Goal: Transaction & Acquisition: Purchase product/service

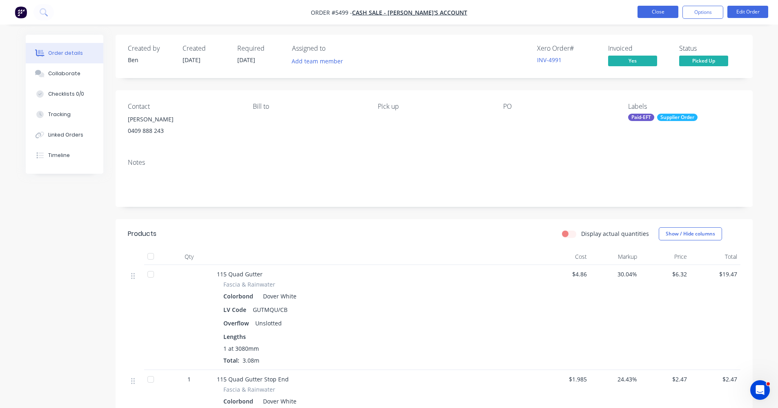
click at [654, 14] on button "Close" at bounding box center [658, 12] width 41 height 12
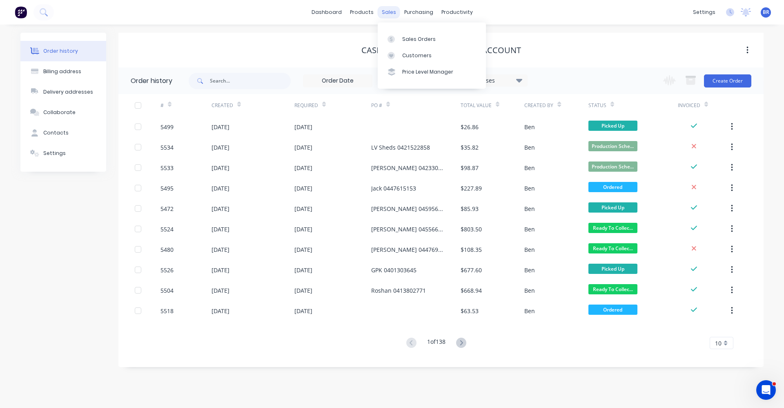
click at [385, 13] on div "sales" at bounding box center [389, 12] width 22 height 12
click at [411, 36] on div "Sales Orders" at bounding box center [418, 39] width 33 height 7
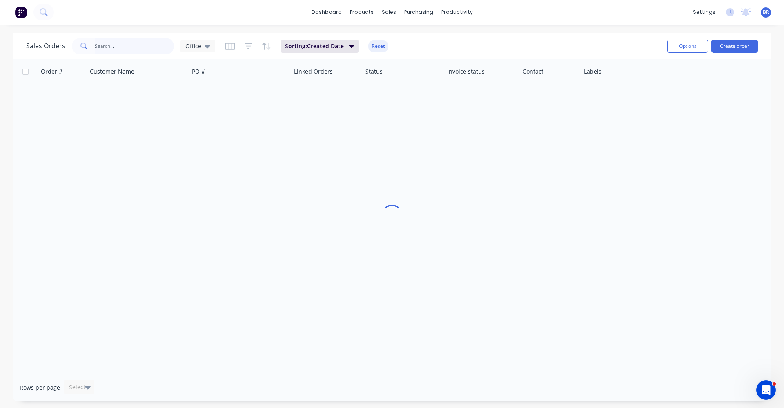
click at [121, 42] on input "text" at bounding box center [135, 46] width 80 height 16
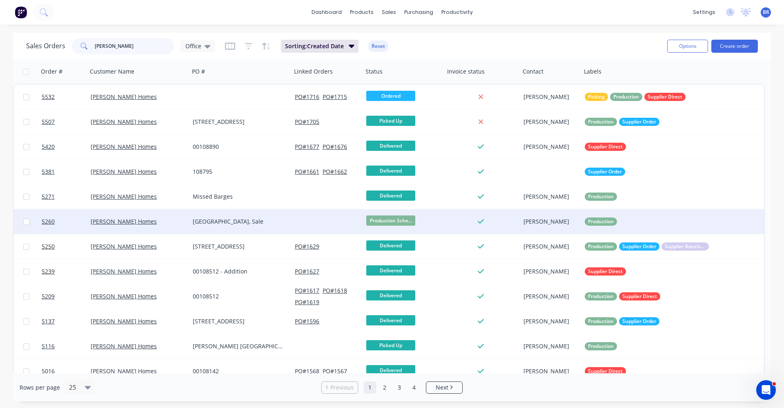
type input "garron"
click at [259, 220] on div "Swan Lake Drive, Sale" at bounding box center [238, 221] width 91 height 8
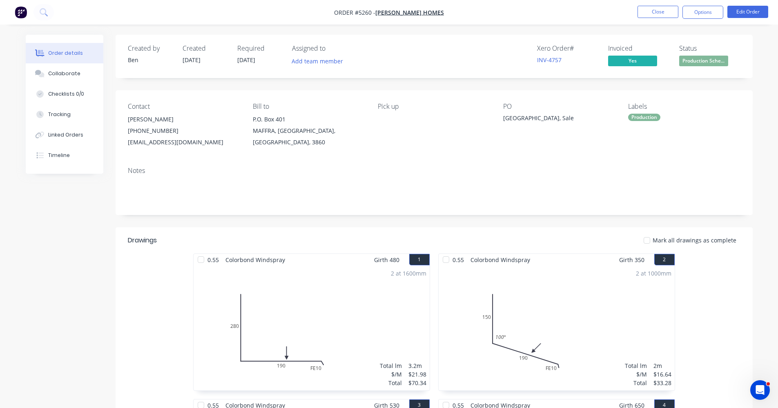
click at [707, 60] on span "Production Sche..." at bounding box center [703, 61] width 49 height 10
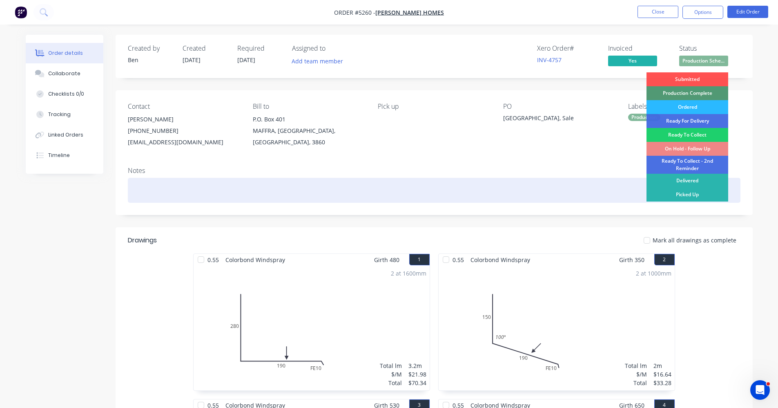
click at [695, 194] on div "Picked Up" at bounding box center [688, 194] width 82 height 14
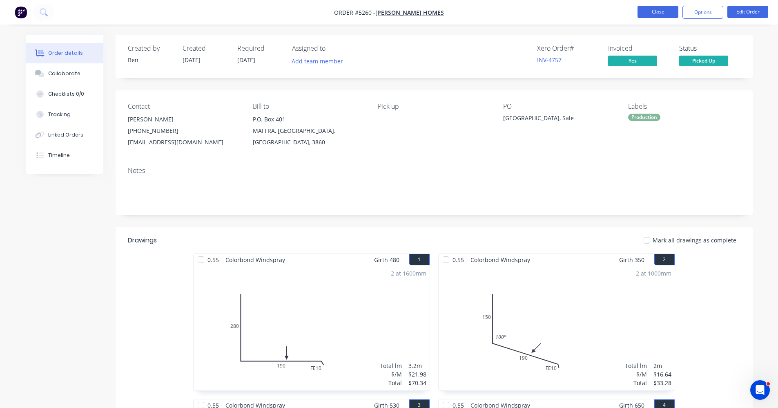
click at [655, 11] on button "Close" at bounding box center [658, 12] width 41 height 12
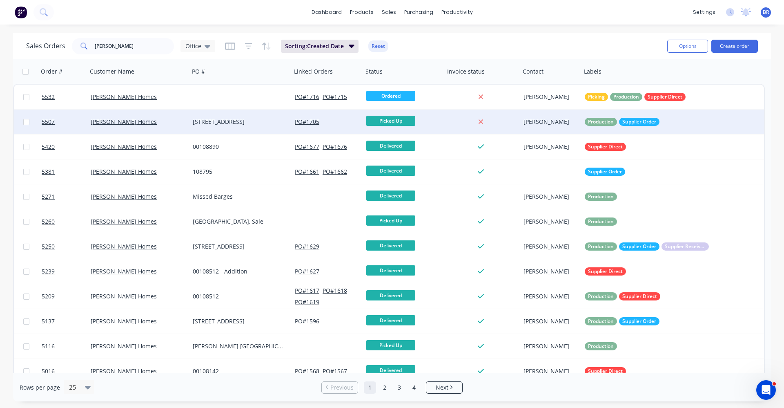
click at [254, 121] on div "1 Station St Briag" at bounding box center [238, 122] width 91 height 8
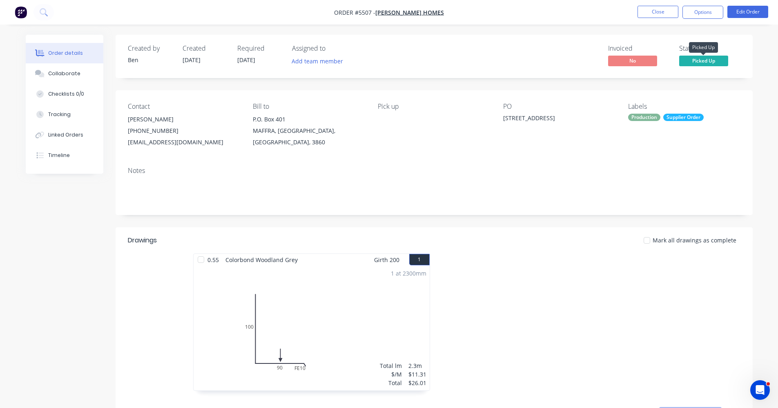
click at [713, 56] on span "Picked Up" at bounding box center [703, 61] width 49 height 10
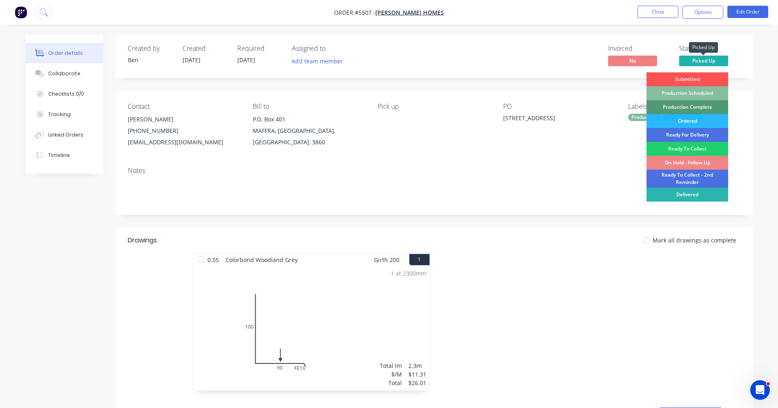
click at [713, 56] on span "Picked Up" at bounding box center [703, 61] width 49 height 10
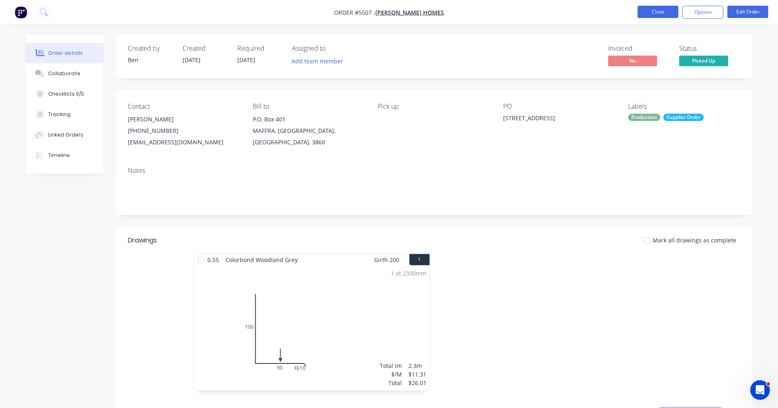
click at [657, 15] on button "Close" at bounding box center [658, 12] width 41 height 12
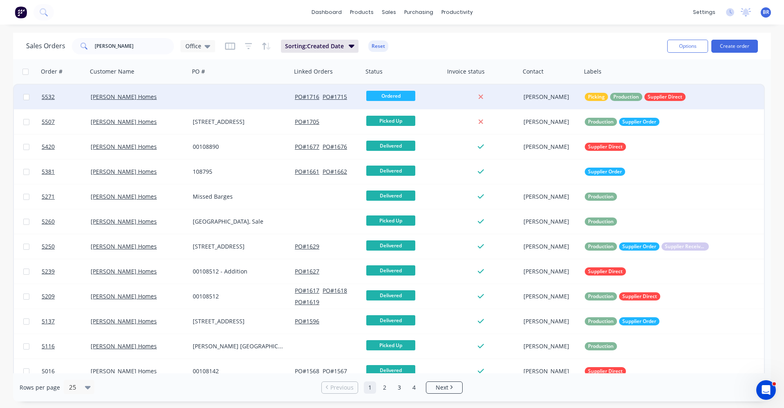
click at [207, 98] on div at bounding box center [241, 97] width 102 height 25
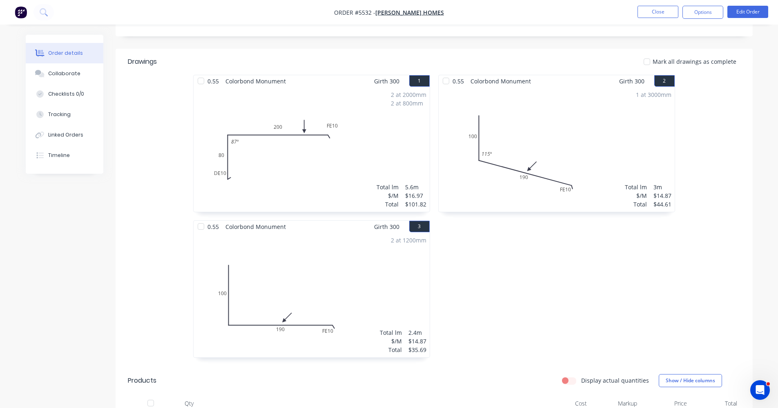
scroll to position [192, 0]
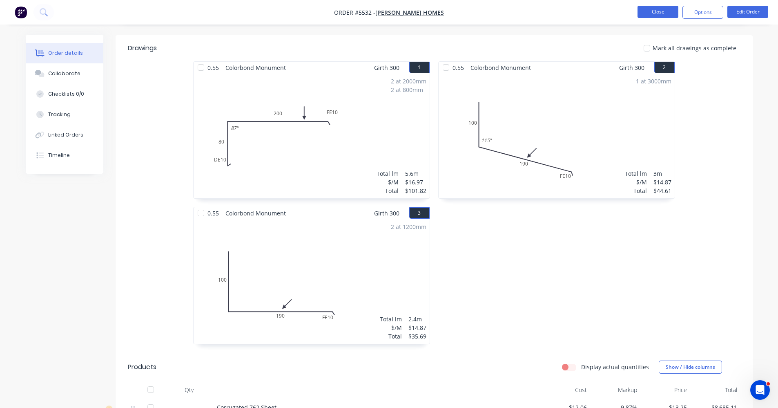
click at [656, 12] on button "Close" at bounding box center [658, 12] width 41 height 12
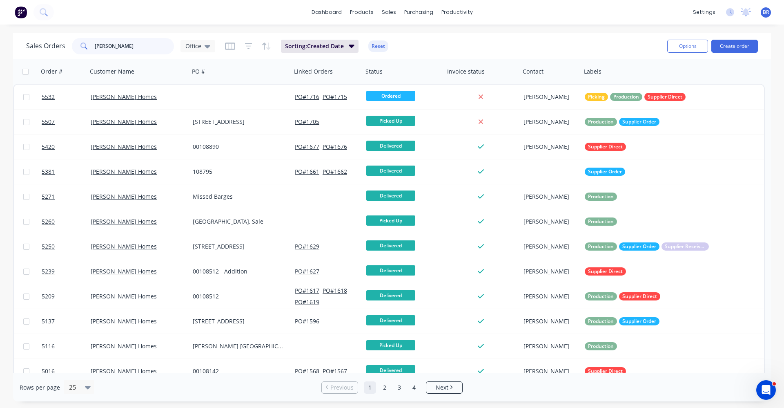
drag, startPoint x: 129, startPoint y: 50, endPoint x: 74, endPoint y: 40, distance: 55.9
click at [74, 45] on div "garron" at bounding box center [123, 46] width 102 height 16
click at [410, 15] on div "purchasing" at bounding box center [418, 12] width 37 height 12
click at [439, 42] on div "Purchase Orders" at bounding box center [445, 39] width 43 height 7
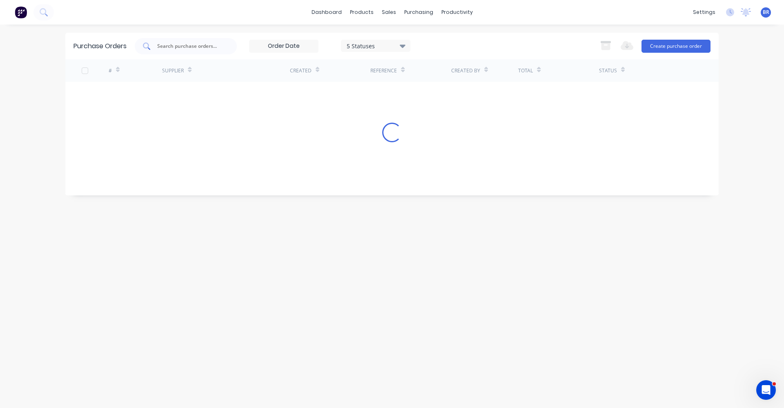
click at [185, 52] on div at bounding box center [186, 46] width 102 height 16
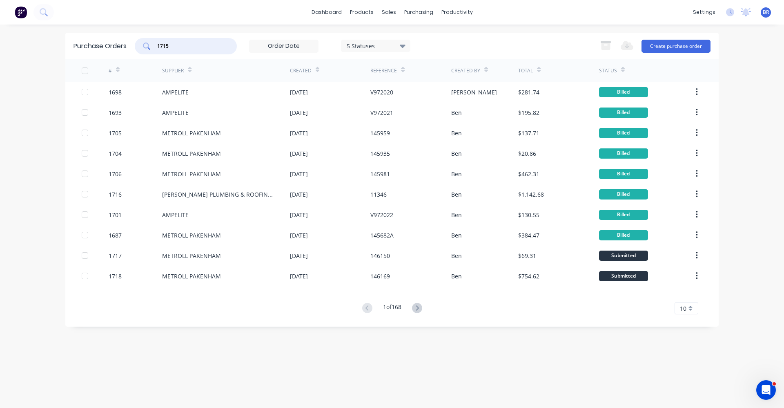
type input "1715"
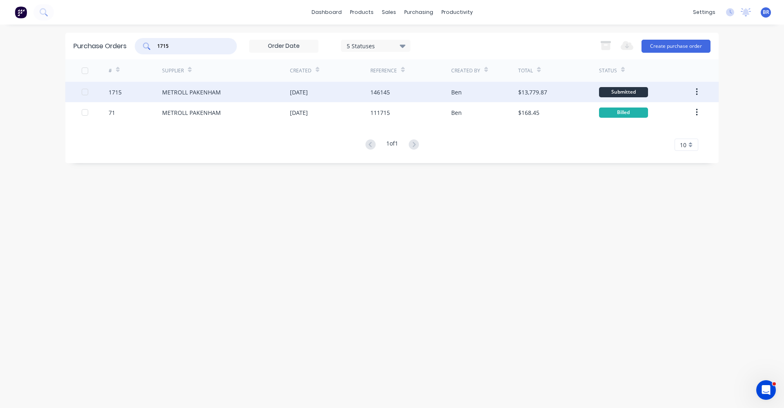
click at [241, 94] on div "METROLL PAKENHAM" at bounding box center [226, 92] width 128 height 20
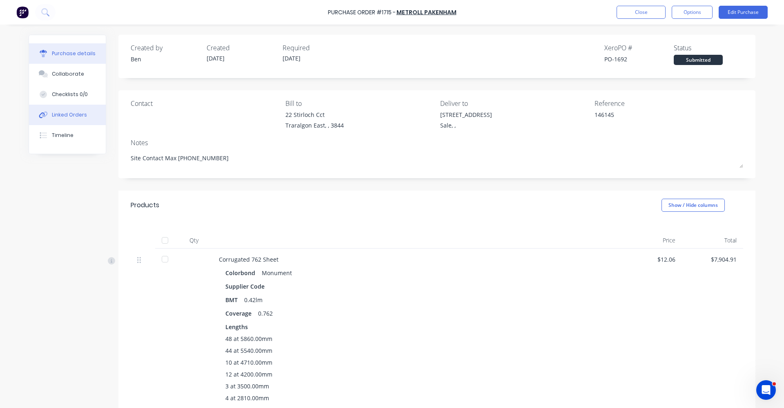
click at [76, 115] on div "Linked Orders" at bounding box center [69, 114] width 35 height 7
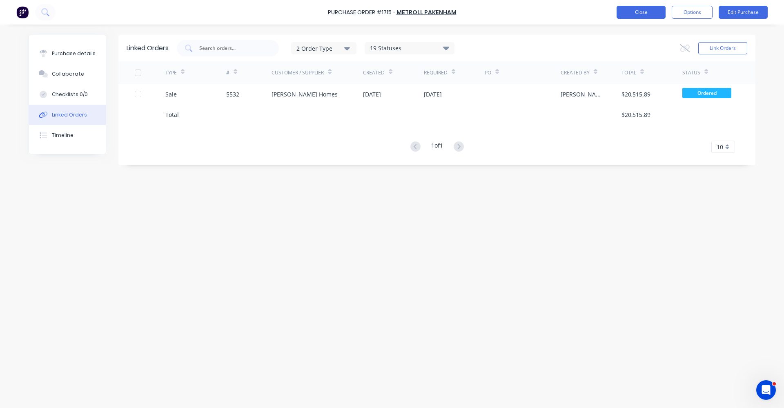
click at [643, 6] on div "Purchase Order #1715 - METROLL PAKENHAM Close Options Edit Purchase" at bounding box center [392, 12] width 784 height 25
click at [641, 8] on button "Close" at bounding box center [641, 12] width 49 height 13
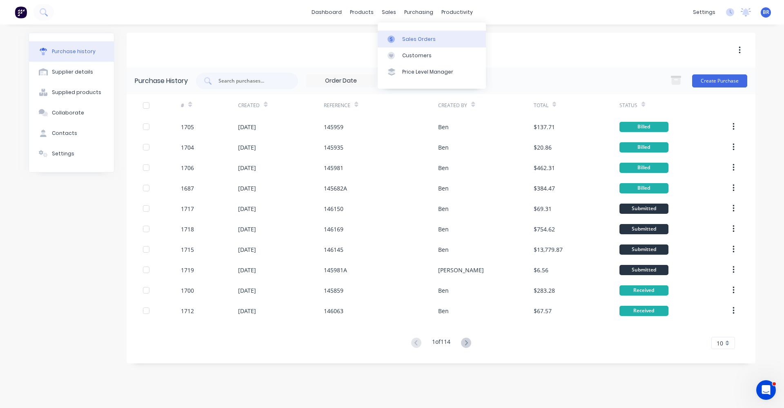
click at [402, 34] on link "Sales Orders" at bounding box center [432, 39] width 108 height 16
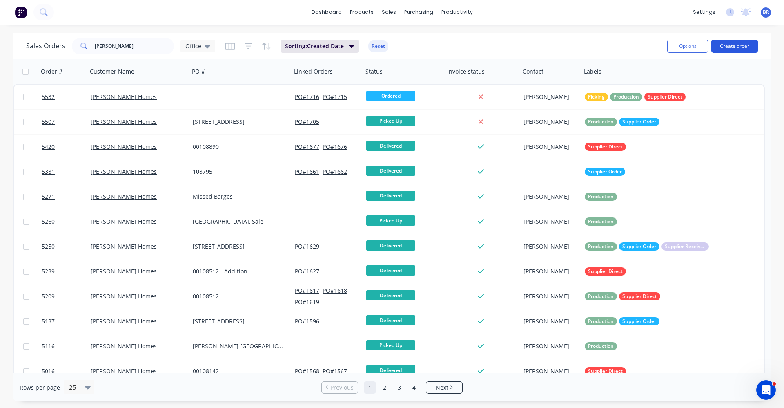
click at [738, 46] on button "Create order" at bounding box center [735, 46] width 47 height 13
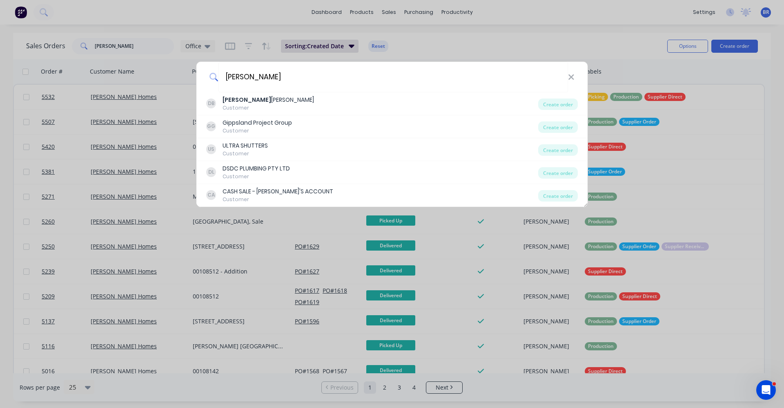
type input "daniel"
click at [442, 9] on div "daniel DB Daniel Bailey Customer Create order GG Gippsland Project Group Custom…" at bounding box center [392, 204] width 784 height 408
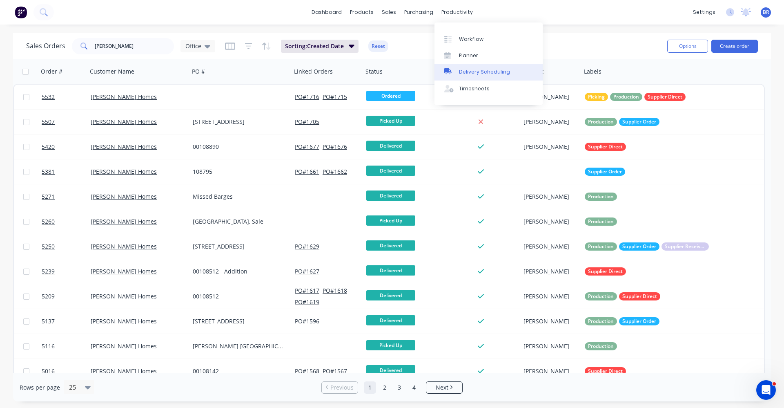
click at [489, 74] on div "Delivery Scheduling" at bounding box center [484, 71] width 51 height 7
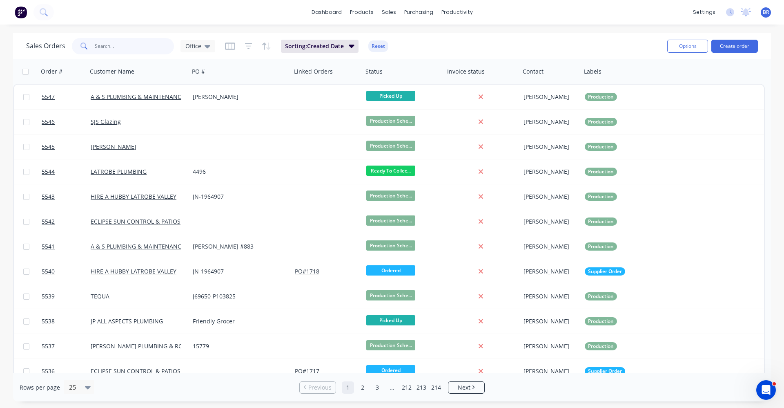
click at [112, 45] on input "text" at bounding box center [135, 46] width 80 height 16
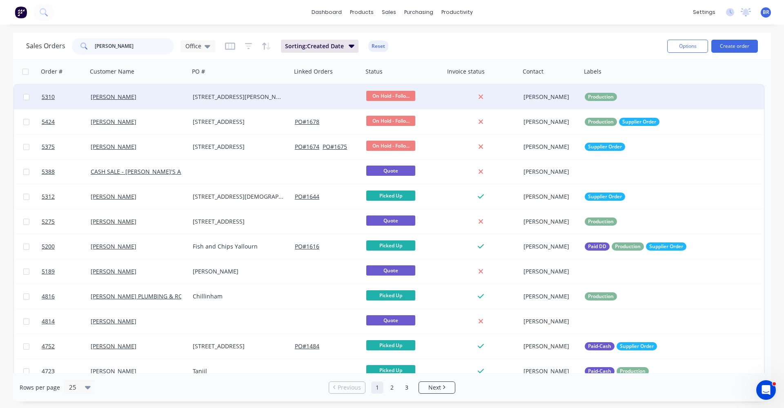
type input "shaun"
click at [243, 96] on div "8 Rhodes Court, Glen" at bounding box center [238, 97] width 91 height 8
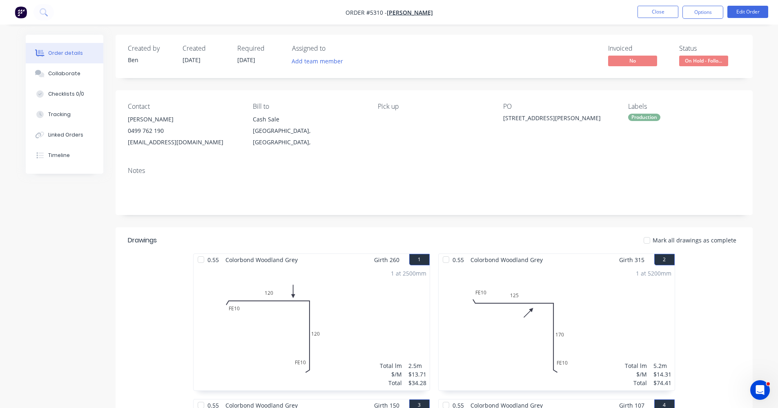
click at [649, 116] on div "Production" at bounding box center [644, 117] width 32 height 7
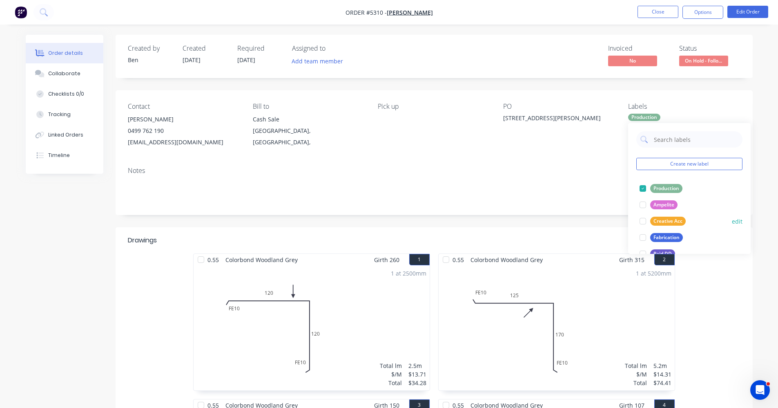
click at [670, 220] on div "Creative Acc" at bounding box center [668, 220] width 36 height 9
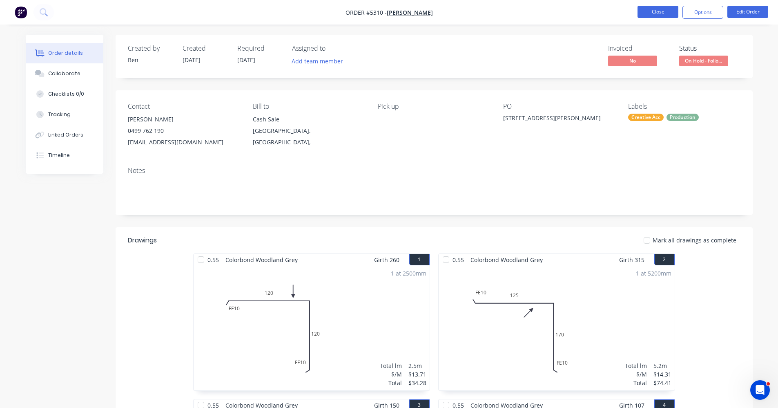
click at [654, 10] on button "Close" at bounding box center [658, 12] width 41 height 12
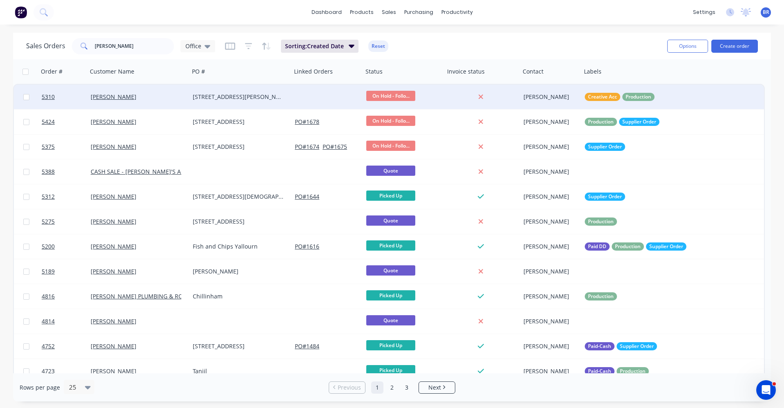
click at [270, 101] on div "8 Rhodes Court, Glen" at bounding box center [241, 97] width 102 height 25
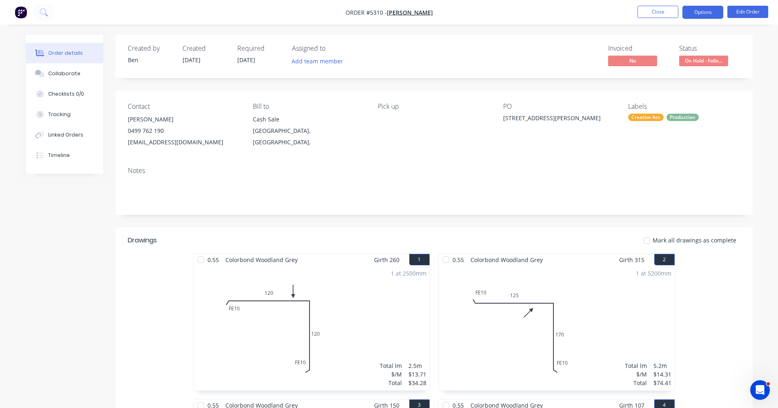
click at [714, 16] on button "Options" at bounding box center [703, 12] width 41 height 13
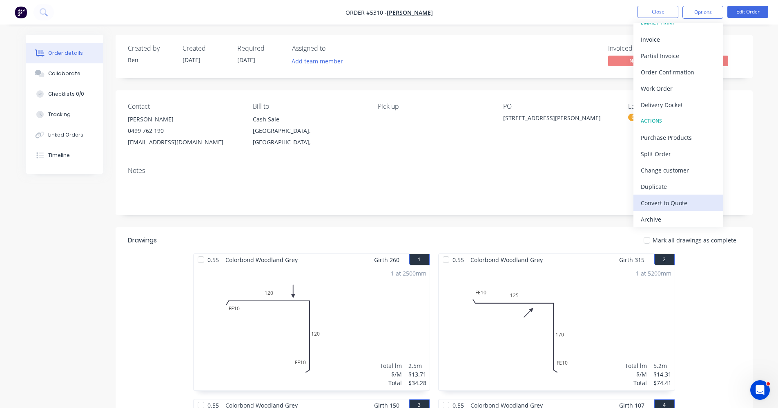
scroll to position [12, 0]
click at [669, 216] on div "Archive" at bounding box center [678, 217] width 75 height 12
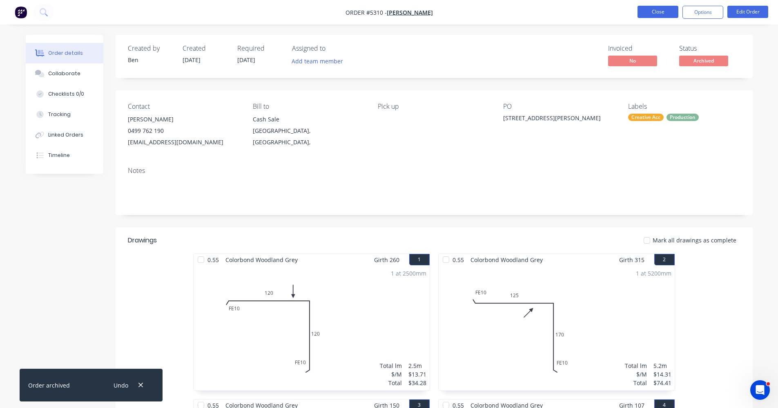
click at [657, 13] on button "Close" at bounding box center [658, 12] width 41 height 12
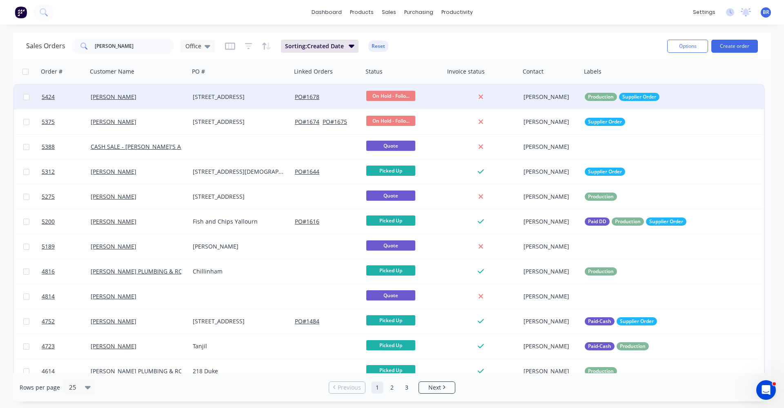
click at [242, 101] on div "21 Latrobe Rd Roasedale" at bounding box center [241, 97] width 102 height 25
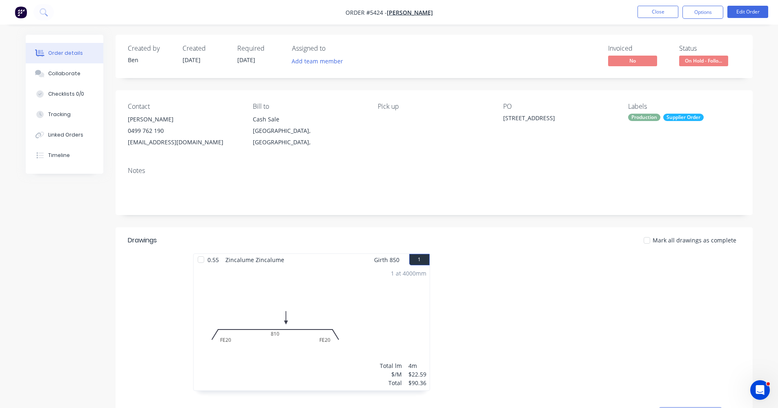
click at [652, 116] on div "Production" at bounding box center [644, 117] width 32 height 7
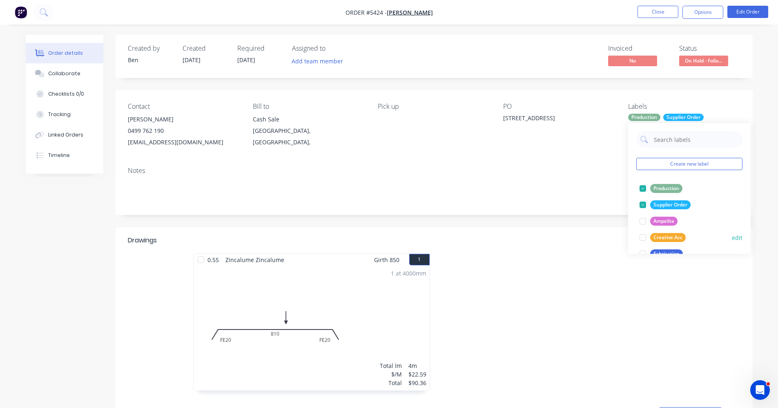
click at [661, 240] on div "Creative Acc" at bounding box center [668, 237] width 36 height 9
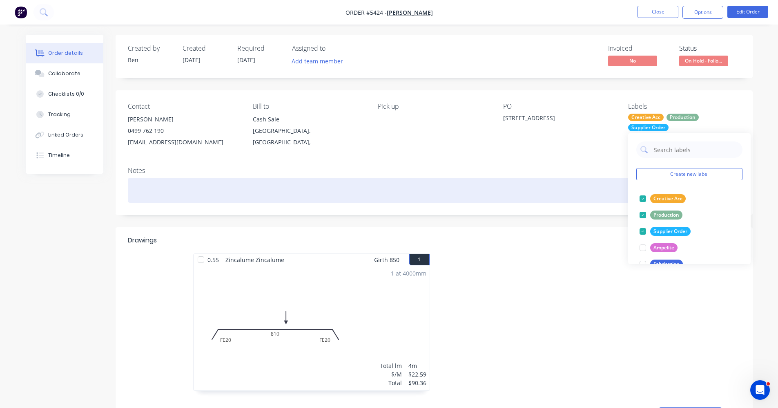
click at [569, 199] on div at bounding box center [434, 190] width 613 height 25
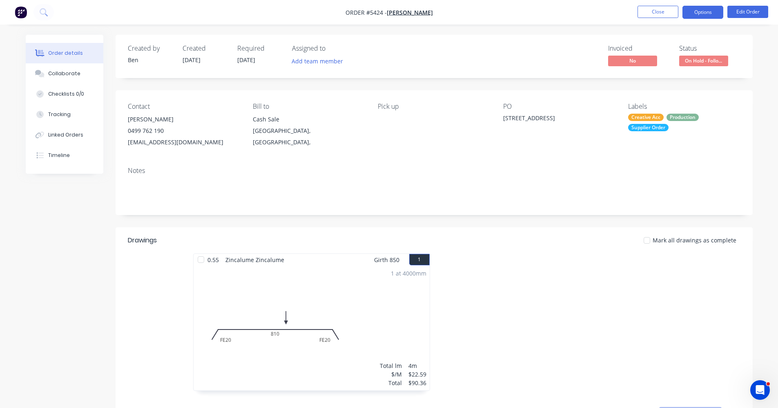
click at [705, 13] on button "Options" at bounding box center [703, 12] width 41 height 13
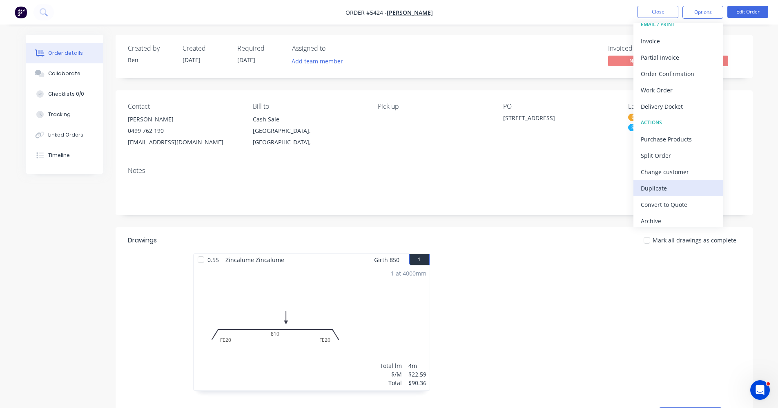
scroll to position [12, 0]
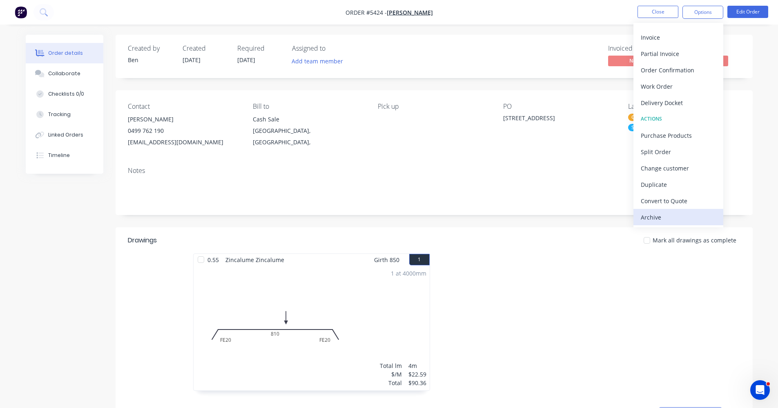
click at [661, 216] on div "Archive" at bounding box center [678, 217] width 75 height 12
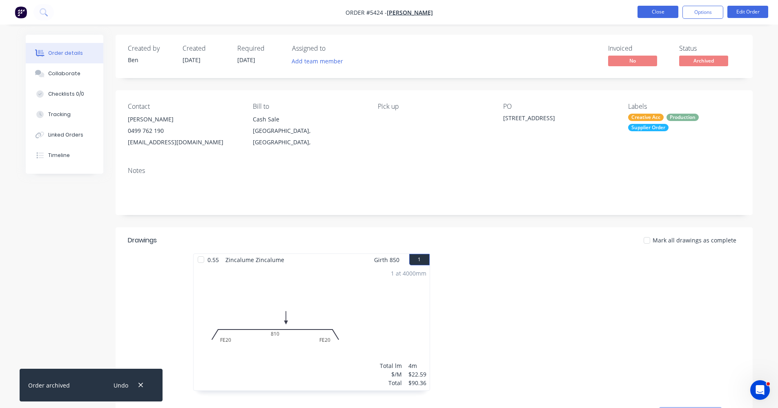
click at [664, 12] on button "Close" at bounding box center [658, 12] width 41 height 12
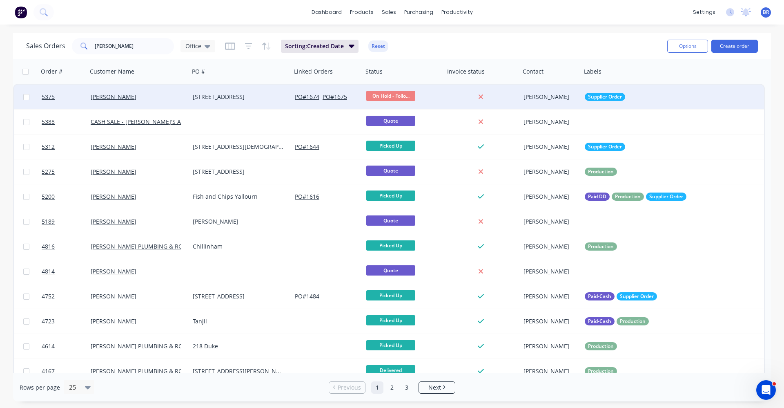
click at [254, 99] on div "11 Ash St" at bounding box center [238, 97] width 91 height 8
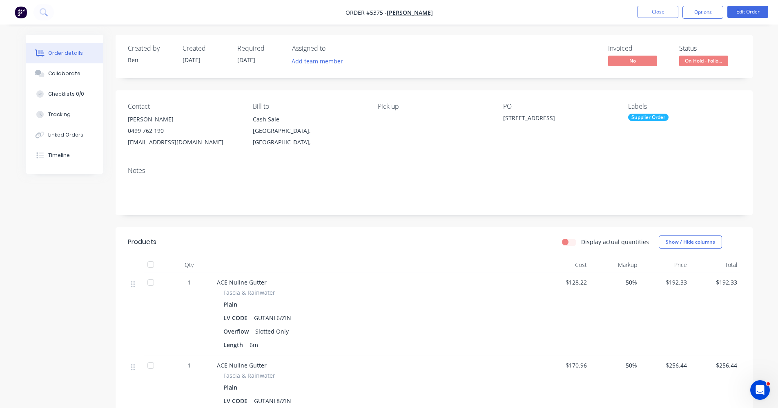
drag, startPoint x: 651, startPoint y: 116, endPoint x: 655, endPoint y: 120, distance: 6.1
click at [651, 117] on div "Supplier Order" at bounding box center [648, 117] width 40 height 7
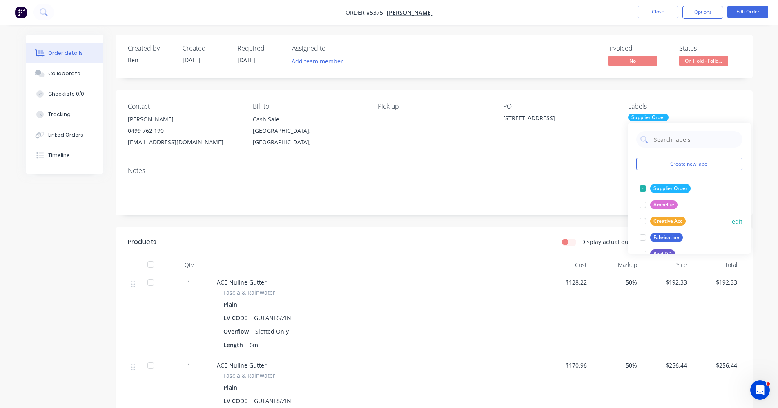
click at [665, 221] on div "Creative Acc" at bounding box center [668, 220] width 36 height 9
click at [565, 169] on div "Notes" at bounding box center [434, 187] width 637 height 55
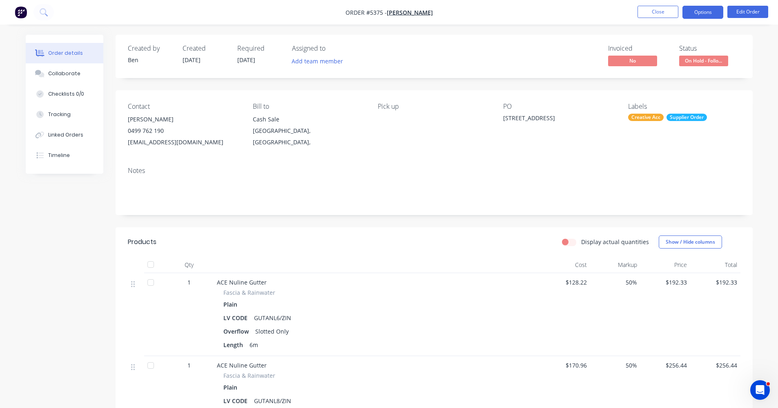
click at [703, 13] on button "Options" at bounding box center [703, 12] width 41 height 13
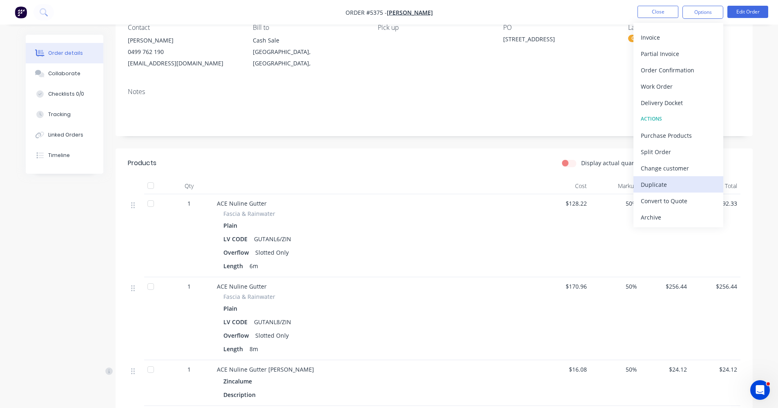
scroll to position [163, 0]
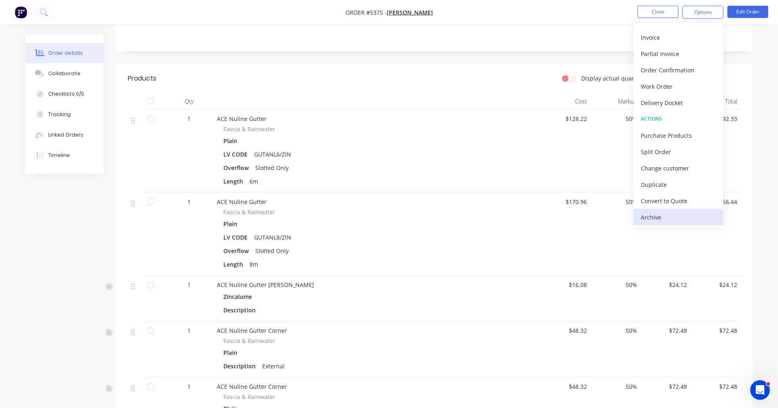
click at [662, 218] on div "Archive" at bounding box center [678, 217] width 75 height 12
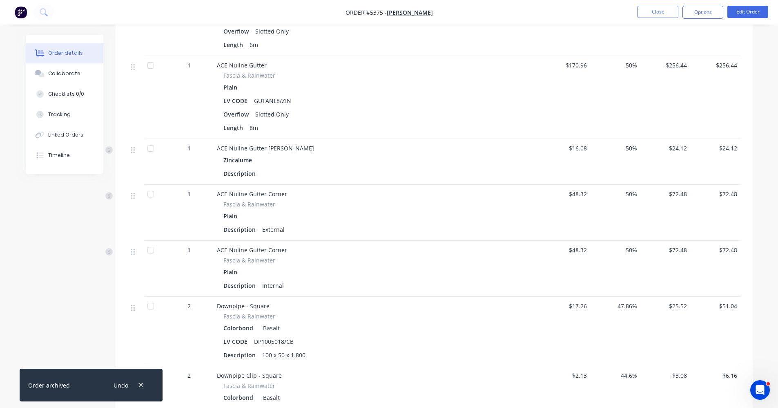
scroll to position [159, 0]
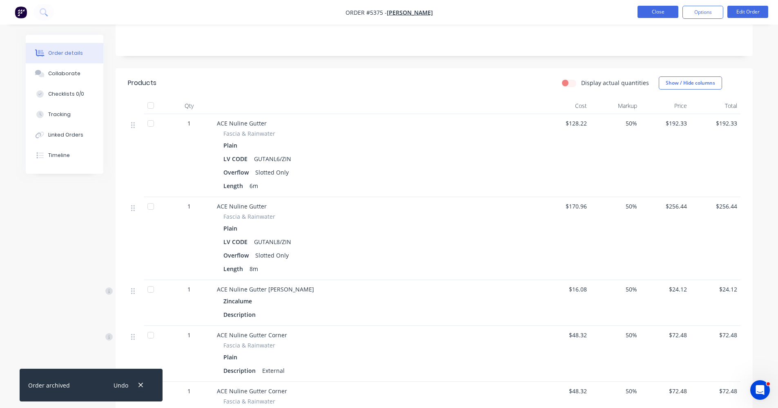
click at [655, 9] on button "Close" at bounding box center [658, 12] width 41 height 12
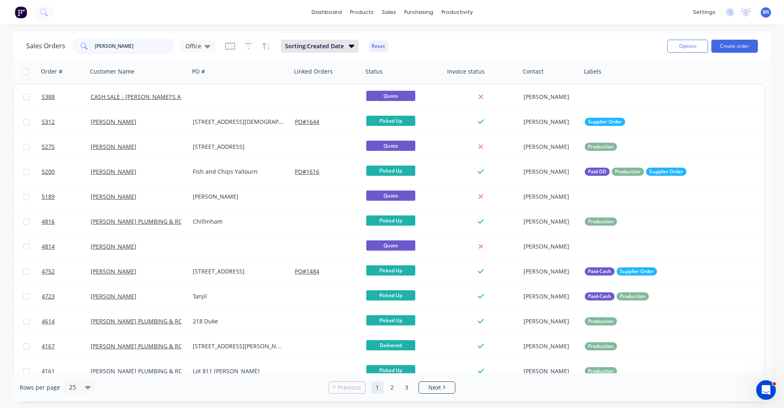
drag, startPoint x: 130, startPoint y: 47, endPoint x: 53, endPoint y: 42, distance: 77.4
click at [72, 45] on div "shaun" at bounding box center [123, 46] width 102 height 16
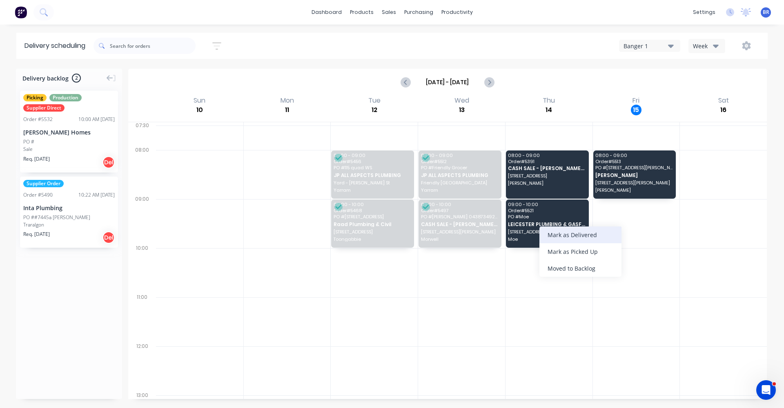
click at [573, 232] on div "Mark as Delivered" at bounding box center [581, 234] width 82 height 17
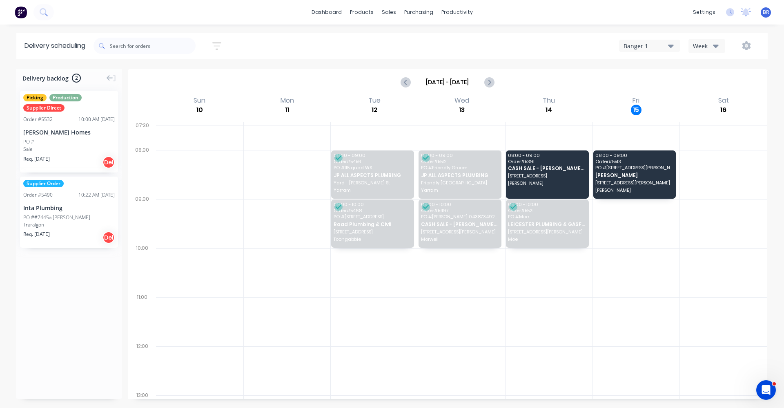
click at [55, 209] on div "Inta Plumbing" at bounding box center [68, 207] width 91 height 9
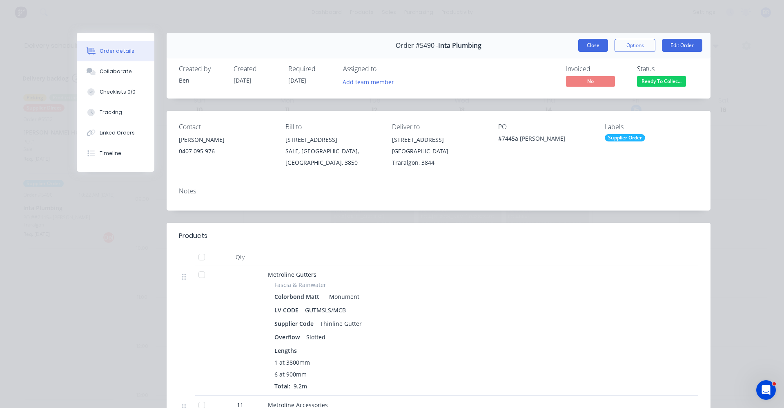
click at [589, 47] on button "Close" at bounding box center [593, 45] width 30 height 13
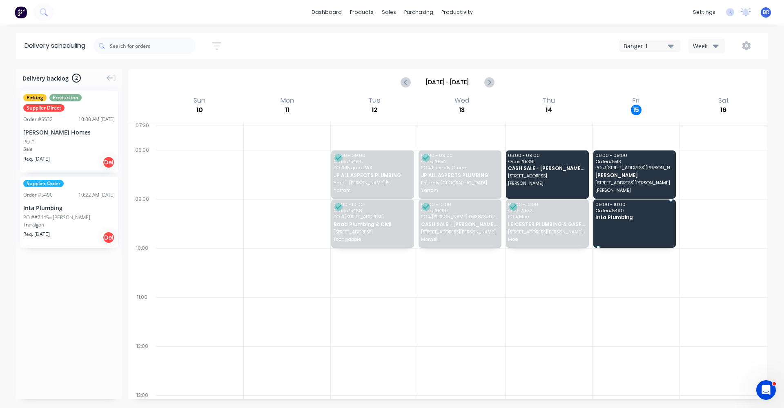
drag, startPoint x: 43, startPoint y: 220, endPoint x: 620, endPoint y: 212, distance: 577.6
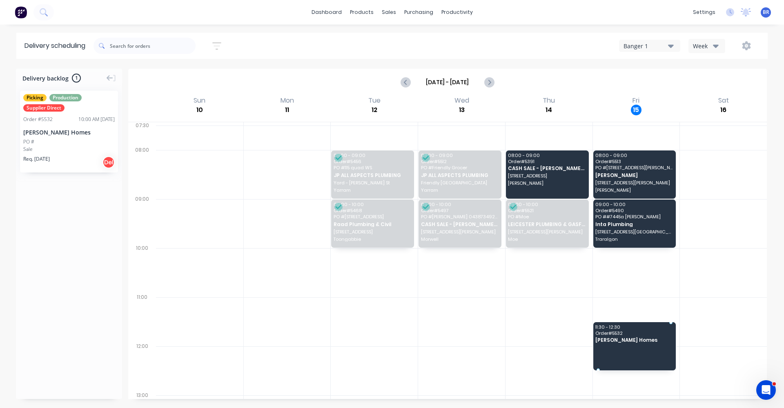
drag, startPoint x: 43, startPoint y: 134, endPoint x: 608, endPoint y: 324, distance: 595.5
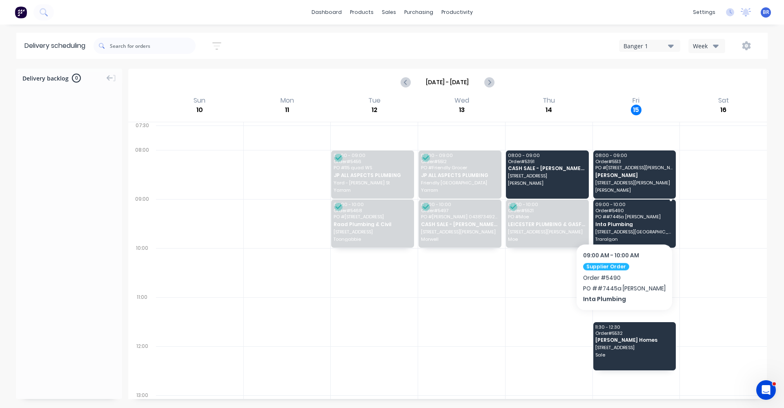
click at [612, 219] on span "PO # #7445a [PERSON_NAME]" at bounding box center [635, 216] width 78 height 5
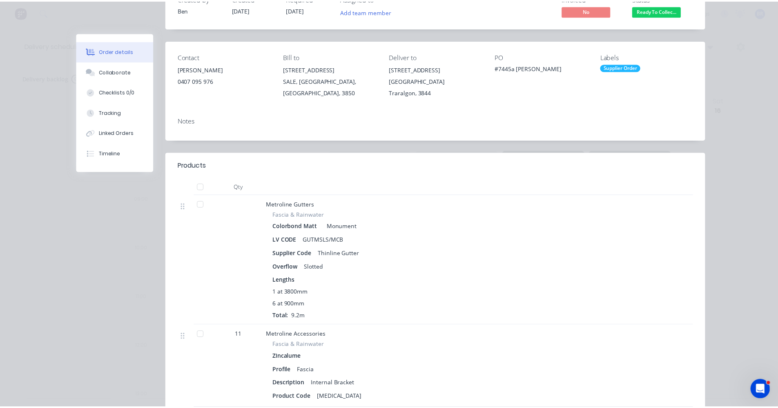
scroll to position [29, 0]
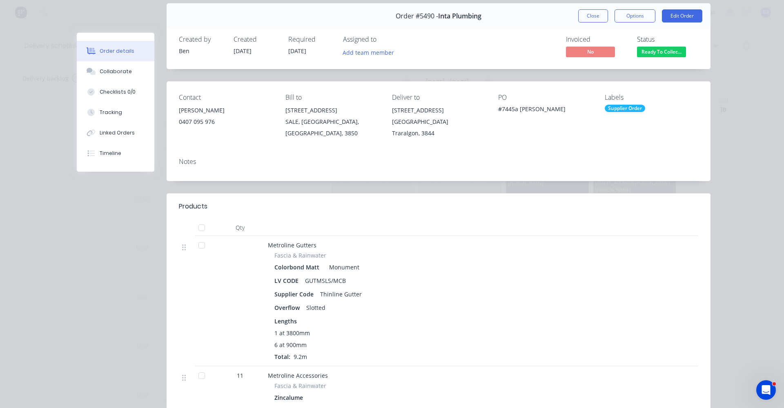
click at [581, 20] on button "Close" at bounding box center [593, 15] width 30 height 13
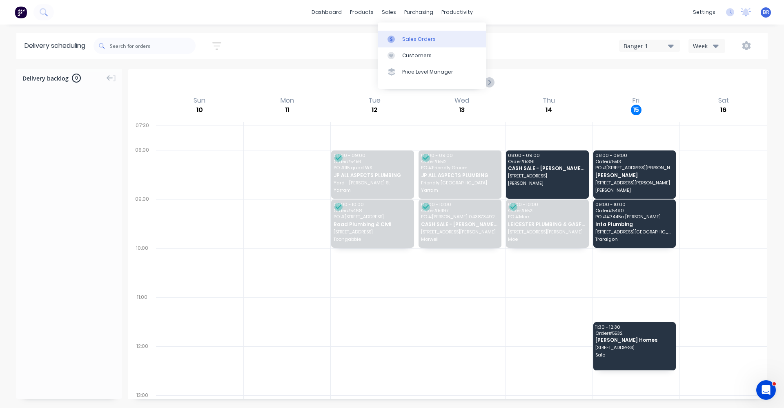
click at [401, 39] on link "Sales Orders" at bounding box center [432, 39] width 108 height 16
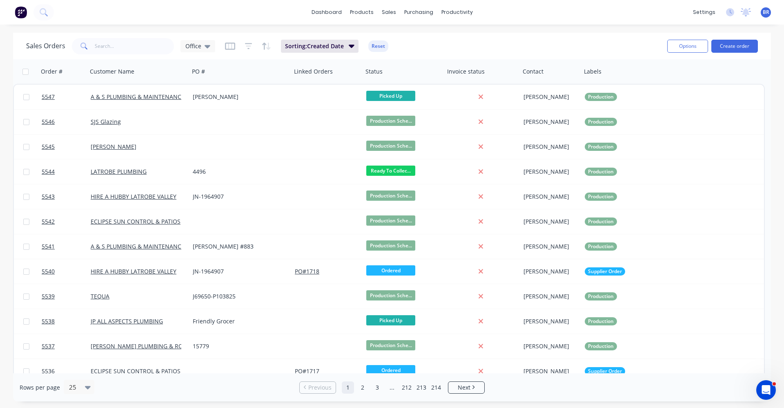
click at [740, 54] on div "Options Create order" at bounding box center [711, 46] width 94 height 20
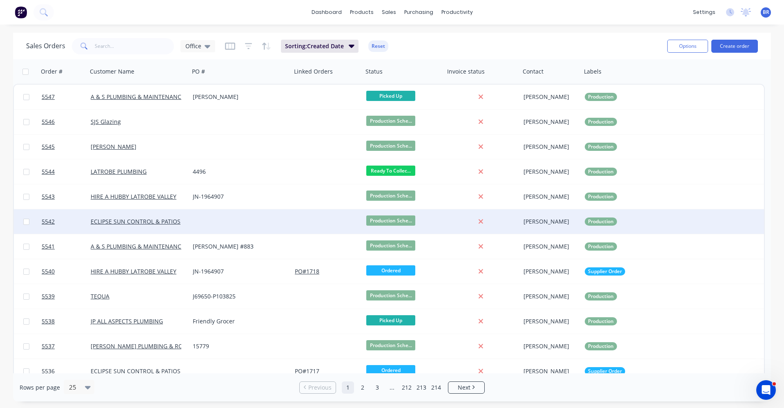
drag, startPoint x: 728, startPoint y: 46, endPoint x: 712, endPoint y: 219, distance: 173.1
click at [716, 215] on div "Sales Orders Office Sorting: Created Date Reset Options Create order Order # Cu…" at bounding box center [392, 217] width 758 height 368
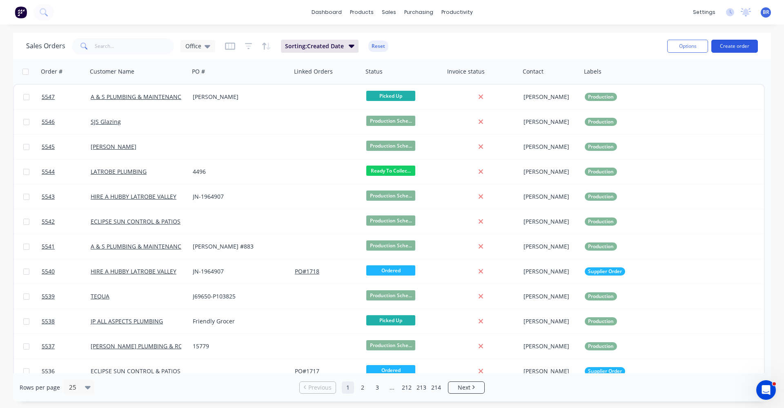
click at [739, 47] on button "Create order" at bounding box center [735, 46] width 47 height 13
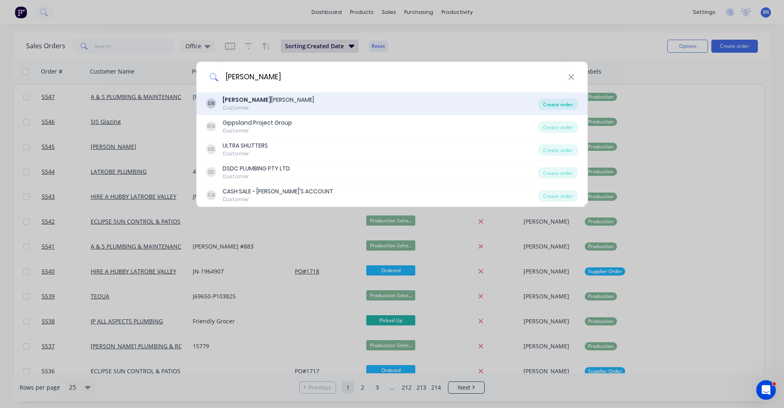
type input "[PERSON_NAME]"
click at [554, 103] on div "Create order" at bounding box center [558, 103] width 40 height 11
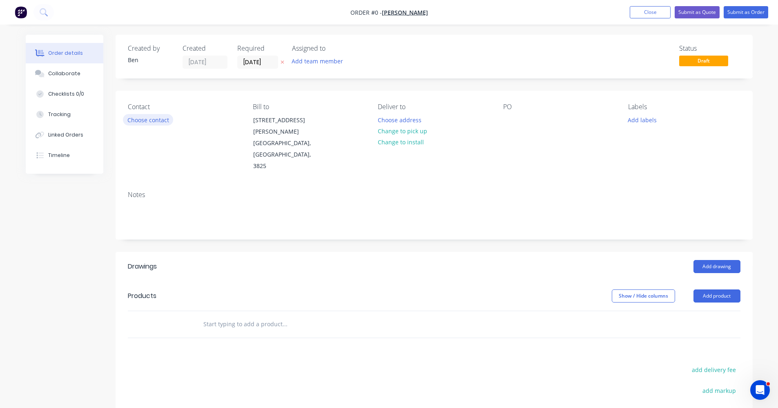
click at [150, 123] on button "Choose contact" at bounding box center [148, 119] width 50 height 11
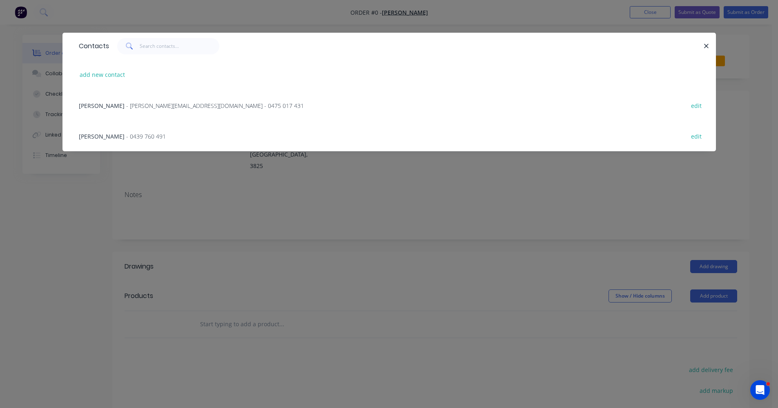
click at [138, 104] on span "- [PERSON_NAME][EMAIL_ADDRESS][DOMAIN_NAME] - 0475 017 431" at bounding box center [215, 106] width 178 height 8
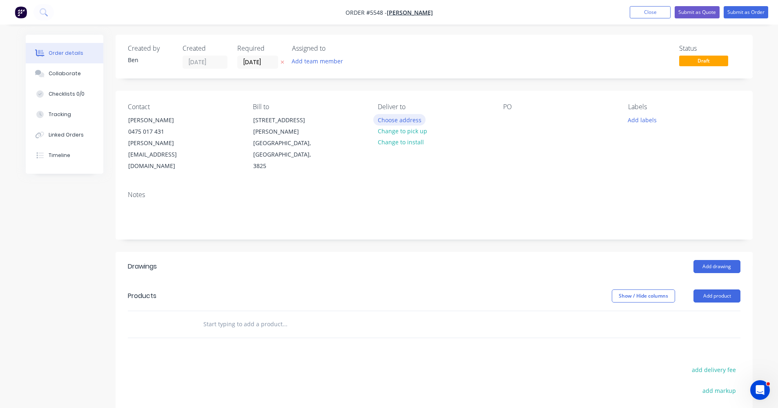
click at [397, 123] on button "Choose address" at bounding box center [399, 119] width 52 height 11
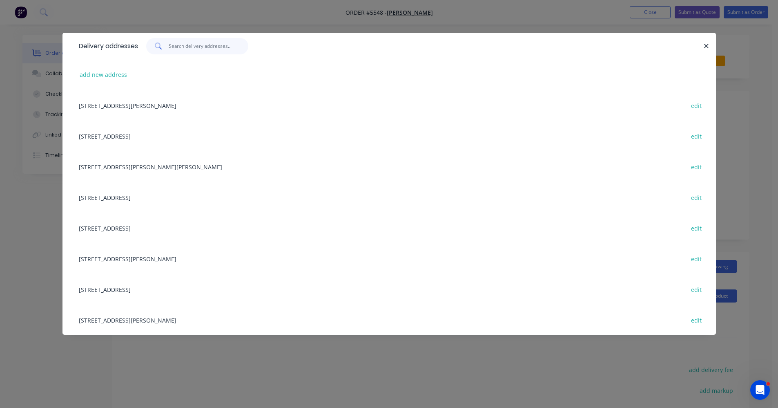
click at [196, 49] on input "text" at bounding box center [209, 46] width 80 height 16
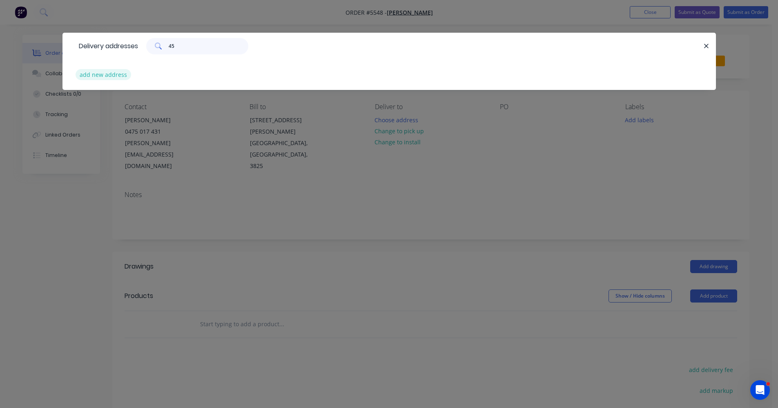
type input "45"
click at [104, 74] on button "add new address" at bounding box center [104, 74] width 56 height 11
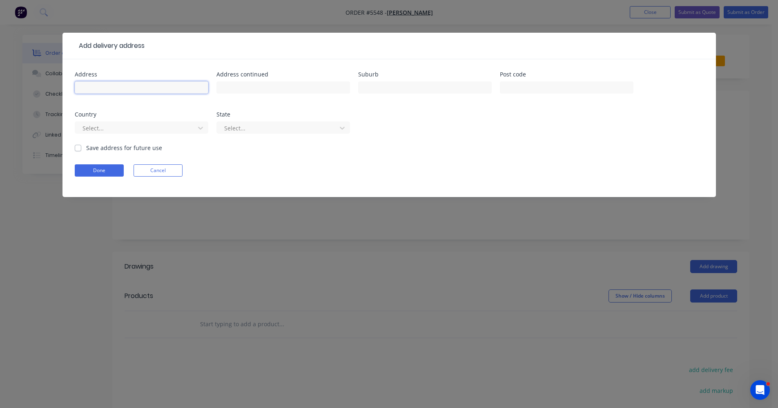
click at [115, 89] on input "text" at bounding box center [142, 87] width 134 height 12
type input "[STREET_ADDRESS][PERSON_NAME]"
type input "Moe"
click at [95, 172] on button "Done" at bounding box center [99, 170] width 49 height 12
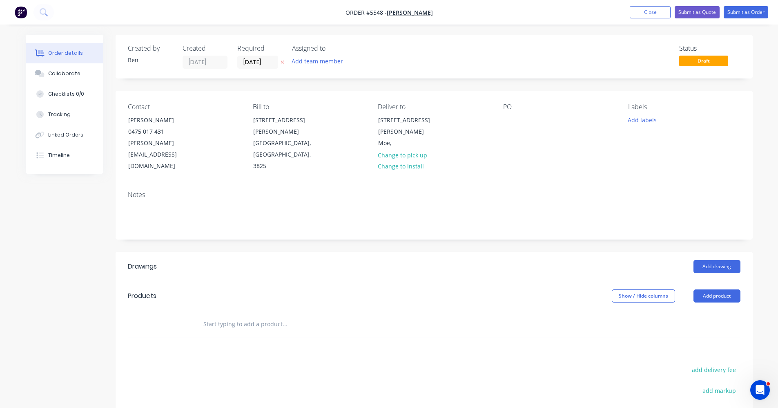
drag, startPoint x: 250, startPoint y: 301, endPoint x: 244, endPoint y: 299, distance: 6.2
click at [249, 316] on input "text" at bounding box center [284, 324] width 163 height 16
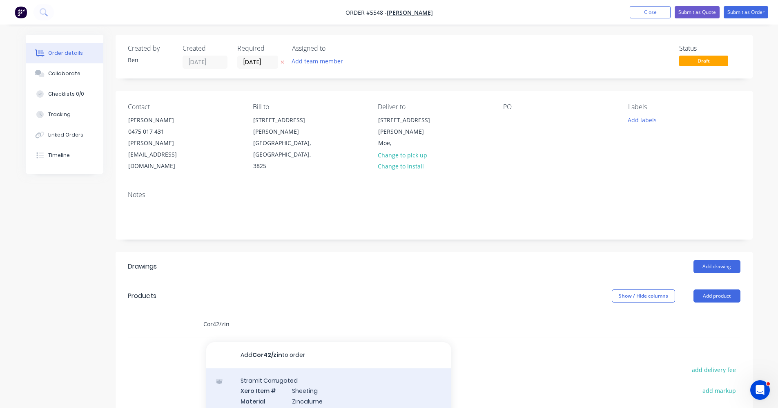
type input "Cor42/zin"
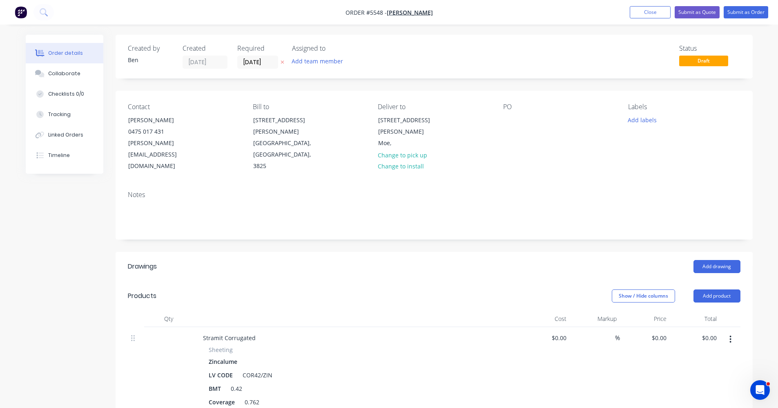
click at [727, 332] on button "button" at bounding box center [730, 339] width 19 height 15
click at [686, 404] on div "Delete" at bounding box center [701, 410] width 63 height 12
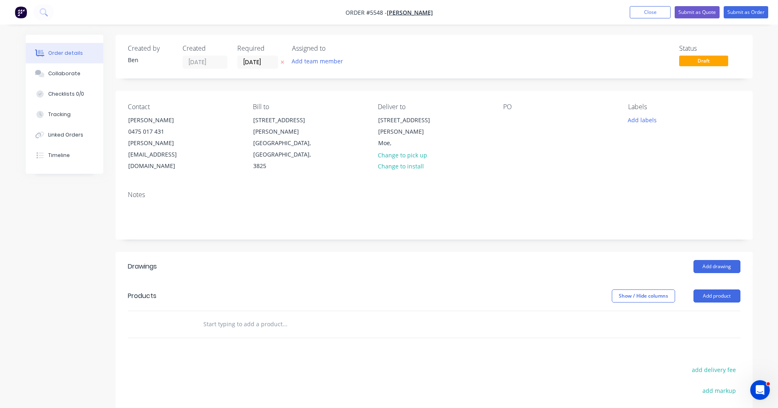
click at [241, 316] on input "text" at bounding box center [284, 324] width 163 height 16
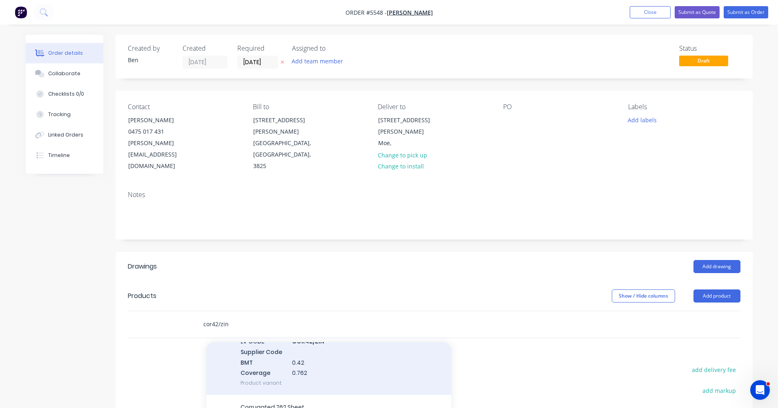
scroll to position [82, 0]
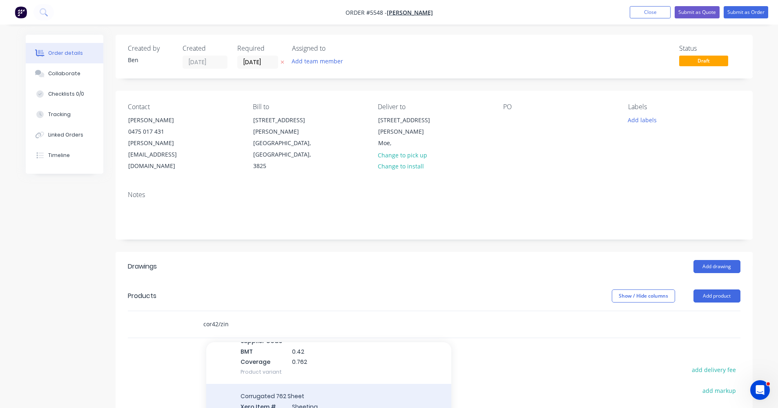
type input "cor42/zin"
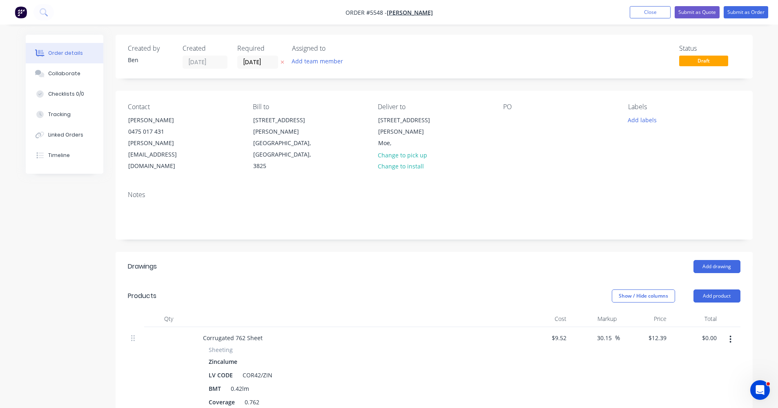
type input "22"
type input "4520"
click at [321, 407] on button "add" at bounding box center [330, 416] width 19 height 11
type input "$1,232.06"
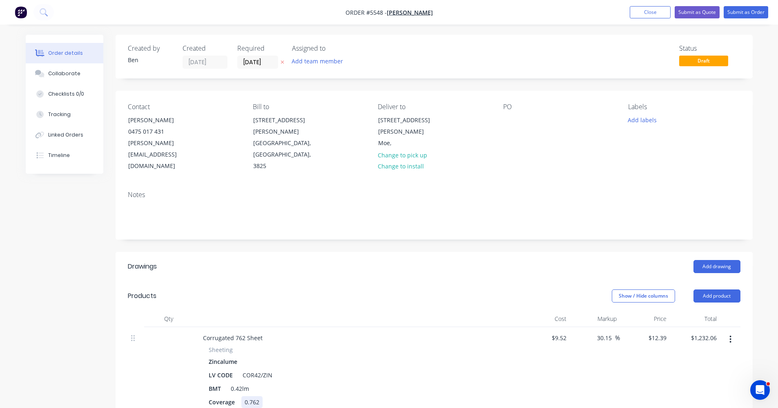
type input "22"
type input "3920"
click at [321, 407] on button "add" at bounding box center [330, 416] width 19 height 11
type input "$2,300.58"
type input "9"
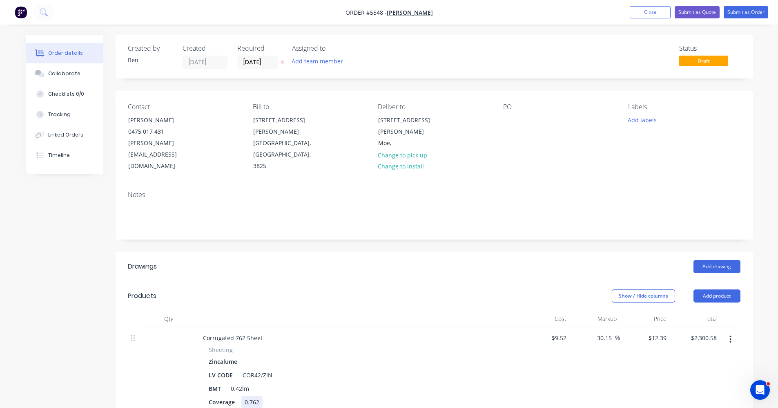
type input "1550"
click at [321, 407] on button "add" at bounding box center [330, 416] width 19 height 11
type input "$2,473.42"
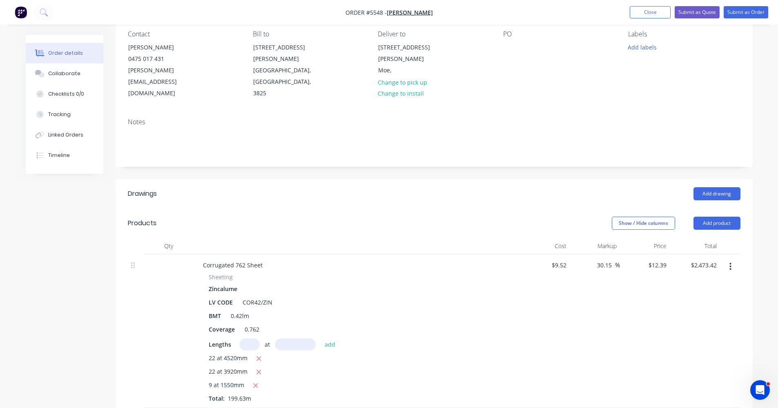
scroll to position [245, 0]
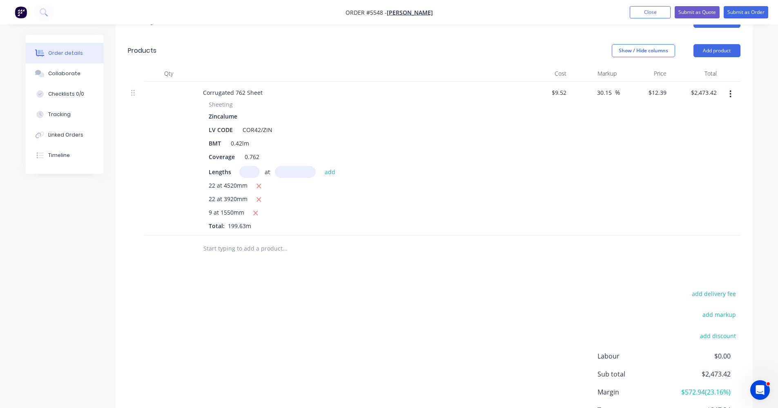
click at [264, 240] on input "text" at bounding box center [284, 248] width 163 height 16
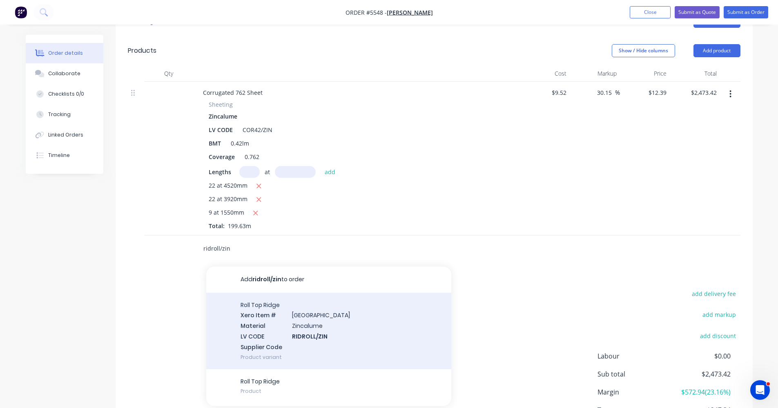
type input "ridroll/zin"
click at [319, 302] on div "Roll Top Ridge Xero Item # Ridge & Valley Material Zincalume LV CODE RIDROLL/ZI…" at bounding box center [328, 330] width 245 height 76
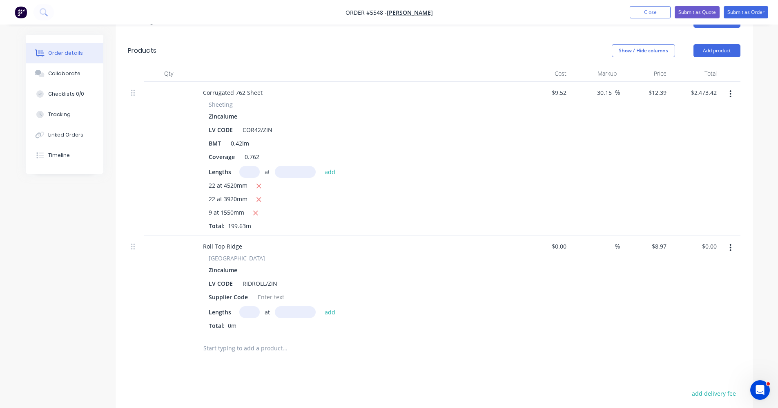
click at [250, 306] on input "text" at bounding box center [249, 312] width 20 height 12
type input "3"
type input "5700"
click at [321, 306] on button "add" at bounding box center [330, 311] width 19 height 11
type input "$153.39"
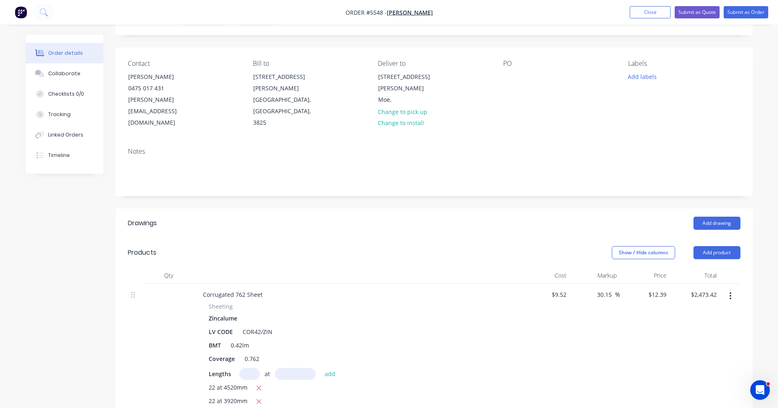
scroll to position [0, 0]
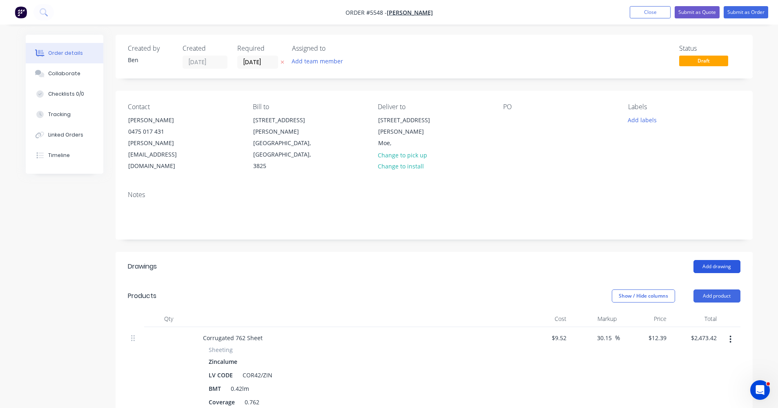
click at [723, 260] on button "Add drawing" at bounding box center [717, 266] width 47 height 13
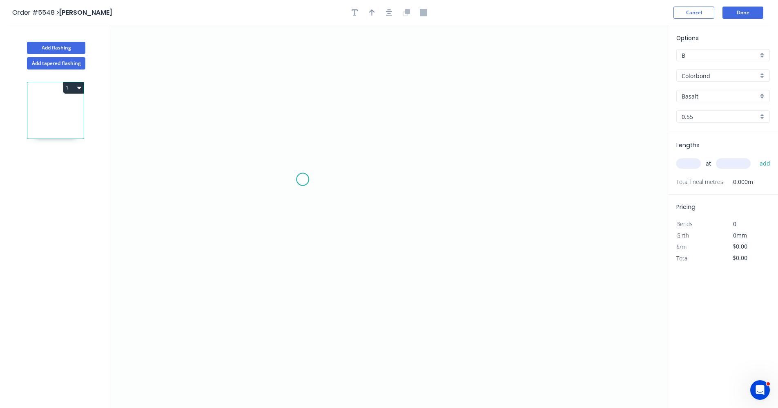
click at [303, 179] on icon "0" at bounding box center [389, 216] width 558 height 382
click at [301, 344] on icon "0" at bounding box center [389, 216] width 558 height 382
click at [553, 344] on icon "0 ?" at bounding box center [389, 216] width 558 height 382
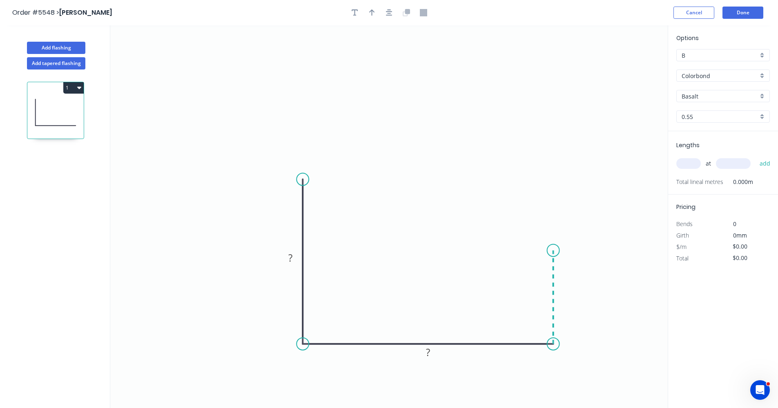
click at [555, 250] on icon "0 ? ?" at bounding box center [389, 216] width 558 height 382
click at [392, 12] on icon "button" at bounding box center [389, 12] width 7 height 7
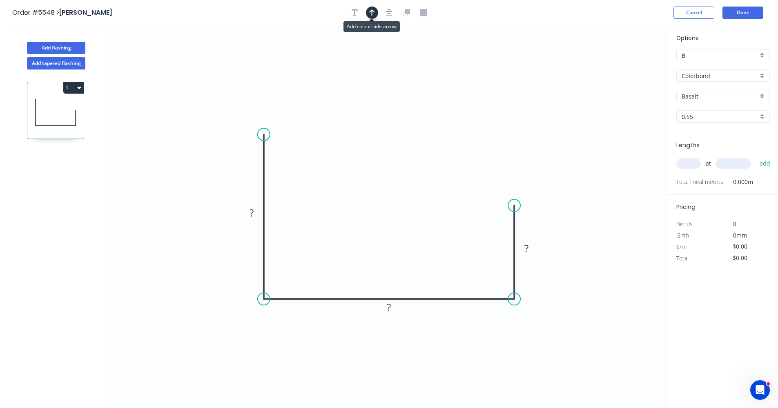
click at [374, 13] on icon "button" at bounding box center [372, 12] width 6 height 7
drag, startPoint x: 626, startPoint y: 67, endPoint x: 397, endPoint y: 281, distance: 313.3
click at [397, 281] on icon at bounding box center [397, 271] width 7 height 26
click at [762, 76] on div "Colorbond" at bounding box center [723, 75] width 94 height 12
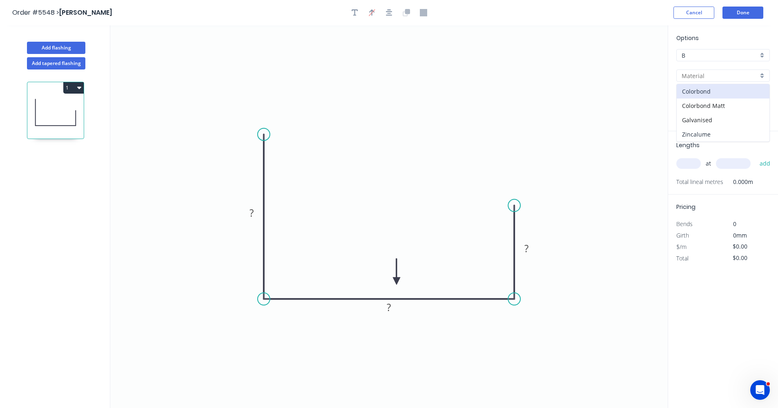
click at [706, 131] on div "Zincalume" at bounding box center [723, 134] width 93 height 14
type input "Zincalume"
click at [257, 213] on rect at bounding box center [251, 213] width 16 height 11
type input "$22.59"
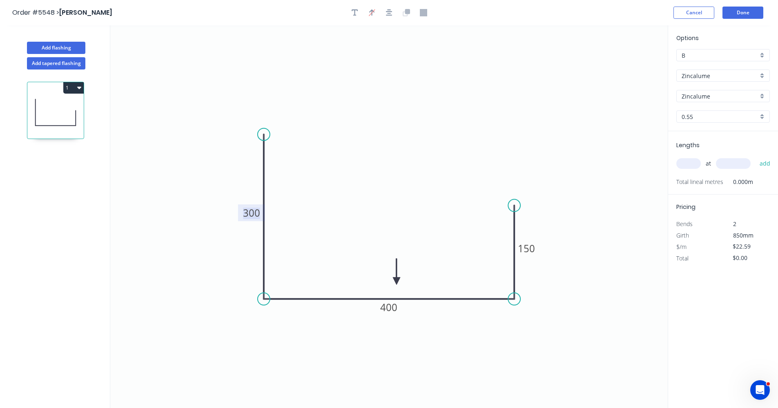
click at [693, 167] on input "text" at bounding box center [688, 163] width 25 height 11
type input "2"
type input "5500"
click at [756, 156] on button "add" at bounding box center [765, 163] width 19 height 14
type input "$248.49"
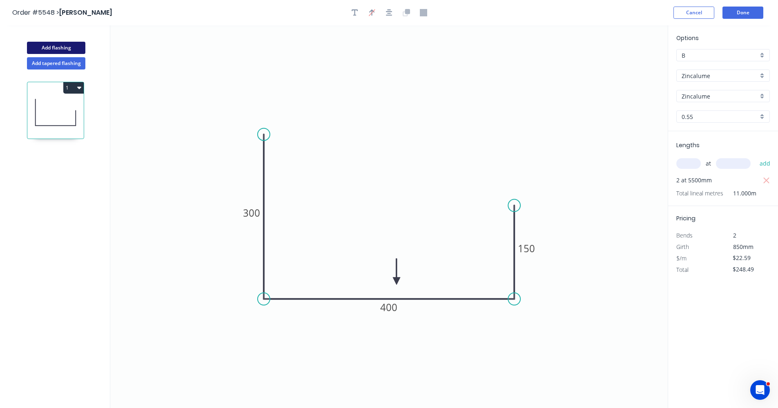
click at [65, 48] on button "Add flashing" at bounding box center [56, 48] width 58 height 12
type input "$0.00"
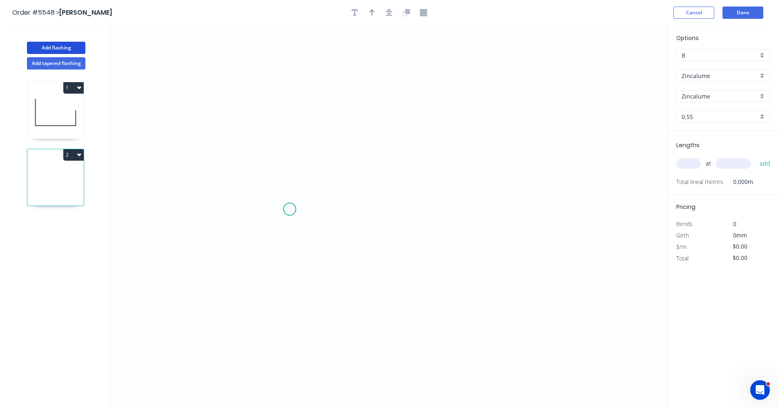
click at [290, 208] on icon "0" at bounding box center [389, 216] width 558 height 382
click at [287, 163] on icon "0" at bounding box center [389, 216] width 558 height 382
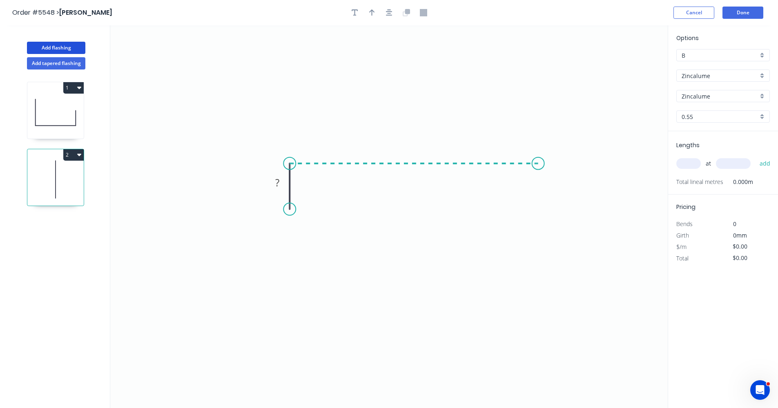
click at [538, 166] on icon "0 ?" at bounding box center [389, 216] width 558 height 382
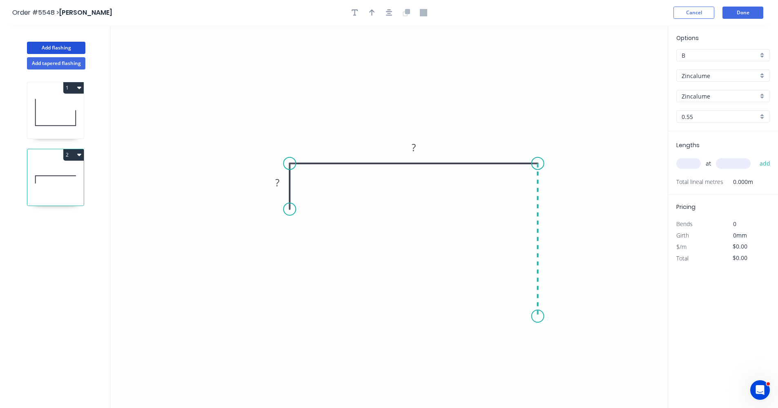
click at [536, 316] on icon "0 ? ?" at bounding box center [389, 216] width 558 height 382
drag, startPoint x: 568, startPoint y: 389, endPoint x: 569, endPoint y: 382, distance: 7.0
click at [568, 389] on div "Drip edge" at bounding box center [581, 393] width 82 height 17
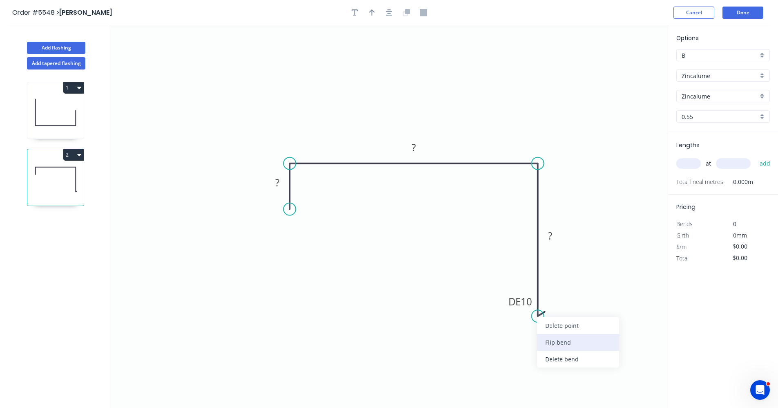
click at [556, 344] on div "Flip bend" at bounding box center [578, 342] width 82 height 17
click at [283, 180] on rect at bounding box center [277, 182] width 16 height 11
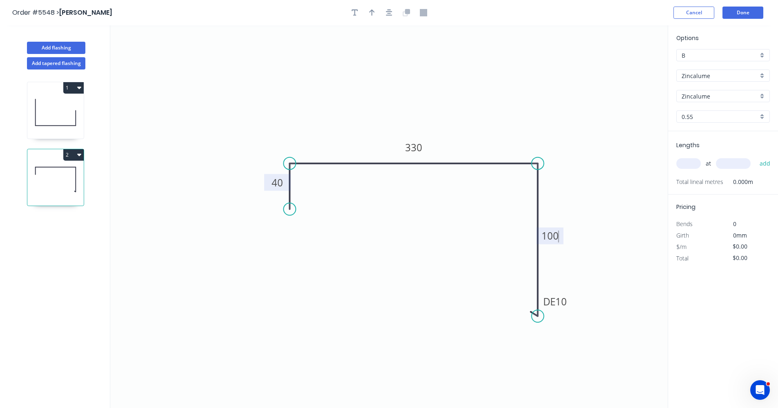
type input "$16.14"
click at [390, 14] on icon "button" at bounding box center [389, 12] width 7 height 7
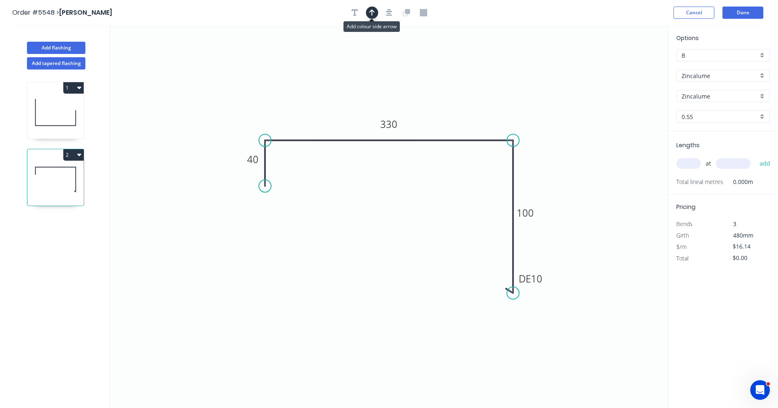
click at [372, 13] on icon "button" at bounding box center [372, 12] width 6 height 7
drag, startPoint x: 625, startPoint y: 65, endPoint x: 449, endPoint y: 138, distance: 190.1
click at [443, 133] on icon at bounding box center [443, 123] width 7 height 26
click at [692, 161] on input "text" at bounding box center [688, 163] width 25 height 11
type input "3"
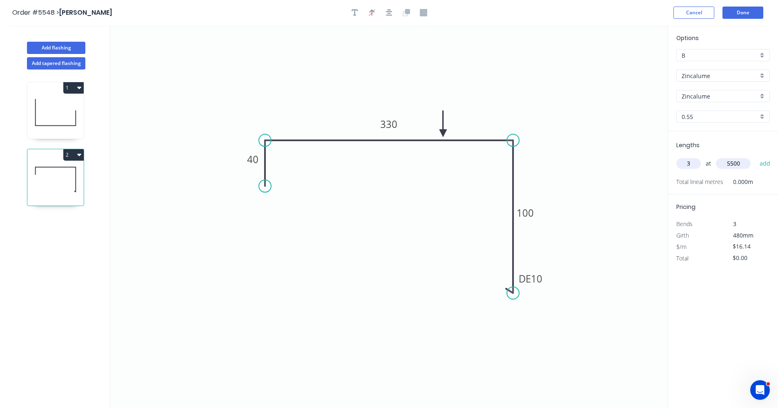
type input "5500"
click at [756, 156] on button "add" at bounding box center [765, 163] width 19 height 14
type input "$266.31"
click at [61, 46] on button "Add flashing" at bounding box center [56, 48] width 58 height 12
type input "$0.00"
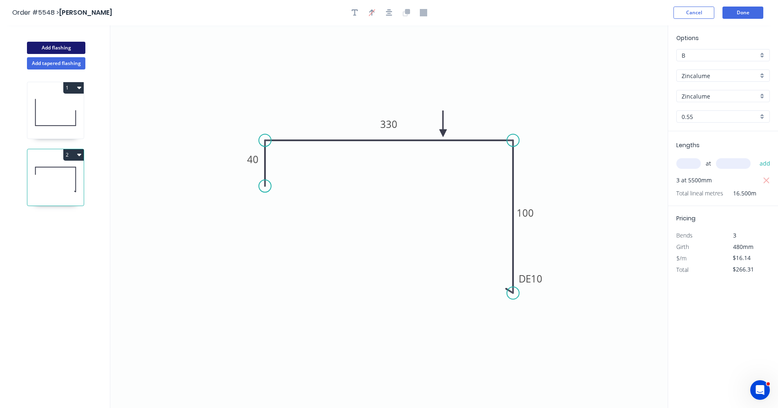
type input "$0.00"
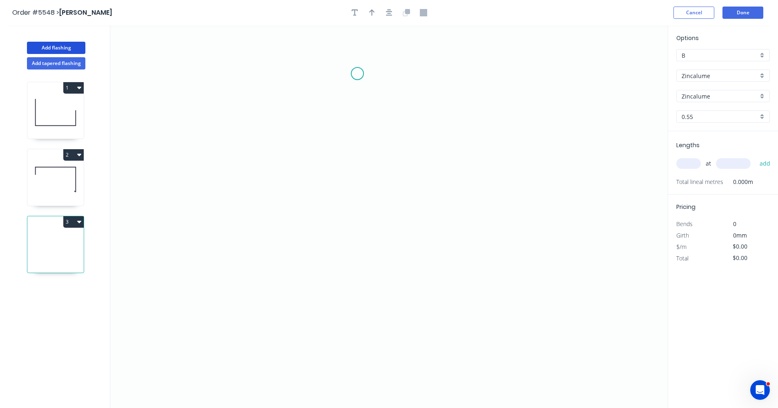
click at [356, 75] on icon "0" at bounding box center [389, 216] width 558 height 382
click at [361, 198] on icon "0" at bounding box center [389, 216] width 558 height 382
click at [520, 203] on icon "0 ?" at bounding box center [389, 216] width 558 height 382
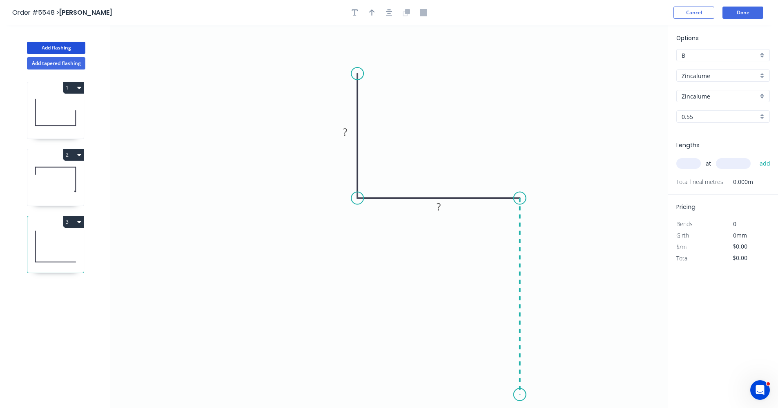
click at [511, 395] on icon "0 ? ?" at bounding box center [389, 216] width 558 height 382
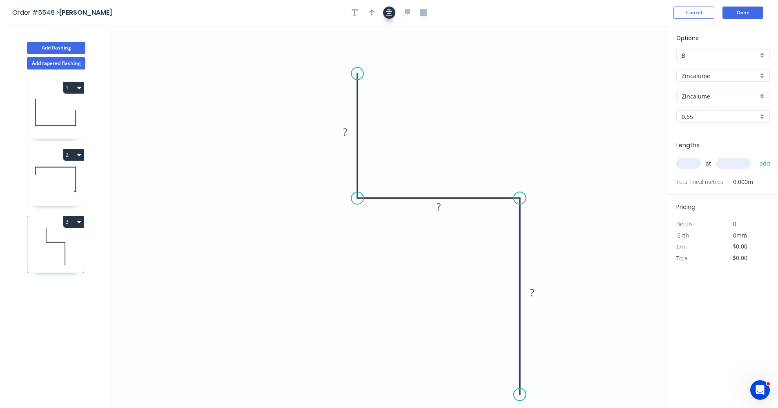
click at [392, 8] on button "button" at bounding box center [389, 13] width 12 height 12
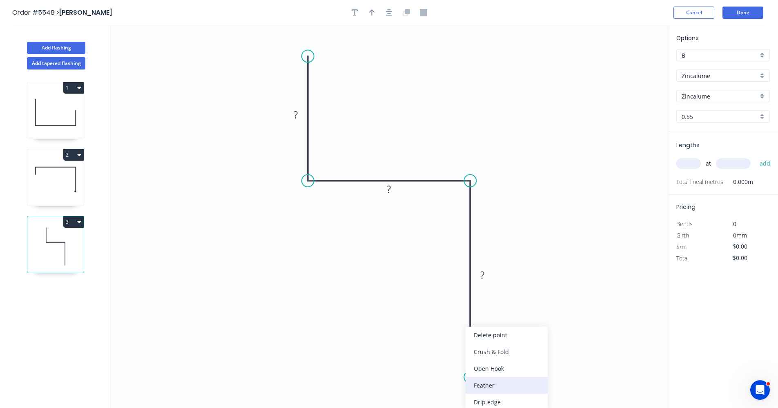
click at [481, 387] on div "Feather" at bounding box center [507, 385] width 82 height 17
drag, startPoint x: 308, startPoint y: 55, endPoint x: 303, endPoint y: 97, distance: 42.0
click at [303, 97] on circle at bounding box center [308, 97] width 12 height 12
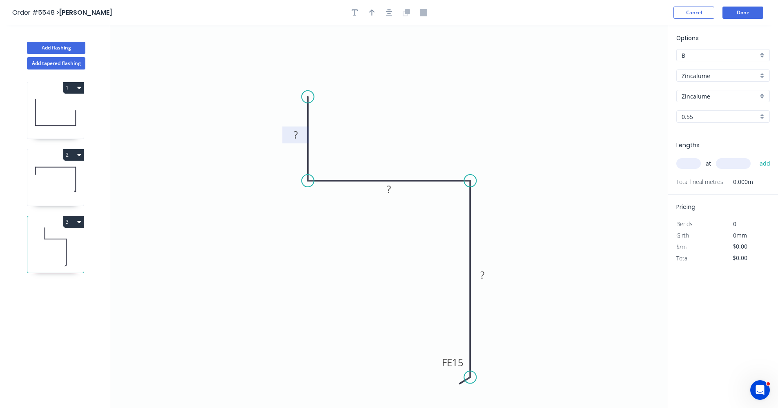
click at [300, 138] on rect at bounding box center [296, 134] width 16 height 11
type input "$22.41"
click at [395, 14] on button "button" at bounding box center [389, 13] width 12 height 12
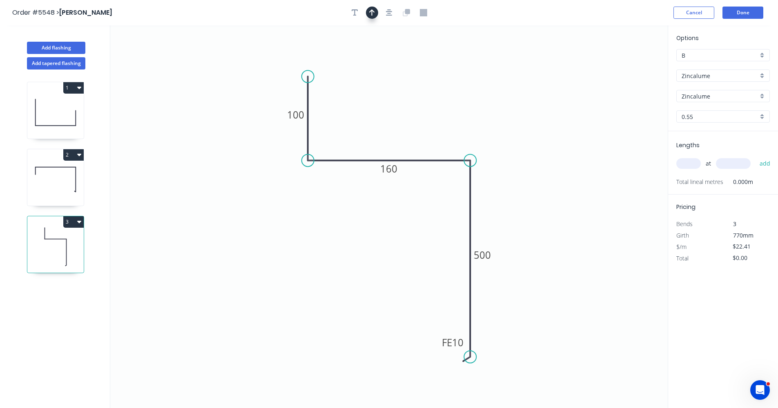
click at [373, 14] on icon "button" at bounding box center [372, 12] width 6 height 7
click at [626, 65] on icon at bounding box center [626, 57] width 7 height 26
drag, startPoint x: 626, startPoint y: 65, endPoint x: 480, endPoint y: 152, distance: 169.0
click at [432, 152] on icon at bounding box center [438, 145] width 24 height 24
click at [694, 164] on input "text" at bounding box center [688, 163] width 25 height 11
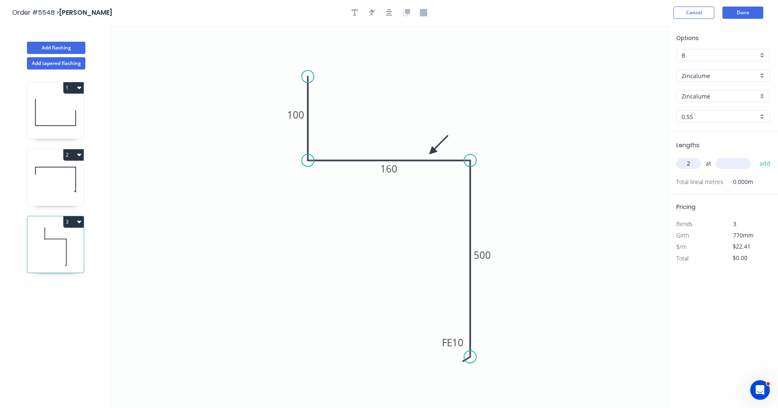
type input "2"
type input "6000"
click at [756, 156] on button "add" at bounding box center [765, 163] width 19 height 14
type input "$268.92"
click at [71, 66] on button "Add tapered flashing" at bounding box center [56, 63] width 58 height 12
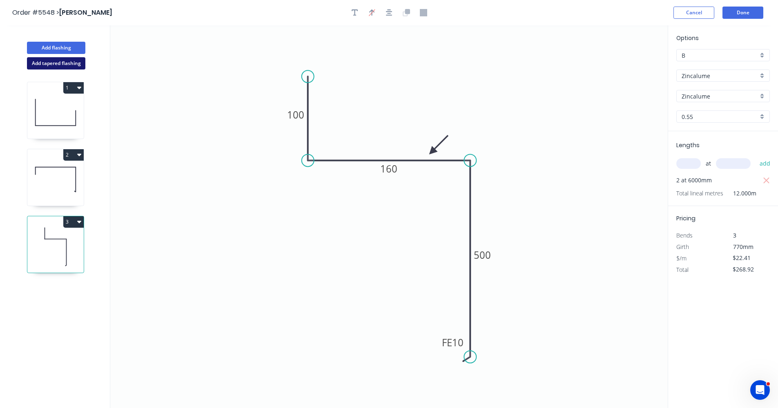
type input "$0.00"
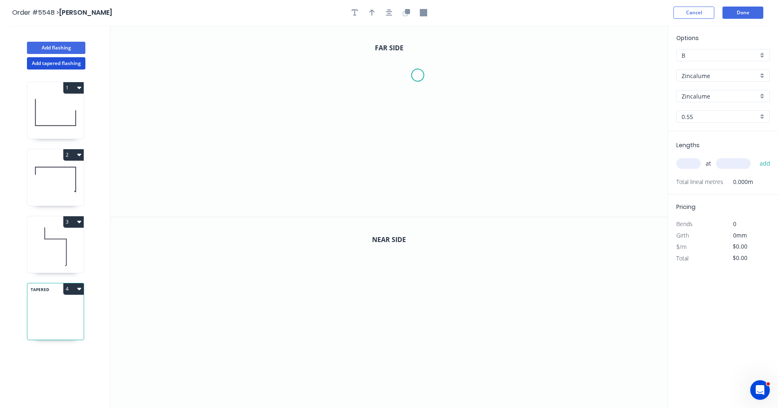
click at [417, 75] on icon "0" at bounding box center [389, 120] width 558 height 191
click at [376, 73] on icon "0" at bounding box center [389, 120] width 558 height 191
click at [371, 134] on icon "0 ?" at bounding box center [389, 120] width 558 height 191
click at [361, 147] on icon at bounding box center [368, 141] width 15 height 15
click at [377, 164] on icon "0 ? ? ?" at bounding box center [389, 120] width 558 height 191
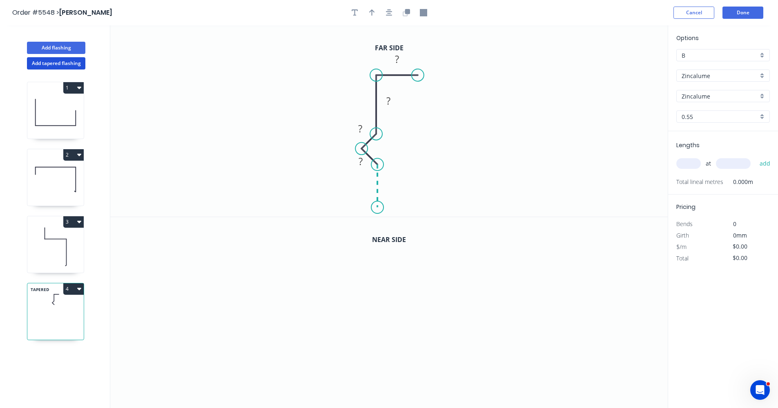
click at [375, 208] on icon "0 ? ? ? ?" at bounding box center [389, 120] width 558 height 191
click at [397, 268] on div "Feather" at bounding box center [419, 267] width 82 height 17
click at [403, 243] on div "Flip bend" at bounding box center [420, 240] width 82 height 17
drag, startPoint x: 393, startPoint y: 76, endPoint x: 393, endPoint y: 87, distance: 11.0
click at [393, 87] on icon "0 FE 15 ? ? ? ? ?" at bounding box center [389, 120] width 558 height 191
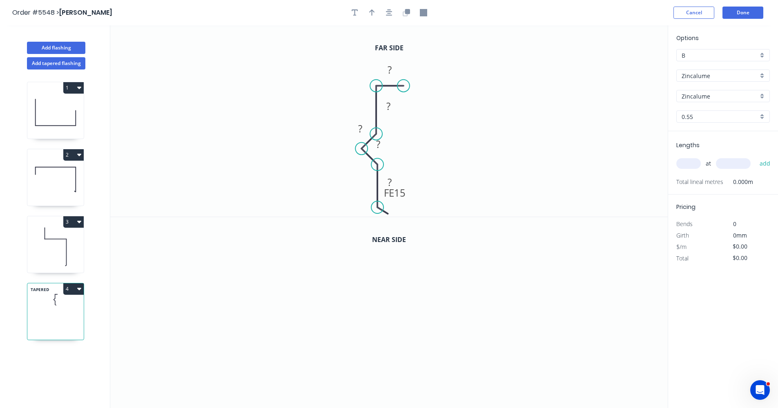
drag, startPoint x: 419, startPoint y: 87, endPoint x: 404, endPoint y: 87, distance: 15.5
click at [404, 87] on circle at bounding box center [403, 86] width 12 height 12
click at [386, 13] on icon "button" at bounding box center [389, 12] width 7 height 7
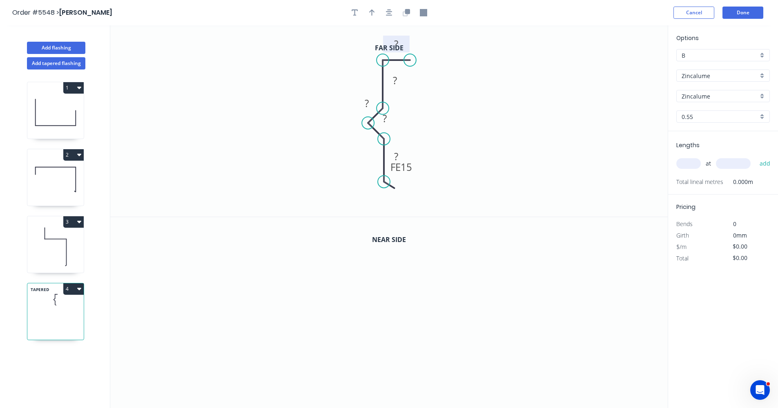
click at [394, 42] on tspan "?" at bounding box center [396, 43] width 4 height 13
click at [390, 12] on icon "button" at bounding box center [389, 12] width 7 height 7
click at [405, 12] on icon "button" at bounding box center [406, 12] width 7 height 7
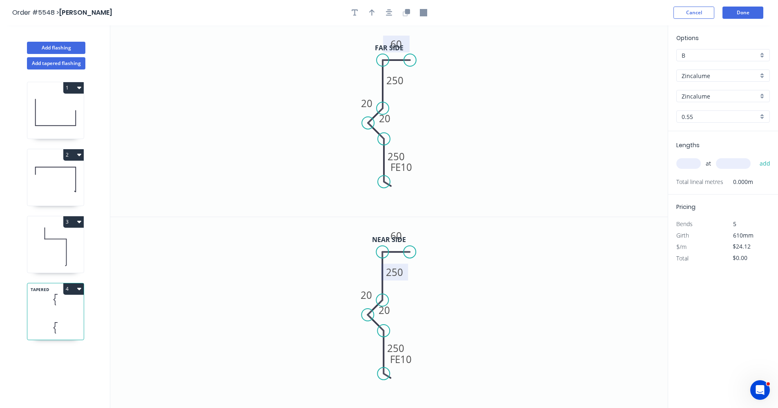
click at [400, 272] on tspan "250" at bounding box center [394, 271] width 17 height 13
click at [398, 345] on tspan "250" at bounding box center [396, 347] width 17 height 13
click at [81, 288] on button "4" at bounding box center [73, 288] width 20 height 11
click at [37, 311] on div "Duplicate" at bounding box center [44, 309] width 63 height 12
click at [397, 77] on tspan "250" at bounding box center [394, 80] width 17 height 13
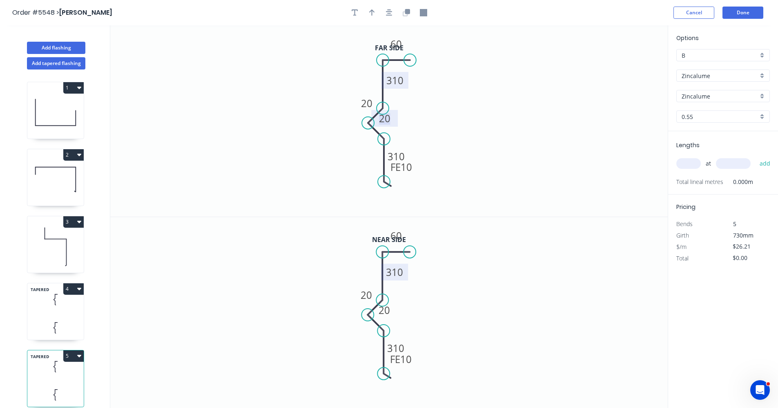
click at [396, 273] on tspan "310" at bounding box center [394, 271] width 17 height 13
click at [392, 13] on icon "button" at bounding box center [389, 12] width 7 height 7
click at [369, 12] on icon "button" at bounding box center [372, 12] width 6 height 7
drag, startPoint x: 628, startPoint y: 65, endPoint x: 334, endPoint y: 78, distance: 294.4
click at [334, 78] on icon at bounding box center [333, 69] width 7 height 26
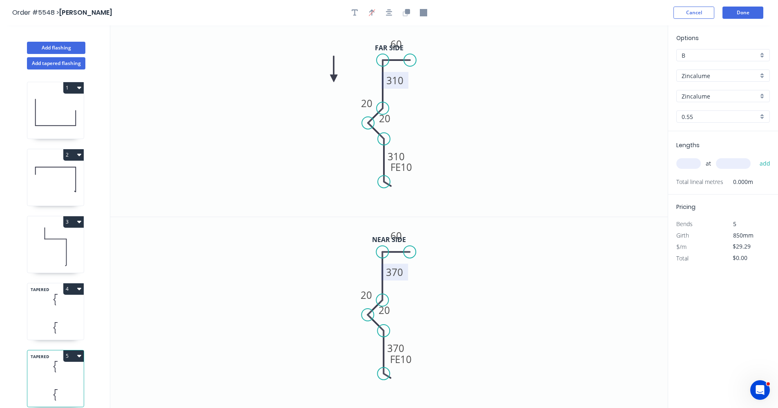
click at [334, 78] on icon at bounding box center [333, 69] width 7 height 26
click at [334, 78] on icon at bounding box center [341, 72] width 24 height 24
click at [334, 78] on icon at bounding box center [343, 78] width 26 height 7
click at [334, 78] on icon at bounding box center [341, 85] width 24 height 24
click at [334, 78] on icon at bounding box center [333, 88] width 7 height 26
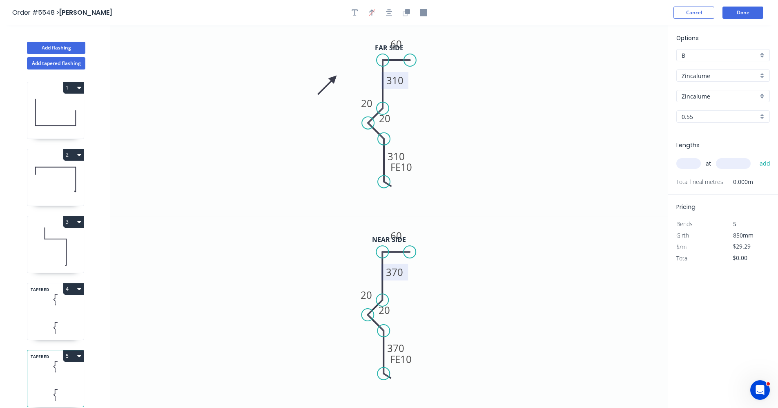
click at [334, 78] on icon at bounding box center [327, 85] width 24 height 24
drag, startPoint x: 334, startPoint y: 78, endPoint x: 375, endPoint y: 86, distance: 42.0
click at [375, 86] on icon at bounding box center [369, 79] width 24 height 24
click at [57, 315] on div "TAPERED 4" at bounding box center [55, 311] width 57 height 57
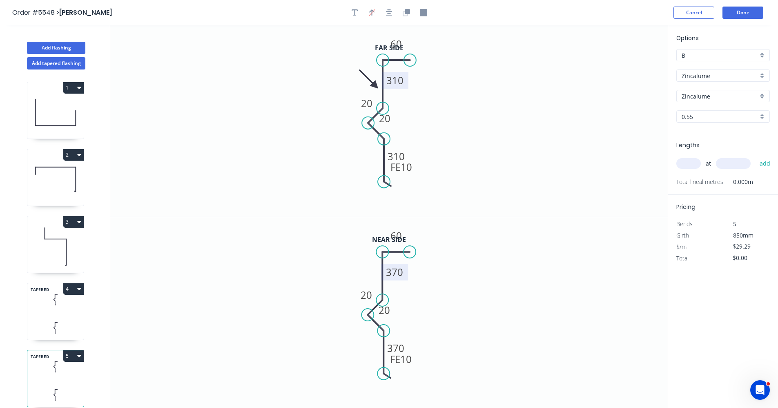
type input "$27.21"
click at [392, 13] on icon "button" at bounding box center [389, 12] width 7 height 7
click at [372, 14] on icon "button" at bounding box center [372, 12] width 6 height 7
click at [626, 65] on icon at bounding box center [626, 57] width 7 height 26
click at [626, 65] on icon at bounding box center [633, 60] width 24 height 24
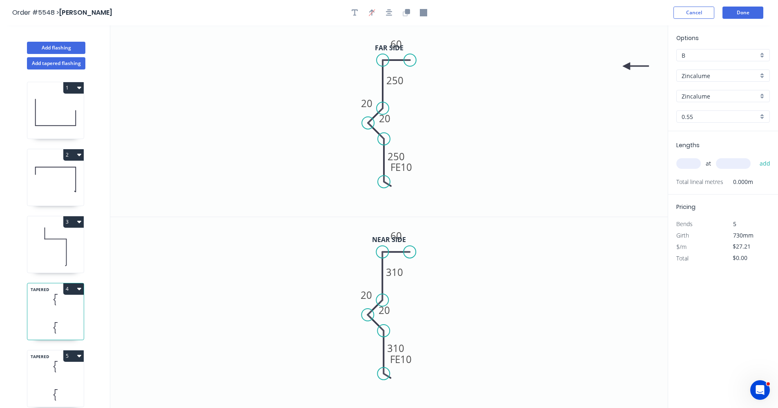
click at [626, 65] on icon at bounding box center [636, 65] width 26 height 7
click at [626, 65] on icon at bounding box center [633, 73] width 24 height 24
click at [626, 65] on icon at bounding box center [620, 73] width 24 height 24
click at [626, 65] on icon at bounding box center [617, 65] width 26 height 7
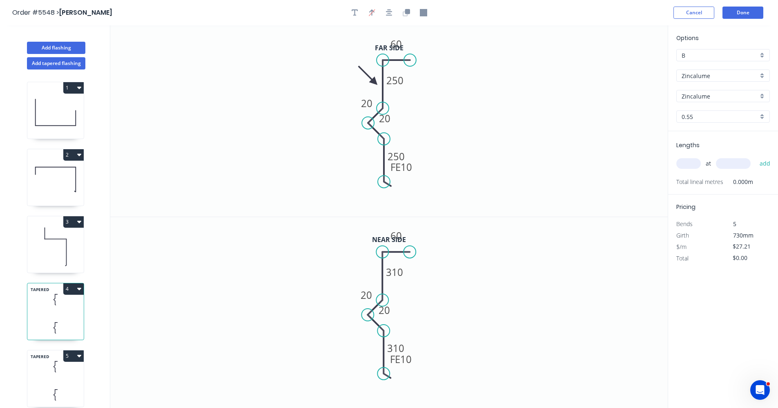
drag, startPoint x: 626, startPoint y: 65, endPoint x: 375, endPoint y: 82, distance: 252.2
click at [375, 82] on icon at bounding box center [368, 76] width 24 height 24
click at [686, 165] on input "text" at bounding box center [688, 163] width 25 height 11
type input "1"
type input "4500"
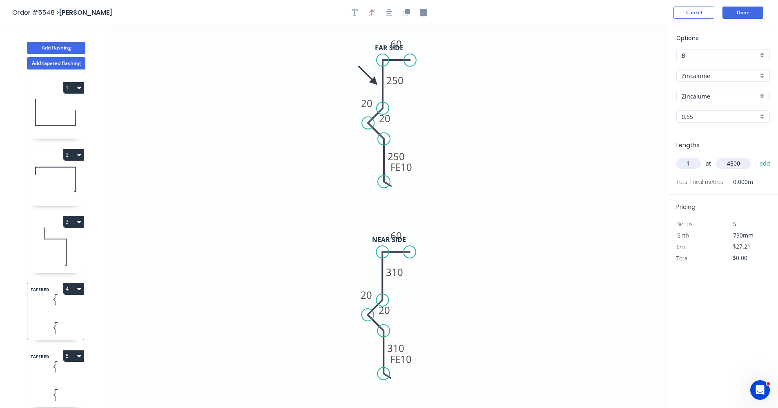
click at [756, 156] on button "add" at bounding box center [765, 163] width 19 height 14
type input "$122.45"
drag, startPoint x: 45, startPoint y: 380, endPoint x: 48, endPoint y: 375, distance: 6.5
click at [45, 377] on div "TAPERED 5" at bounding box center [55, 378] width 57 height 57
type input "$29.29"
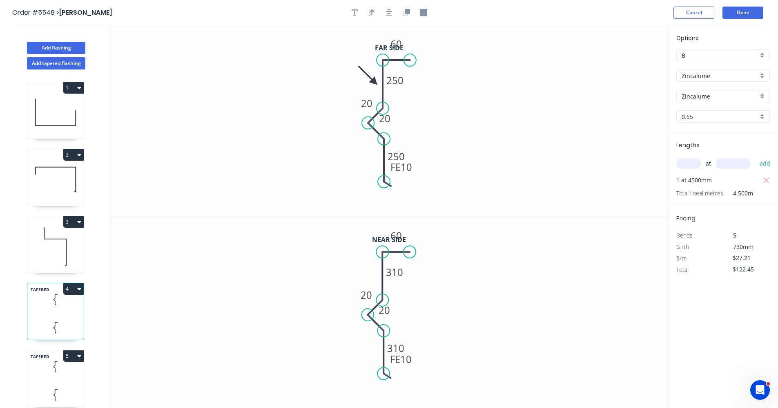
type input "$0.00"
click at [685, 164] on input "text" at bounding box center [688, 163] width 25 height 11
type input "1"
type input "4500"
click at [756, 156] on button "add" at bounding box center [765, 163] width 19 height 14
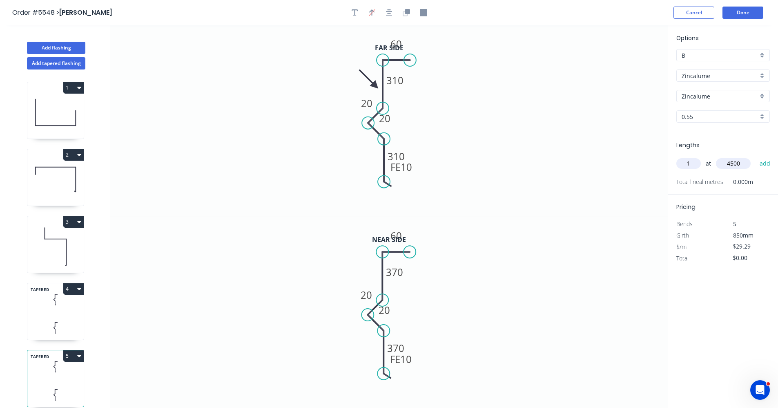
type input "$131.81"
click at [62, 255] on icon at bounding box center [55, 246] width 56 height 52
type input "$22.41"
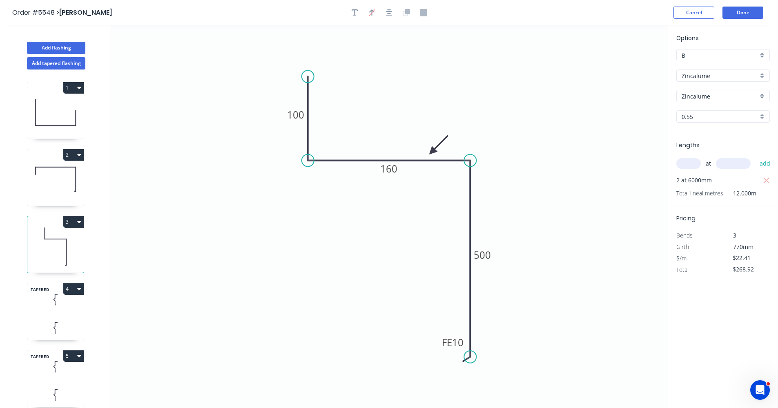
click at [76, 221] on button "3" at bounding box center [73, 221] width 20 height 11
click at [45, 242] on div "Duplicate" at bounding box center [44, 242] width 63 height 12
type input "$0.00"
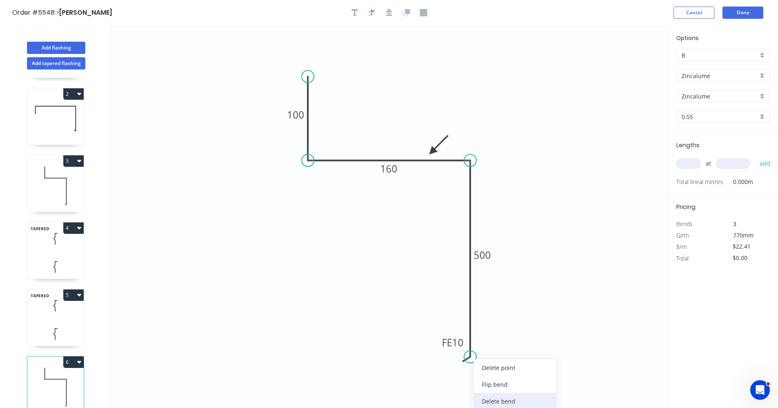
click at [493, 400] on div "Delete bend" at bounding box center [515, 401] width 82 height 17
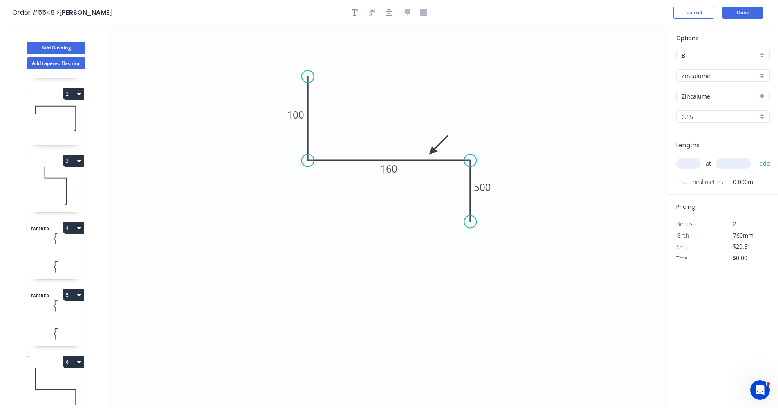
drag, startPoint x: 471, startPoint y: 356, endPoint x: 472, endPoint y: 216, distance: 139.3
click at [469, 220] on circle at bounding box center [470, 222] width 12 height 12
click at [488, 186] on tspan "500" at bounding box center [482, 185] width 17 height 13
click at [328, 134] on div "Feather" at bounding box center [347, 136] width 82 height 17
click at [296, 61] on tspan "15" at bounding box center [295, 61] width 11 height 13
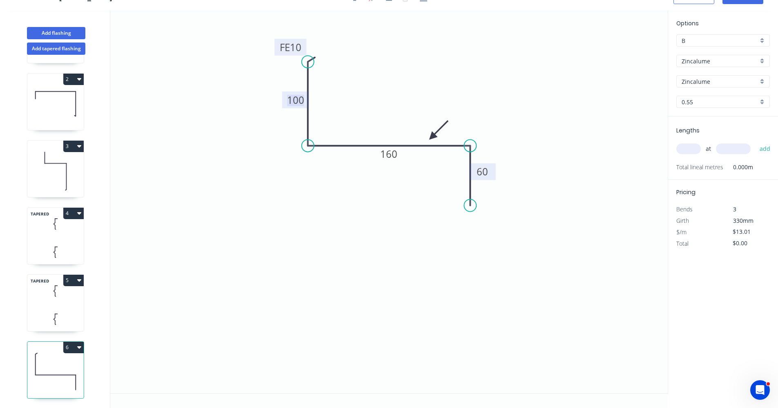
scroll to position [15, 0]
click at [69, 33] on button "Add flashing" at bounding box center [56, 33] width 58 height 12
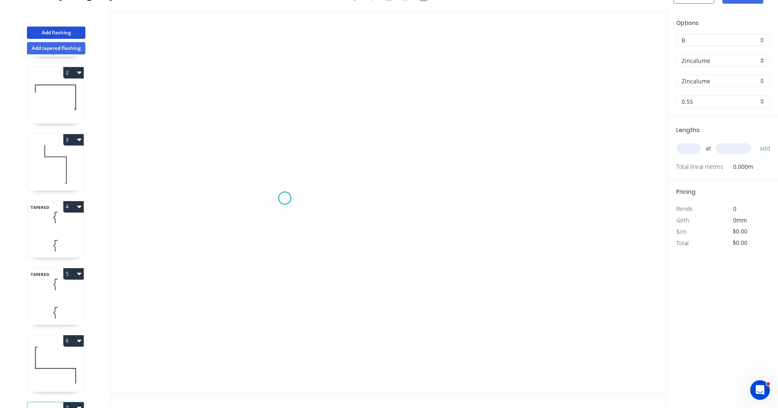
click at [285, 198] on icon "0" at bounding box center [389, 201] width 558 height 382
click at [323, 198] on icon "0" at bounding box center [389, 201] width 558 height 382
click at [324, 299] on icon "0 ?" at bounding box center [389, 201] width 558 height 382
click at [491, 296] on icon "0 ? ?" at bounding box center [389, 201] width 558 height 382
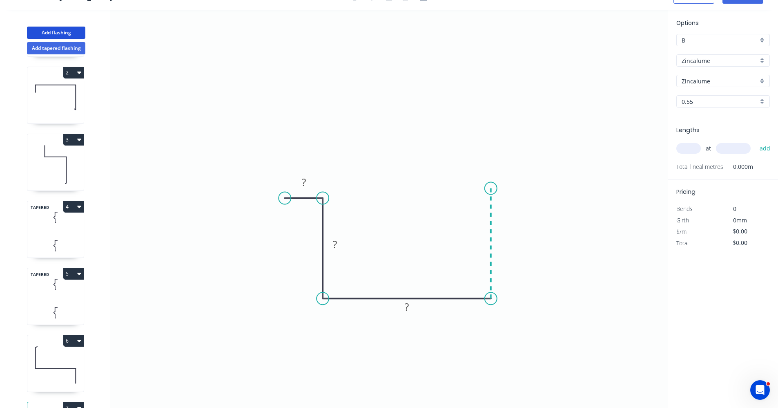
click at [488, 188] on icon "0 ? ? ?" at bounding box center [389, 201] width 558 height 382
click at [534, 188] on icon "0 ? ? ? ?" at bounding box center [389, 201] width 558 height 382
click at [303, 183] on tspan "?" at bounding box center [304, 181] width 4 height 13
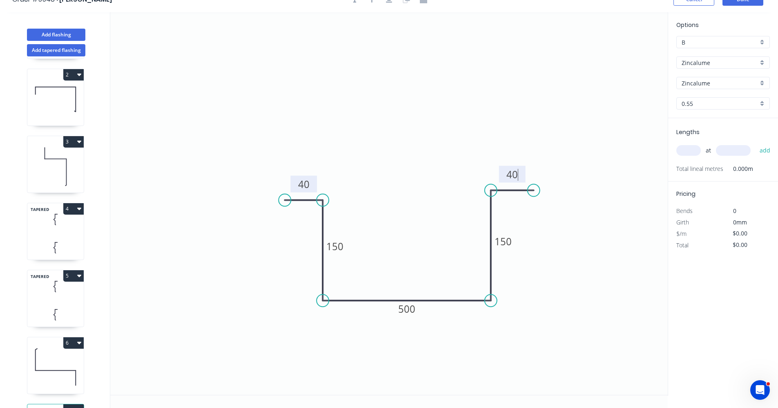
scroll to position [0, 0]
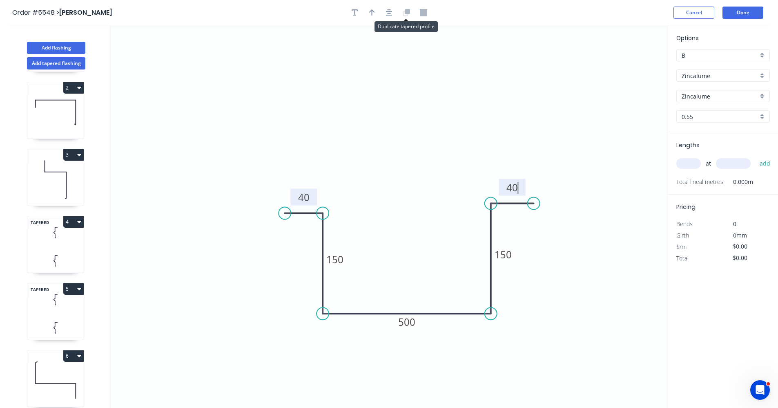
click at [406, 16] on button at bounding box center [406, 13] width 12 height 12
type input "$26.39"
click at [407, 10] on icon at bounding box center [407, 11] width 5 height 5
click at [386, 16] on icon "button" at bounding box center [389, 12] width 7 height 7
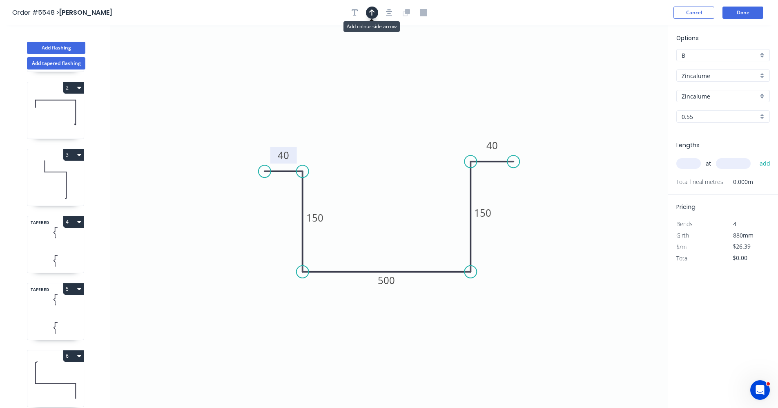
click at [375, 15] on icon "button" at bounding box center [372, 12] width 6 height 7
drag, startPoint x: 629, startPoint y: 65, endPoint x: 396, endPoint y: 246, distance: 294.6
click at [393, 250] on icon at bounding box center [392, 240] width 7 height 26
click at [694, 162] on input "text" at bounding box center [688, 163] width 25 height 11
type input "1"
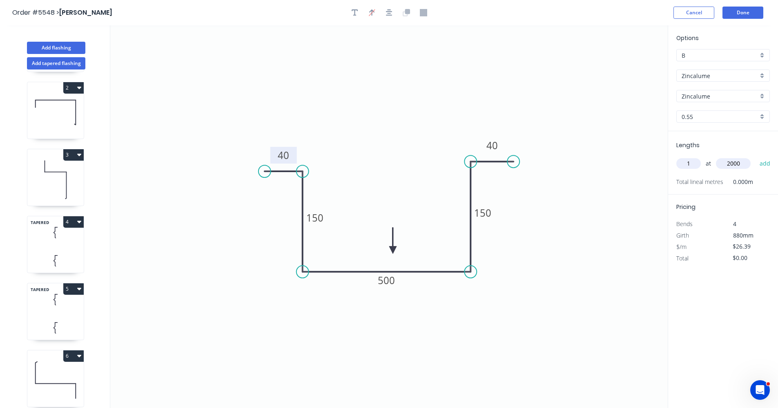
type input "2000"
click at [756, 156] on button "add" at bounding box center [765, 163] width 19 height 14
type input "$52.78"
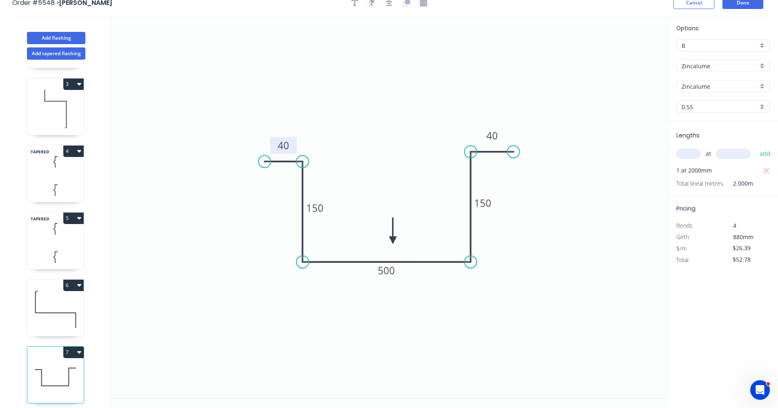
scroll to position [15, 0]
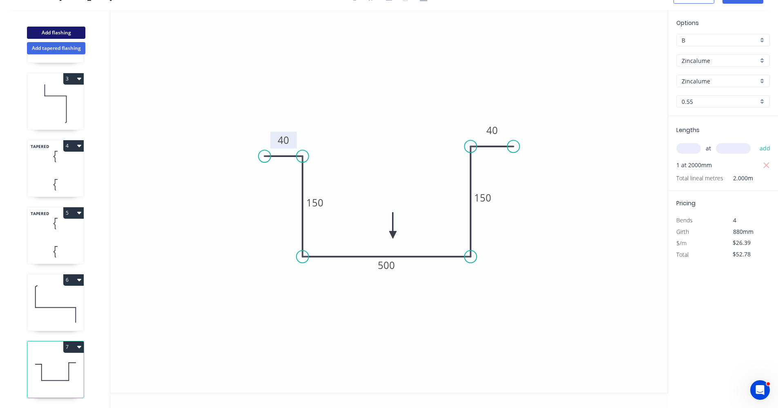
click at [58, 30] on button "Add flashing" at bounding box center [56, 33] width 58 height 12
type input "$0.00"
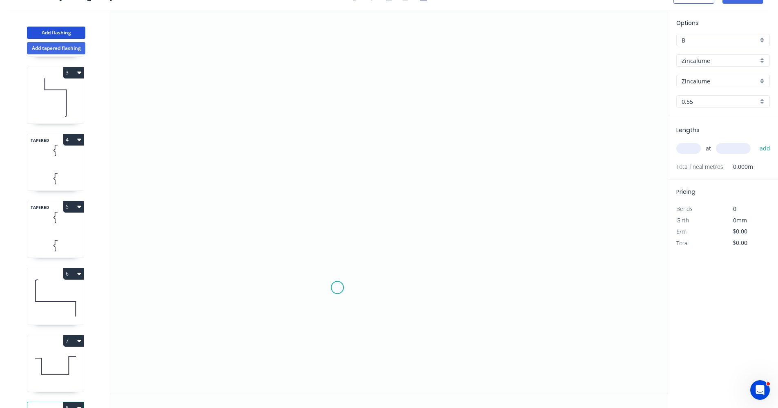
click at [337, 287] on icon "0" at bounding box center [389, 201] width 558 height 382
click at [334, 183] on icon "0" at bounding box center [389, 201] width 558 height 382
click at [450, 184] on icon "0 ?" at bounding box center [389, 201] width 558 height 382
click at [444, 291] on icon "0 ? ?" at bounding box center [389, 201] width 558 height 382
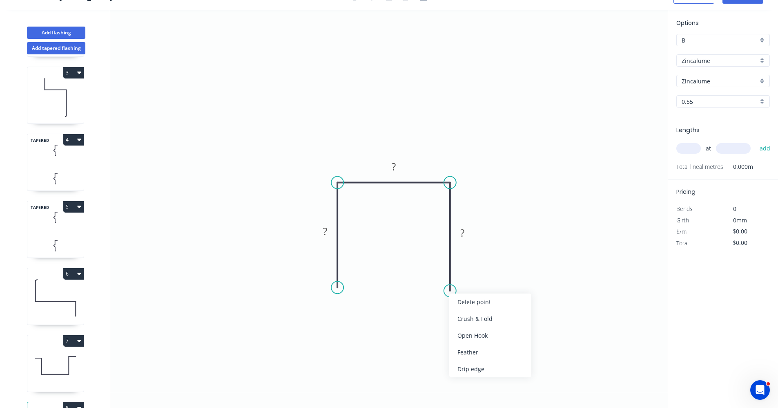
click at [473, 355] on div "Feather" at bounding box center [490, 352] width 82 height 17
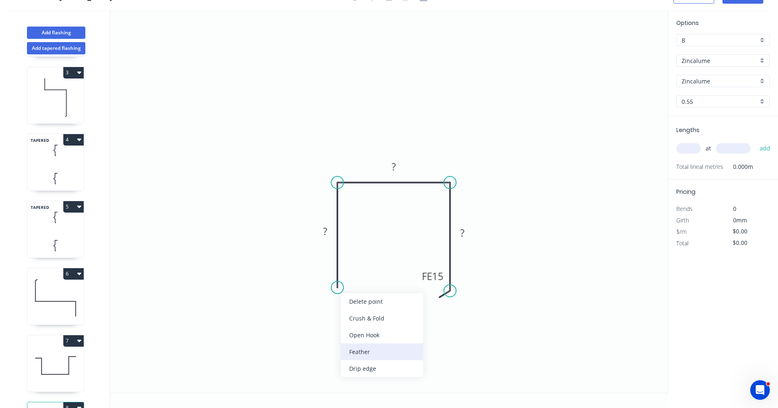
click at [372, 349] on div "Feather" at bounding box center [382, 351] width 82 height 17
click at [360, 325] on div "Flip bend" at bounding box center [384, 317] width 82 height 17
click at [364, 274] on tspan "15" at bounding box center [359, 272] width 11 height 13
type input "$12.82"
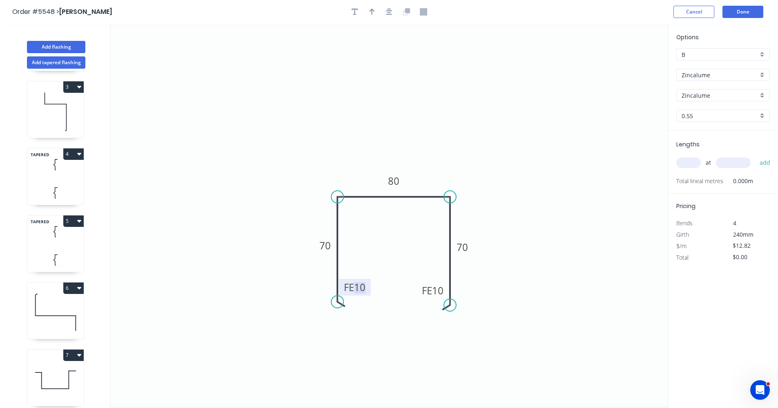
scroll to position [0, 0]
click at [388, 13] on icon "button" at bounding box center [389, 12] width 7 height 7
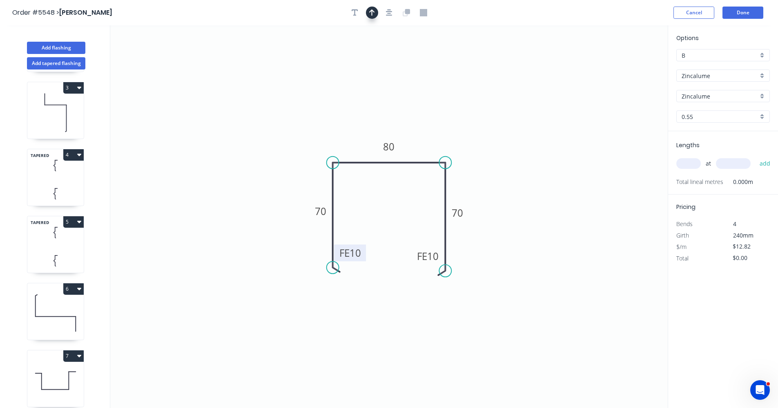
click at [375, 12] on button "button" at bounding box center [372, 13] width 12 height 12
drag, startPoint x: 627, startPoint y: 65, endPoint x: 419, endPoint y: 153, distance: 225.9
click at [419, 153] on icon at bounding box center [418, 143] width 7 height 26
click at [691, 163] on input "text" at bounding box center [688, 163] width 25 height 11
type input "1"
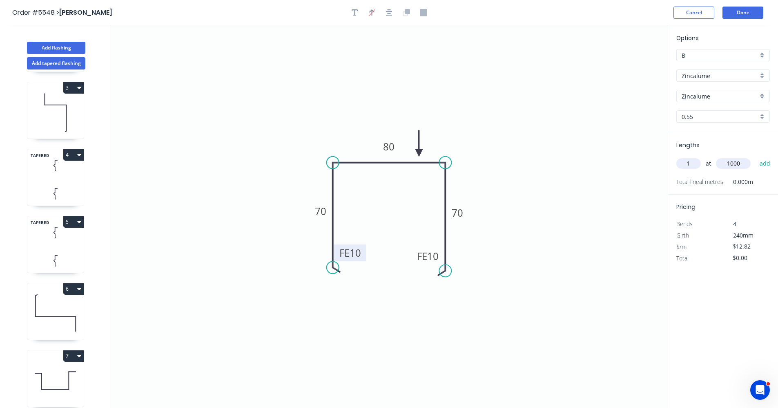
type input "1000"
click at [756, 156] on button "add" at bounding box center [765, 163] width 19 height 14
type input "$12.82"
click at [65, 46] on button "Add flashing" at bounding box center [56, 48] width 58 height 12
type input "$0.00"
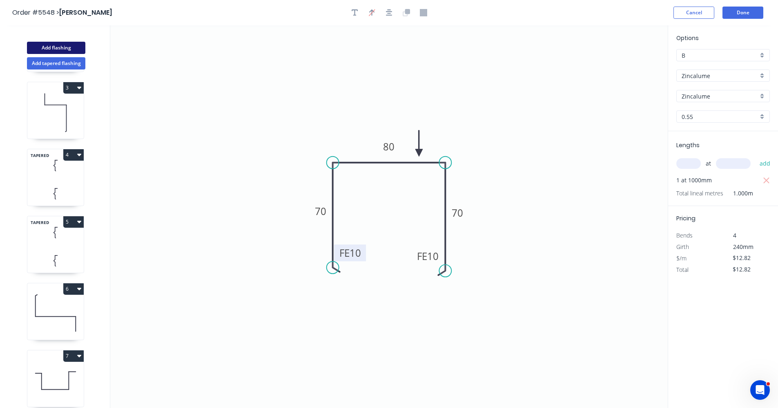
type input "$0.00"
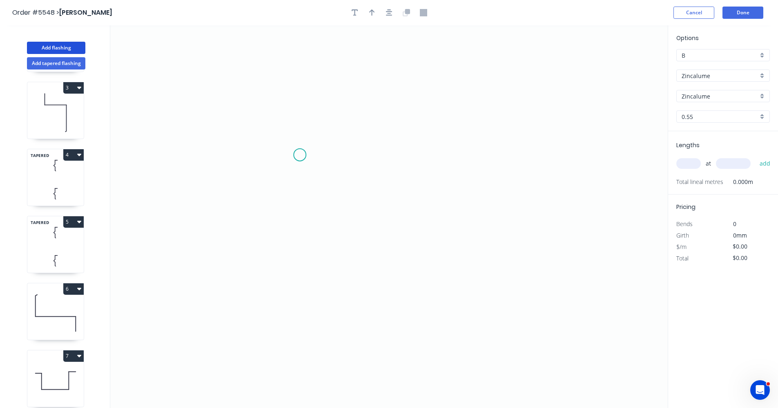
click at [299, 155] on icon "0" at bounding box center [389, 216] width 558 height 382
click at [304, 279] on icon "0" at bounding box center [389, 216] width 558 height 382
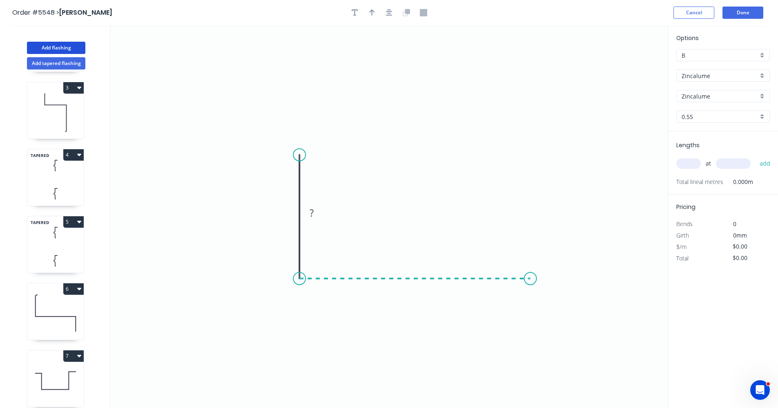
click at [531, 273] on icon "0 ?" at bounding box center [389, 216] width 558 height 382
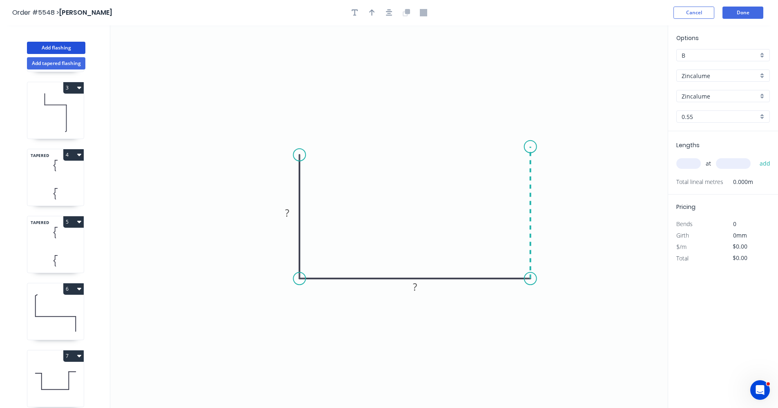
click at [531, 147] on icon at bounding box center [531, 213] width 0 height 132
click at [294, 210] on rect at bounding box center [287, 213] width 16 height 11
type input "$22.59"
click at [685, 164] on input "text" at bounding box center [688, 163] width 25 height 11
type input "2"
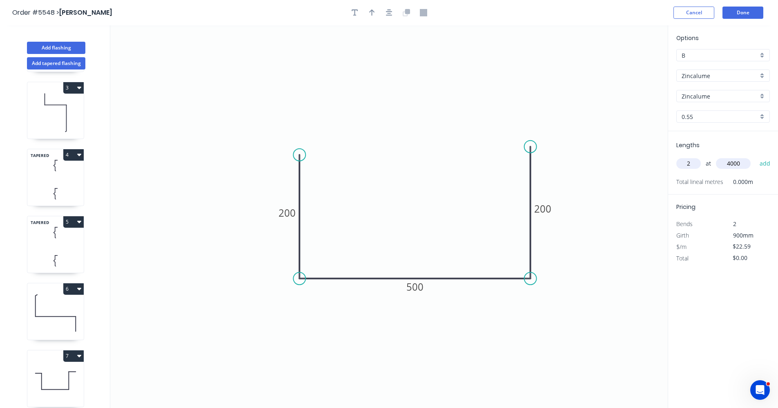
type input "4000"
click at [756, 156] on button "add" at bounding box center [765, 163] width 19 height 14
type input "$180.72"
drag, startPoint x: 533, startPoint y: 147, endPoint x: 530, endPoint y: 150, distance: 4.6
click at [530, 150] on circle at bounding box center [530, 150] width 12 height 12
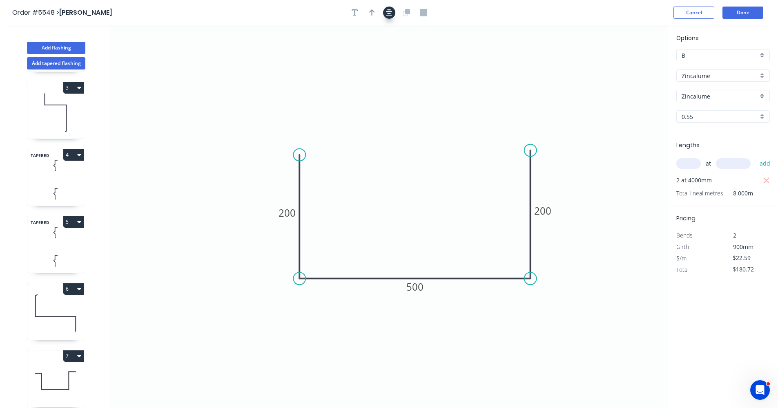
click at [390, 15] on icon "button" at bounding box center [389, 12] width 7 height 7
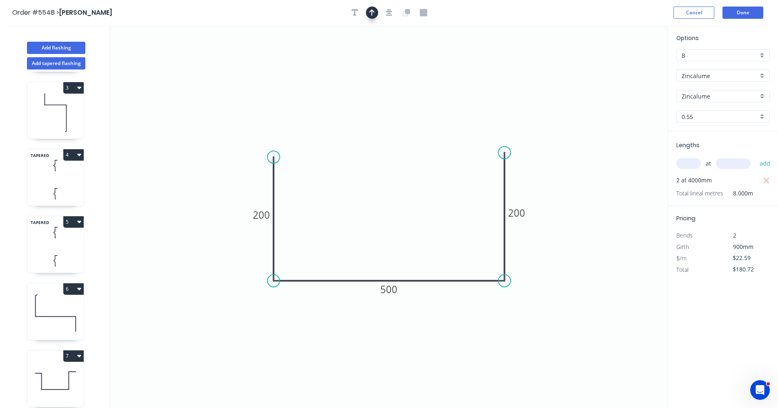
click at [375, 11] on button "button" at bounding box center [372, 13] width 12 height 12
drag, startPoint x: 625, startPoint y: 65, endPoint x: 386, endPoint y: 268, distance: 313.5
click at [386, 268] on icon at bounding box center [386, 257] width 7 height 26
click at [61, 47] on button "Add flashing" at bounding box center [56, 48] width 58 height 12
type input "$0.00"
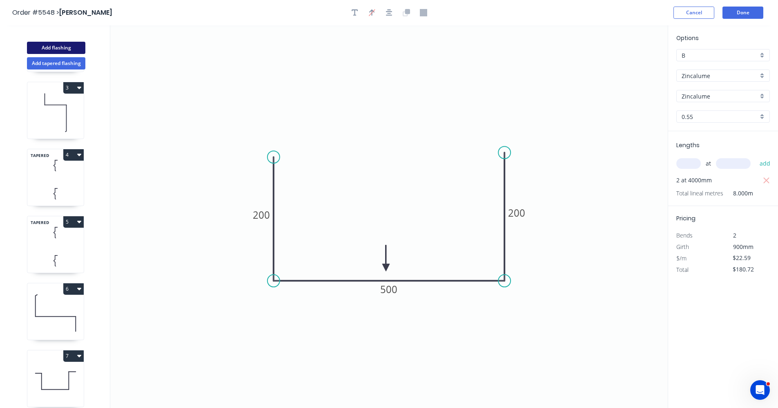
type input "$0.00"
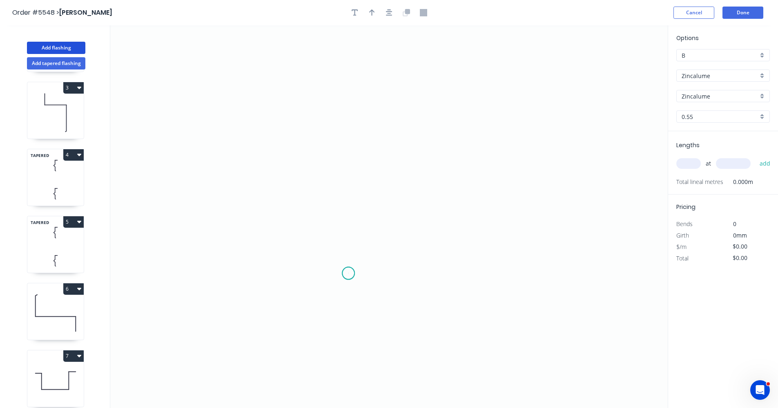
drag, startPoint x: 348, startPoint y: 273, endPoint x: 353, endPoint y: 250, distance: 22.8
click at [349, 269] on icon "0" at bounding box center [389, 216] width 558 height 382
click at [346, 193] on icon "0" at bounding box center [389, 216] width 558 height 382
click at [498, 140] on icon "0 ?" at bounding box center [389, 216] width 558 height 382
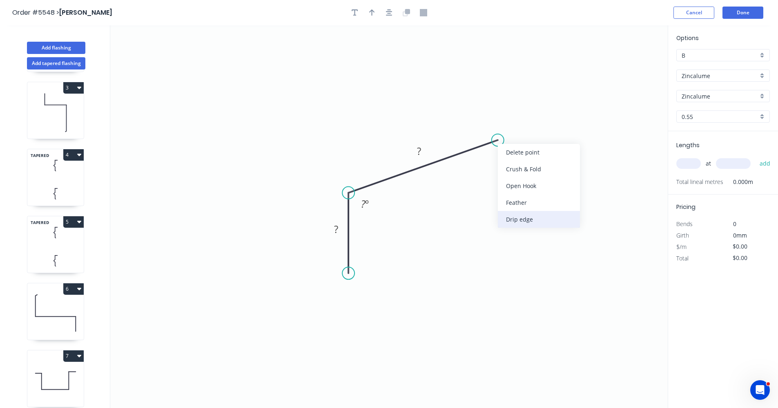
click at [531, 222] on div "Drip edge" at bounding box center [539, 219] width 82 height 17
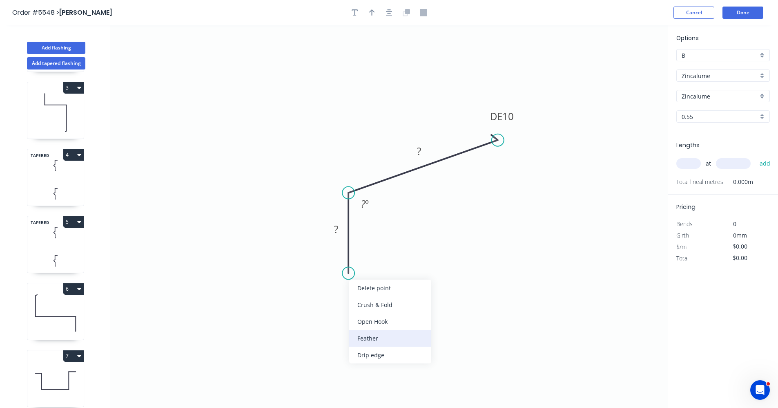
click at [361, 339] on div "Feather" at bounding box center [390, 338] width 82 height 17
click at [365, 300] on div "Flip bend" at bounding box center [388, 296] width 82 height 17
click at [376, 258] on tspan "15" at bounding box center [370, 258] width 11 height 13
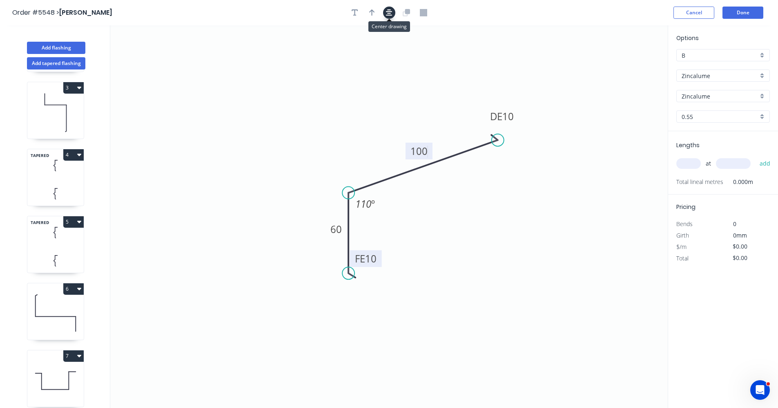
click at [390, 11] on icon "button" at bounding box center [389, 12] width 7 height 7
type input "$9.88"
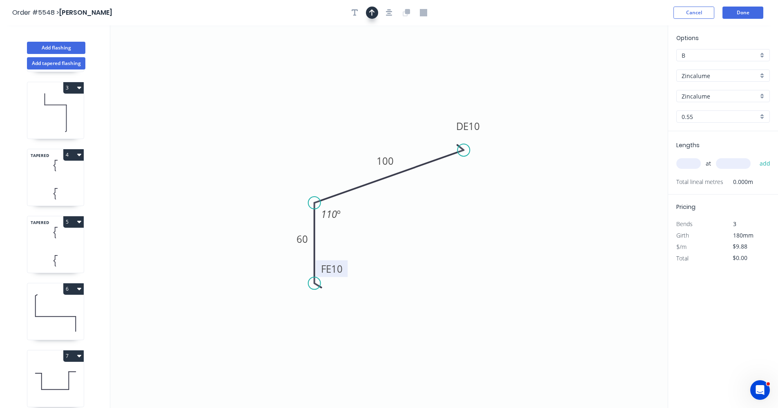
click at [373, 13] on icon "button" at bounding box center [372, 12] width 6 height 7
click at [626, 64] on icon at bounding box center [626, 57] width 7 height 26
click at [626, 64] on icon at bounding box center [634, 60] width 24 height 24
click at [626, 64] on icon "0 FE 10 60 DE 10 100 110 º" at bounding box center [389, 216] width 558 height 382
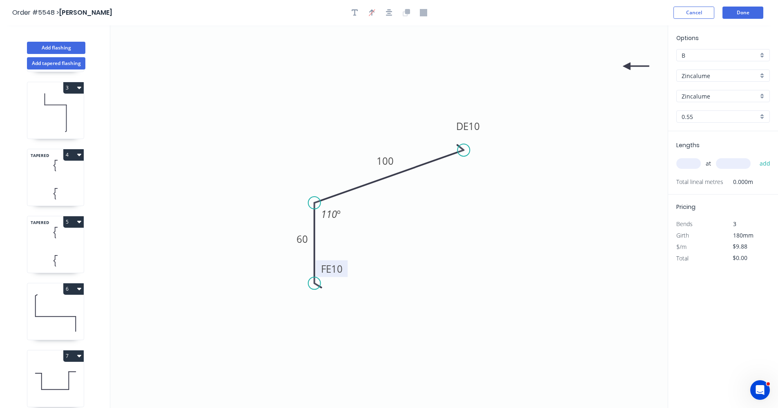
click at [626, 64] on icon "0 FE 10 60 DE 10 100 110 º" at bounding box center [389, 216] width 558 height 382
click at [626, 68] on icon at bounding box center [636, 65] width 26 height 7
click at [627, 68] on icon at bounding box center [636, 65] width 26 height 7
click at [627, 67] on icon at bounding box center [633, 74] width 24 height 24
click at [627, 68] on icon at bounding box center [626, 77] width 7 height 26
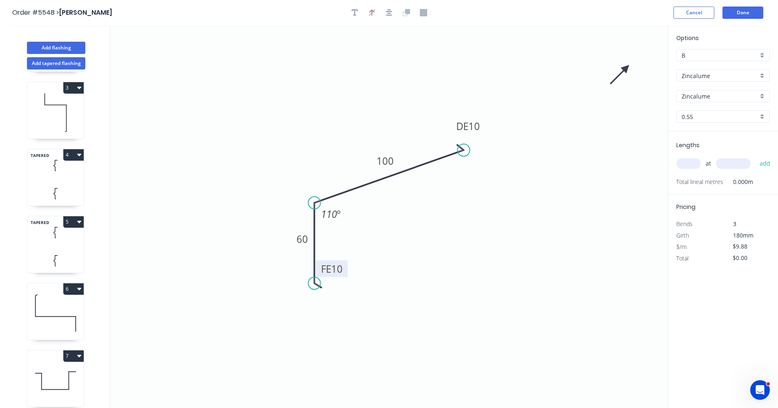
click at [627, 68] on icon at bounding box center [620, 74] width 24 height 24
click at [627, 68] on icon at bounding box center [617, 67] width 26 height 7
drag, startPoint x: 627, startPoint y: 68, endPoint x: 347, endPoint y: 181, distance: 301.4
click at [347, 181] on icon at bounding box center [341, 173] width 24 height 24
click at [689, 164] on input "text" at bounding box center [688, 163] width 25 height 11
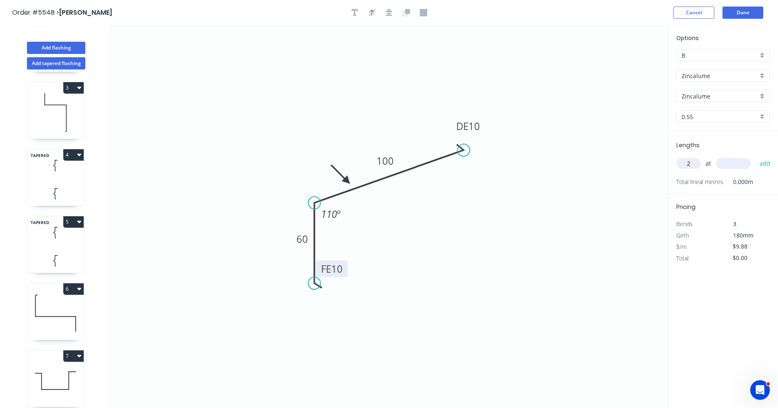
type input "2"
type input "4000"
click at [756, 156] on button "add" at bounding box center [765, 163] width 19 height 14
type input "$79.04"
type input "2"
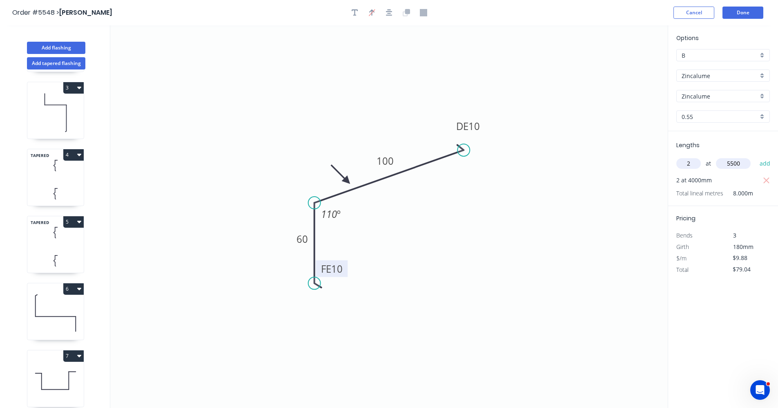
type input "5500"
click at [756, 156] on button "add" at bounding box center [765, 163] width 19 height 14
type input "."
type input "$187.72"
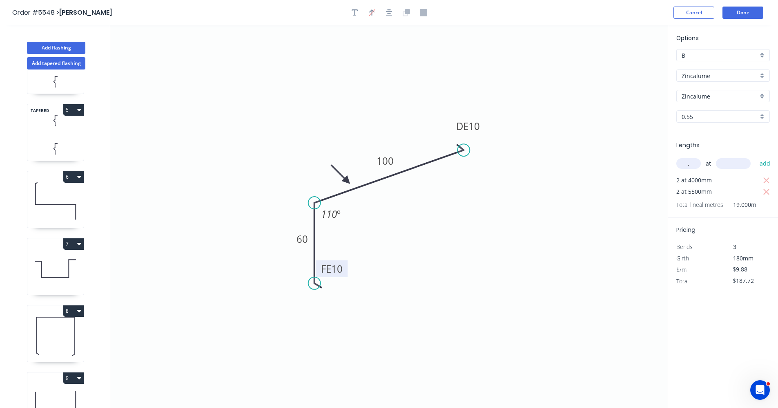
scroll to position [335, 0]
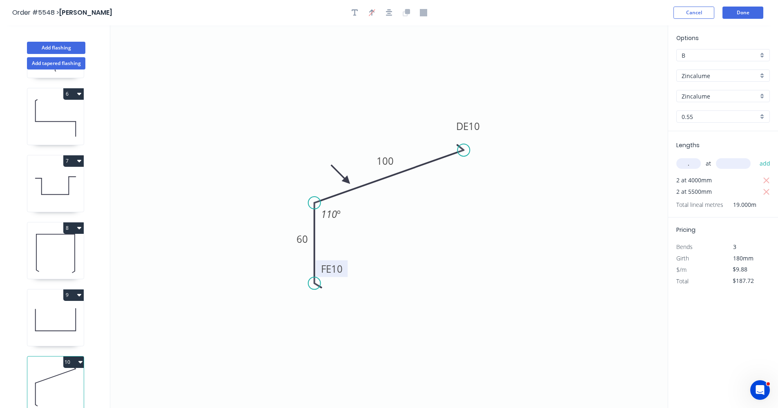
type input "."
click at [65, 326] on icon at bounding box center [55, 319] width 56 height 52
type input "$22.59"
type input "$180.72"
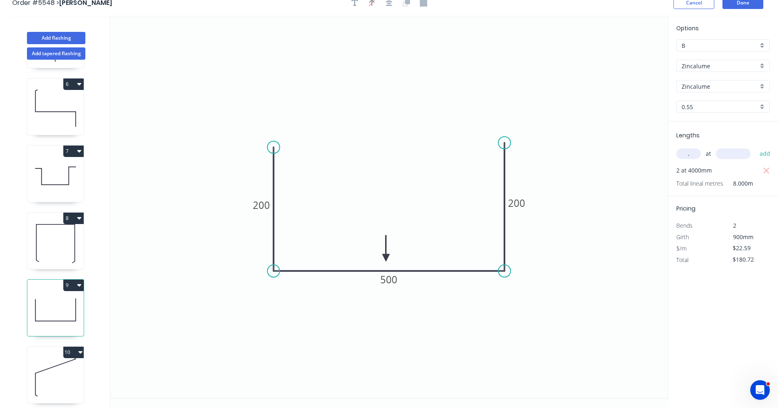
scroll to position [15, 0]
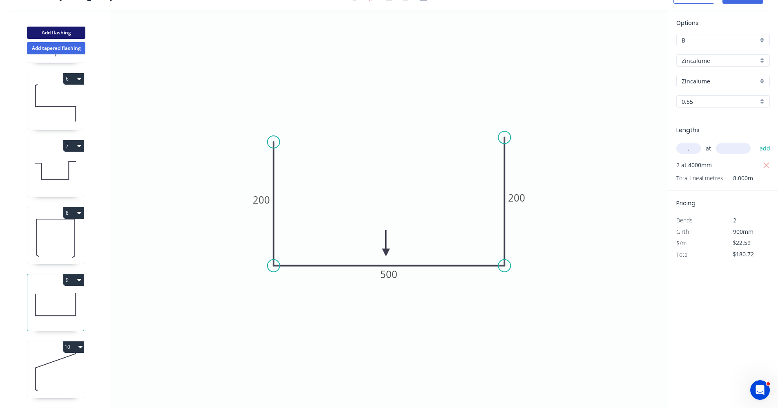
click at [58, 31] on button "Add flashing" at bounding box center [56, 33] width 58 height 12
type input "$0.00"
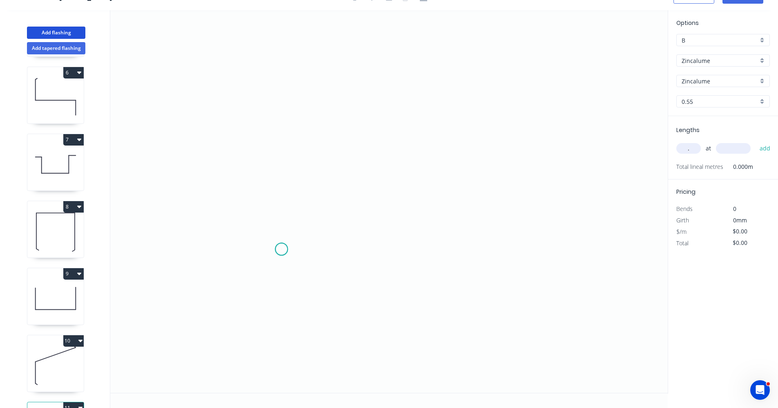
click at [281, 249] on icon "0" at bounding box center [389, 201] width 558 height 382
click at [283, 217] on icon "0" at bounding box center [389, 201] width 558 height 382
click at [544, 212] on icon "0 ?" at bounding box center [389, 201] width 558 height 382
click at [266, 232] on rect at bounding box center [269, 229] width 16 height 11
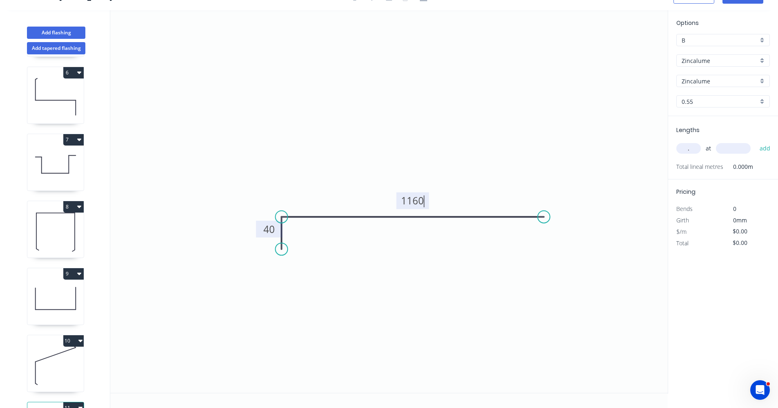
type input "$26.96"
click at [691, 148] on input "." at bounding box center [688, 148] width 25 height 11
type input "."
type input "1"
type input "900"
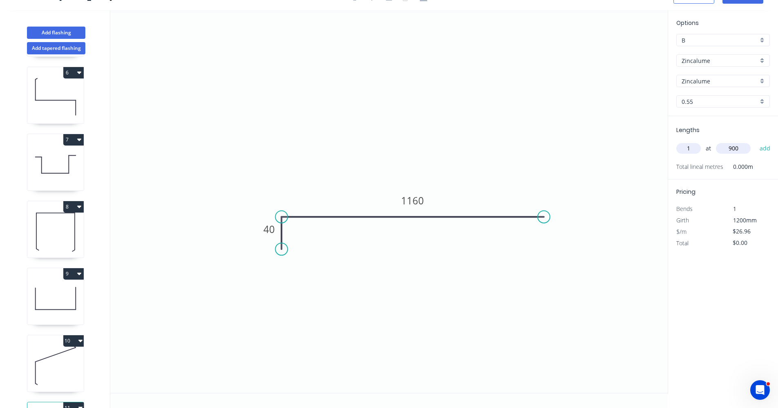
click at [756, 141] on button "add" at bounding box center [765, 148] width 19 height 14
type input "$26.96"
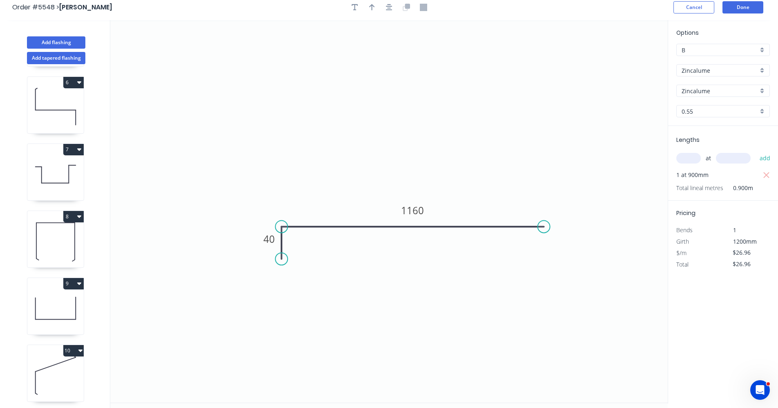
scroll to position [0, 0]
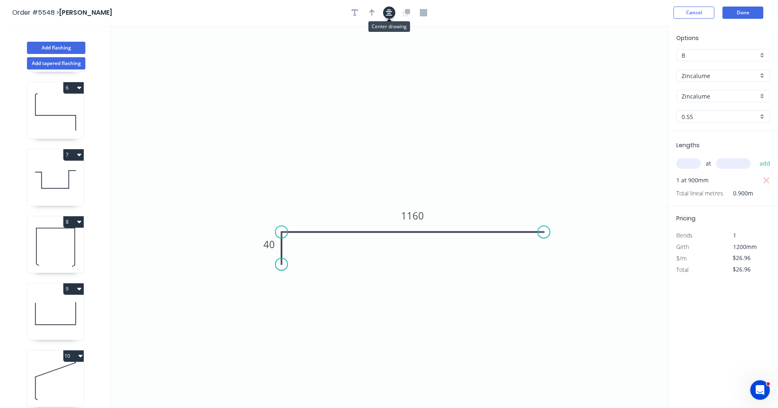
click at [388, 11] on icon "button" at bounding box center [389, 12] width 7 height 7
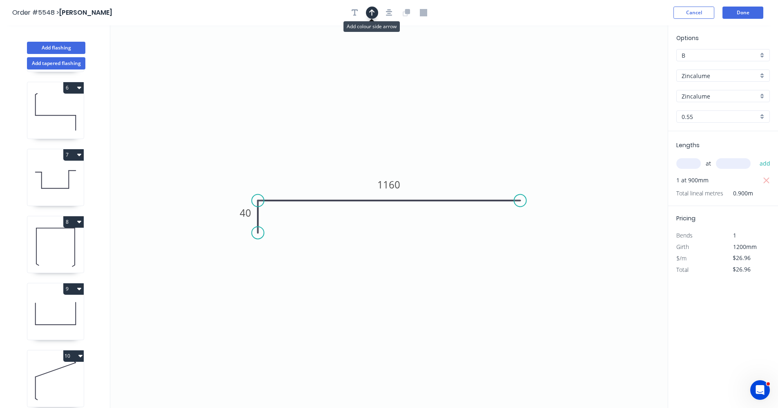
click at [375, 14] on icon "button" at bounding box center [372, 12] width 6 height 7
drag, startPoint x: 625, startPoint y: 66, endPoint x: 529, endPoint y: 132, distance: 116.1
click at [515, 137] on icon "0 40 1160" at bounding box center [389, 216] width 558 height 382
drag, startPoint x: 627, startPoint y: 66, endPoint x: 431, endPoint y: 188, distance: 230.6
click at [422, 187] on icon at bounding box center [422, 178] width 7 height 26
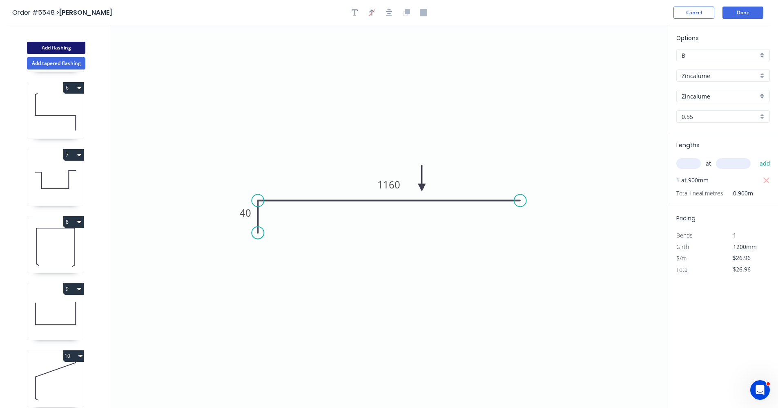
click at [63, 47] on button "Add flashing" at bounding box center [56, 48] width 58 height 12
type input "$0.00"
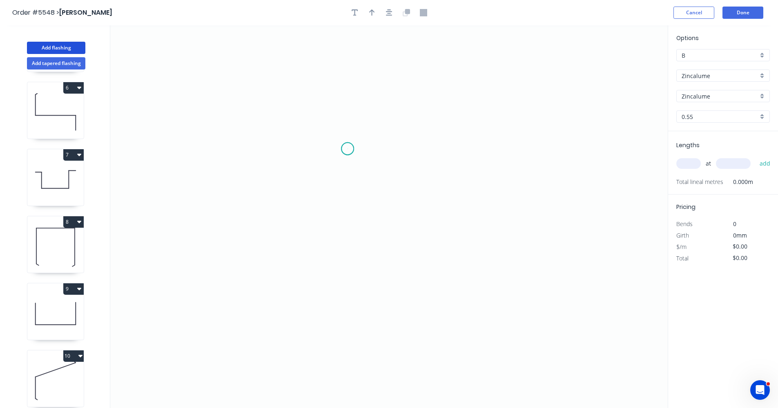
drag, startPoint x: 348, startPoint y: 149, endPoint x: 353, endPoint y: 168, distance: 20.2
click at [348, 149] on icon "0" at bounding box center [389, 216] width 558 height 382
click at [352, 230] on icon "0" at bounding box center [389, 216] width 558 height 382
click at [428, 230] on icon "0 ?" at bounding box center [389, 216] width 558 height 382
click at [333, 184] on tspan "?" at bounding box center [335, 185] width 4 height 13
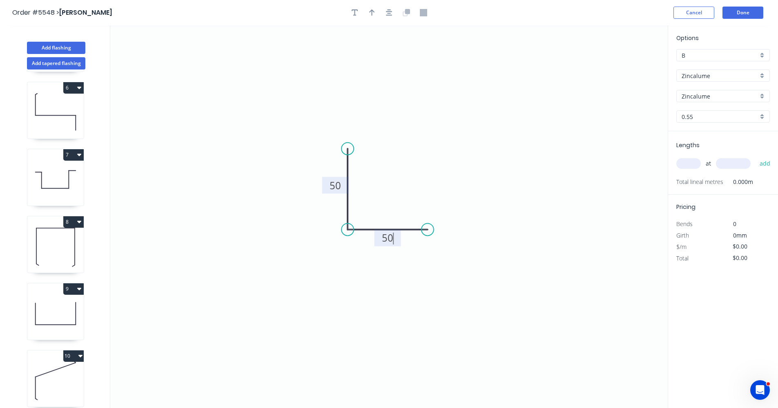
type input "$3.99"
click at [694, 164] on input "text" at bounding box center [688, 163] width 25 height 11
type input "1"
type input "1400"
click at [756, 156] on button "add" at bounding box center [765, 163] width 19 height 14
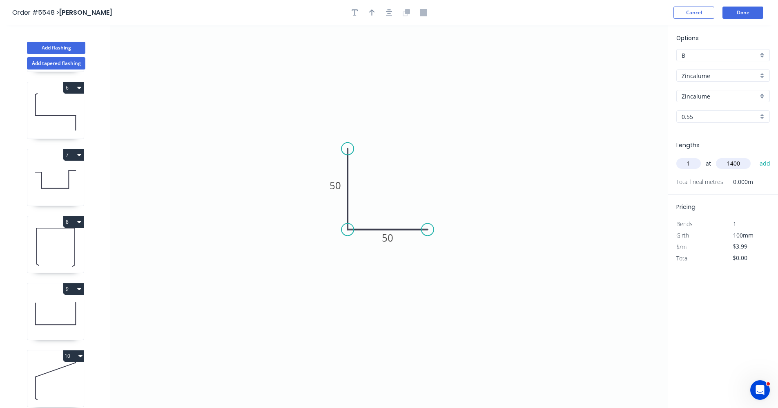
type input "$5.59"
click at [77, 46] on button "Add flashing" at bounding box center [56, 48] width 58 height 12
type input "$0.00"
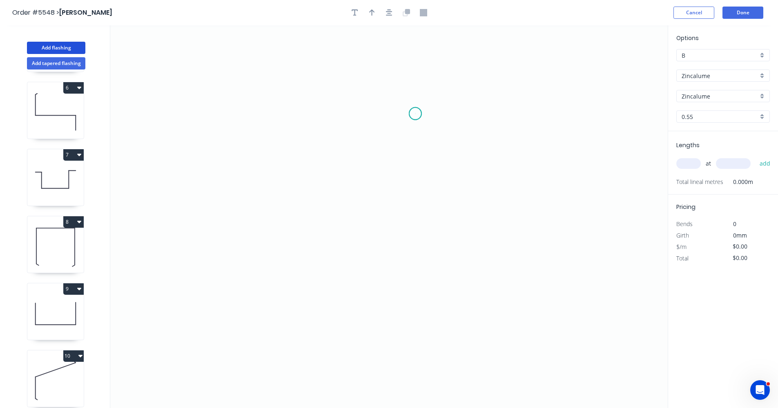
click at [415, 114] on icon "0" at bounding box center [389, 216] width 558 height 382
click at [421, 196] on icon "0" at bounding box center [389, 216] width 558 height 382
click at [292, 225] on icon "0 ?" at bounding box center [389, 216] width 558 height 382
click at [295, 294] on icon "0 ? ? ? º" at bounding box center [389, 216] width 558 height 382
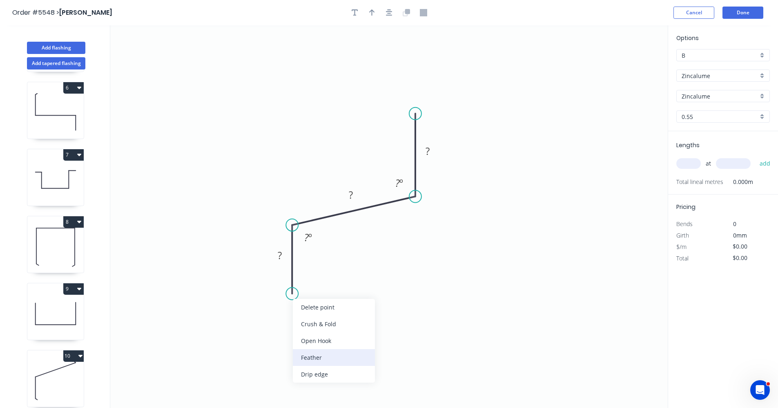
click at [318, 360] on div "Feather" at bounding box center [334, 357] width 82 height 17
click at [317, 325] on div "Flip bend" at bounding box center [336, 320] width 82 height 17
click at [316, 278] on tspan "15" at bounding box center [314, 278] width 11 height 13
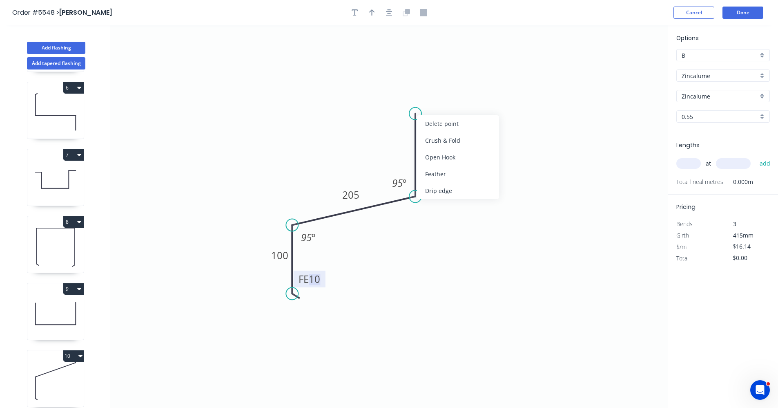
click at [447, 178] on div "Feather" at bounding box center [458, 173] width 82 height 17
click at [549, 56] on icon "0 FE 10 100 205 FE 15 100 95 º 95 º" at bounding box center [389, 216] width 558 height 382
drag, startPoint x: 443, startPoint y: 160, endPoint x: 441, endPoint y: 146, distance: 14.0
click at [443, 159] on div "Delete bend" at bounding box center [459, 156] width 82 height 17
click at [415, 112] on circle at bounding box center [415, 113] width 12 height 12
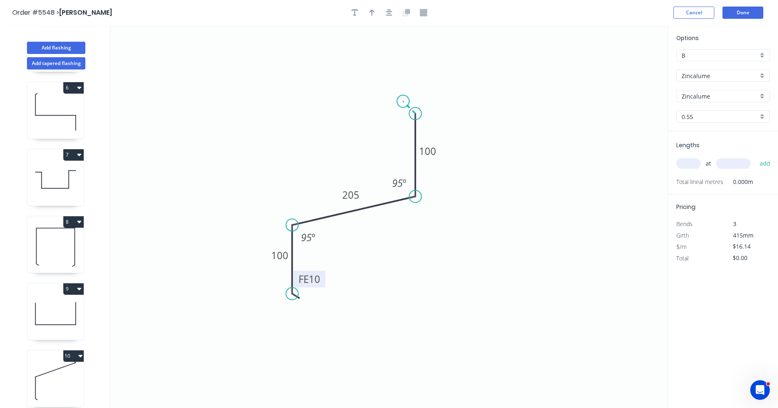
click at [403, 102] on icon at bounding box center [409, 107] width 12 height 12
click at [429, 129] on div "Crush & Fold" at bounding box center [444, 126] width 82 height 17
click at [420, 96] on tspan "?" at bounding box center [418, 94] width 4 height 13
type input "$21.84"
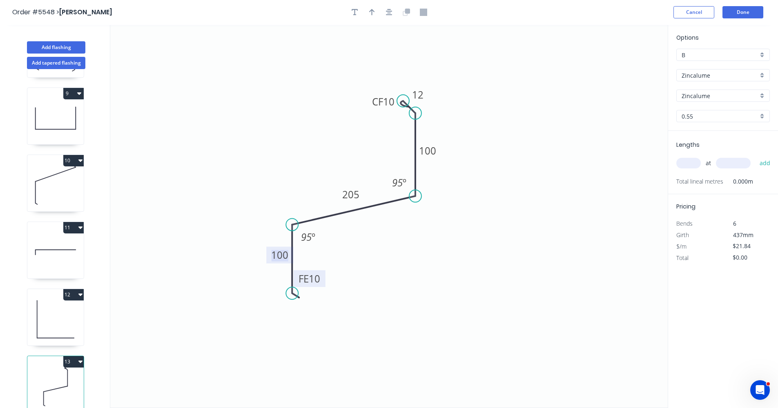
scroll to position [15, 0]
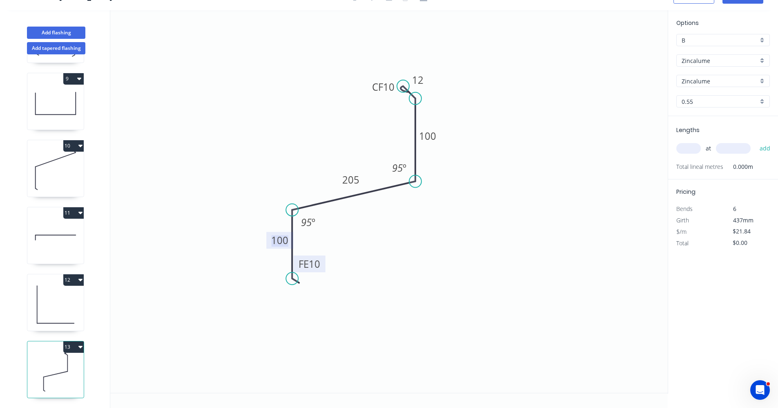
click at [692, 148] on input "text" at bounding box center [688, 148] width 25 height 11
type input "1"
type input "1200"
click at [756, 141] on button "add" at bounding box center [765, 148] width 19 height 14
type input "$26.21"
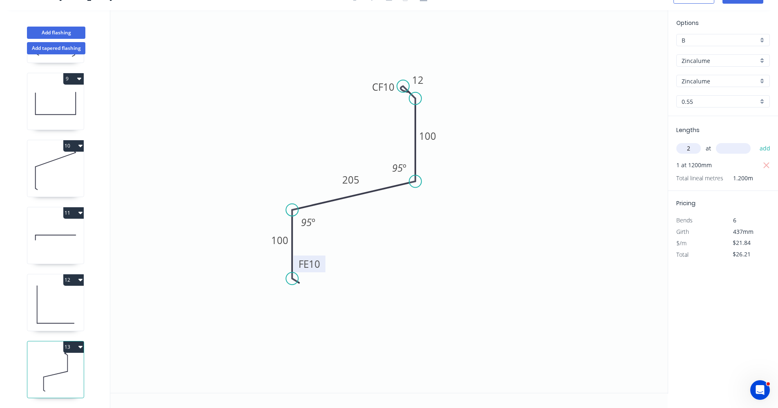
type input "2"
type input "3700"
click at [756, 141] on button "add" at bounding box center [765, 148] width 19 height 14
click at [80, 346] on icon "button" at bounding box center [80, 347] width 4 height 2
click at [50, 361] on div "Duplicate" at bounding box center [44, 367] width 63 height 12
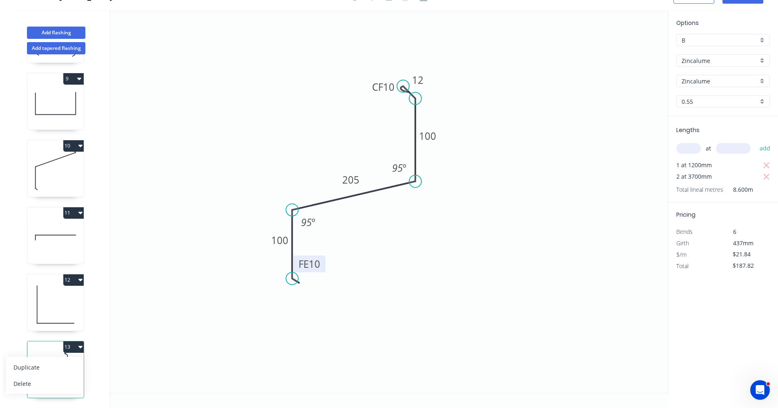
type input "$0.00"
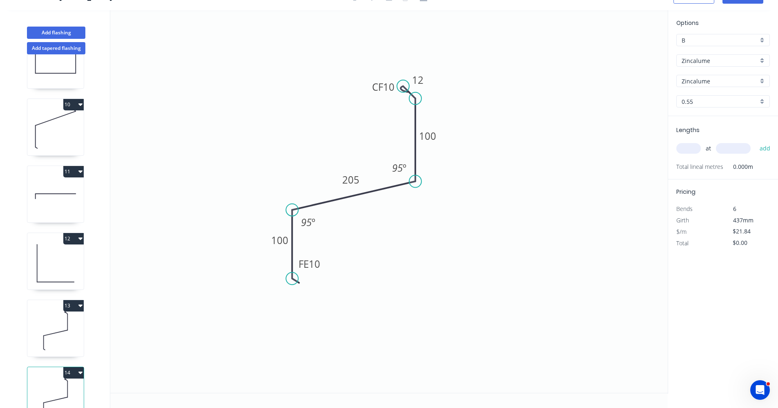
scroll to position [603, 0]
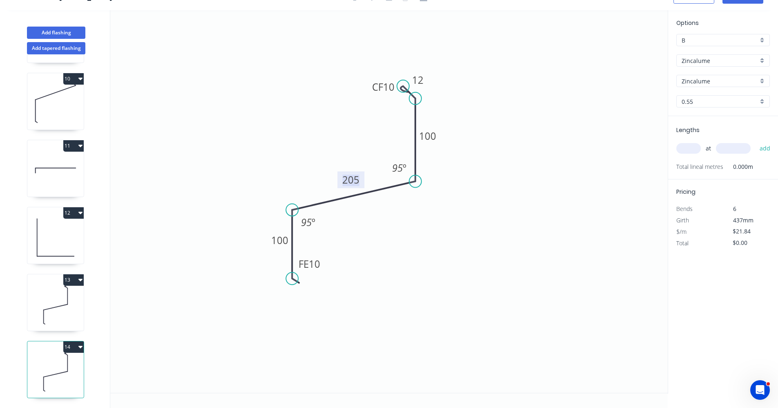
click at [356, 180] on tspan "205" at bounding box center [350, 179] width 17 height 13
click at [696, 147] on input "text" at bounding box center [688, 148] width 25 height 11
type input "$18.71"
type input "1"
type input "3000"
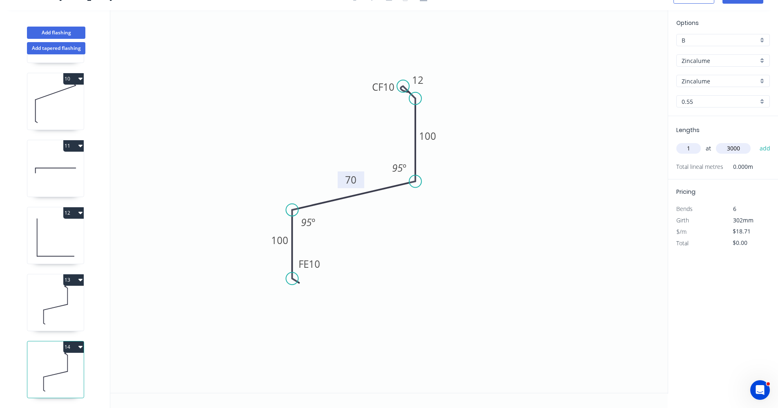
click at [756, 141] on button "add" at bounding box center [765, 148] width 19 height 14
type input "$56.13"
type input "1"
type input "2000"
click at [756, 141] on button "add" at bounding box center [765, 148] width 19 height 14
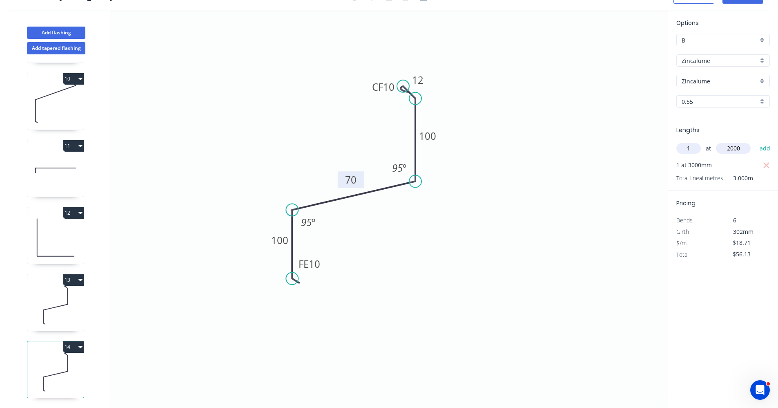
type input "$93.55"
click at [60, 32] on button "Add flashing" at bounding box center [56, 33] width 58 height 12
type input "$0.00"
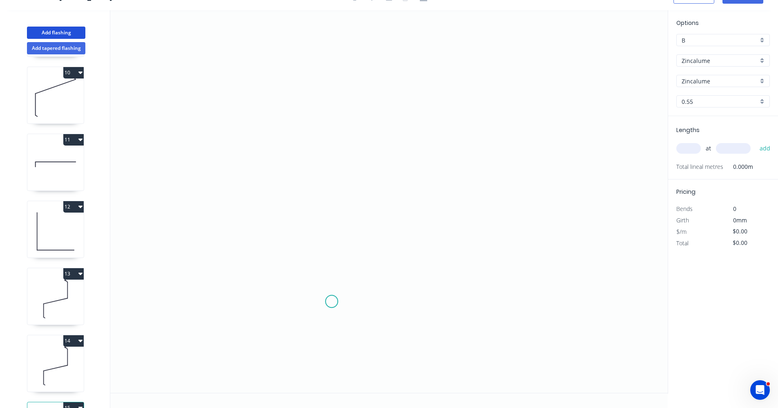
click at [332, 301] on icon "0" at bounding box center [389, 201] width 558 height 382
click at [338, 190] on icon "0" at bounding box center [389, 201] width 558 height 382
click at [546, 190] on icon "0 ?" at bounding box center [389, 201] width 558 height 382
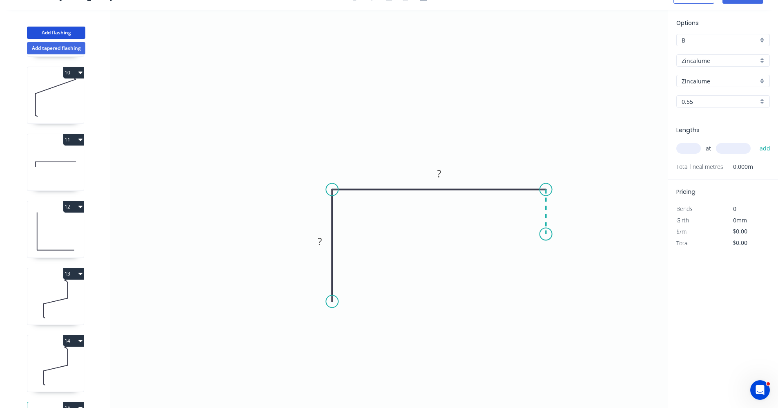
drag, startPoint x: 546, startPoint y: 234, endPoint x: 570, endPoint y: 226, distance: 25.4
click at [546, 234] on icon "0 ? ?" at bounding box center [389, 201] width 558 height 382
click at [319, 243] on tspan "?" at bounding box center [320, 240] width 4 height 13
type input "$12.15"
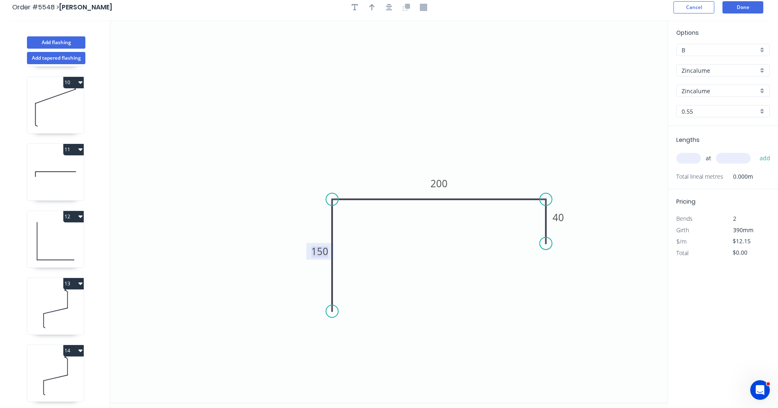
scroll to position [0, 0]
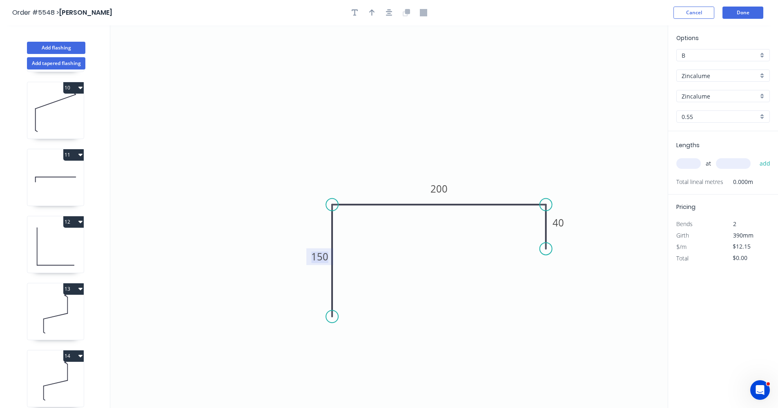
click at [392, 18] on div at bounding box center [389, 13] width 86 height 12
click at [389, 14] on icon "button" at bounding box center [389, 12] width 7 height 7
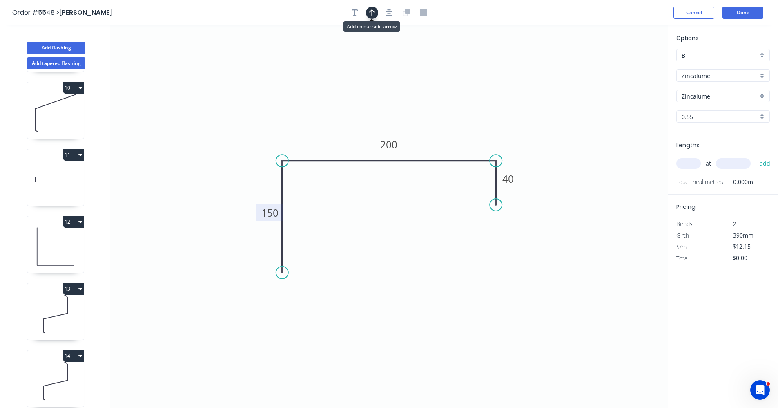
click at [375, 12] on icon "button" at bounding box center [372, 12] width 6 height 7
drag, startPoint x: 627, startPoint y: 64, endPoint x: 431, endPoint y: 151, distance: 213.8
click at [434, 151] on icon at bounding box center [437, 139] width 7 height 26
click at [691, 165] on input "text" at bounding box center [688, 163] width 25 height 11
type input "1"
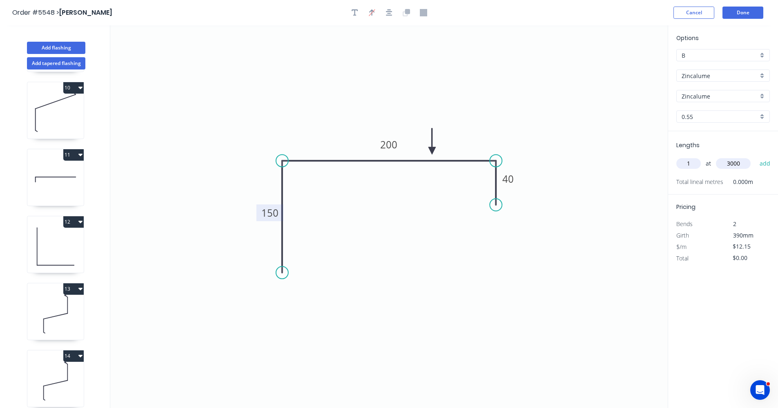
type input "3000"
click at [756, 156] on button "add" at bounding box center [765, 163] width 19 height 14
type input "$36.45"
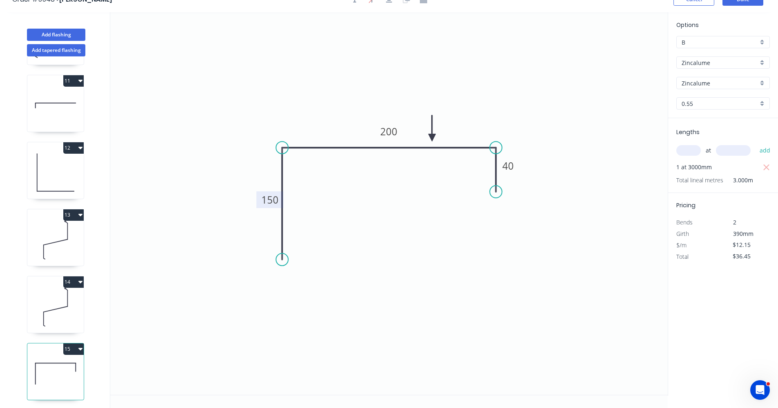
scroll to position [15, 0]
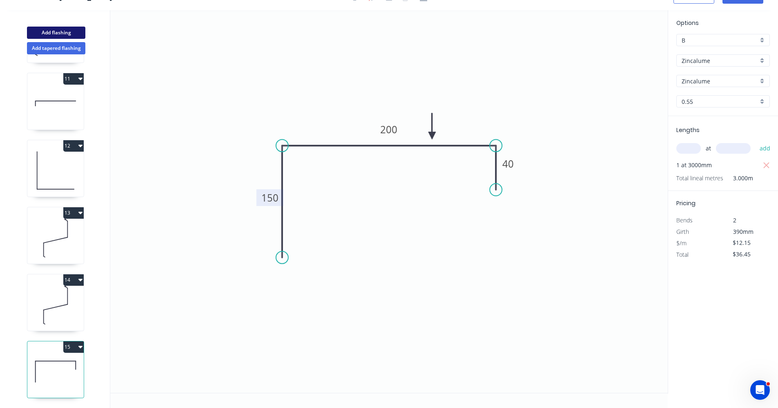
click at [61, 33] on button "Add flashing" at bounding box center [56, 33] width 58 height 12
type input "$0.00"
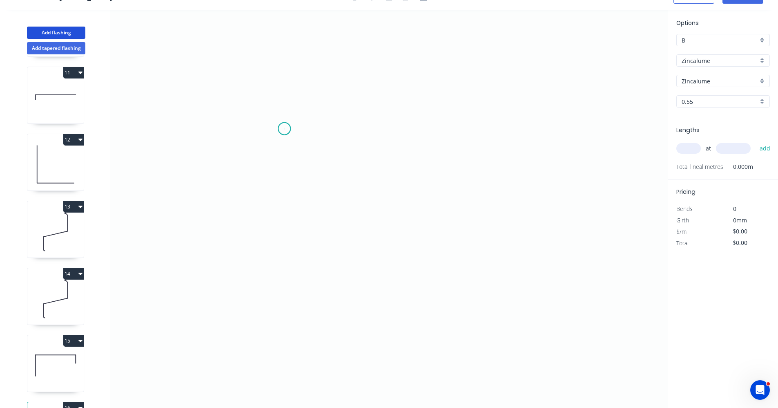
click at [284, 129] on icon "0" at bounding box center [389, 201] width 558 height 382
click at [310, 129] on icon at bounding box center [297, 129] width 26 height 0
click at [311, 182] on icon "0 ?" at bounding box center [389, 201] width 558 height 382
click at [538, 179] on icon "0 ? ?" at bounding box center [389, 201] width 558 height 382
click at [537, 223] on icon "0 ? ? ?" at bounding box center [389, 201] width 558 height 382
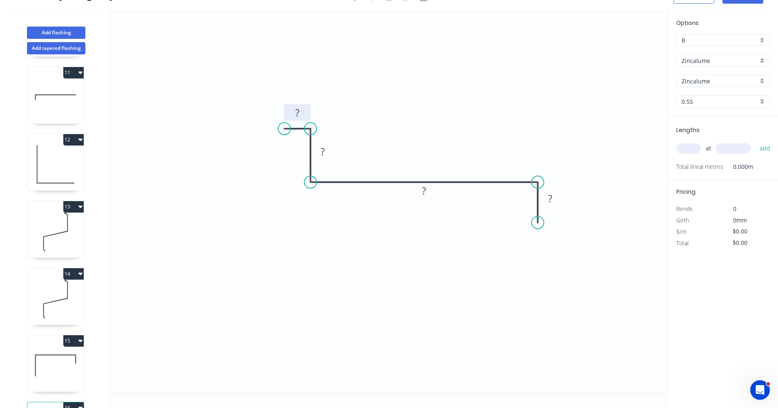
click at [299, 112] on tspan "?" at bounding box center [297, 112] width 4 height 13
type input "$20.51"
click at [691, 147] on input "text" at bounding box center [688, 148] width 25 height 11
type input "2"
type input "4000"
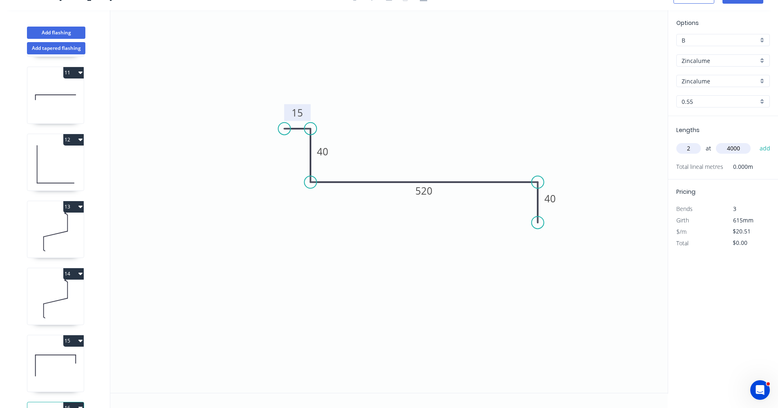
click at [756, 141] on button "add" at bounding box center [765, 148] width 19 height 14
type input "$164.08"
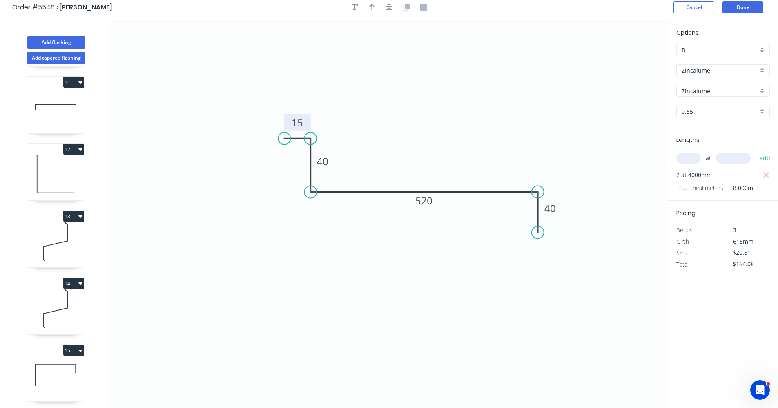
scroll to position [0, 0]
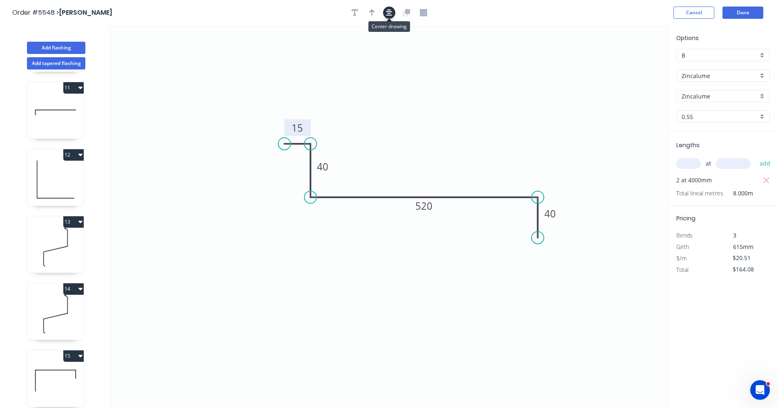
click at [388, 16] on icon "button" at bounding box center [389, 12] width 7 height 7
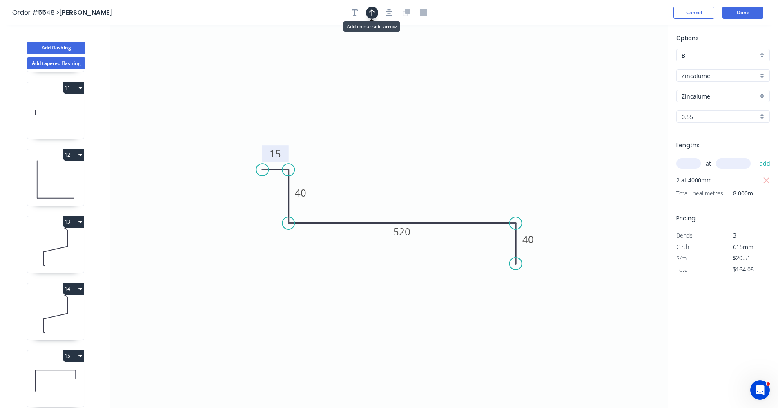
click at [371, 12] on icon "button" at bounding box center [372, 12] width 6 height 7
click at [627, 64] on icon at bounding box center [626, 57] width 7 height 26
drag, startPoint x: 627, startPoint y: 64, endPoint x: 460, endPoint y: 213, distance: 223.9
click at [460, 213] on icon at bounding box center [467, 206] width 24 height 24
click at [59, 49] on button "Add flashing" at bounding box center [56, 48] width 58 height 12
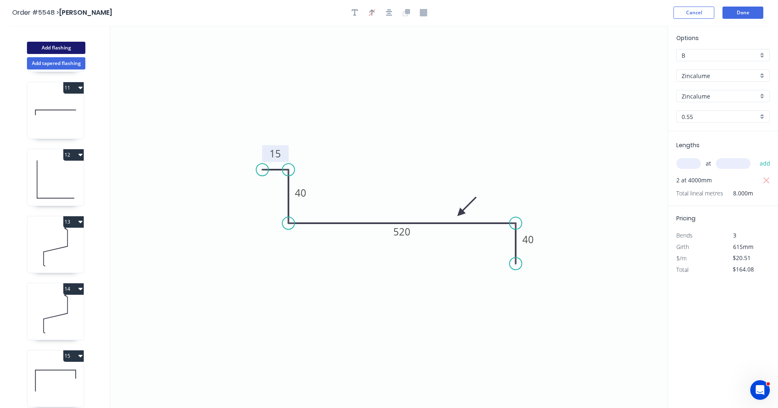
type input "$0.00"
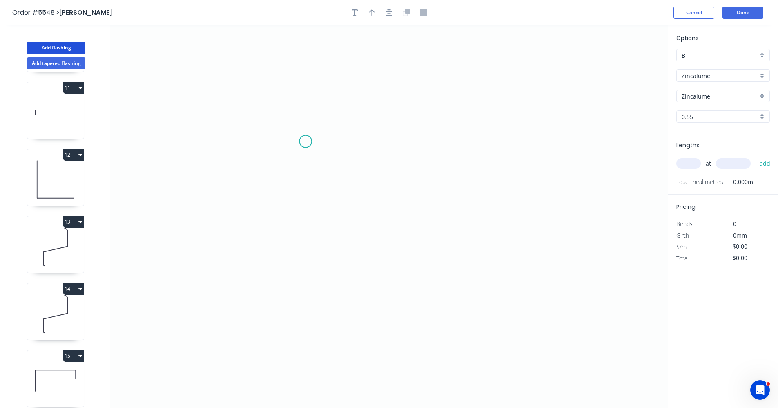
click at [303, 139] on icon "0" at bounding box center [389, 216] width 558 height 382
click at [307, 258] on icon "0" at bounding box center [389, 216] width 558 height 382
click at [565, 265] on icon "0 ?" at bounding box center [389, 216] width 558 height 382
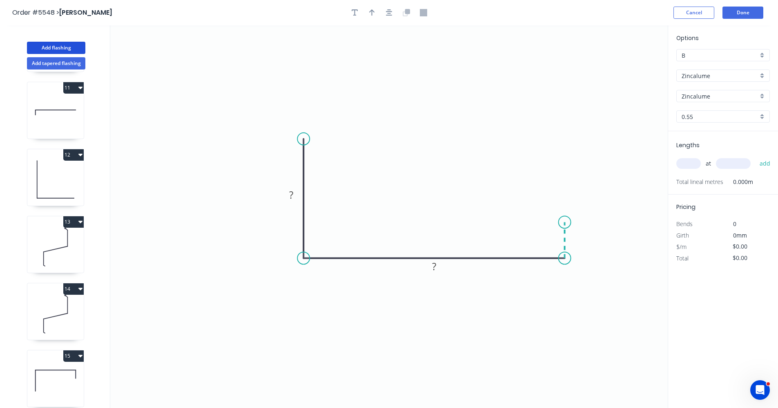
click at [563, 223] on icon "0 ? ?" at bounding box center [389, 216] width 558 height 382
click at [592, 224] on icon "0 ? ? ?" at bounding box center [389, 216] width 558 height 382
click at [591, 241] on icon "0 ? ? ? ?" at bounding box center [389, 216] width 558 height 382
click at [299, 192] on rect at bounding box center [291, 195] width 16 height 11
type input "$32.66"
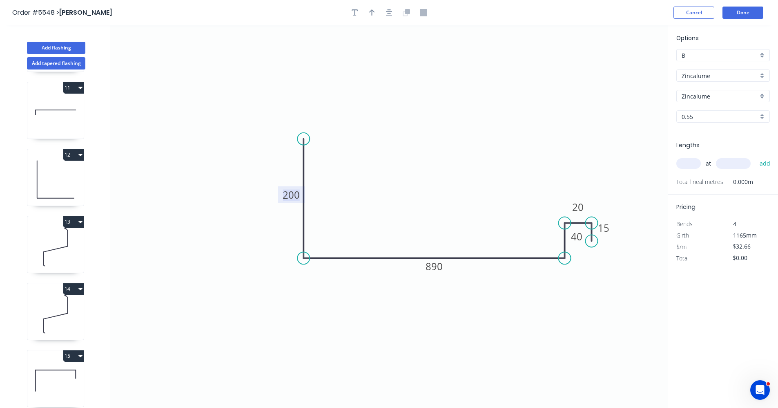
click at [696, 162] on input "text" at bounding box center [688, 163] width 25 height 11
type input "1"
type input "4000"
click at [756, 156] on button "add" at bounding box center [765, 163] width 19 height 14
type input "$130.64"
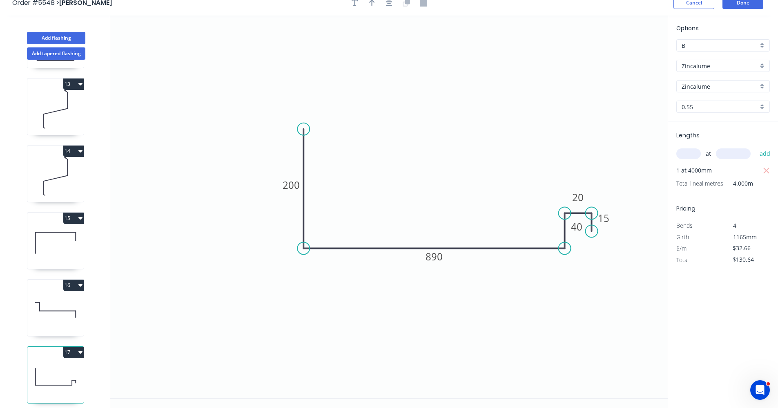
scroll to position [15, 0]
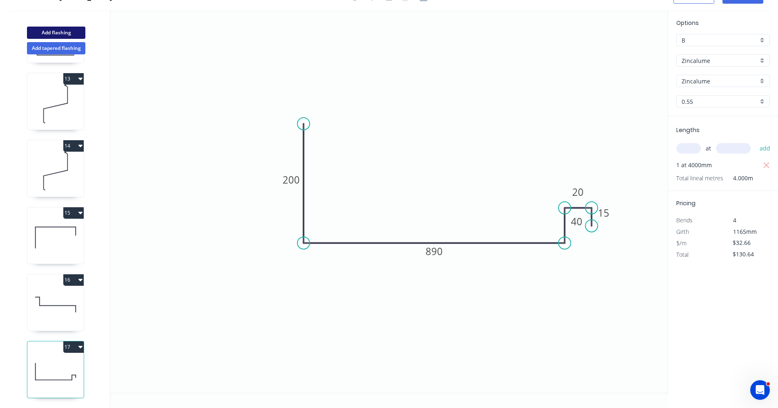
click at [64, 31] on button "Add flashing" at bounding box center [56, 33] width 58 height 12
type input "$0.00"
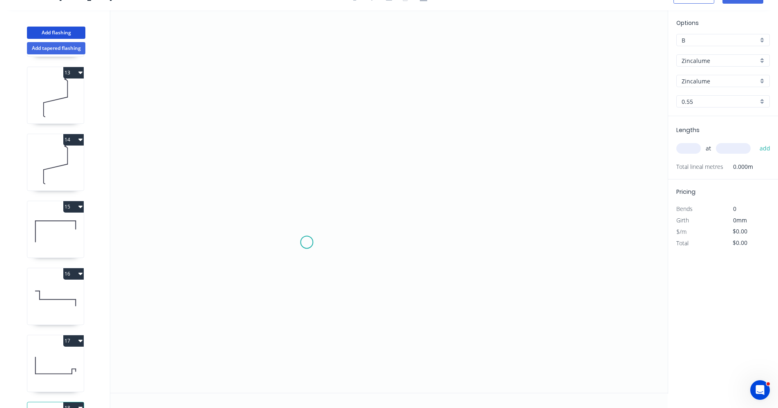
click at [306, 242] on icon "0" at bounding box center [389, 201] width 558 height 382
click at [305, 216] on icon "0" at bounding box center [389, 201] width 558 height 382
click at [333, 216] on icon at bounding box center [319, 216] width 27 height 0
click at [329, 272] on icon "0 ? ?" at bounding box center [389, 201] width 558 height 382
click at [537, 269] on icon "0 ? ? ?" at bounding box center [389, 201] width 558 height 382
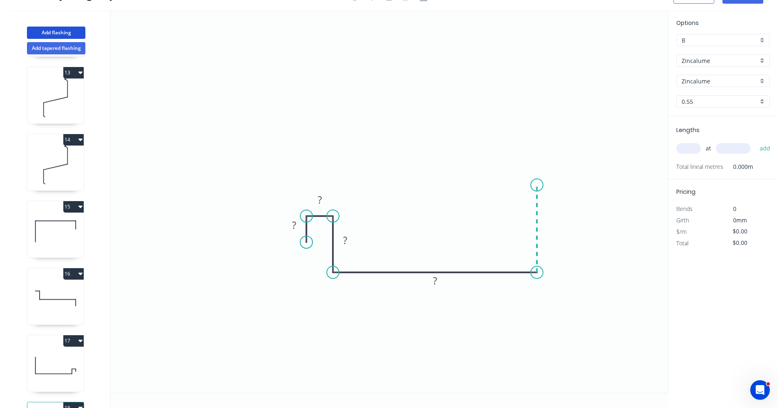
click at [534, 185] on icon "0 ? ? ? ?" at bounding box center [389, 201] width 558 height 382
click at [538, 182] on circle at bounding box center [537, 185] width 12 height 12
drag, startPoint x: 535, startPoint y: 182, endPoint x: 541, endPoint y: 154, distance: 28.9
click at [541, 154] on circle at bounding box center [537, 157] width 12 height 12
click at [292, 228] on tspan "?" at bounding box center [294, 224] width 4 height 13
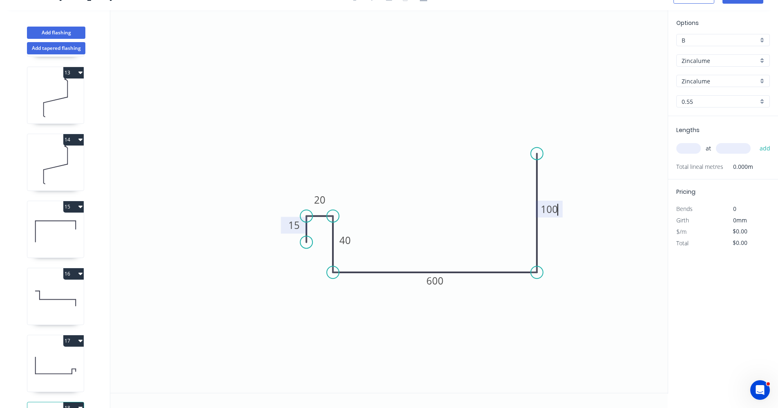
type input "$24.31"
drag, startPoint x: 306, startPoint y: 242, endPoint x: 306, endPoint y: 234, distance: 8.2
click at [306, 234] on circle at bounding box center [306, 235] width 12 height 12
click at [686, 150] on input "text" at bounding box center [688, 148] width 25 height 11
type input "1"
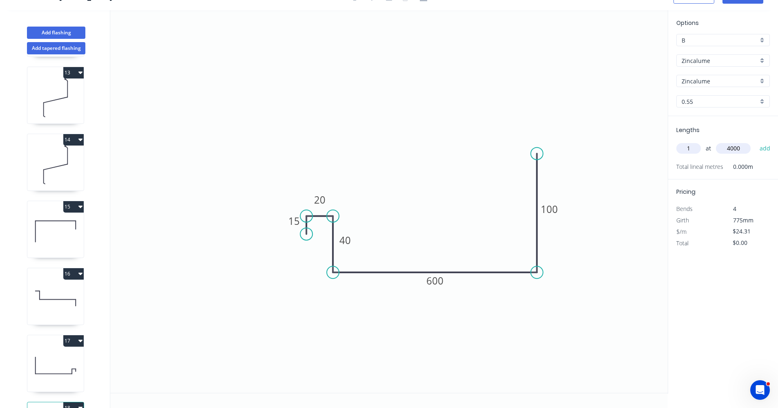
type input "4000"
click at [756, 141] on button "add" at bounding box center [765, 148] width 19 height 14
type input "$97.24"
click at [62, 32] on button "Add flashing" at bounding box center [56, 33] width 58 height 12
type input "$0.00"
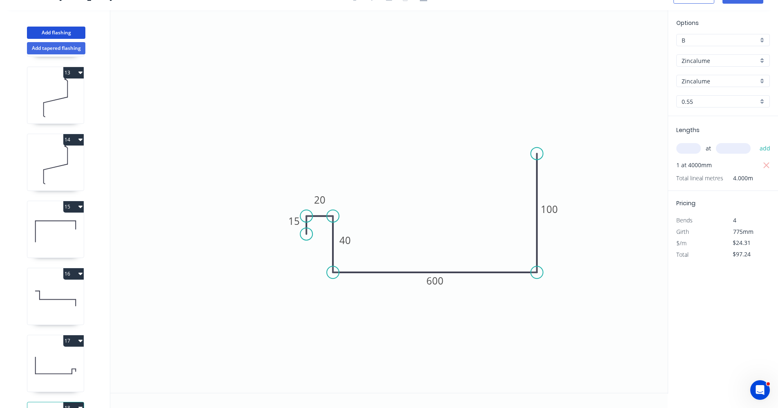
type input "$0.00"
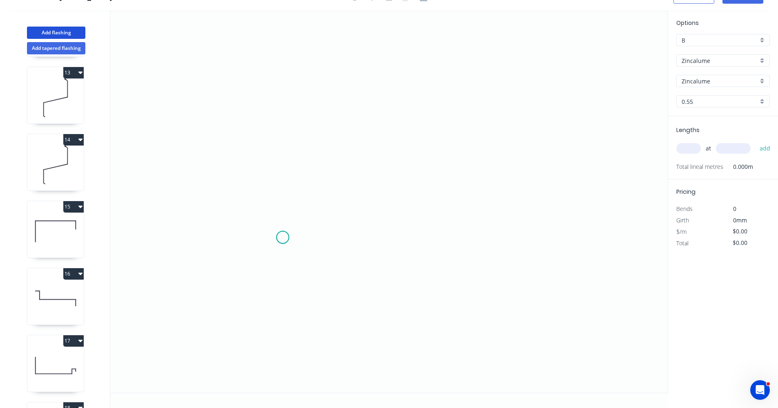
click at [283, 237] on icon "0" at bounding box center [389, 201] width 558 height 382
click at [435, 245] on icon "0" at bounding box center [389, 201] width 558 height 382
click at [436, 105] on icon "0 ?" at bounding box center [389, 201] width 558 height 382
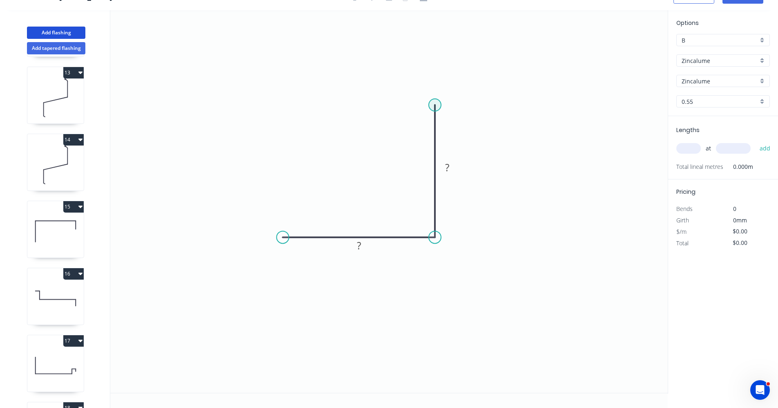
click at [431, 104] on circle at bounding box center [435, 105] width 12 height 12
click at [431, 101] on circle at bounding box center [435, 104] width 12 height 12
click at [421, 89] on icon at bounding box center [428, 96] width 14 height 14
click at [446, 121] on div "Crush & Fold" at bounding box center [463, 115] width 82 height 17
click at [361, 246] on tspan "?" at bounding box center [359, 245] width 4 height 13
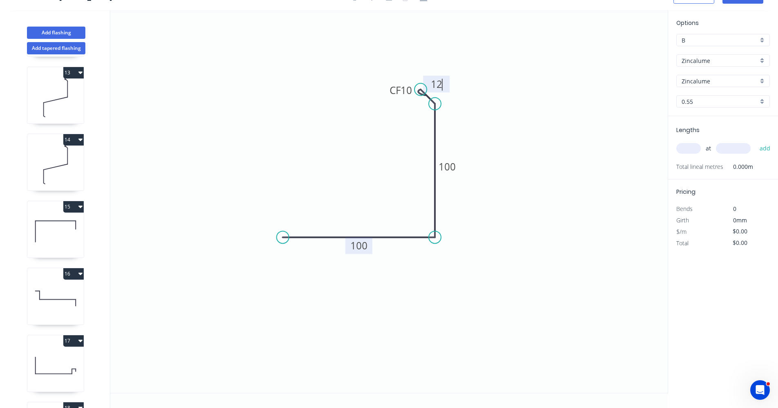
type input "$12.82"
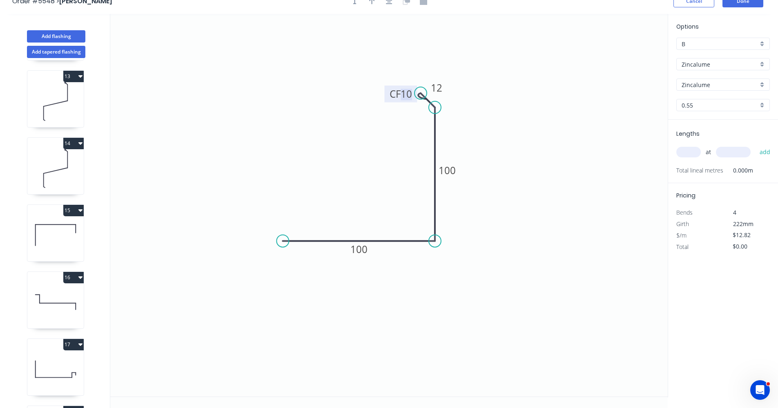
scroll to position [0, 0]
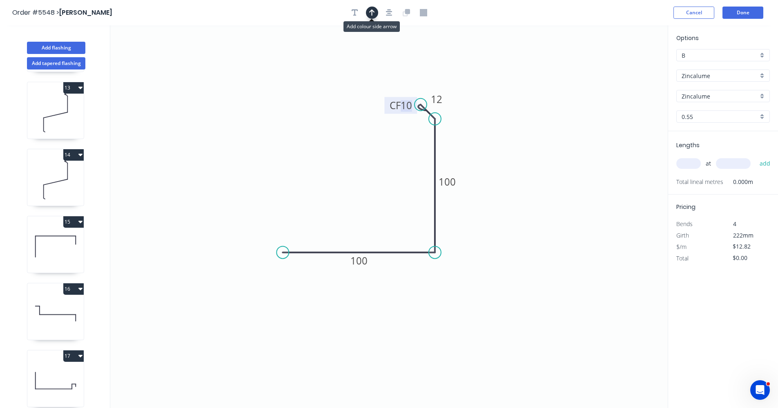
click at [368, 13] on button "button" at bounding box center [372, 13] width 12 height 12
drag, startPoint x: 628, startPoint y: 66, endPoint x: 371, endPoint y: 241, distance: 310.9
click at [371, 241] on icon at bounding box center [371, 230] width 7 height 26
click at [687, 163] on input "text" at bounding box center [688, 163] width 25 height 11
type input "4"
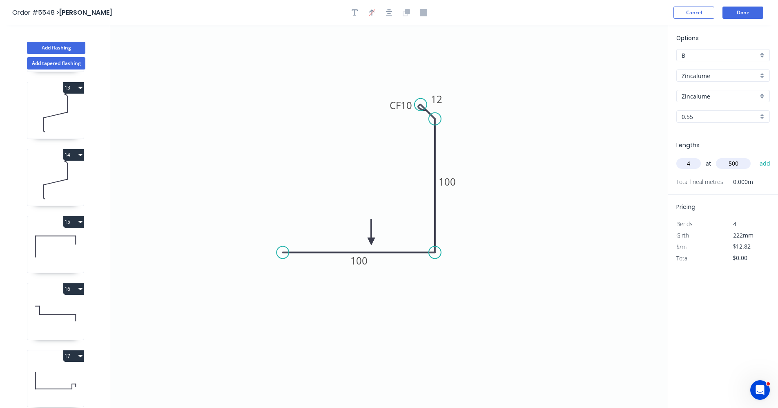
type input "500"
click at [756, 156] on button "add" at bounding box center [765, 163] width 19 height 14
type input "$51.28"
type input "4"
type input "650"
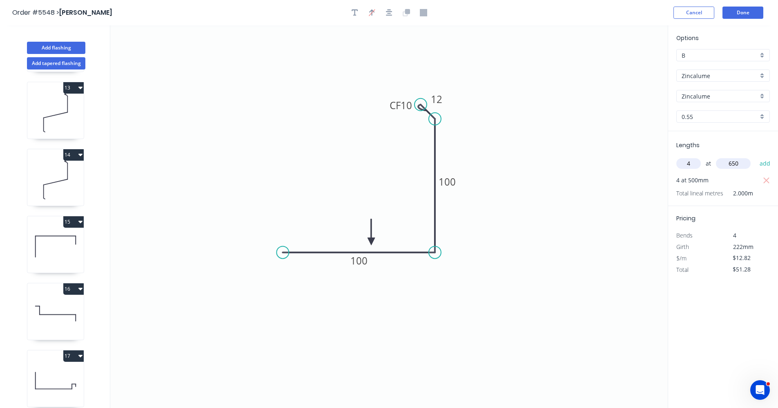
click at [756, 156] on button "add" at bounding box center [765, 163] width 19 height 14
type input "$102.56"
click at [56, 50] on button "Add flashing" at bounding box center [56, 48] width 58 height 12
type input "$0.00"
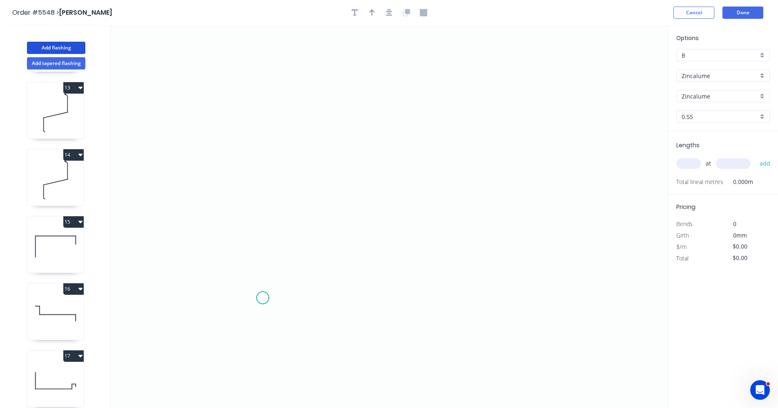
click at [263, 298] on icon "0" at bounding box center [389, 216] width 558 height 382
click at [263, 218] on icon "0" at bounding box center [389, 216] width 558 height 382
click at [469, 234] on icon "0 ?" at bounding box center [389, 216] width 558 height 382
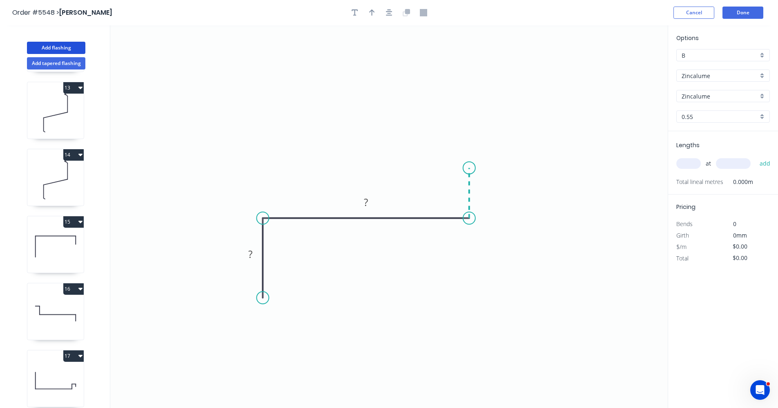
click at [469, 168] on icon at bounding box center [469, 193] width 0 height 50
click at [495, 169] on icon "0 ? ? ?" at bounding box center [389, 216] width 558 height 382
click at [493, 191] on rect at bounding box center [481, 189] width 27 height 17
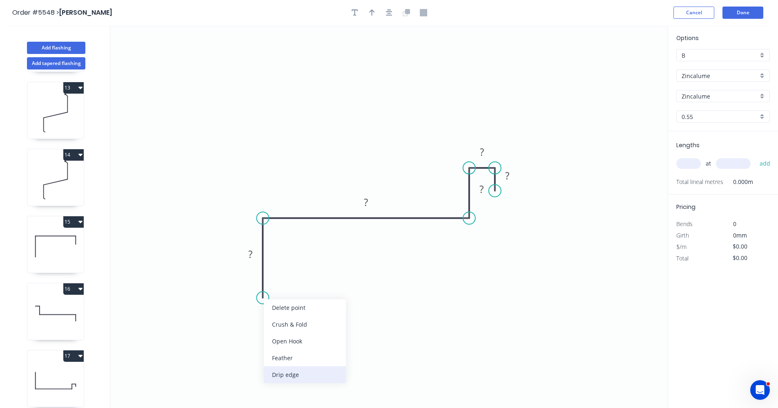
click at [288, 378] on div "Drip edge" at bounding box center [305, 374] width 82 height 17
click at [256, 256] on rect at bounding box center [250, 254] width 16 height 11
click at [368, 203] on tspan "?" at bounding box center [366, 201] width 4 height 13
type input "$34.56"
click at [389, 13] on icon "button" at bounding box center [389, 12] width 7 height 7
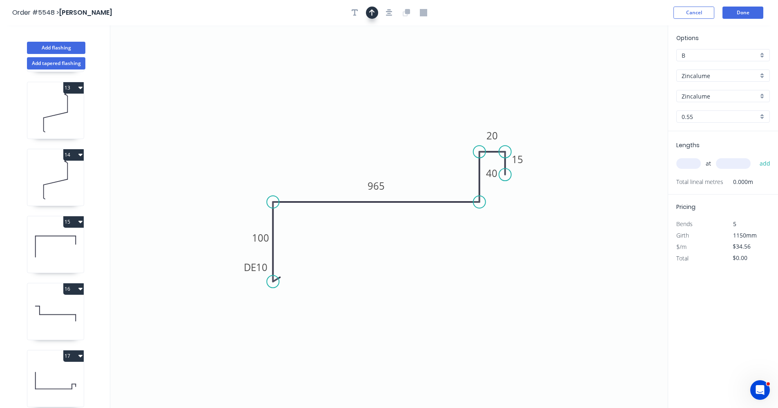
click at [376, 13] on button "button" at bounding box center [372, 13] width 12 height 12
drag, startPoint x: 624, startPoint y: 63, endPoint x: 412, endPoint y: 185, distance: 244.9
click at [408, 191] on icon at bounding box center [408, 183] width 7 height 26
click at [695, 164] on input "text" at bounding box center [688, 163] width 25 height 11
type input "1"
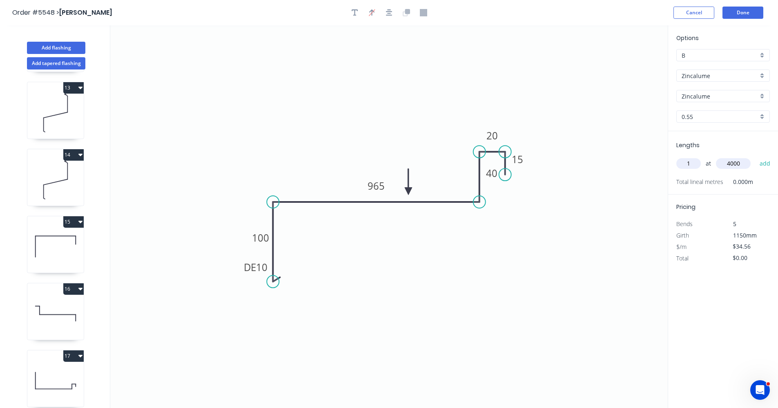
type input "4000"
click at [756, 156] on button "add" at bounding box center [765, 163] width 19 height 14
click at [742, 11] on button "Done" at bounding box center [743, 13] width 41 height 12
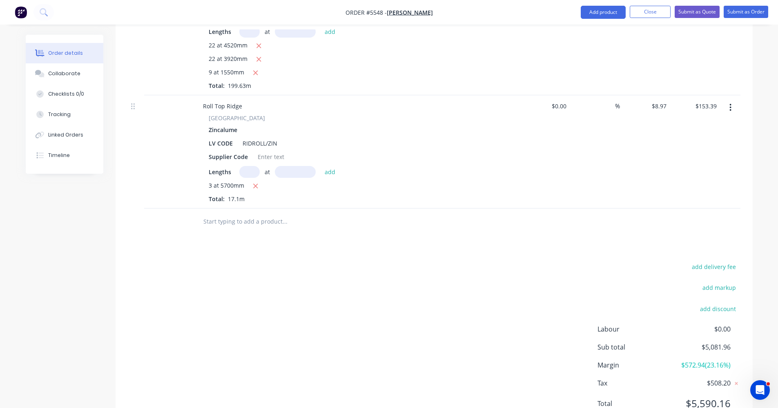
scroll to position [1997, 0]
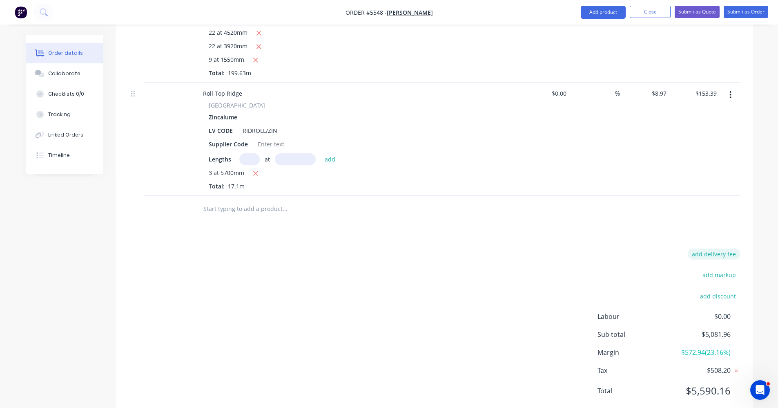
click at [714, 248] on button "add delivery fee" at bounding box center [714, 253] width 53 height 11
click input "submit" at bounding box center [0, 0] width 0 height 0
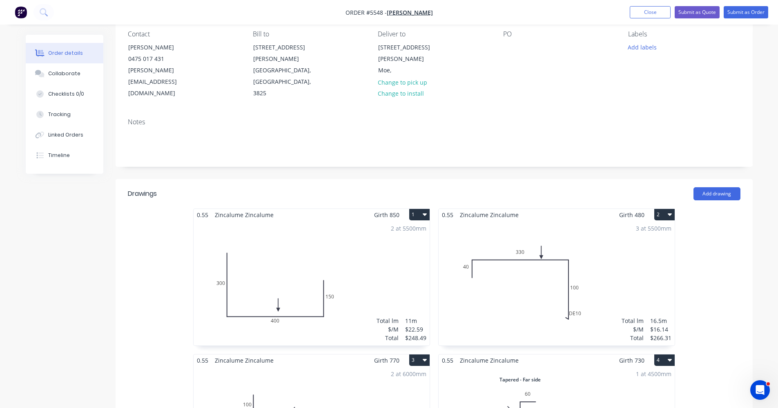
scroll to position [0, 0]
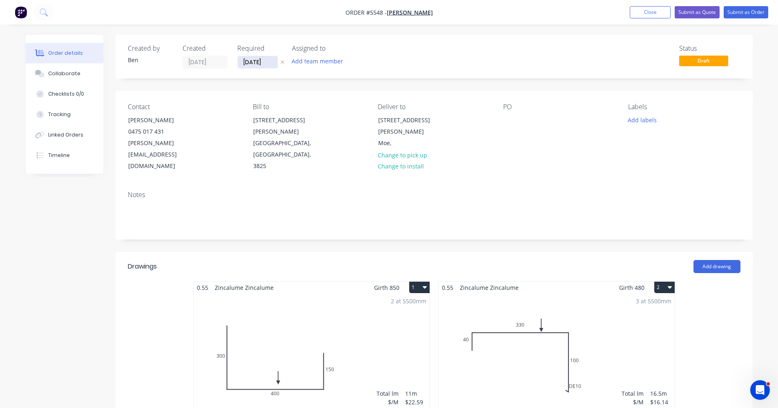
click at [259, 65] on input "15/08/25" at bounding box center [258, 62] width 40 height 12
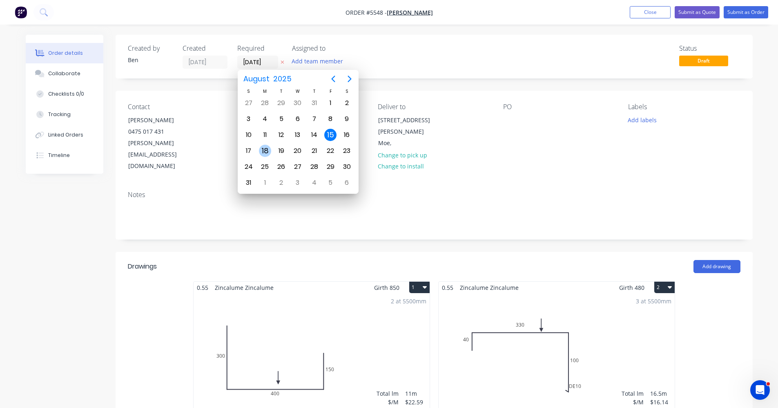
click at [266, 149] on div "18" at bounding box center [265, 151] width 12 height 12
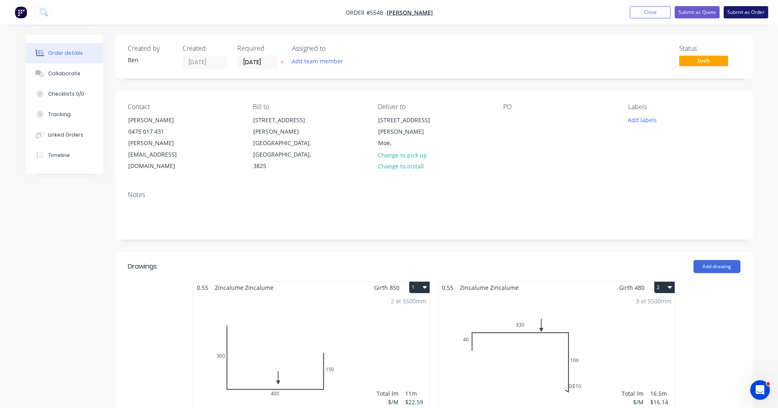
click at [750, 13] on button "Submit as Order" at bounding box center [746, 12] width 45 height 12
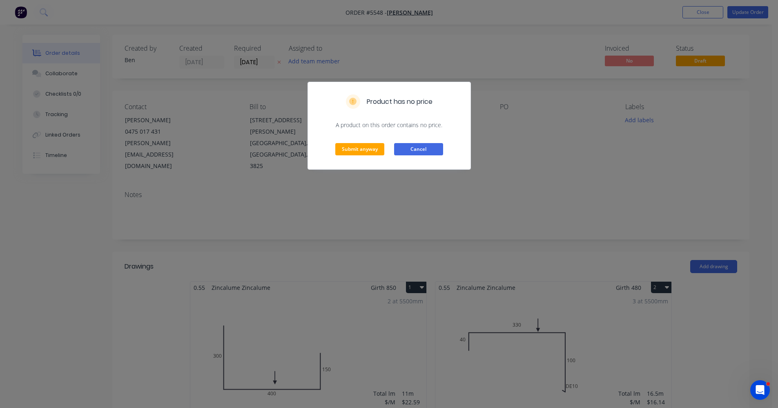
click at [409, 149] on button "Cancel" at bounding box center [418, 149] width 49 height 12
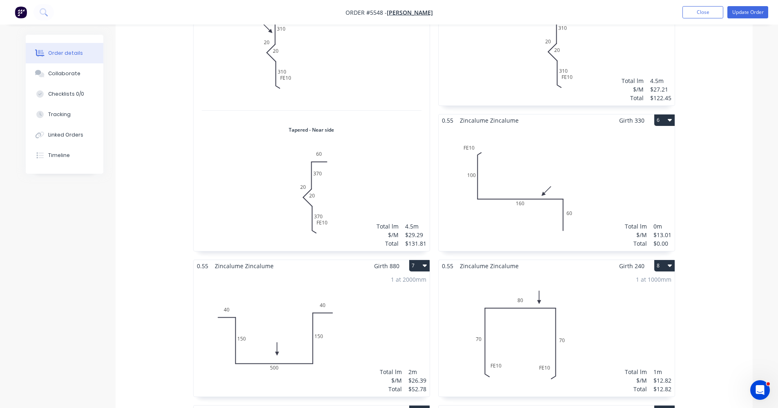
scroll to position [613, 0]
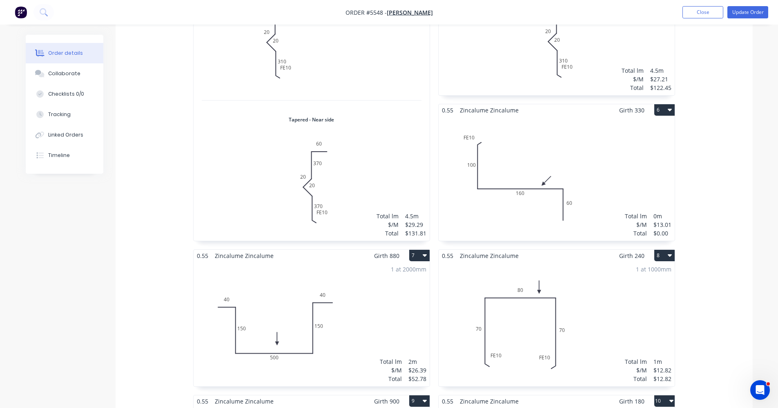
click at [596, 142] on div "Total lm $/M Total 0m $13.01 $0.00" at bounding box center [557, 178] width 236 height 125
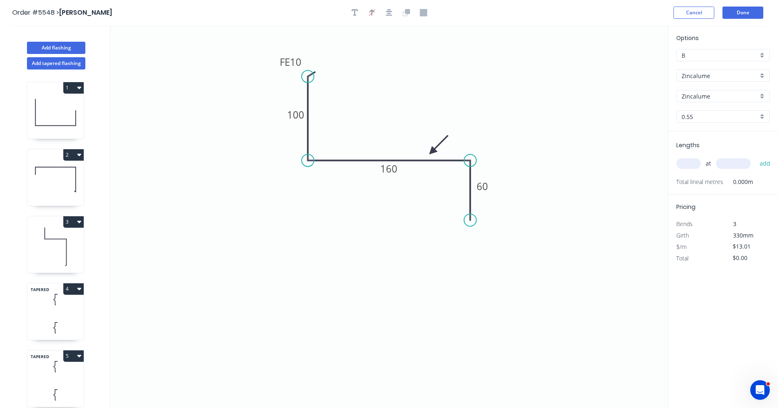
click at [699, 161] on input "text" at bounding box center [688, 163] width 25 height 11
click at [756, 156] on button "add" at bounding box center [765, 163] width 19 height 14
click at [755, 11] on button "Done" at bounding box center [743, 13] width 41 height 12
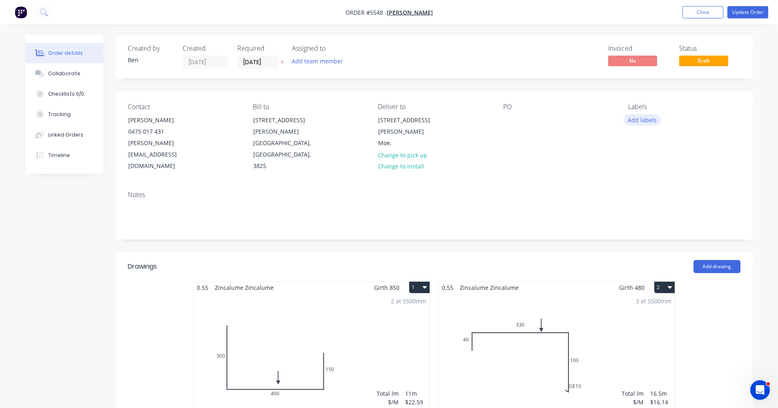
click at [645, 119] on button "Add labels" at bounding box center [643, 119] width 38 height 11
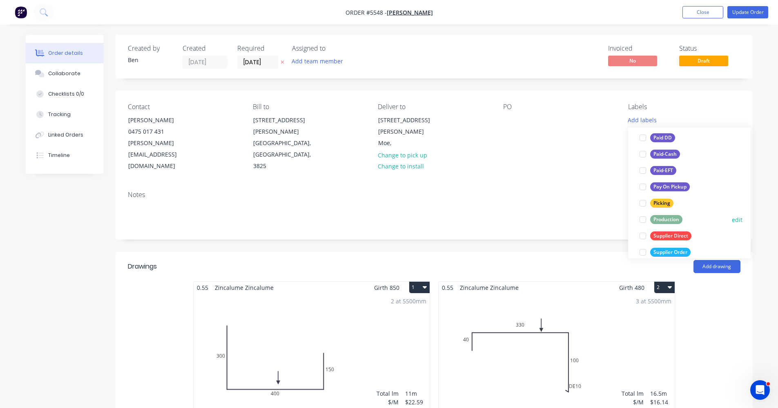
scroll to position [123, 0]
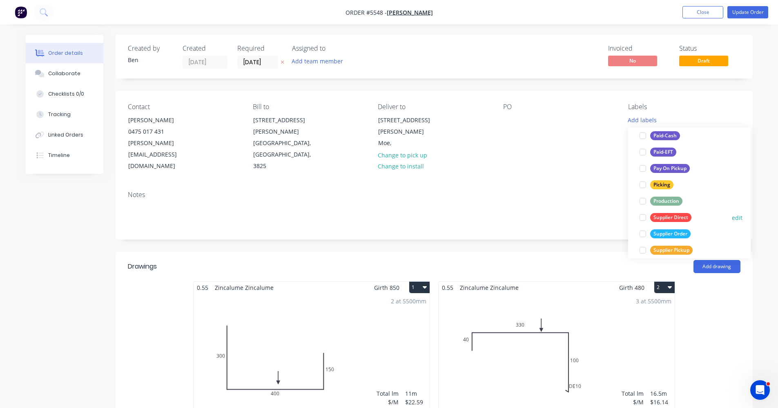
click at [665, 214] on div "Supplier Direct" at bounding box center [670, 217] width 41 height 9
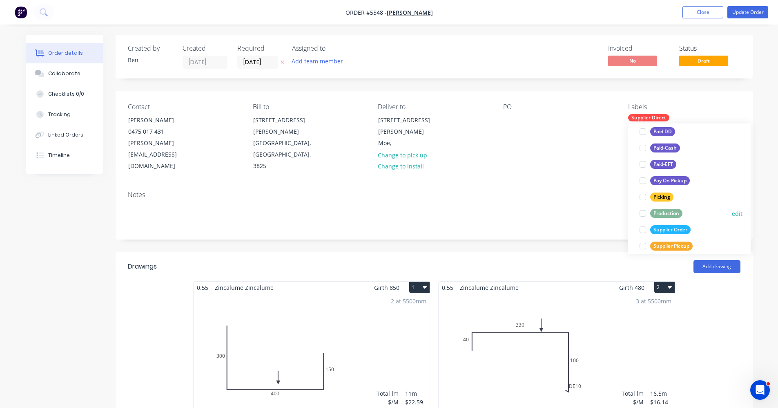
click at [673, 212] on div "Production" at bounding box center [666, 213] width 32 height 9
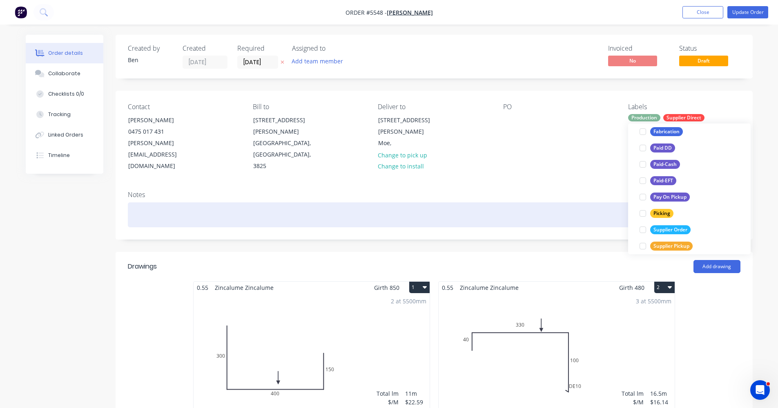
scroll to position [0, 0]
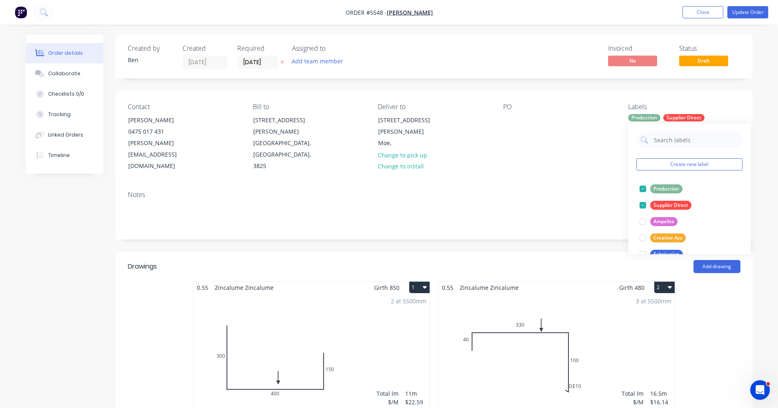
click at [554, 184] on div "Notes" at bounding box center [434, 211] width 637 height 55
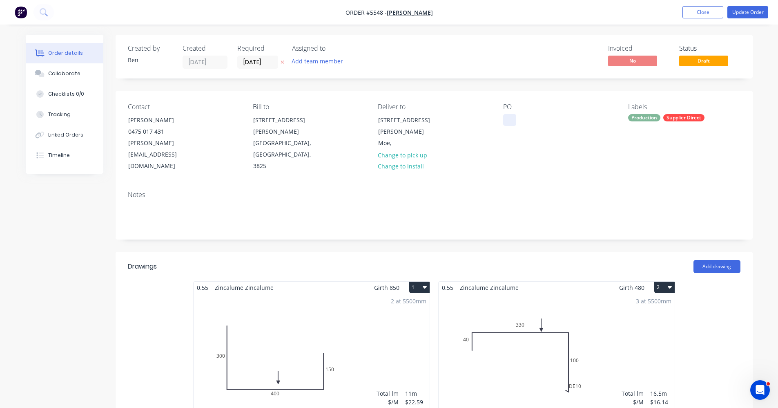
click at [506, 116] on div at bounding box center [509, 120] width 13 height 12
click at [746, 12] on button "Update Order" at bounding box center [747, 12] width 41 height 12
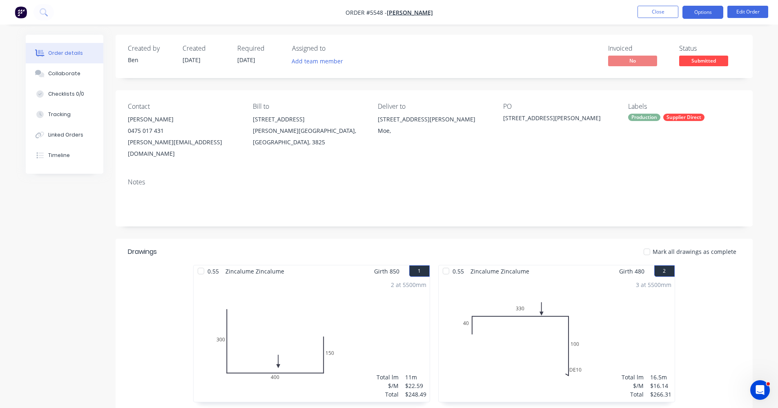
click at [706, 11] on button "Options" at bounding box center [703, 12] width 41 height 13
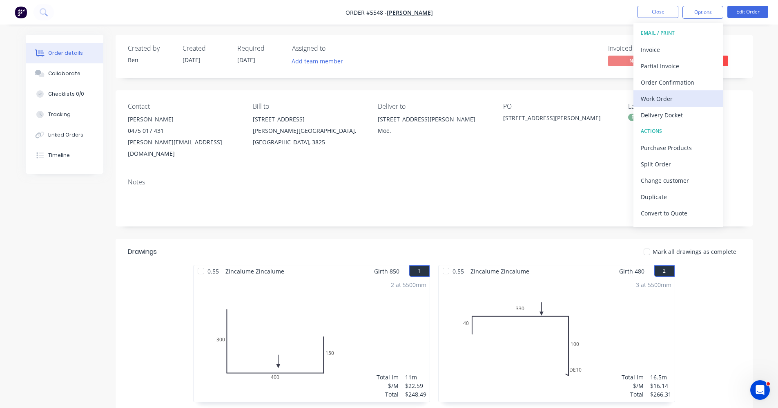
click at [660, 103] on div "Work Order" at bounding box center [678, 99] width 75 height 12
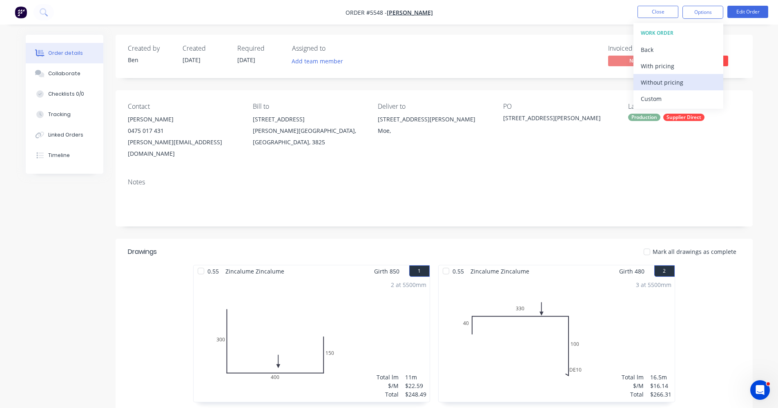
click at [656, 83] on div "Without pricing" at bounding box center [678, 82] width 75 height 12
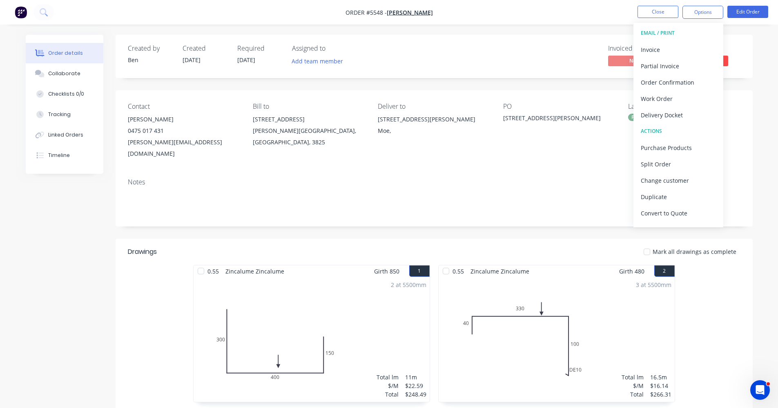
drag, startPoint x: 438, startPoint y: 164, endPoint x: 446, endPoint y: 163, distance: 8.6
click at [438, 172] on div "Notes" at bounding box center [434, 199] width 637 height 55
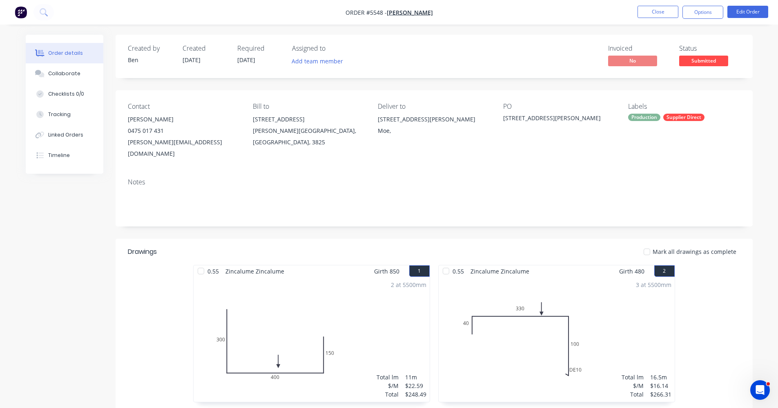
click at [705, 62] on span "Submitted" at bounding box center [703, 61] width 49 height 10
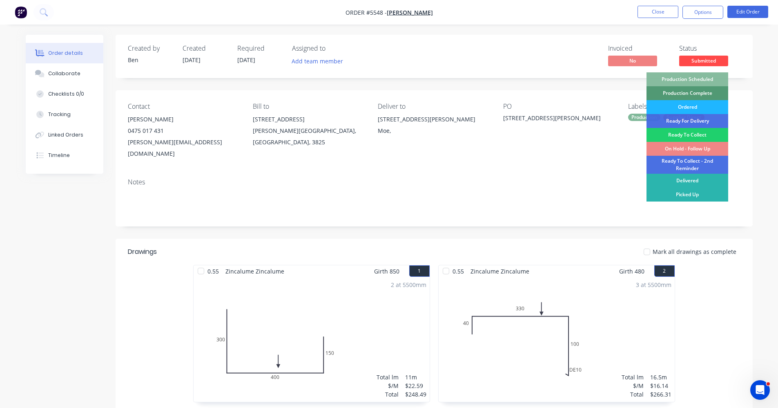
click at [691, 110] on div "Ordered" at bounding box center [688, 107] width 82 height 14
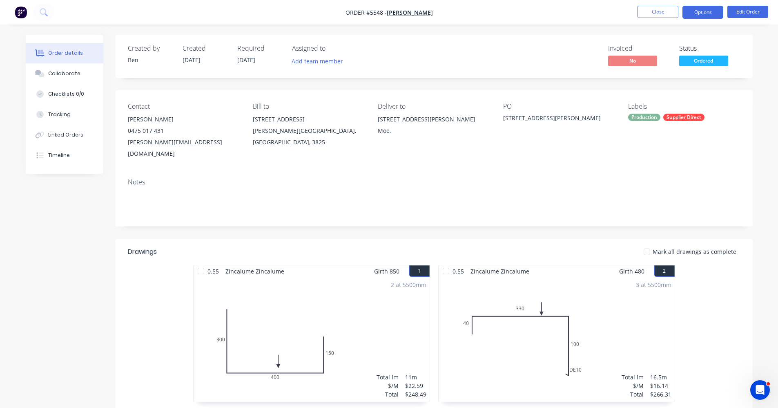
click at [704, 11] on button "Options" at bounding box center [703, 12] width 41 height 13
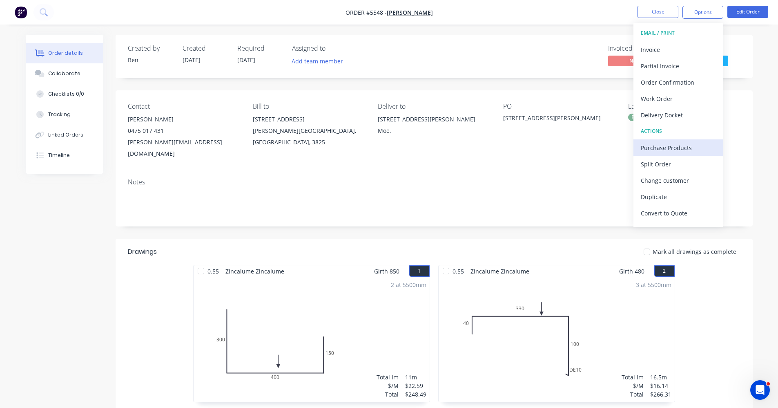
click at [674, 147] on div "Purchase Products" at bounding box center [678, 148] width 75 height 12
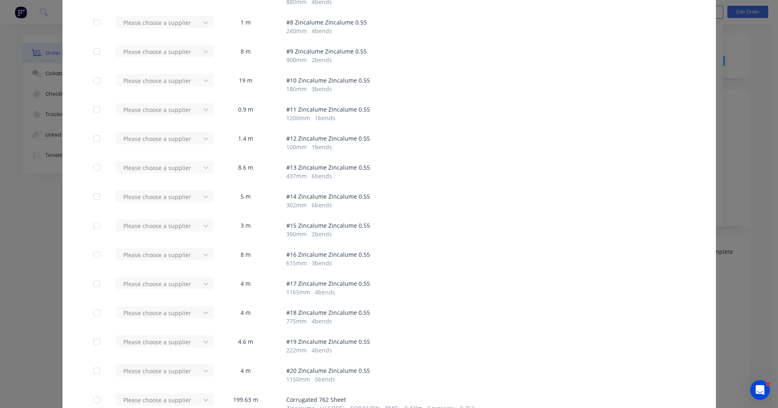
scroll to position [368, 0]
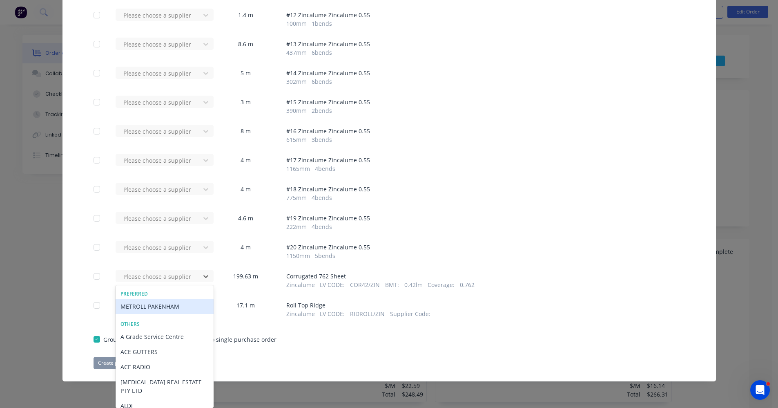
click at [138, 308] on div "METROLL PAKENHAM" at bounding box center [165, 306] width 98 height 15
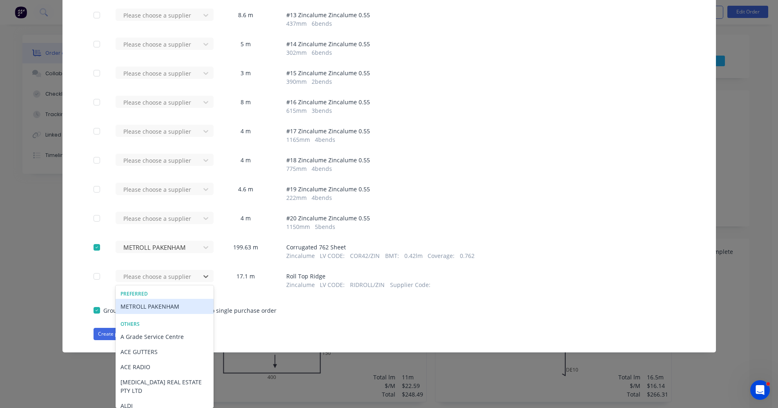
click at [142, 309] on div "METROLL PAKENHAM" at bounding box center [165, 306] width 98 height 15
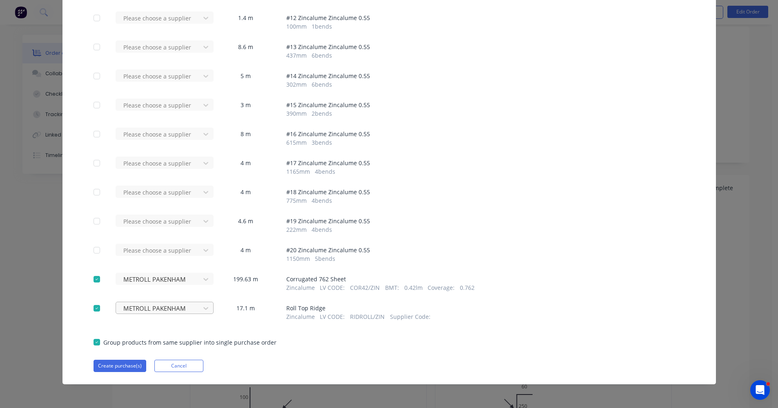
scroll to position [82, 0]
click at [125, 364] on button "Create purchase(s)" at bounding box center [120, 365] width 53 height 12
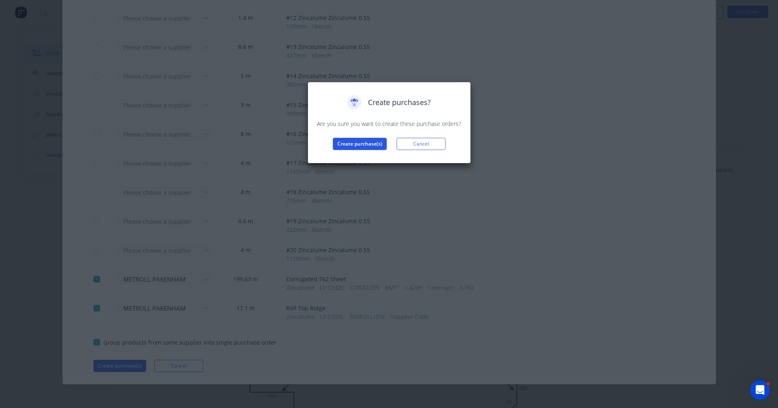
click at [354, 143] on button "Create purchase(s)" at bounding box center [360, 144] width 54 height 12
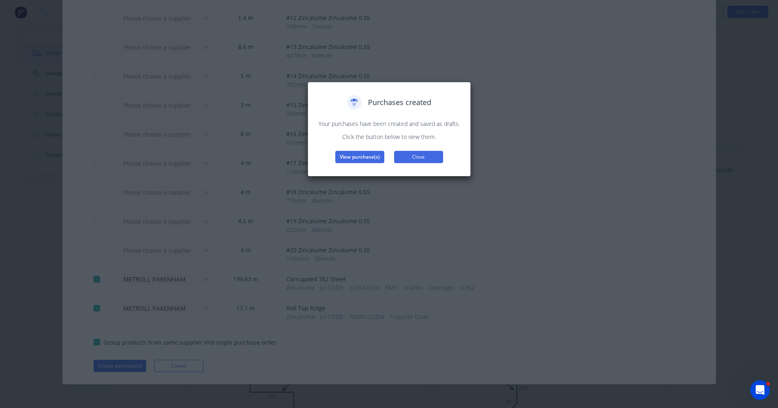
click at [428, 158] on button "Close" at bounding box center [418, 157] width 49 height 12
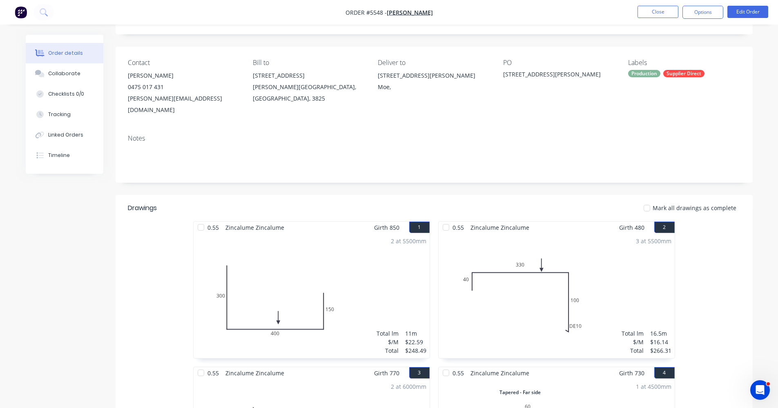
scroll to position [41, 0]
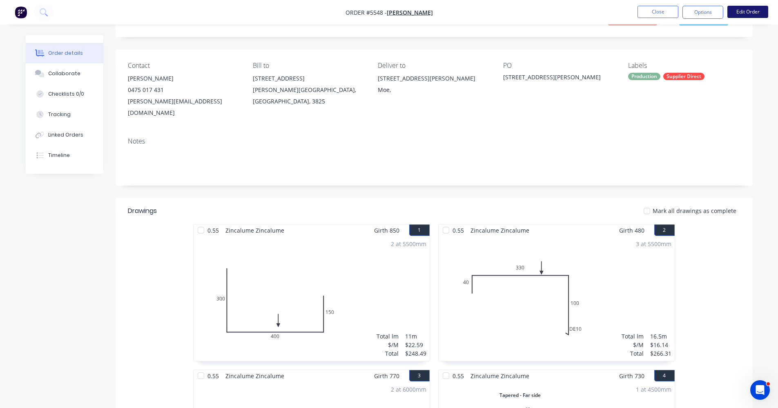
click at [743, 13] on button "Edit Order" at bounding box center [747, 12] width 41 height 12
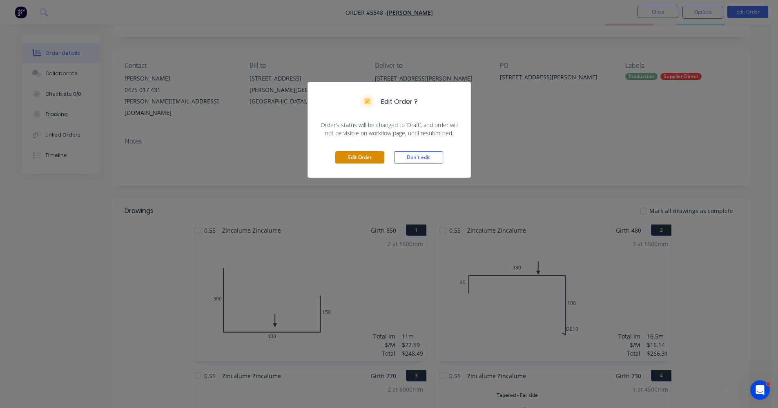
click at [363, 159] on button "Edit Order" at bounding box center [359, 157] width 49 height 12
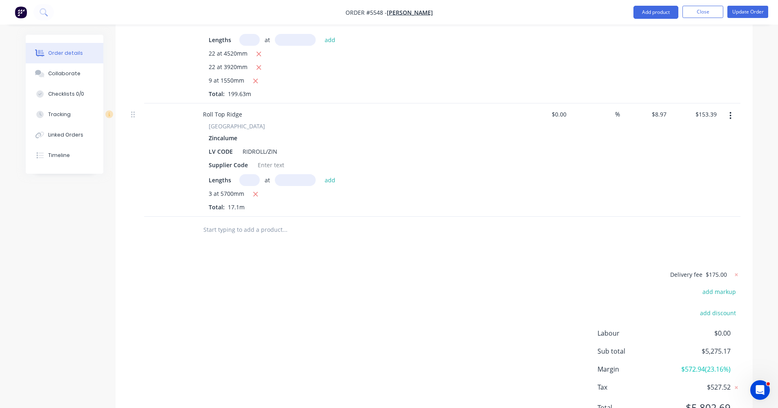
scroll to position [1981, 0]
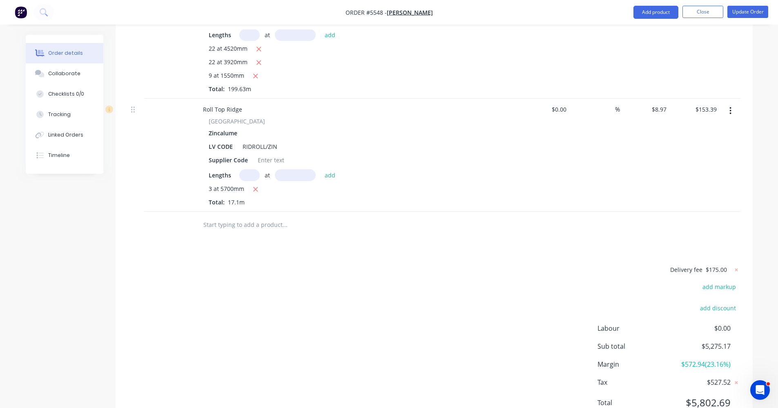
click at [239, 216] on input "text" at bounding box center [284, 224] width 163 height 16
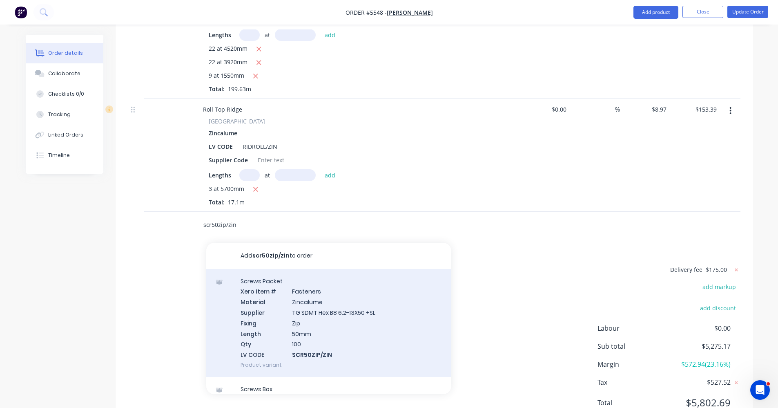
scroll to position [82, 0]
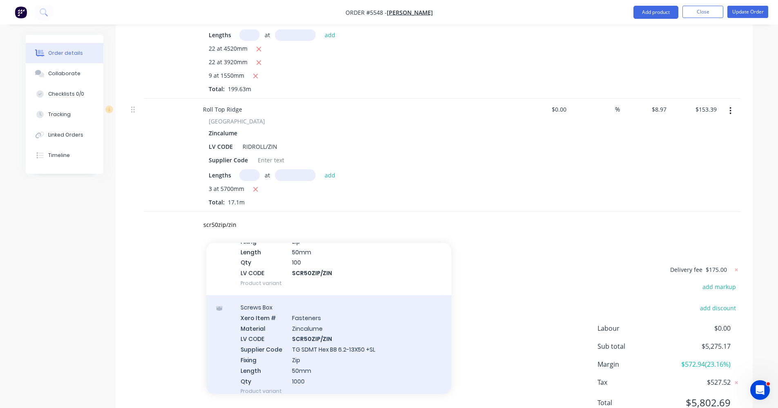
click at [319, 332] on div "Screws Box Xero Item # Fasteners Material Zincalume LV CODE SCR50ZIP/ZIN Suppli…" at bounding box center [328, 349] width 245 height 108
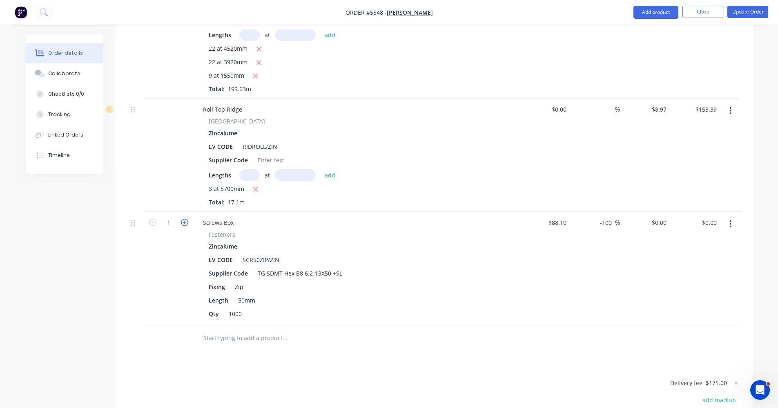
click at [184, 219] on icon "button" at bounding box center [184, 222] width 7 height 7
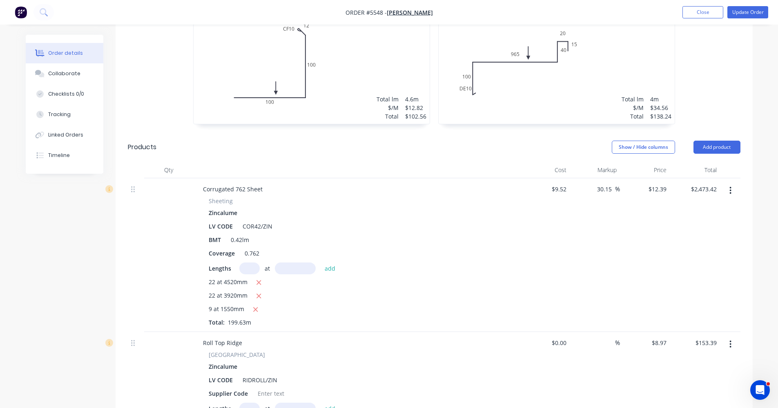
scroll to position [1736, 0]
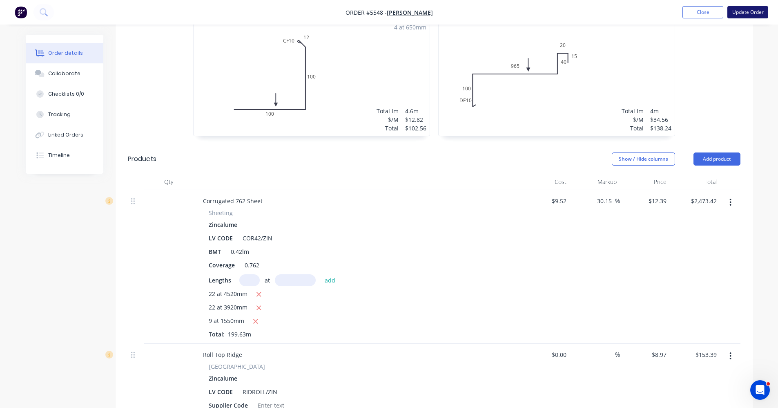
click at [749, 13] on button "Update Order" at bounding box center [747, 12] width 41 height 12
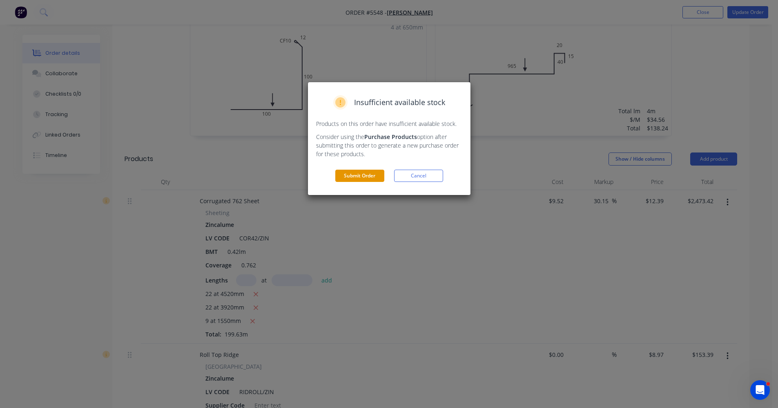
click at [358, 173] on button "Submit Order" at bounding box center [359, 176] width 49 height 12
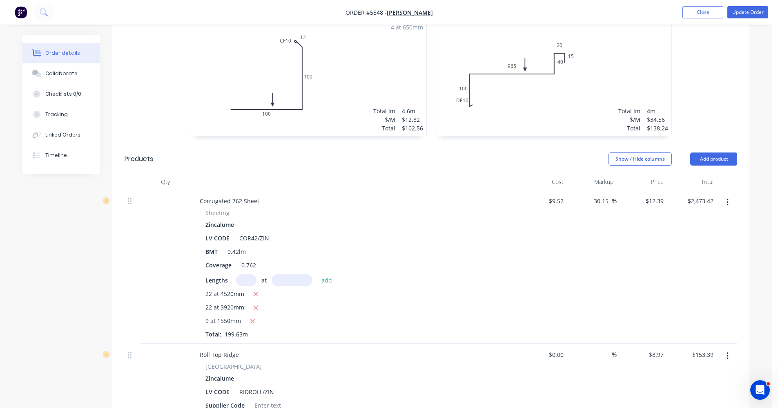
scroll to position [0, 0]
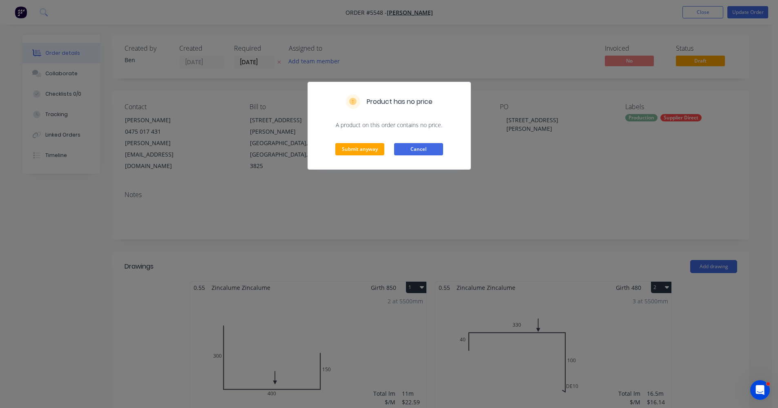
click at [413, 151] on button "Cancel" at bounding box center [418, 149] width 49 height 12
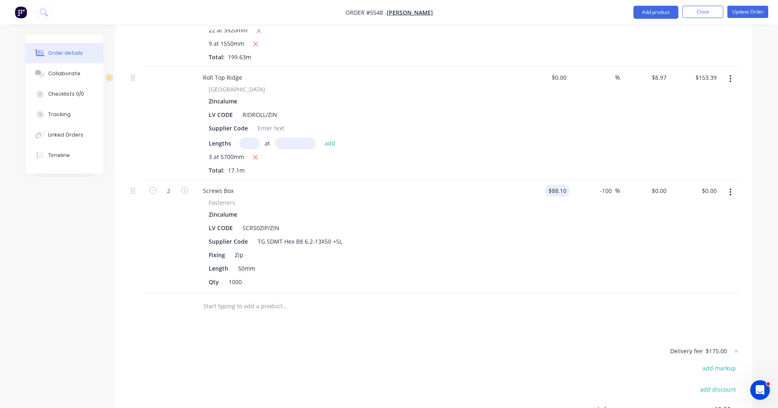
scroll to position [2001, 0]
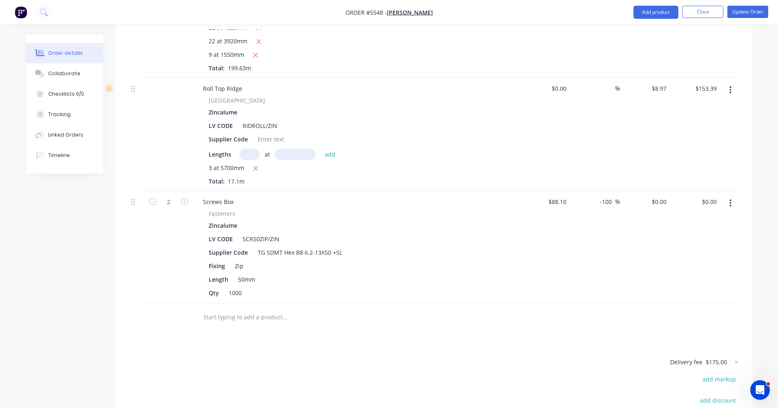
click at [732, 196] on button "button" at bounding box center [730, 203] width 19 height 15
click at [689, 268] on div "Delete" at bounding box center [701, 274] width 63 height 12
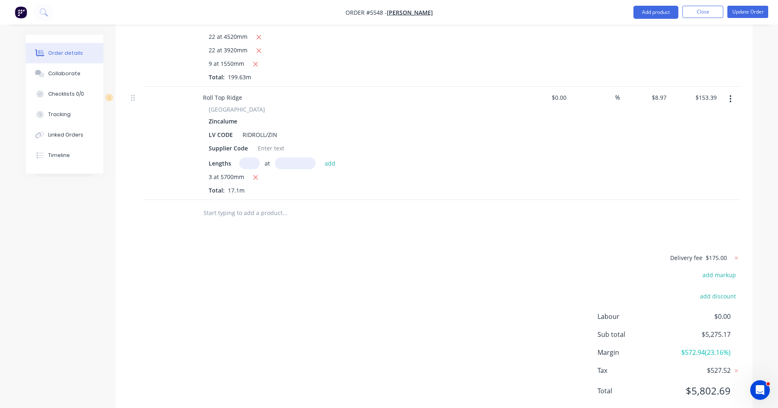
click at [229, 205] on input "text" at bounding box center [284, 213] width 163 height 16
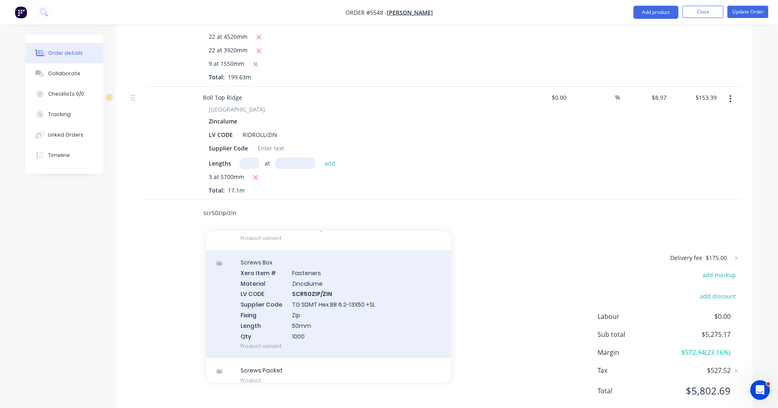
scroll to position [123, 0]
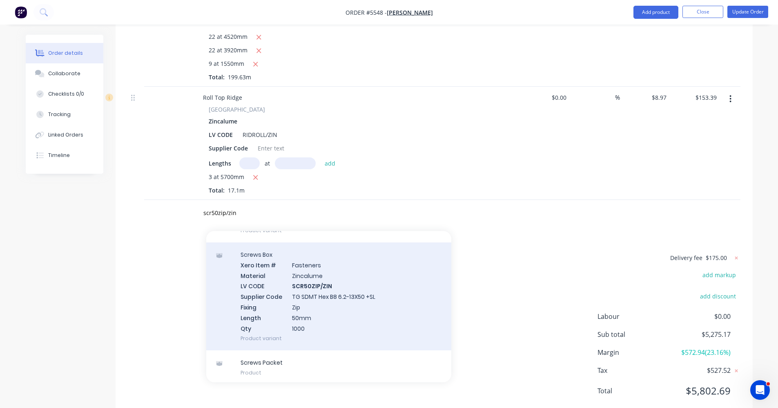
click at [328, 292] on div "Screws Box Xero Item # Fasteners Material Zincalume LV CODE SCR50ZIP/ZIN Suppli…" at bounding box center [328, 296] width 245 height 108
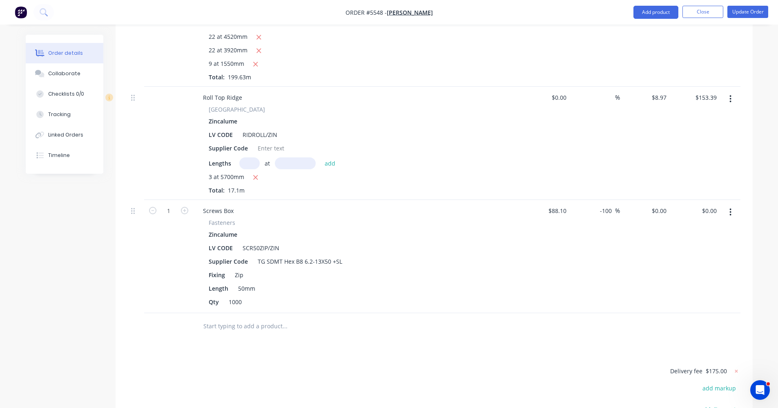
click at [731, 208] on icon "button" at bounding box center [731, 211] width 2 height 7
click at [698, 228] on div "Edit" at bounding box center [701, 234] width 63 height 12
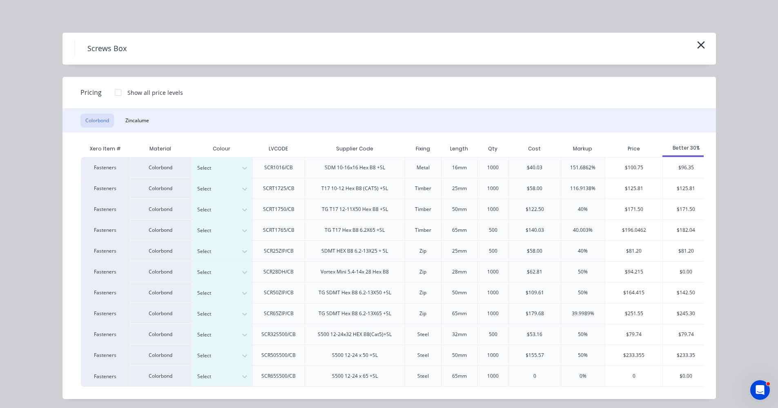
drag, startPoint x: 132, startPoint y: 122, endPoint x: 169, endPoint y: 130, distance: 37.3
click at [133, 122] on button "Zincalume" at bounding box center [136, 121] width 33 height 14
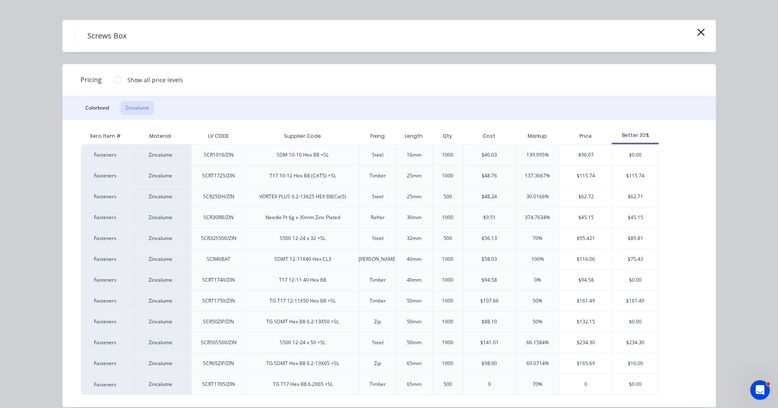
scroll to position [23, 0]
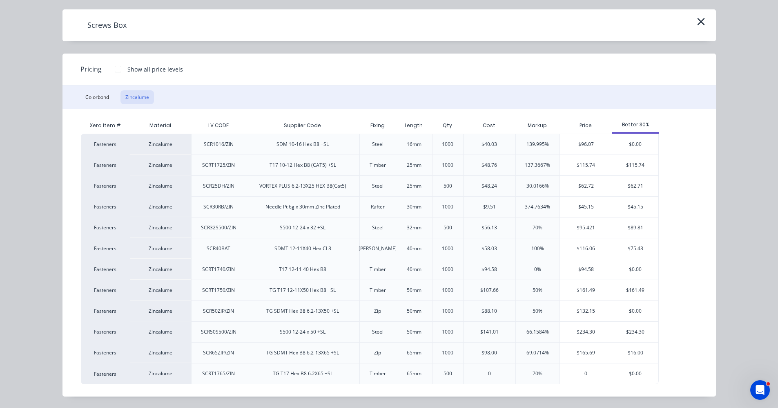
click at [115, 68] on div at bounding box center [118, 69] width 16 height 16
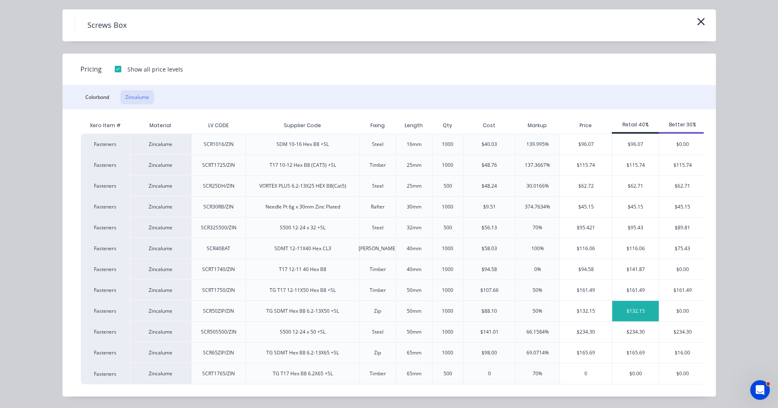
click at [623, 310] on div "$132.15" at bounding box center [635, 311] width 47 height 20
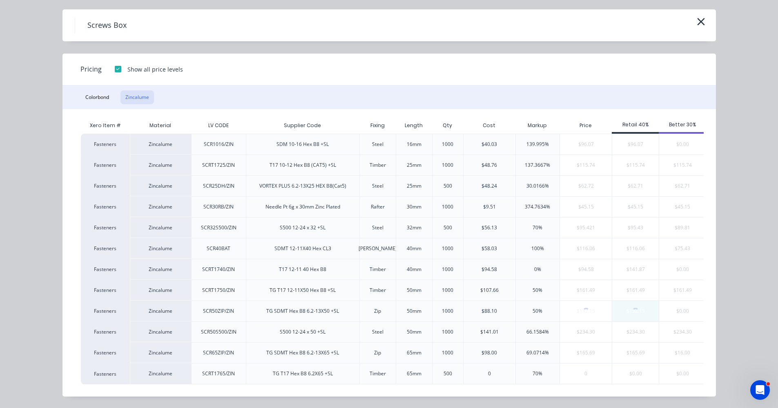
scroll to position [0, 0]
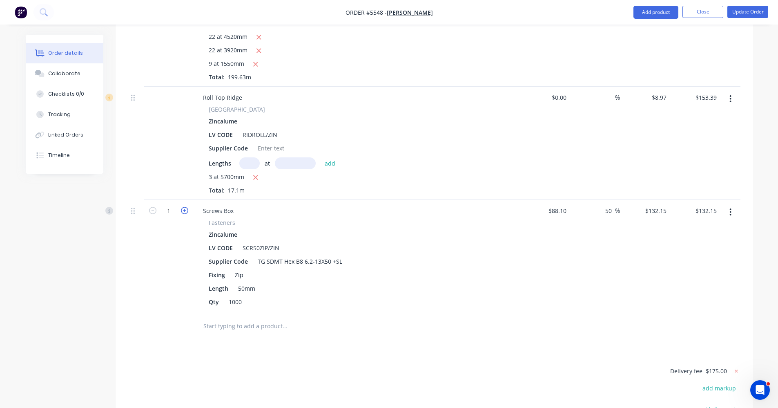
click at [185, 207] on icon "button" at bounding box center [184, 210] width 7 height 7
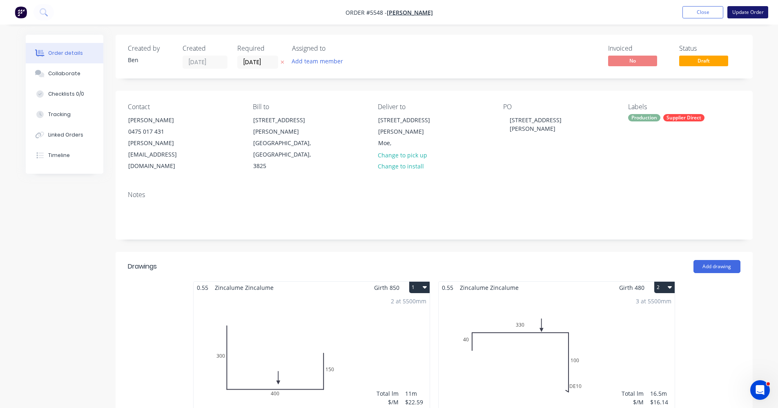
click at [752, 13] on button "Update Order" at bounding box center [747, 12] width 41 height 12
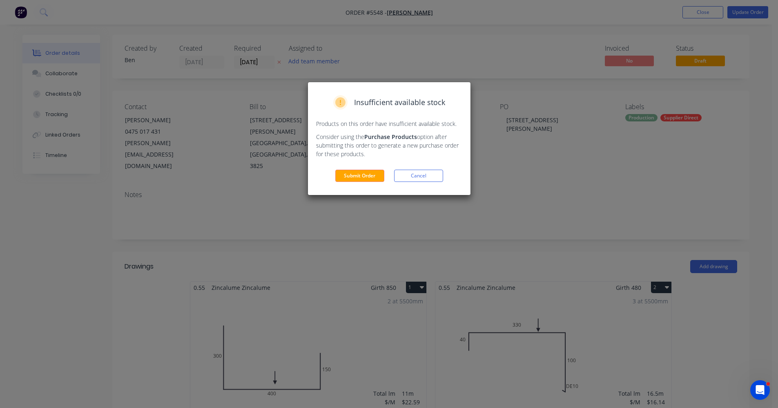
click at [357, 180] on button "Submit Order" at bounding box center [359, 176] width 49 height 12
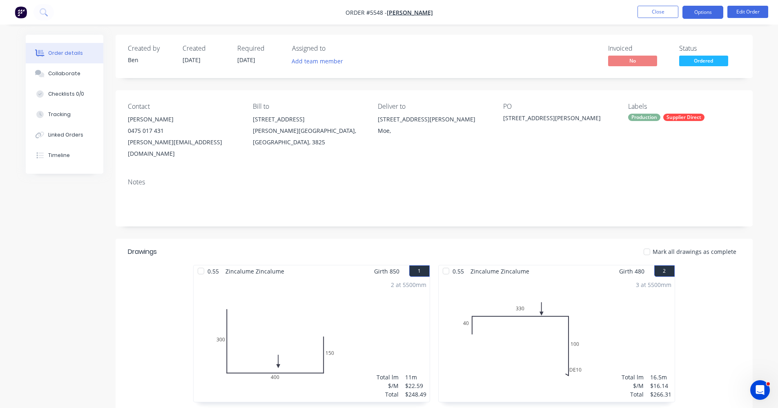
click at [699, 15] on button "Options" at bounding box center [703, 12] width 41 height 13
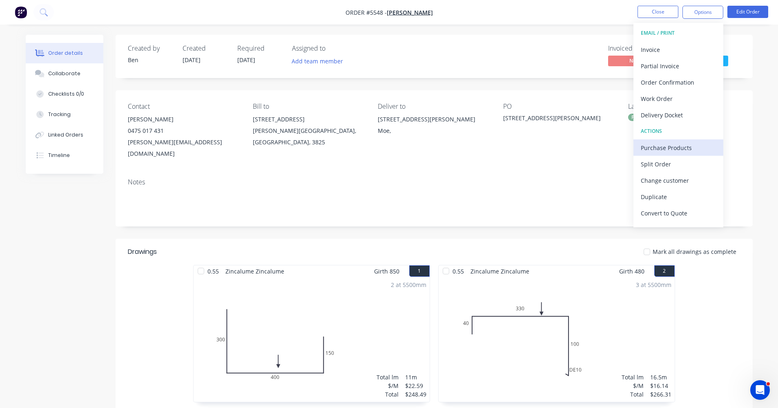
click at [674, 145] on div "Purchase Products" at bounding box center [678, 148] width 75 height 12
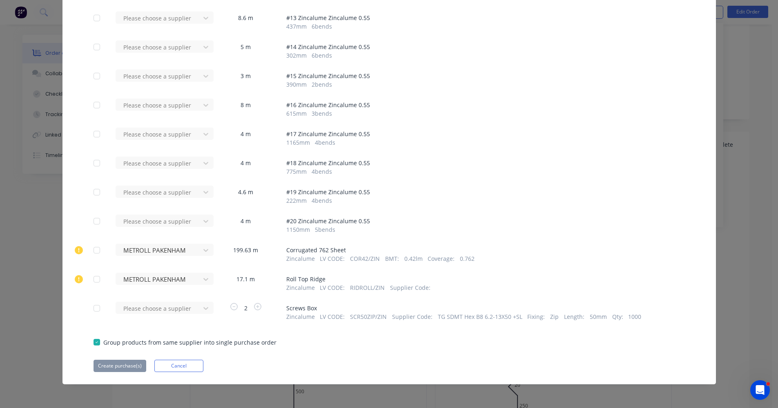
scroll to position [204, 0]
click at [173, 364] on button "Cancel" at bounding box center [178, 365] width 49 height 12
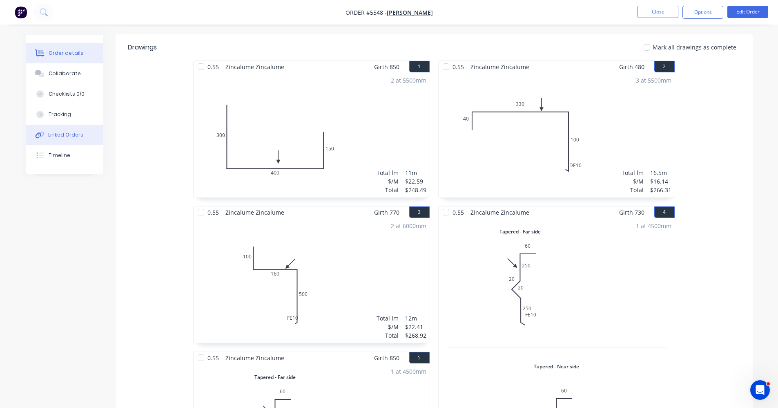
drag, startPoint x: 65, startPoint y: 141, endPoint x: 79, endPoint y: 135, distance: 14.9
click at [65, 140] on button "Linked Orders" at bounding box center [65, 135] width 78 height 20
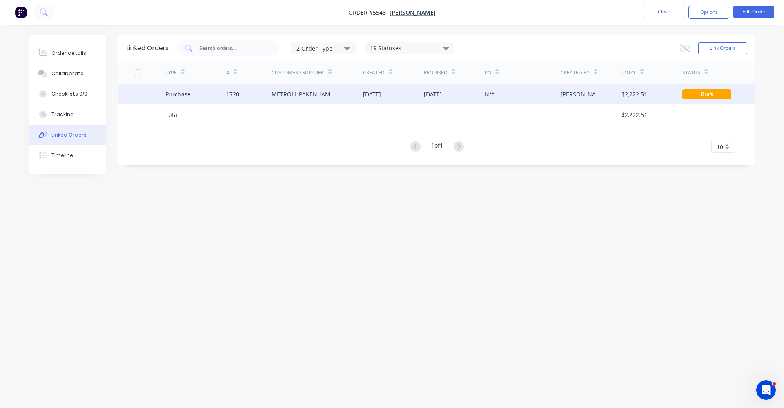
click at [302, 97] on div "METROLL PAKENHAM" at bounding box center [301, 94] width 59 height 9
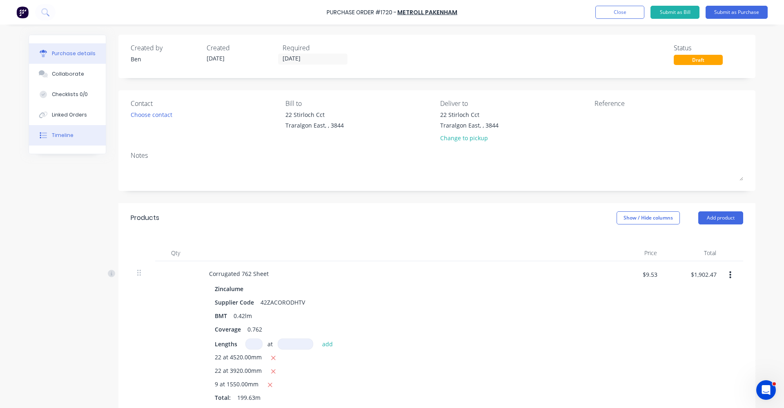
click at [58, 141] on button "Timeline" at bounding box center [67, 135] width 77 height 20
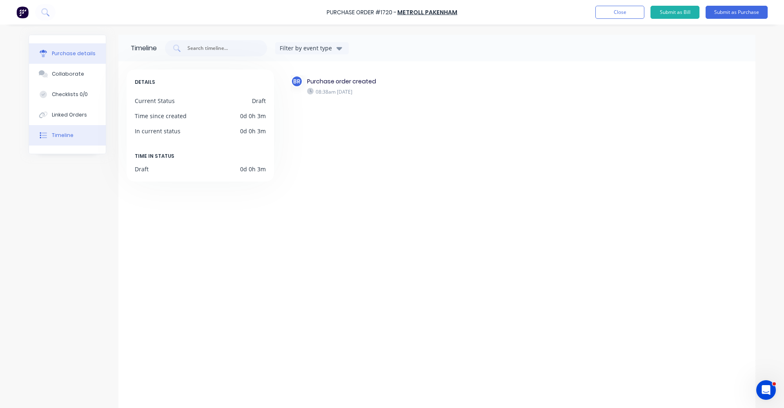
click at [68, 51] on div "Purchase details" at bounding box center [74, 53] width 44 height 7
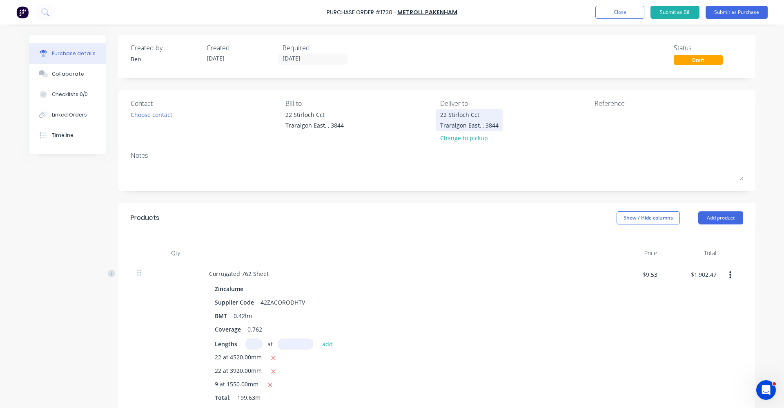
click at [472, 120] on div "22 Stirloch Cct Traralgon East, , 3844" at bounding box center [469, 119] width 58 height 19
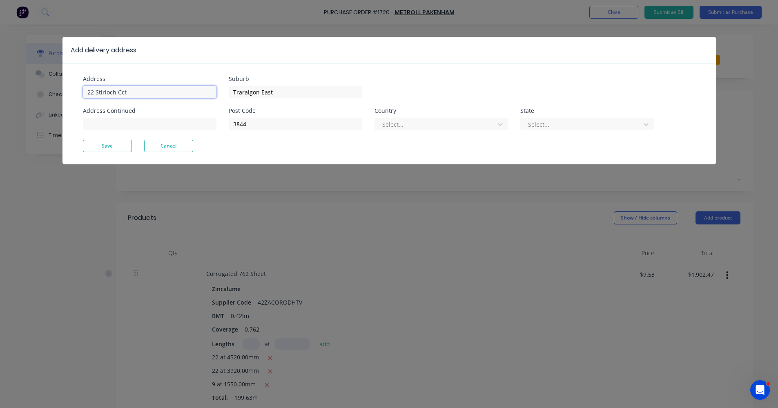
drag, startPoint x: 151, startPoint y: 94, endPoint x: 26, endPoint y: 85, distance: 124.9
click at [26, 85] on div "Add delivery address Address 22 Stirloch Cct Address Continued Suburb Traralgon…" at bounding box center [389, 204] width 778 height 408
click at [114, 145] on button "Save" at bounding box center [107, 146] width 49 height 12
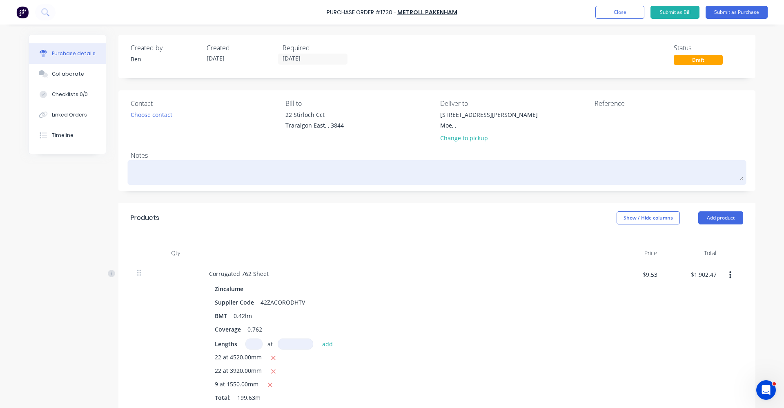
click at [209, 172] on textarea at bounding box center [437, 171] width 613 height 18
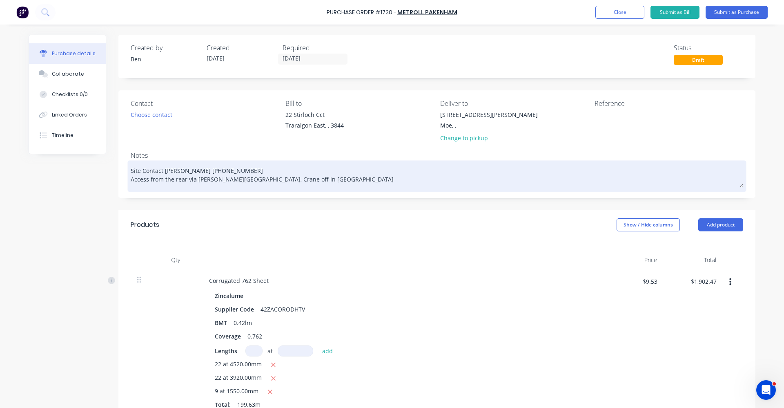
click at [323, 181] on textarea "Site Contact Daniel 0475017431 Access from the rear via Langford Street, Crane …" at bounding box center [437, 174] width 613 height 25
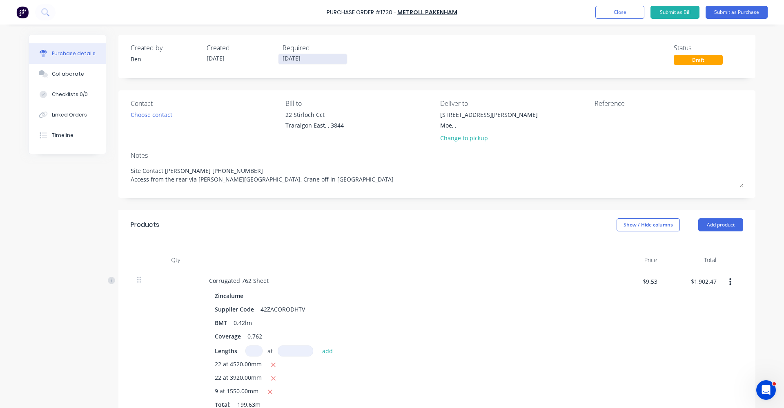
click at [294, 59] on input "[DATE]" at bounding box center [313, 59] width 69 height 10
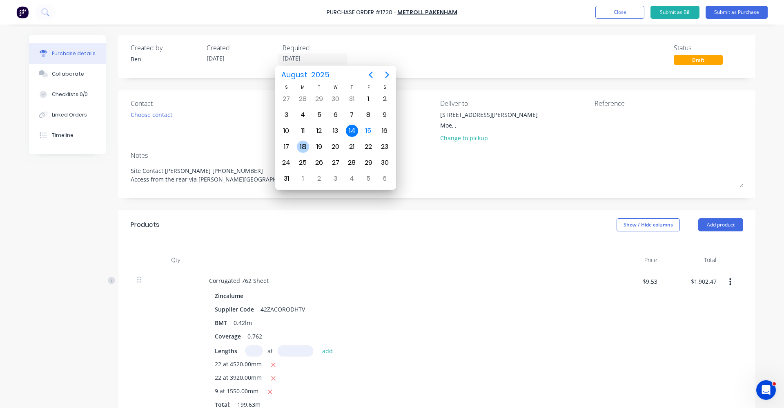
click at [305, 148] on div "18" at bounding box center [303, 147] width 12 height 12
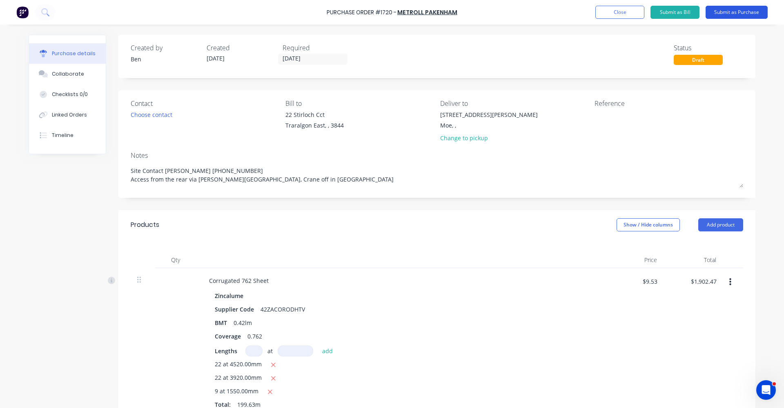
click at [734, 16] on button "Submit as Purchase" at bounding box center [737, 12] width 62 height 13
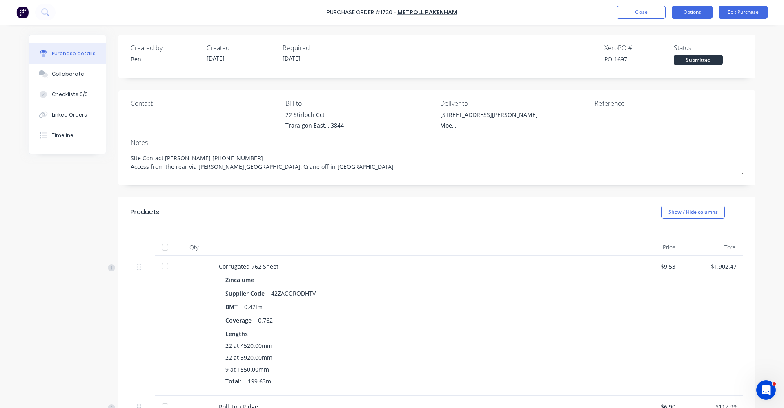
click at [694, 17] on button "Options" at bounding box center [692, 12] width 41 height 13
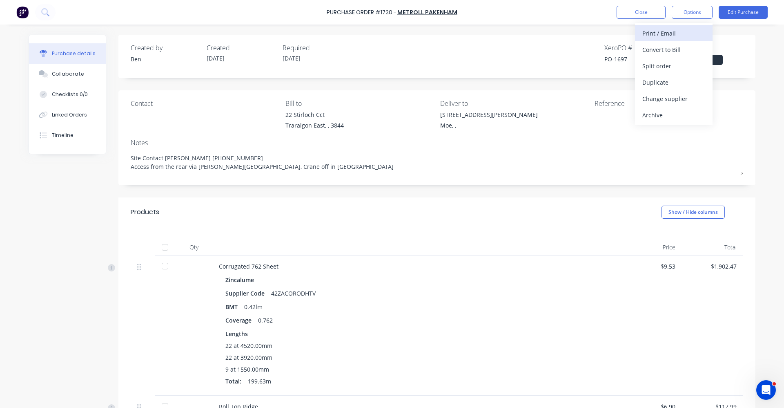
click at [676, 38] on div "Print / Email" at bounding box center [674, 33] width 63 height 12
click at [666, 49] on div "With pricing" at bounding box center [674, 50] width 63 height 12
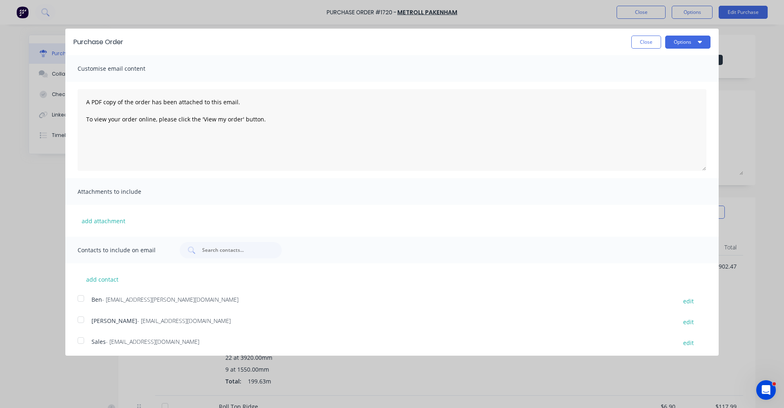
click at [81, 342] on div at bounding box center [81, 340] width 16 height 16
click at [686, 42] on button "Options" at bounding box center [687, 42] width 45 height 13
click at [660, 80] on div "Email" at bounding box center [671, 79] width 63 height 12
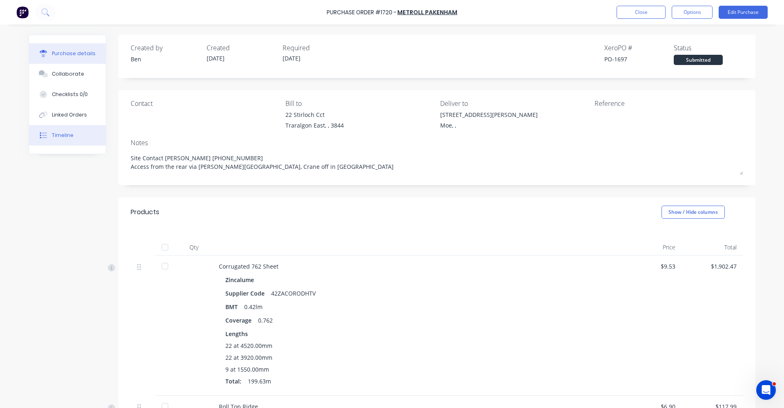
click at [62, 138] on div "Timeline" at bounding box center [63, 135] width 22 height 7
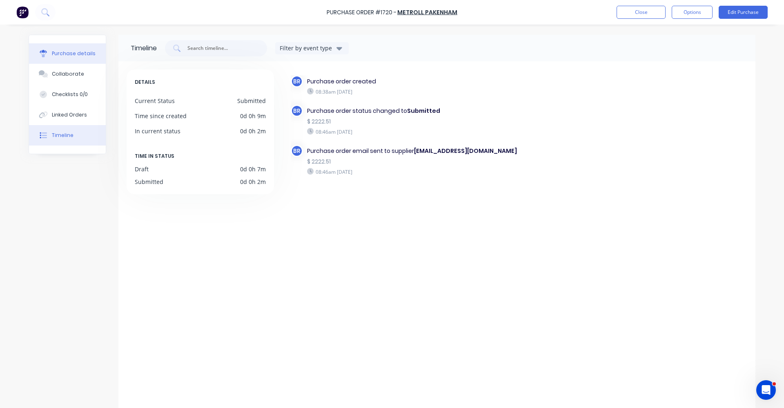
click at [67, 58] on button "Purchase details" at bounding box center [67, 53] width 77 height 20
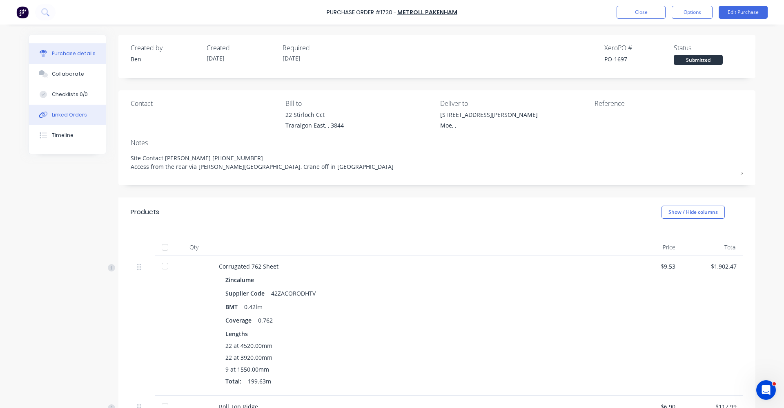
drag, startPoint x: 54, startPoint y: 122, endPoint x: 112, endPoint y: 118, distance: 58.1
click at [55, 121] on button "Linked Orders" at bounding box center [67, 115] width 77 height 20
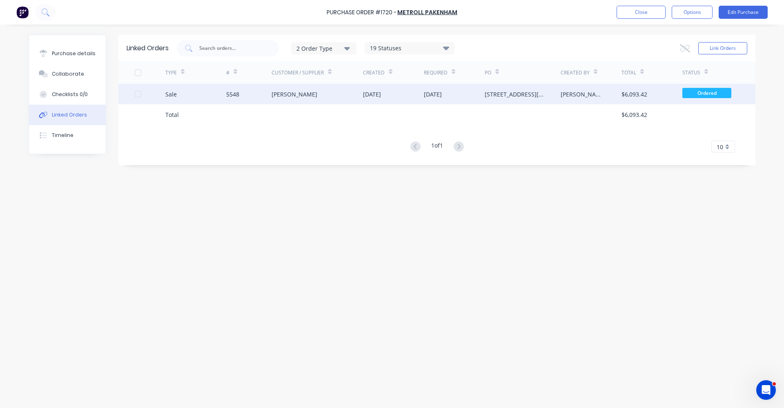
click at [290, 99] on div "[PERSON_NAME]" at bounding box center [317, 94] width 91 height 20
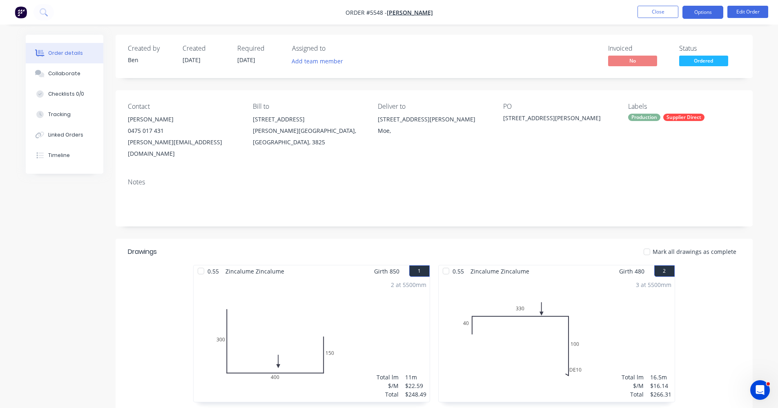
click at [716, 13] on button "Options" at bounding box center [703, 12] width 41 height 13
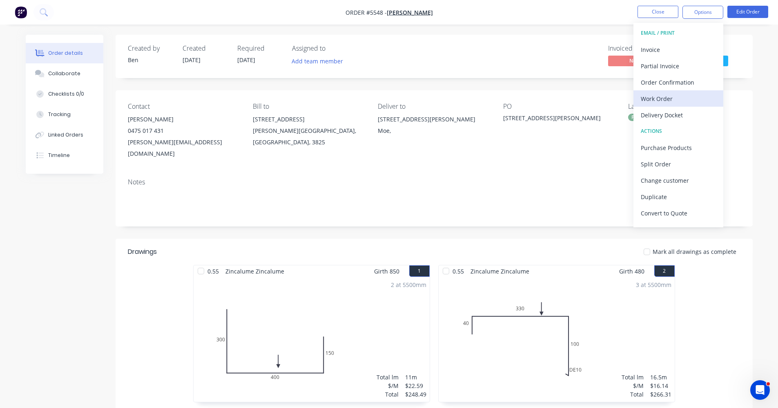
click at [668, 101] on div "Work Order" at bounding box center [678, 99] width 75 height 12
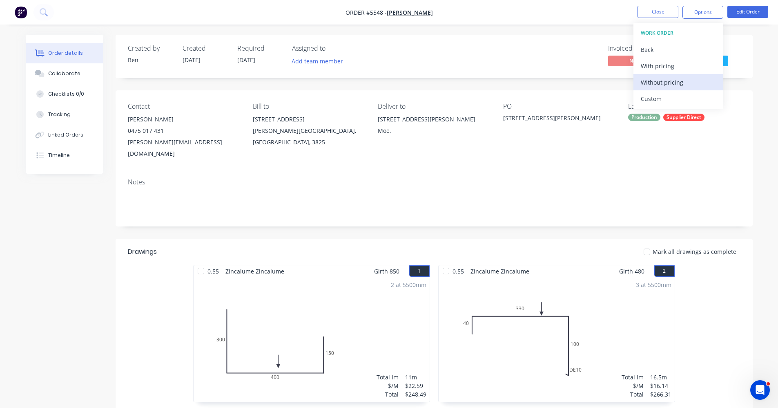
click at [666, 85] on div "Without pricing" at bounding box center [678, 82] width 75 height 12
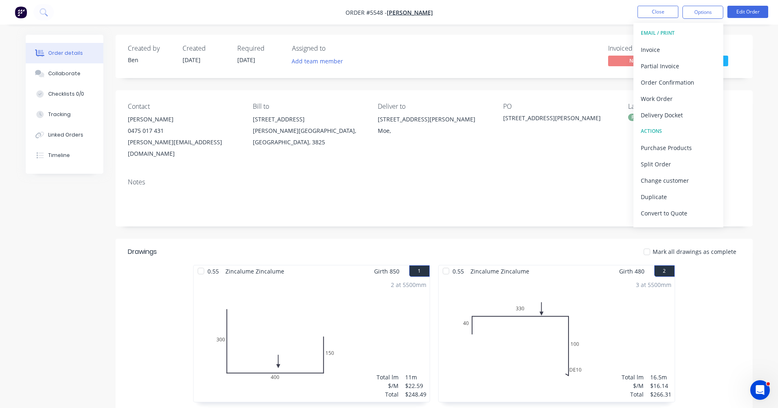
click at [421, 178] on div "Notes" at bounding box center [434, 182] width 613 height 8
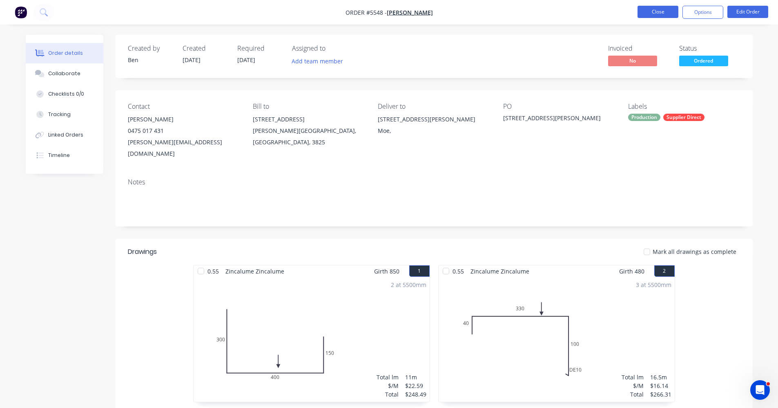
click at [656, 11] on button "Close" at bounding box center [658, 12] width 41 height 12
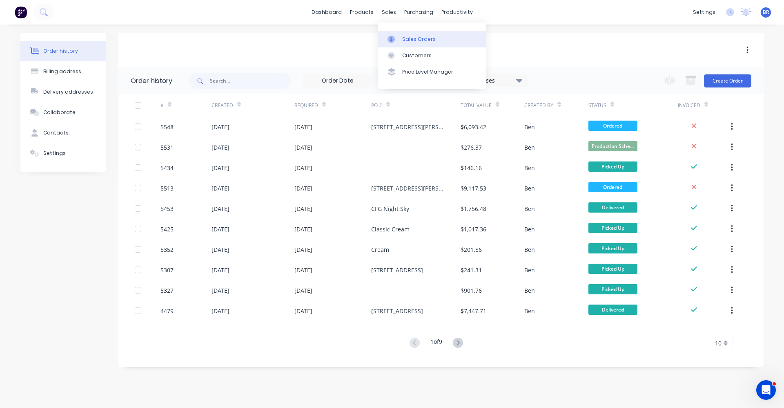
click at [415, 37] on div "Sales Orders" at bounding box center [418, 39] width 33 height 7
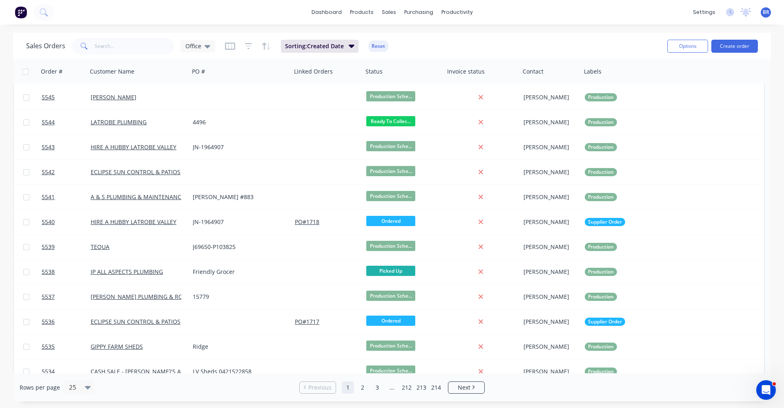
scroll to position [41, 0]
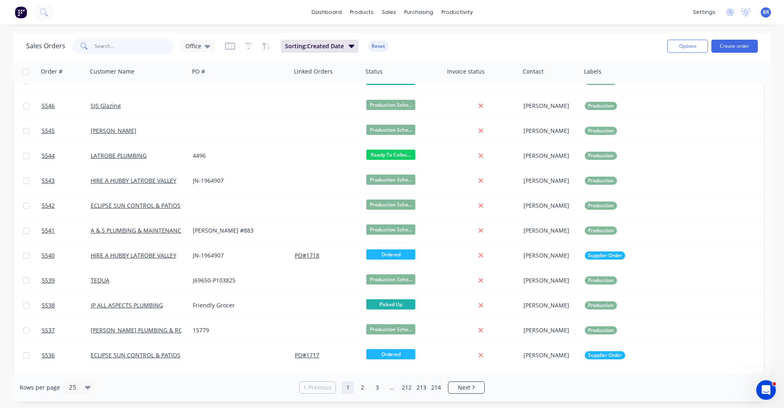
click at [123, 49] on input "text" at bounding box center [135, 46] width 80 height 16
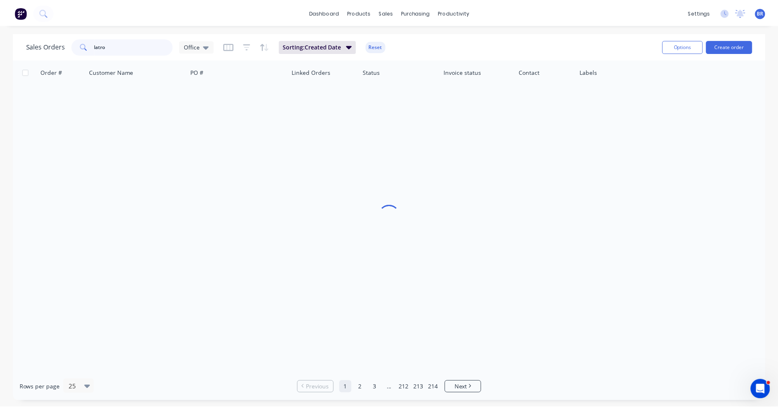
scroll to position [0, 0]
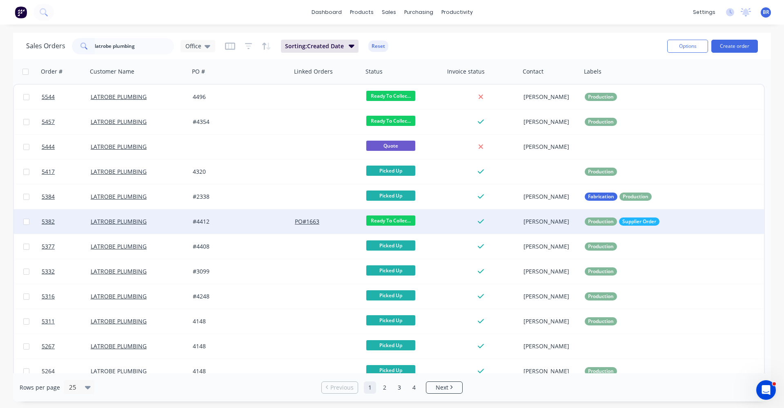
click at [225, 226] on div "#4412" at bounding box center [241, 221] width 102 height 25
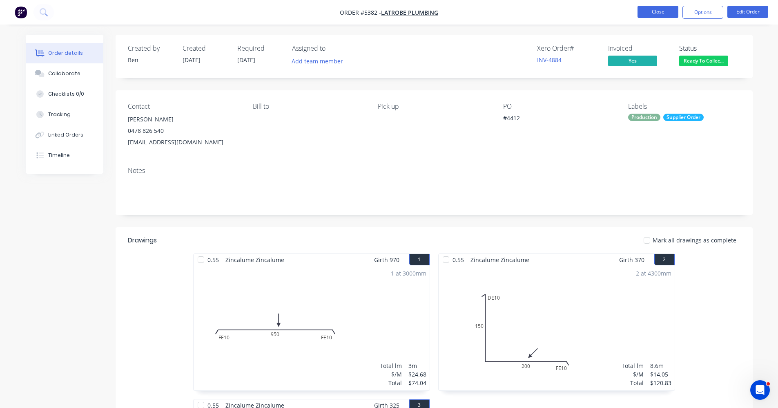
click at [652, 13] on button "Close" at bounding box center [658, 12] width 41 height 12
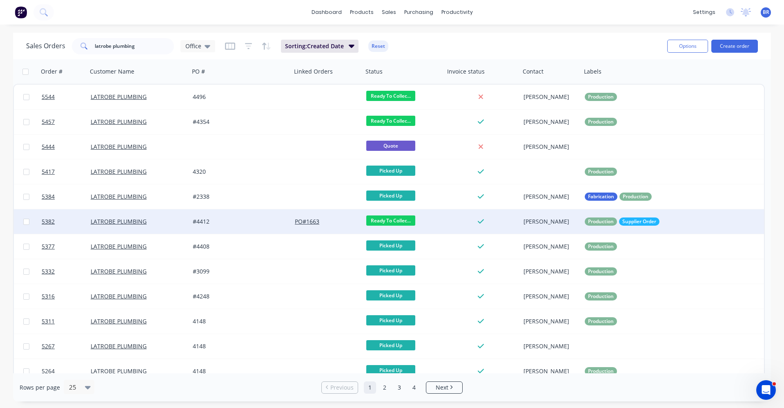
click at [236, 219] on div "#4412" at bounding box center [238, 221] width 91 height 8
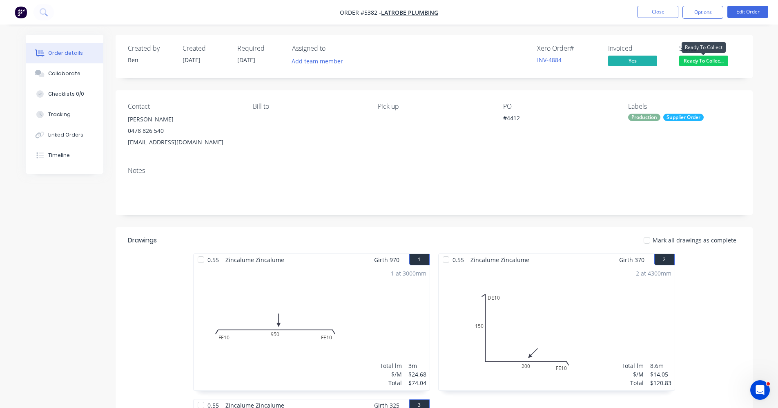
click at [705, 58] on span "Ready To Collec..." at bounding box center [703, 61] width 49 height 10
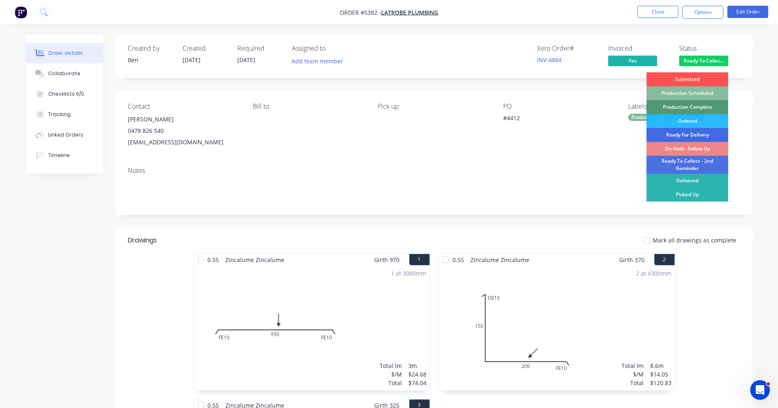
click at [691, 136] on div "Ready For Delivery" at bounding box center [688, 135] width 82 height 14
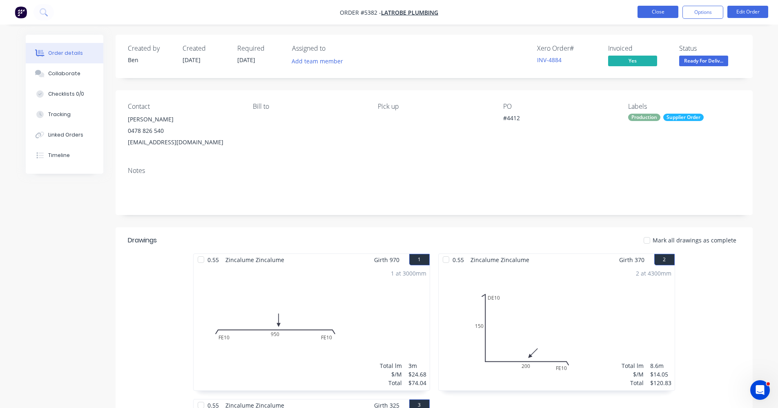
click at [654, 12] on button "Close" at bounding box center [658, 12] width 41 height 12
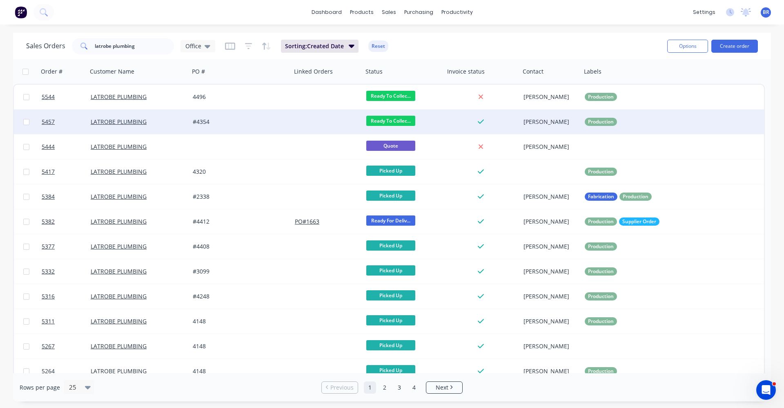
click at [276, 119] on div "#4354" at bounding box center [238, 122] width 91 height 8
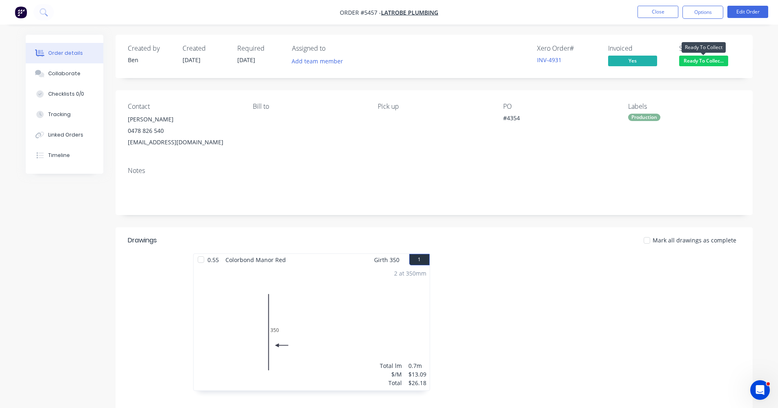
click at [703, 60] on span "Ready To Collec..." at bounding box center [703, 61] width 49 height 10
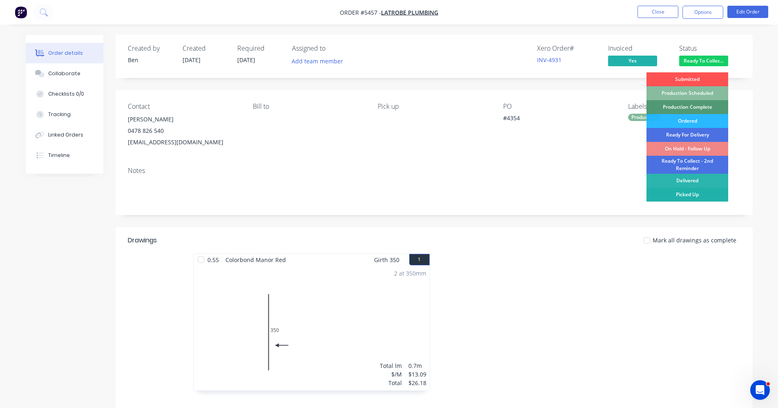
click at [686, 196] on div "Picked Up" at bounding box center [688, 194] width 82 height 14
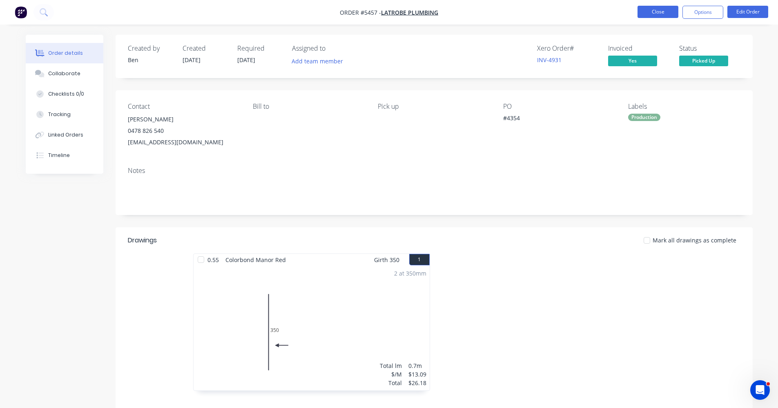
click at [654, 12] on button "Close" at bounding box center [658, 12] width 41 height 12
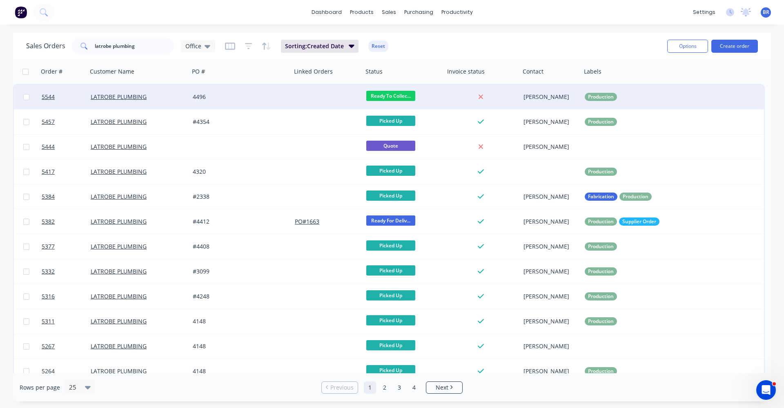
click at [299, 97] on div at bounding box center [327, 97] width 71 height 25
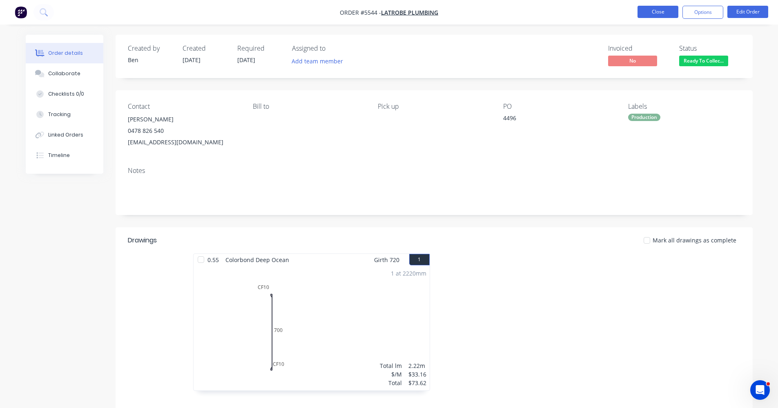
click at [665, 12] on button "Close" at bounding box center [658, 12] width 41 height 12
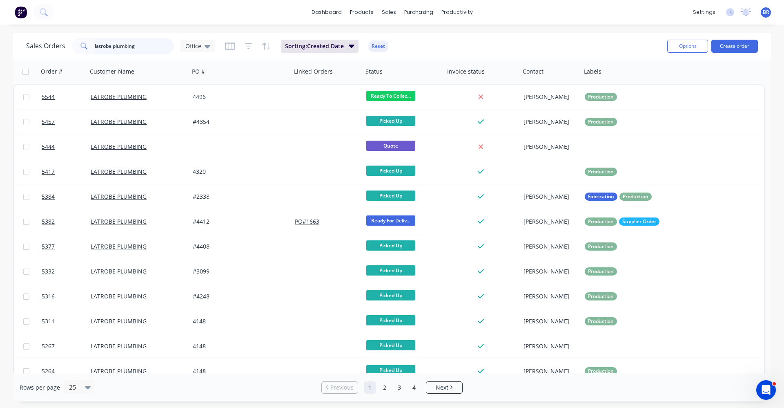
drag, startPoint x: 112, startPoint y: 48, endPoint x: 61, endPoint y: 48, distance: 51.1
click at [66, 48] on div "Sales Orders latrobe plumbing Office" at bounding box center [120, 46] width 189 height 16
click at [737, 45] on button "Create order" at bounding box center [735, 46] width 47 height 13
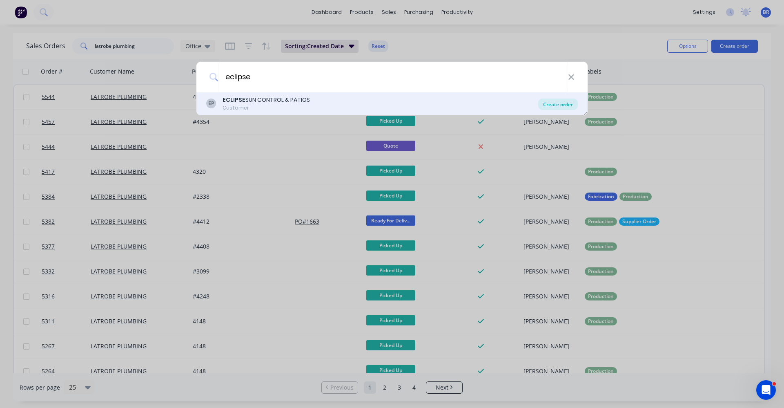
click at [557, 104] on div "Create order" at bounding box center [558, 103] width 40 height 11
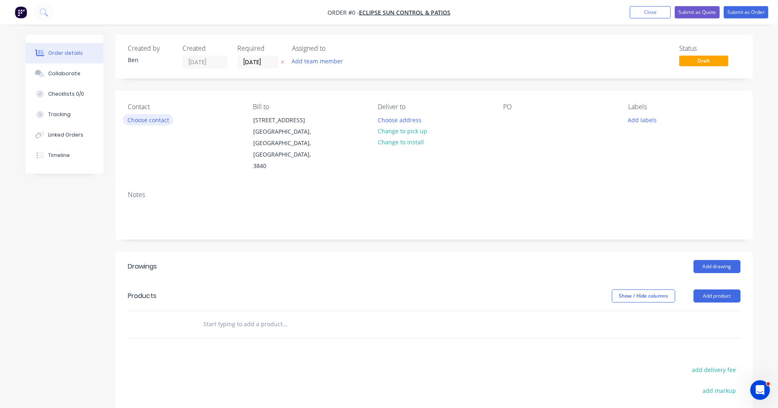
click at [138, 116] on button "Choose contact" at bounding box center [148, 119] width 50 height 11
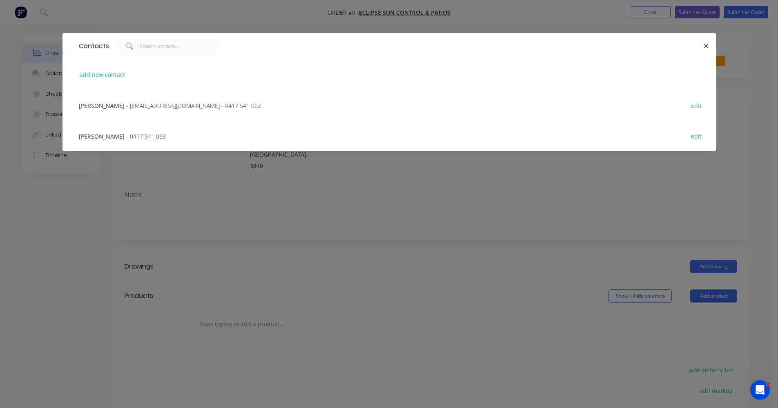
click at [157, 109] on div "Craig Lawrence - info@eclipsesuncontrol.com.au - 0417 541 062" at bounding box center [170, 105] width 182 height 9
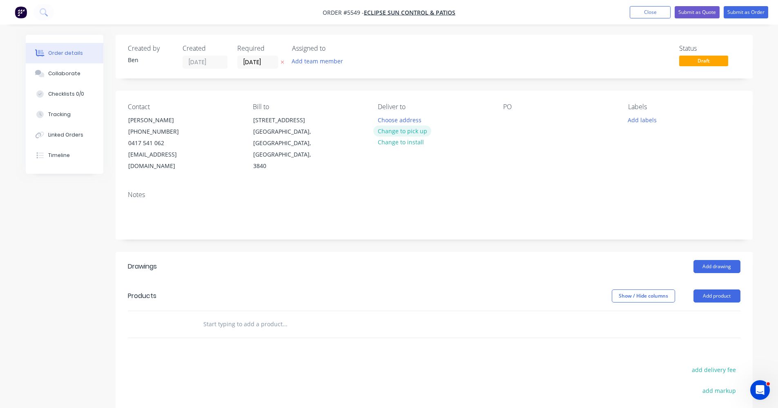
click at [417, 131] on button "Change to pick up" at bounding box center [402, 130] width 58 height 11
click at [510, 118] on div at bounding box center [509, 120] width 13 height 12
click at [643, 122] on button "Add labels" at bounding box center [643, 119] width 38 height 11
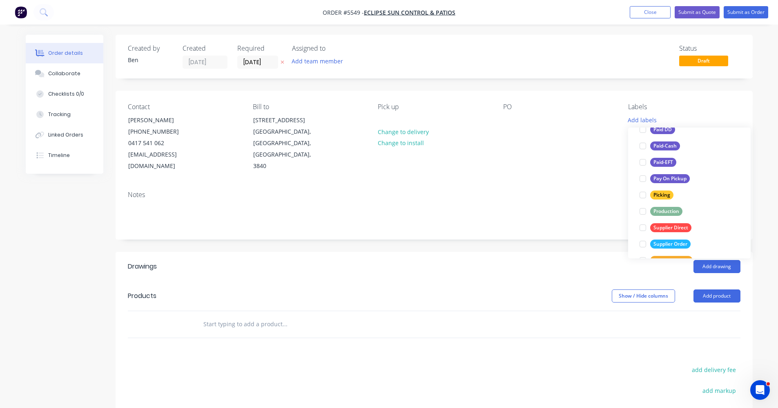
scroll to position [123, 0]
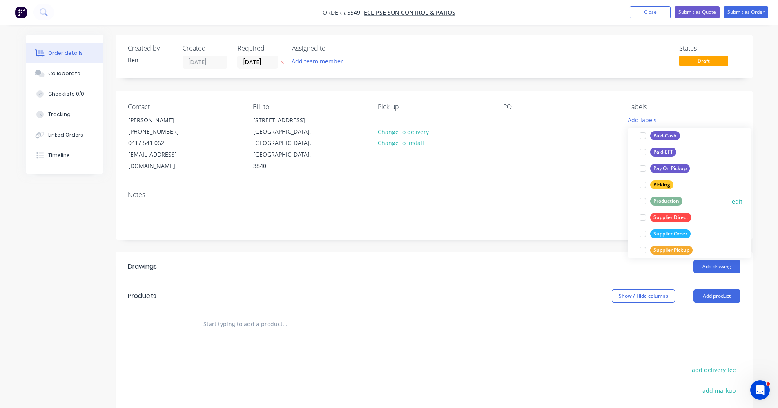
click at [669, 201] on div "Production" at bounding box center [666, 200] width 32 height 9
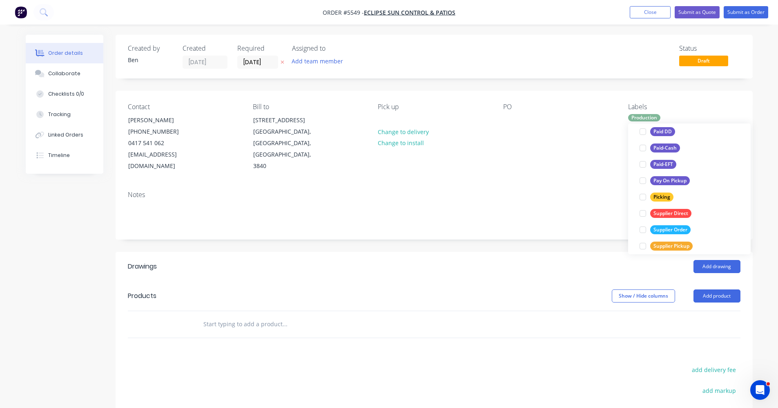
scroll to position [0, 0]
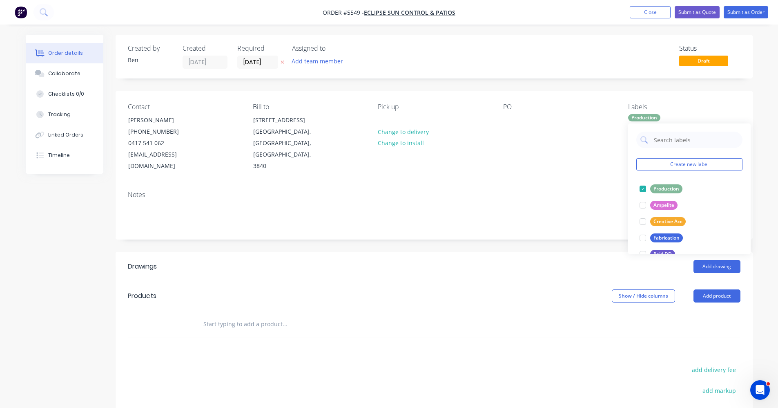
drag, startPoint x: 392, startPoint y: 271, endPoint x: 422, endPoint y: 267, distance: 30.0
click at [391, 281] on header "Products Show / Hide columns Add product" at bounding box center [434, 295] width 637 height 29
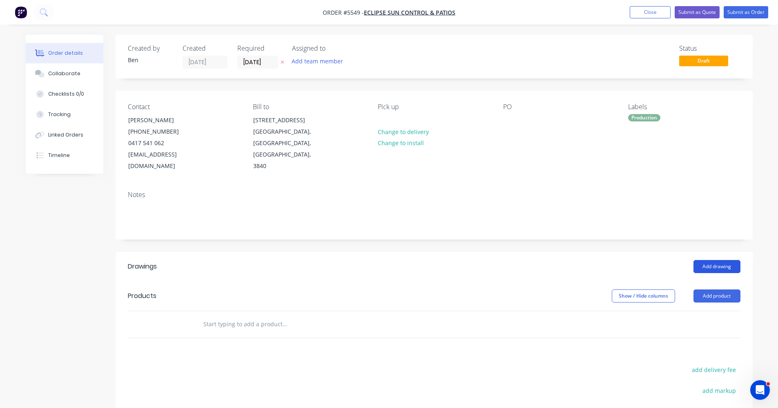
click at [715, 260] on button "Add drawing" at bounding box center [717, 266] width 47 height 13
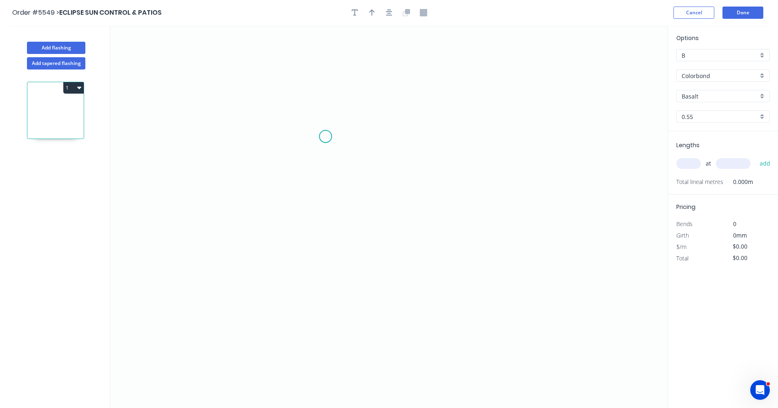
click at [326, 136] on icon "0" at bounding box center [389, 216] width 558 height 382
click at [327, 98] on icon "0" at bounding box center [389, 216] width 558 height 382
click at [370, 100] on icon "0 ?" at bounding box center [389, 216] width 558 height 382
click at [367, 265] on icon "0 ? ?" at bounding box center [389, 216] width 558 height 382
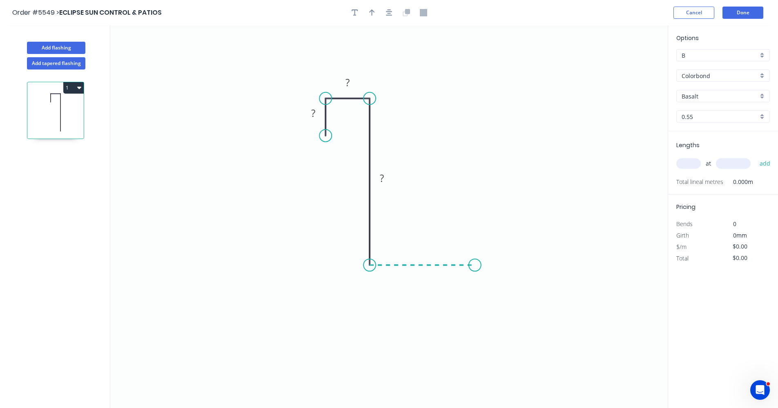
click at [475, 264] on icon "0 ? ? ?" at bounding box center [389, 216] width 558 height 382
click at [473, 299] on icon "0 ? ? ? ?" at bounding box center [389, 216] width 558 height 382
click at [500, 300] on icon "0 ? ? ? ? ?" at bounding box center [389, 216] width 558 height 382
click at [318, 114] on rect at bounding box center [313, 113] width 16 height 11
click at [763, 96] on div "Basalt" at bounding box center [723, 96] width 94 height 12
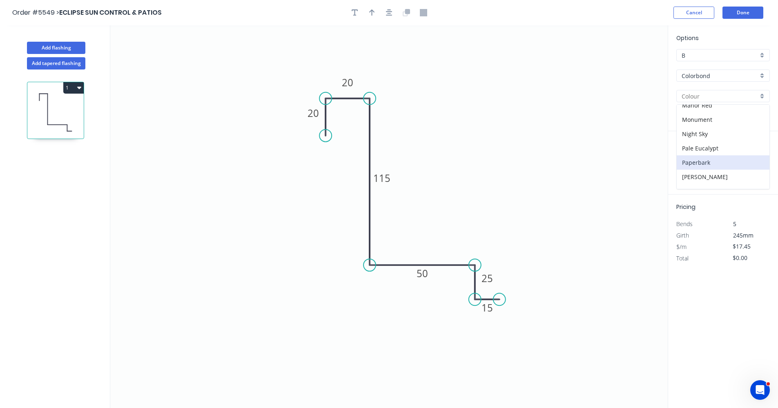
scroll to position [163, 0]
click at [704, 123] on div "Monument" at bounding box center [723, 120] width 93 height 14
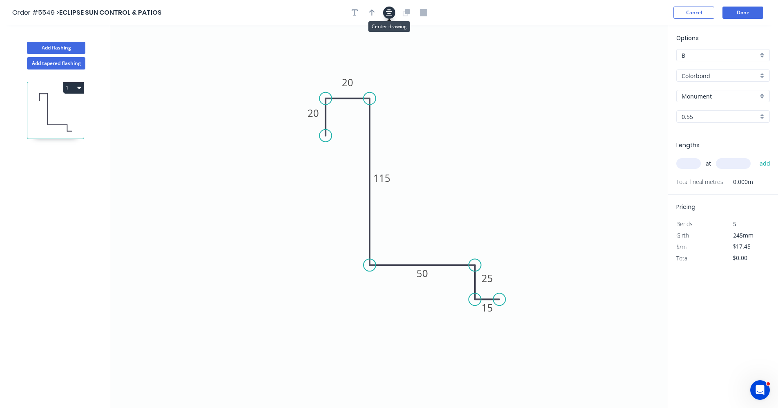
click at [388, 12] on icon "button" at bounding box center [389, 12] width 7 height 7
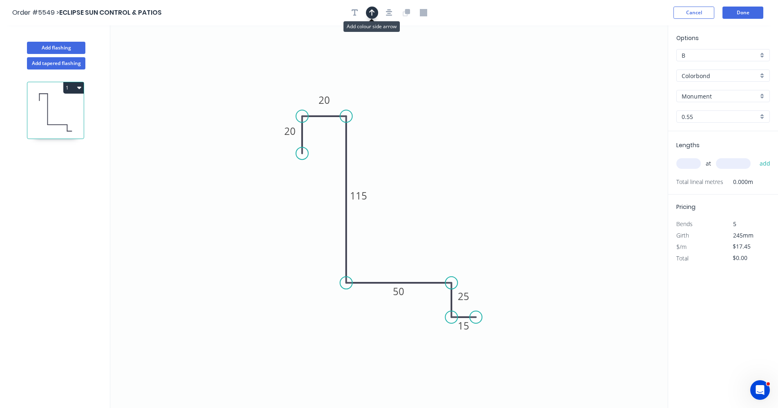
click at [371, 12] on icon "button" at bounding box center [372, 12] width 6 height 7
click at [626, 65] on icon at bounding box center [625, 55] width 7 height 26
click at [627, 65] on icon at bounding box center [626, 55] width 7 height 26
drag, startPoint x: 627, startPoint y: 65, endPoint x: 419, endPoint y: 272, distance: 292.9
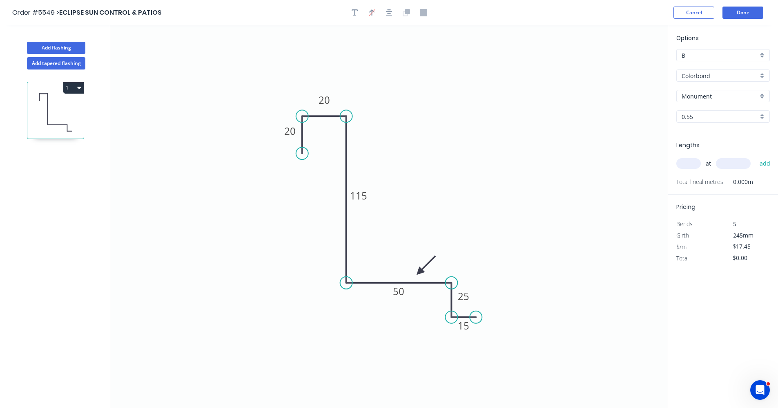
click at [419, 272] on icon at bounding box center [426, 265] width 24 height 24
click at [691, 165] on input "text" at bounding box center [688, 163] width 25 height 11
click at [756, 156] on button "add" at bounding box center [765, 163] width 19 height 14
click at [741, 10] on button "Done" at bounding box center [743, 13] width 41 height 12
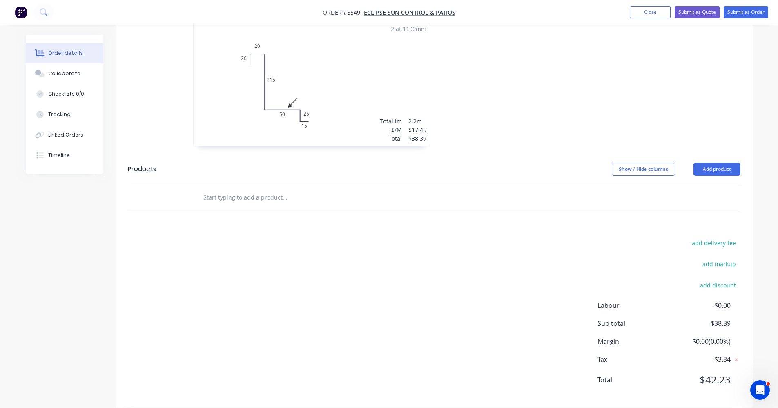
scroll to position [272, 0]
click at [258, 190] on input "text" at bounding box center [284, 197] width 163 height 16
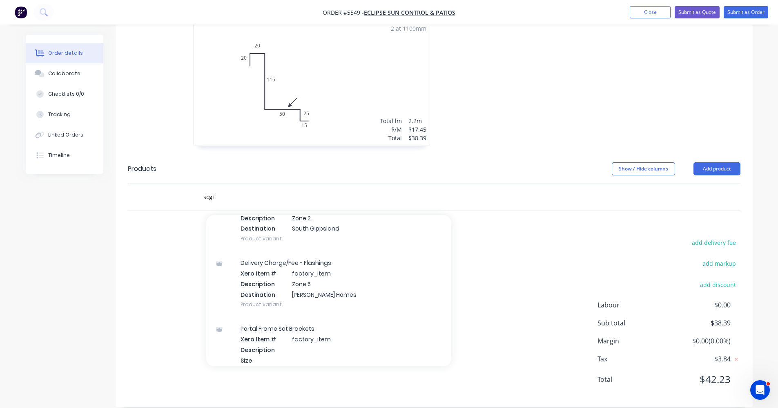
scroll to position [41, 0]
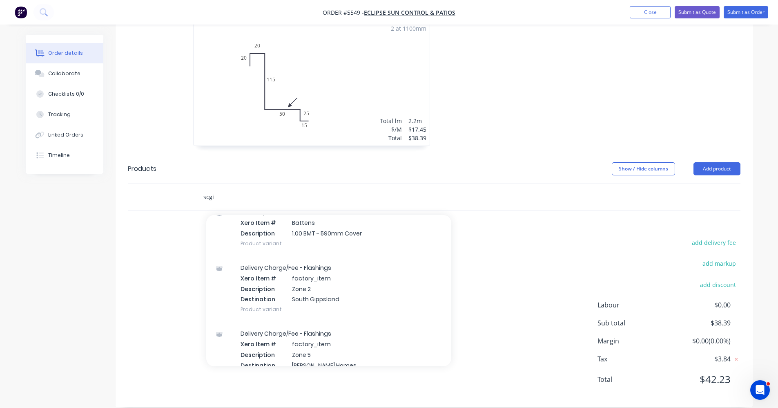
click at [243, 190] on input "scgi" at bounding box center [284, 197] width 163 height 16
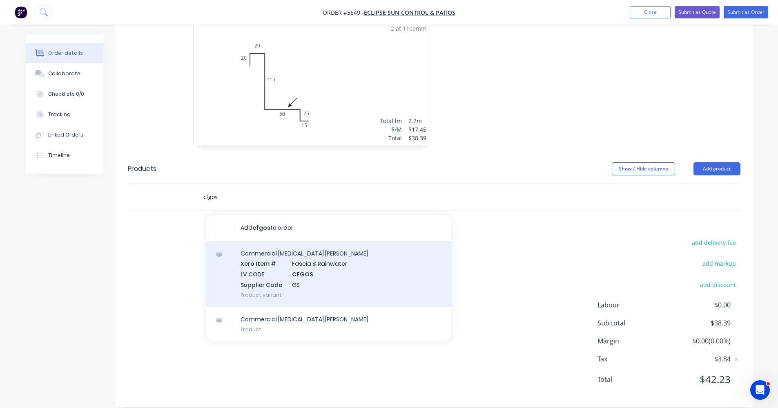
click at [257, 260] on div "Commercial Fascia Gutter Stiffiner Xero Item # Fascia & Rainwater LV CODE CFGOS…" at bounding box center [328, 274] width 245 height 66
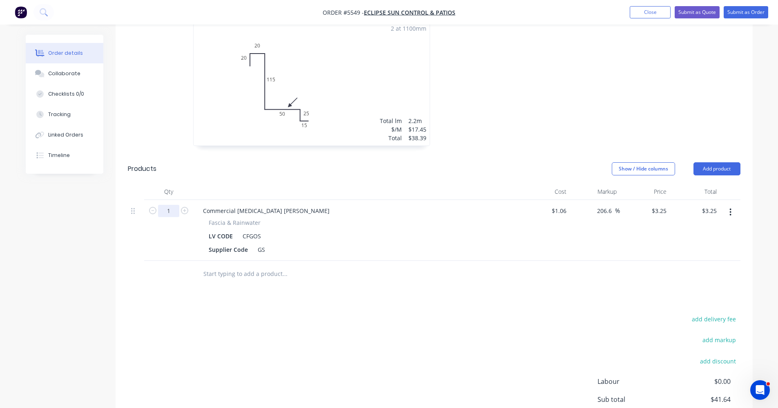
click at [171, 205] on input "1" at bounding box center [168, 211] width 21 height 12
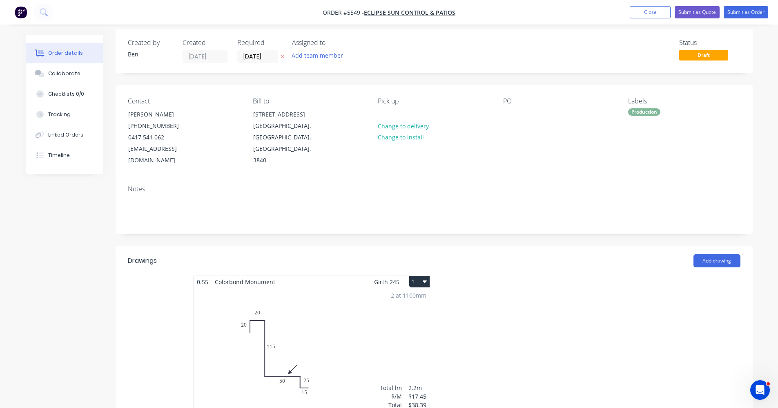
scroll to position [0, 0]
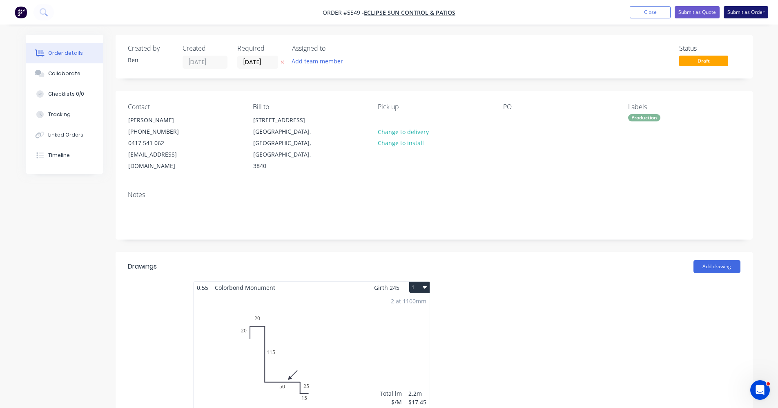
click at [752, 11] on button "Submit as Order" at bounding box center [746, 12] width 45 height 12
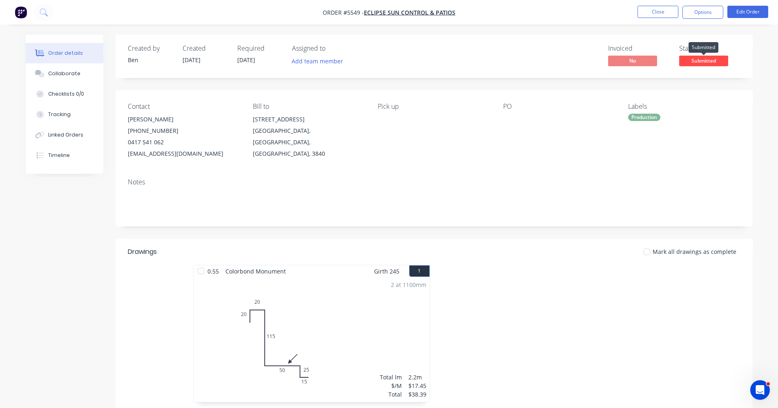
click at [700, 60] on span "Submitted" at bounding box center [703, 61] width 49 height 10
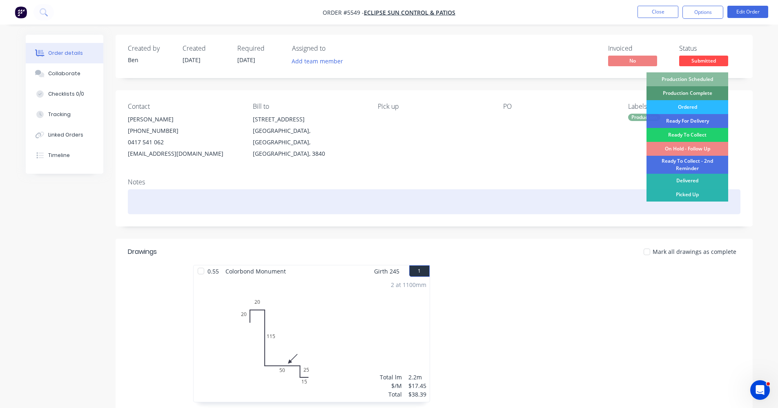
click at [687, 195] on div "Picked Up" at bounding box center [688, 194] width 82 height 14
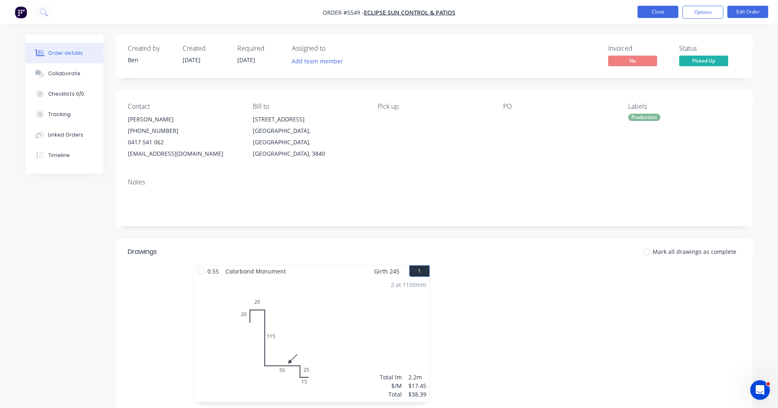
click at [651, 15] on button "Close" at bounding box center [658, 12] width 41 height 12
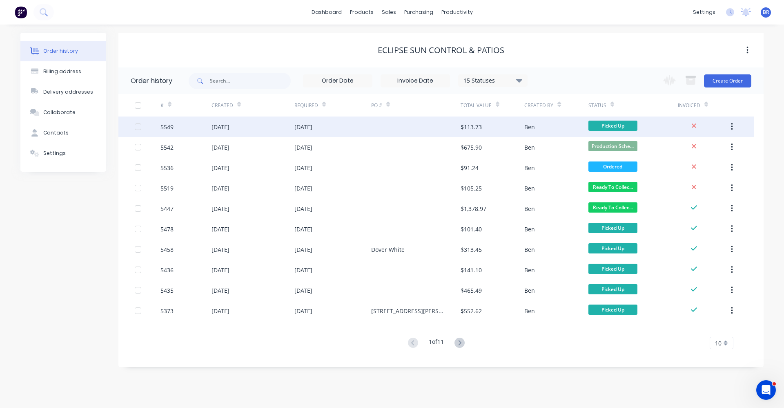
click at [272, 127] on div "15 Aug 2025" at bounding box center [253, 126] width 83 height 20
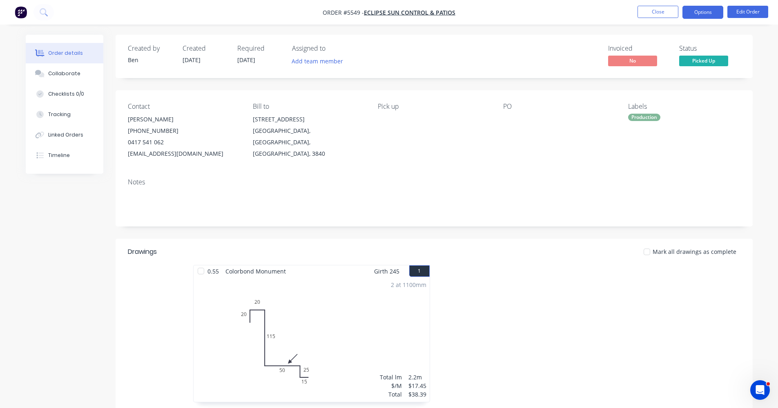
click at [709, 13] on button "Options" at bounding box center [703, 12] width 41 height 13
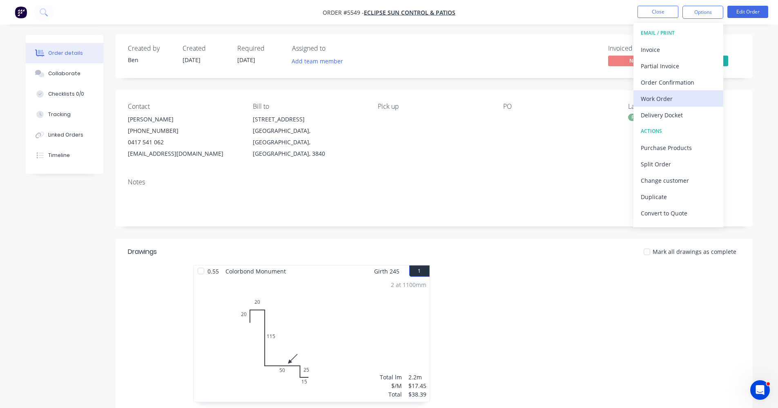
click at [664, 99] on div "Work Order" at bounding box center [678, 99] width 75 height 12
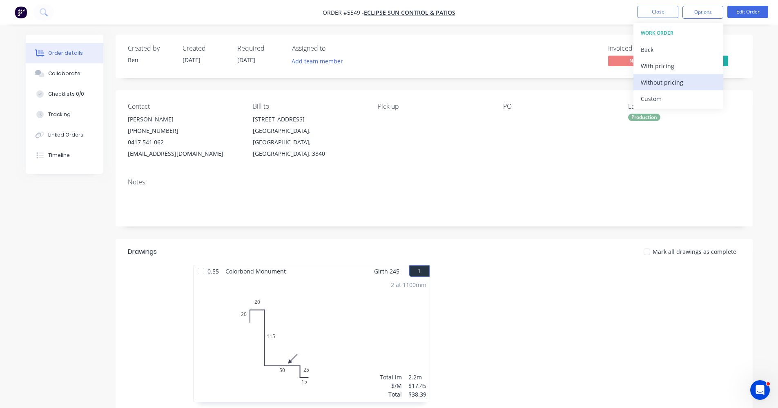
click at [661, 79] on div "Without pricing" at bounding box center [678, 82] width 75 height 12
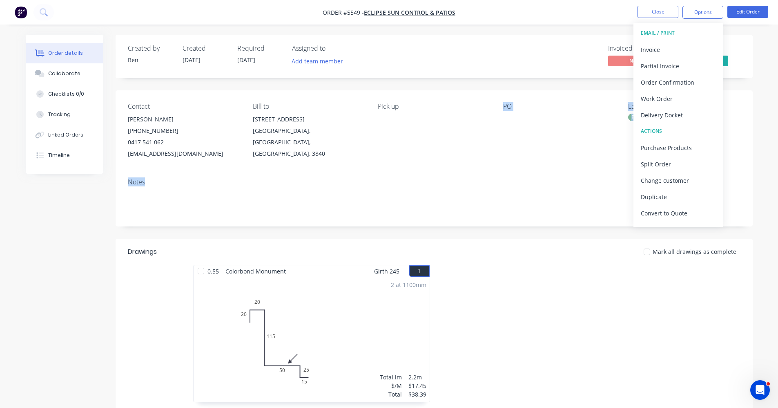
click at [490, 171] on div "Contact Craig Lawrence (03) 5134 2422 0417 541 062 info@eclipsesuncontrol.com.a…" at bounding box center [434, 158] width 637 height 136
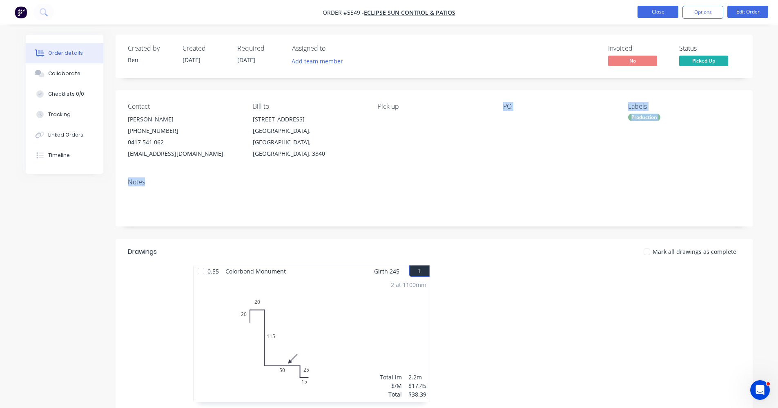
click at [662, 11] on button "Close" at bounding box center [658, 12] width 41 height 12
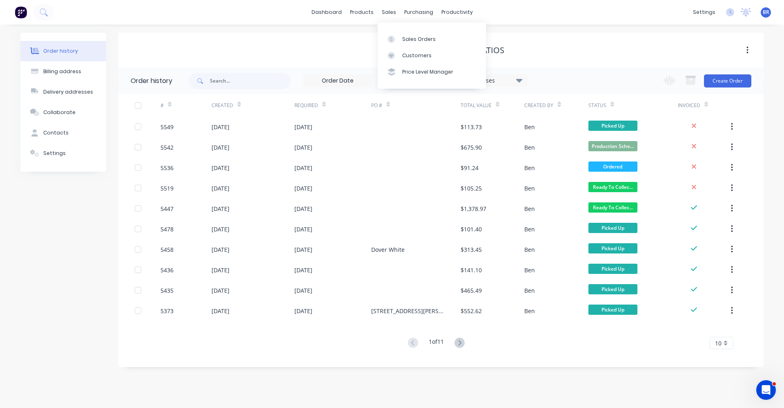
drag, startPoint x: 388, startPoint y: 17, endPoint x: 390, endPoint y: 22, distance: 5.5
click at [388, 17] on div "sales" at bounding box center [389, 12] width 22 height 12
click at [408, 44] on link "Sales Orders" at bounding box center [432, 39] width 108 height 16
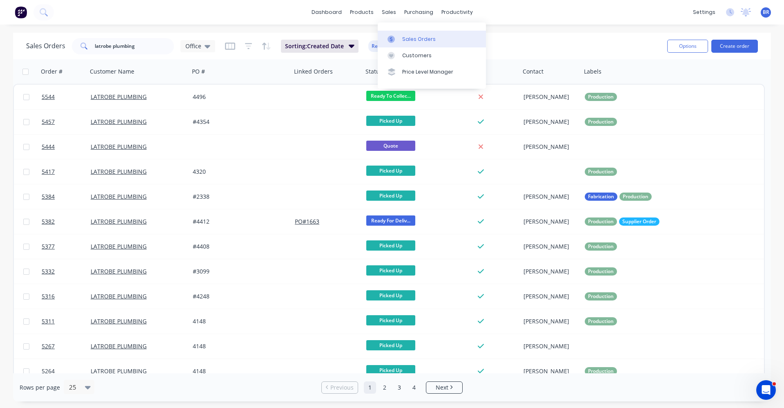
click at [411, 38] on div "Sales Orders" at bounding box center [418, 39] width 33 height 7
click at [728, 47] on button "Create order" at bounding box center [735, 46] width 47 height 13
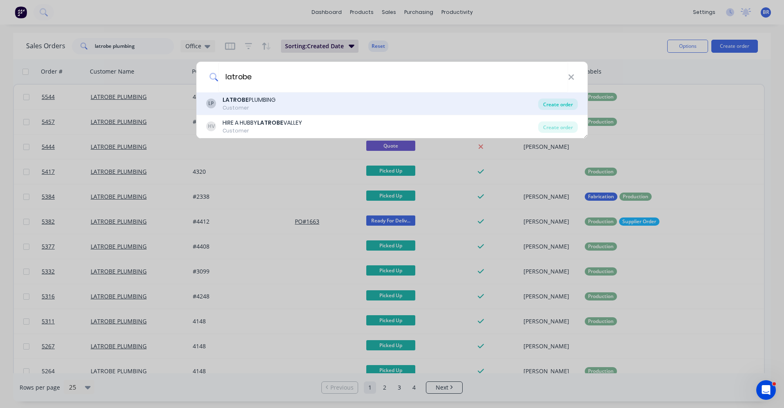
click at [556, 106] on div "Create order" at bounding box center [558, 103] width 40 height 11
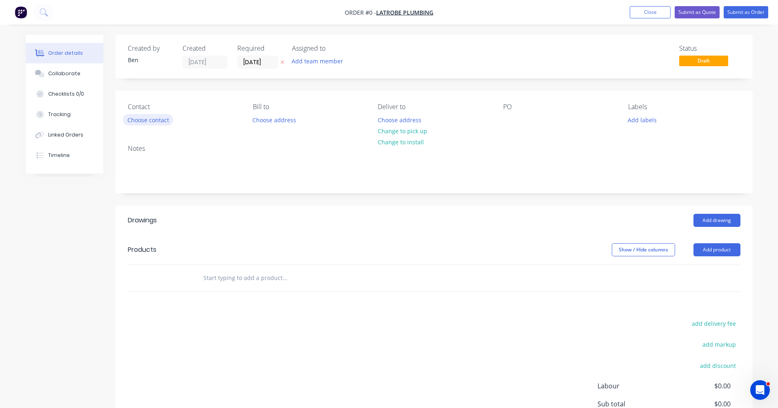
click at [132, 118] on button "Choose contact" at bounding box center [148, 119] width 50 height 11
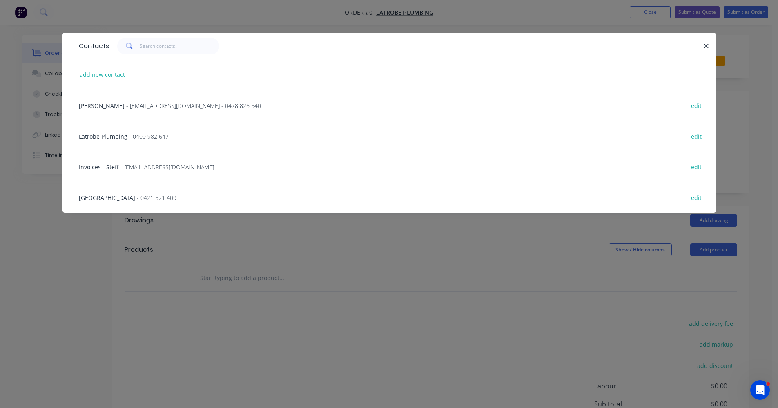
click at [132, 104] on span "- latrobeplumbingsales@gmail.com - 0478 826 540" at bounding box center [193, 106] width 135 height 8
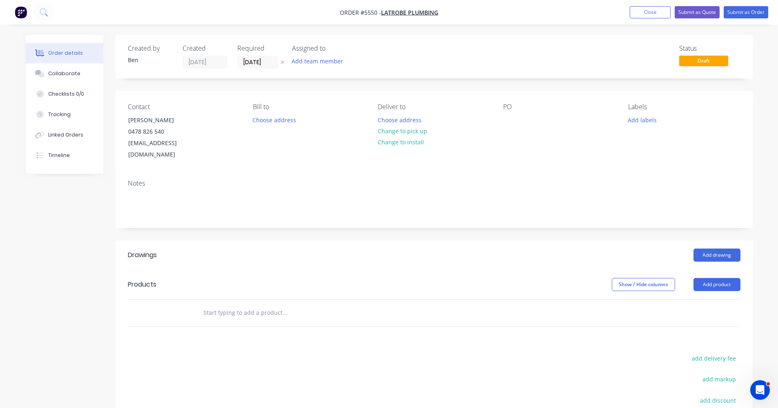
click at [396, 130] on button "Change to pick up" at bounding box center [402, 130] width 58 height 11
click at [518, 119] on div "PO" at bounding box center [559, 132] width 112 height 58
click at [501, 119] on div "Contact James Bowman 0478 826 540 latrobeplumbingsales@gmail.com Bill to Choose…" at bounding box center [434, 132] width 637 height 82
click at [507, 120] on div at bounding box center [509, 120] width 13 height 12
click at [417, 132] on button "Change to delivery" at bounding box center [403, 131] width 60 height 11
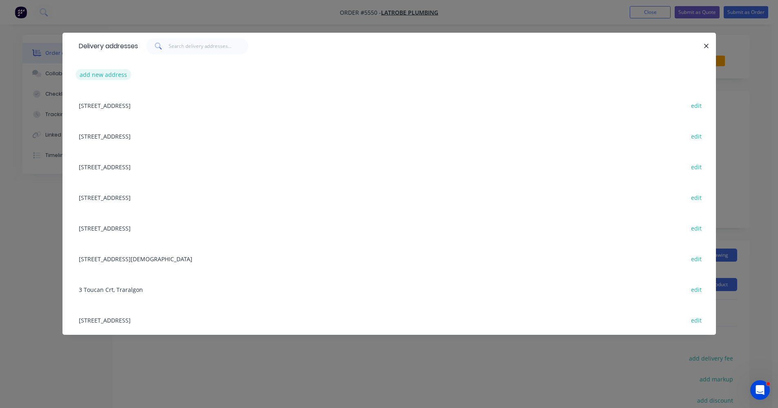
click at [108, 71] on button "add new address" at bounding box center [104, 74] width 56 height 11
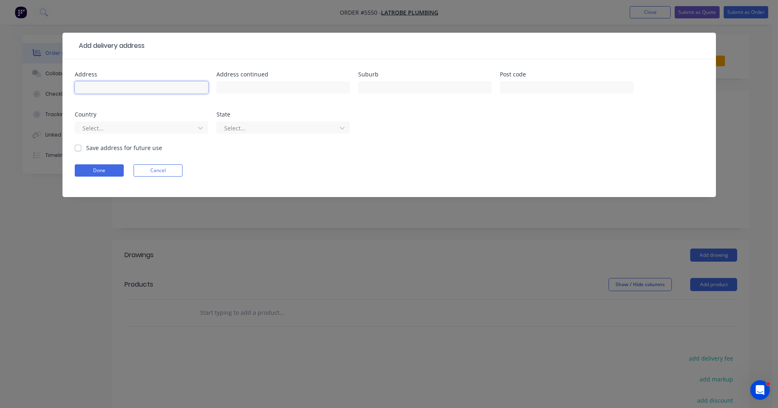
click at [112, 88] on input "text" at bounding box center [142, 87] width 134 height 12
click at [90, 170] on button "Done" at bounding box center [99, 170] width 49 height 12
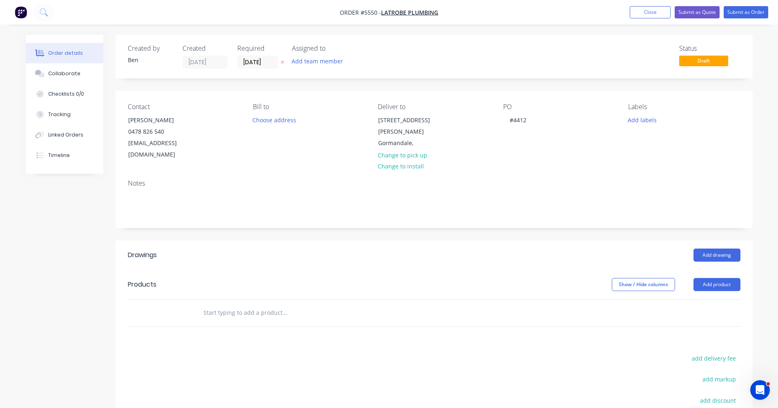
click at [254, 304] on input "text" at bounding box center [284, 312] width 163 height 16
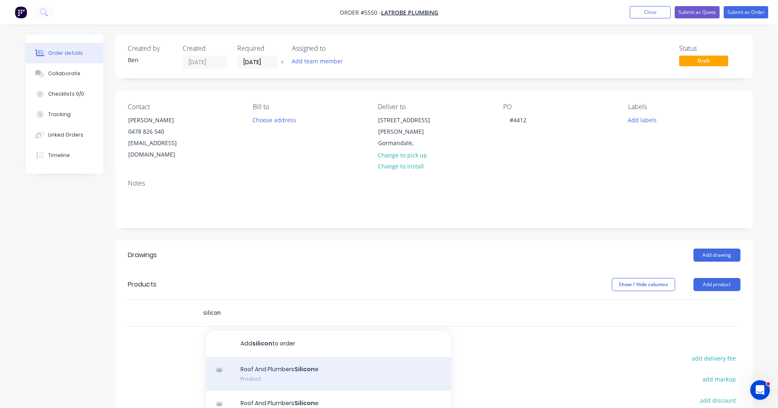
click at [300, 365] on div "Roof And Plumbers Silicon e Product" at bounding box center [328, 374] width 245 height 34
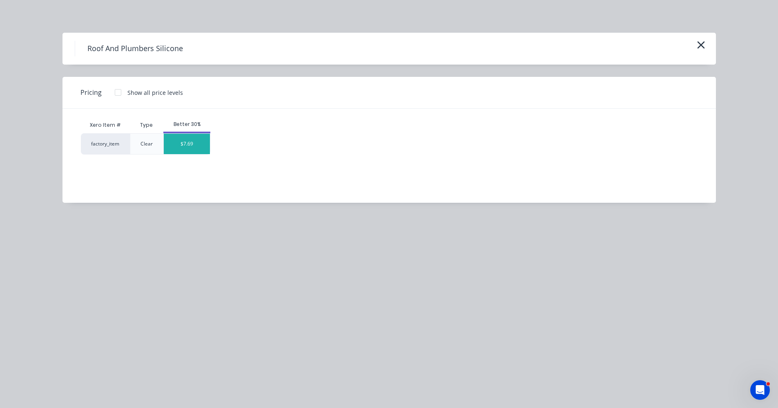
click at [186, 145] on div "$7.69" at bounding box center [187, 144] width 46 height 20
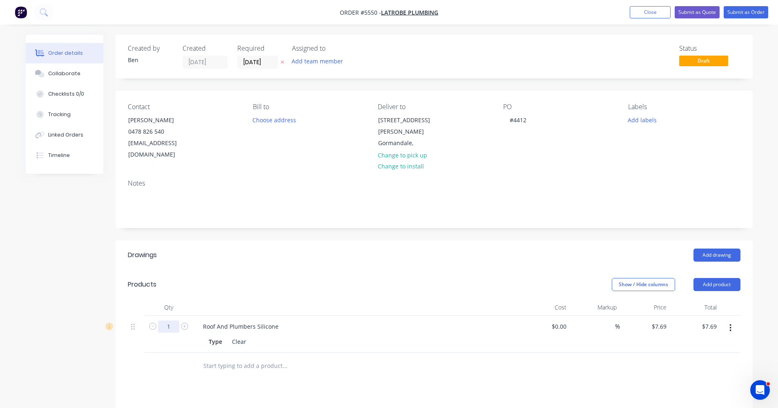
click at [172, 320] on input "1" at bounding box center [168, 326] width 21 height 12
click at [286, 278] on div "Show / Hide columns Add product" at bounding box center [499, 284] width 482 height 13
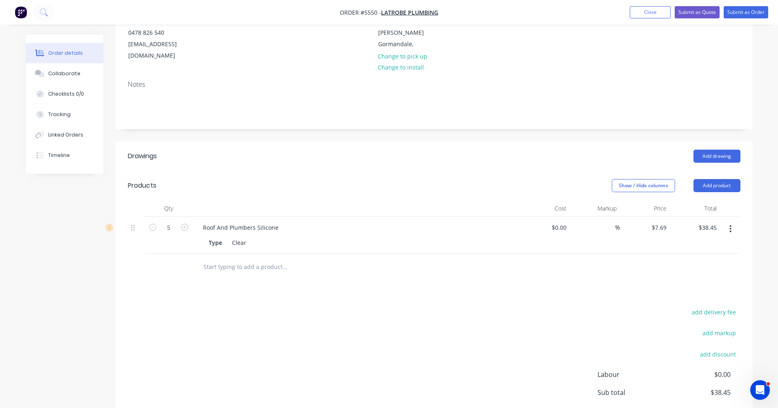
scroll to position [123, 0]
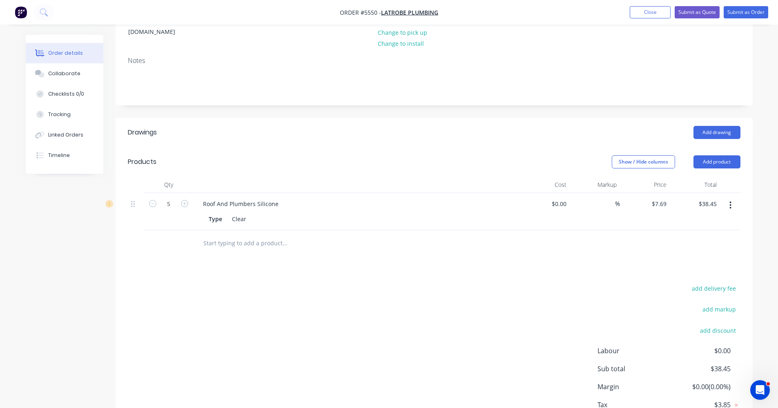
click at [234, 235] on input "text" at bounding box center [284, 243] width 163 height 16
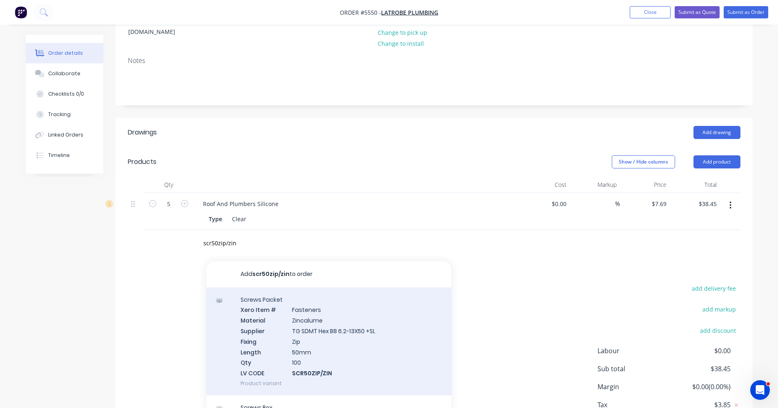
click at [317, 342] on div "Screws Packet Xero Item # Fasteners Material Zincalume Supplier TG SDMT Hex B8 …" at bounding box center [328, 341] width 245 height 108
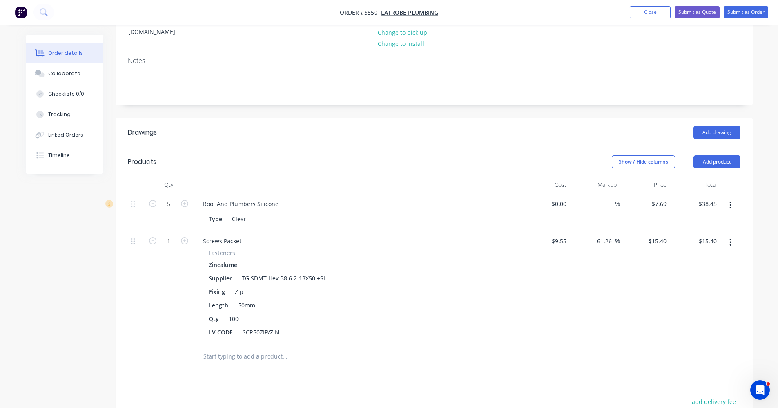
click at [237, 348] on input "text" at bounding box center [284, 356] width 163 height 16
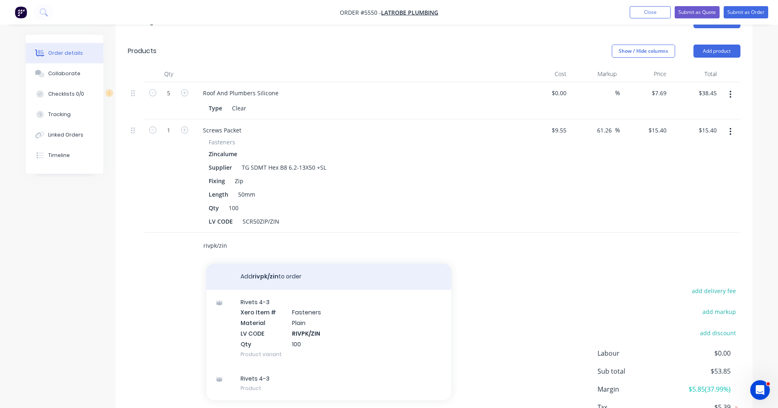
scroll to position [245, 0]
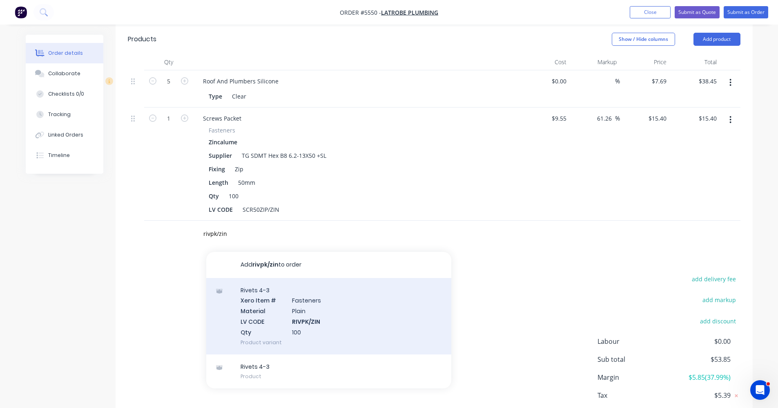
click at [309, 297] on div "Rivets 4-3 Xero Item # Fasteners Material Plain LV CODE RIVPK/ZIN Qty 100 Produ…" at bounding box center [328, 316] width 245 height 76
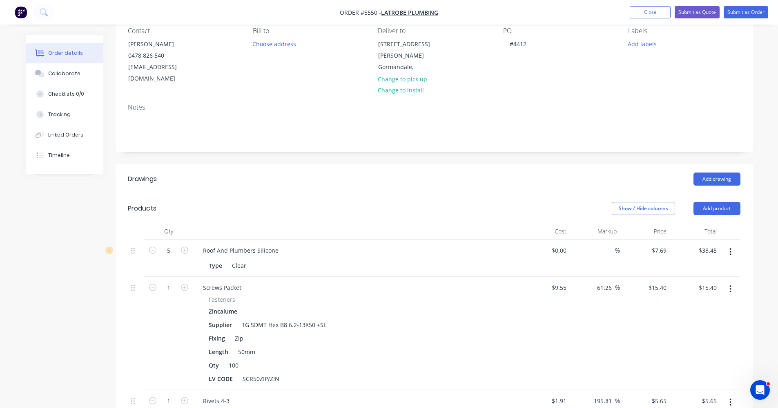
scroll to position [0, 0]
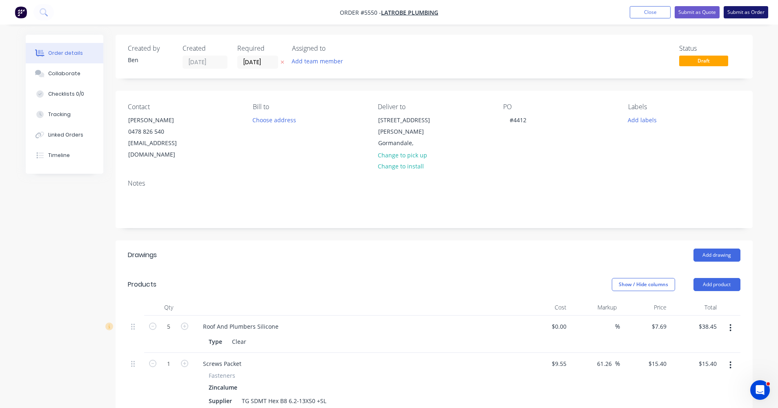
click at [747, 13] on button "Submit as Order" at bounding box center [746, 12] width 45 height 12
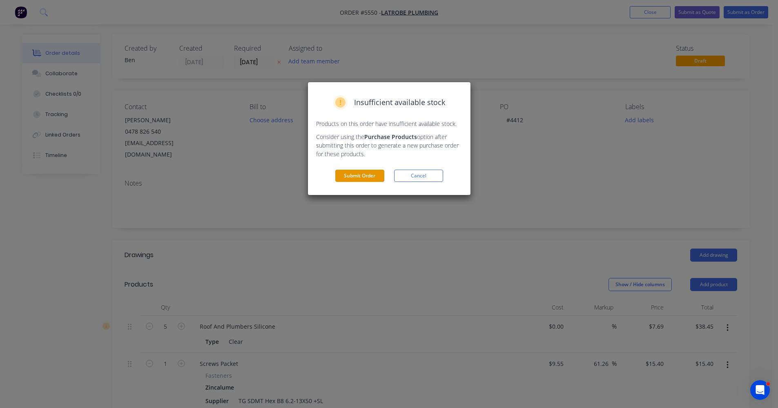
click at [366, 178] on button "Submit Order" at bounding box center [359, 176] width 49 height 12
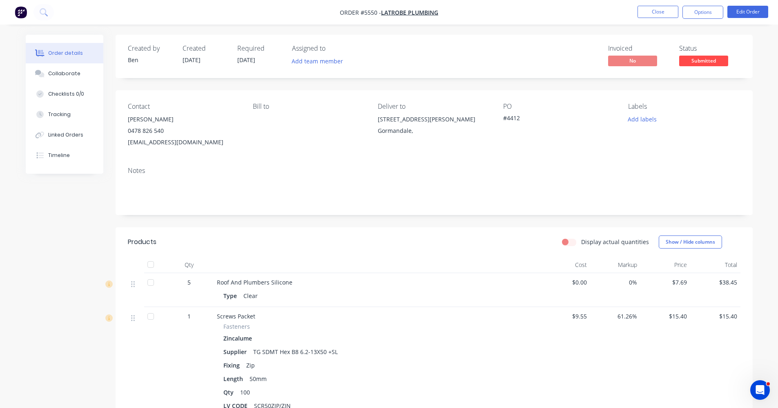
click at [707, 60] on span "Submitted" at bounding box center [703, 61] width 49 height 10
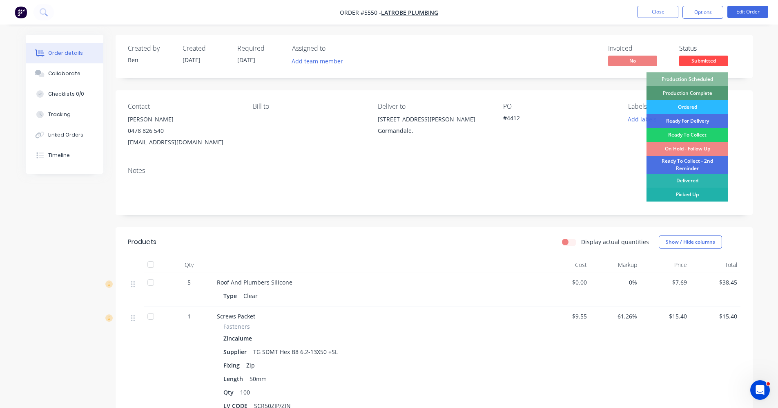
click at [705, 196] on div "Picked Up" at bounding box center [688, 194] width 82 height 14
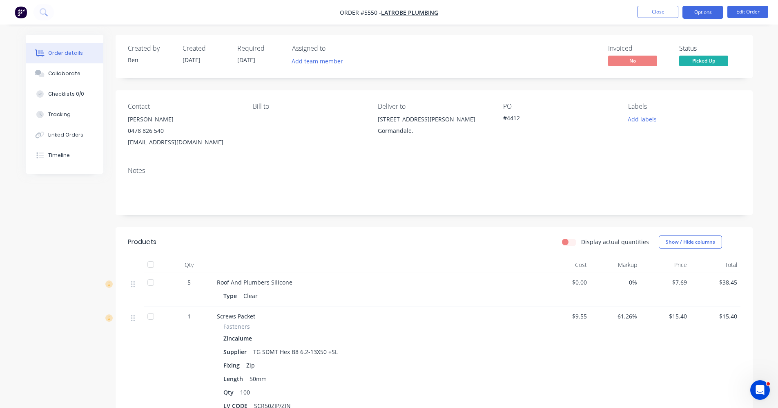
click at [697, 17] on button "Options" at bounding box center [703, 12] width 41 height 13
click at [528, 150] on div "Contact James Bowman 0478 826 540 latrobeplumbingsales@gmail.com Bill to Delive…" at bounding box center [434, 125] width 637 height 70
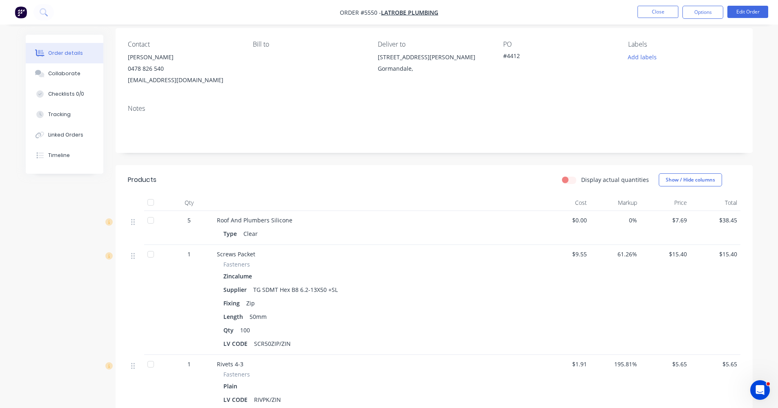
scroll to position [60, 0]
click at [751, 10] on button "Edit Order" at bounding box center [747, 12] width 41 height 12
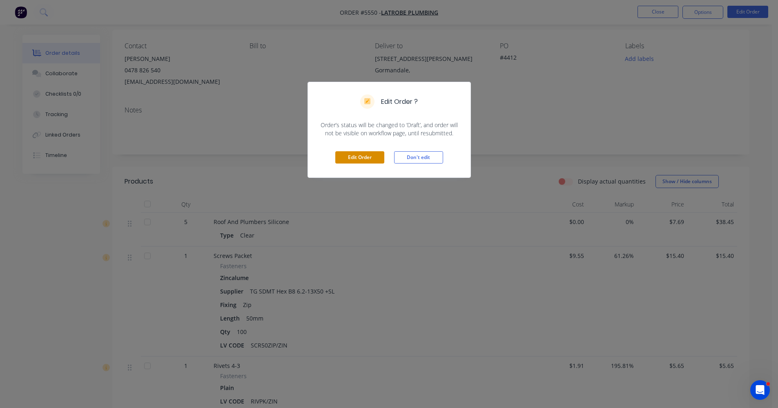
click at [367, 158] on button "Edit Order" at bounding box center [359, 157] width 49 height 12
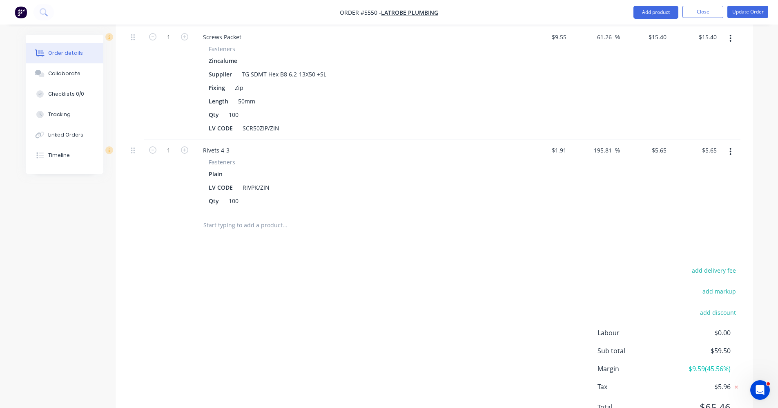
scroll to position [354, 0]
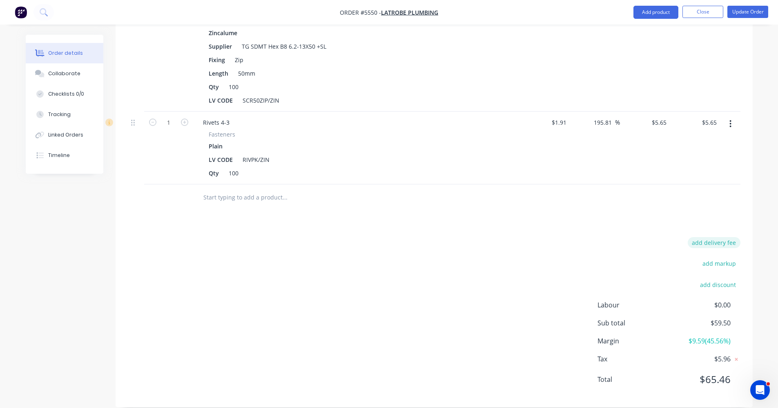
click at [719, 237] on button "add delivery fee" at bounding box center [714, 242] width 53 height 11
click input "submit" at bounding box center [0, 0] width 0 height 0
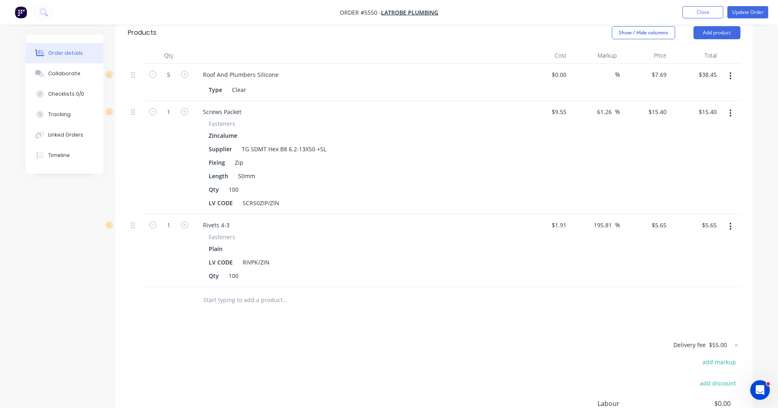
scroll to position [228, 0]
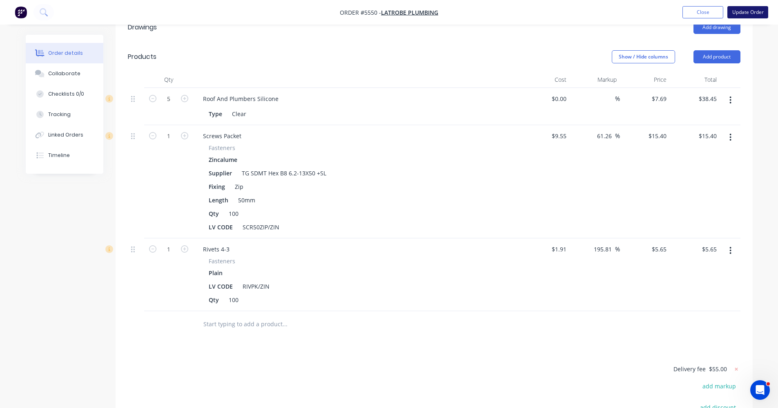
click at [754, 13] on button "Update Order" at bounding box center [747, 12] width 41 height 12
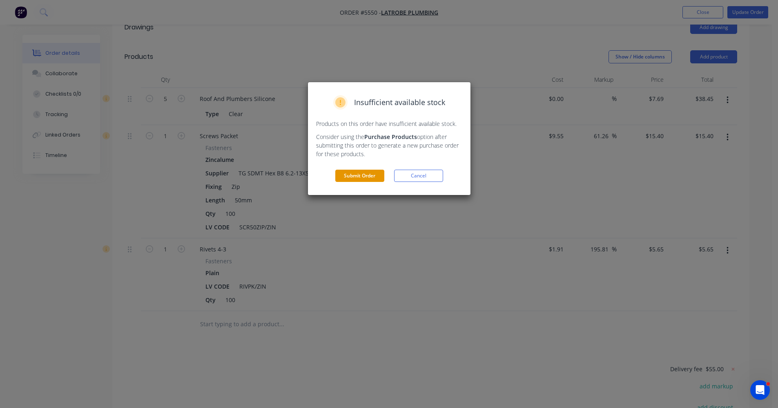
click at [354, 177] on button "Submit Order" at bounding box center [359, 176] width 49 height 12
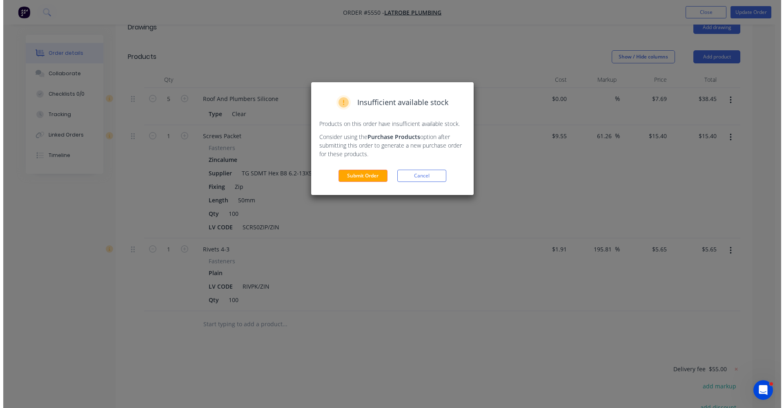
scroll to position [0, 0]
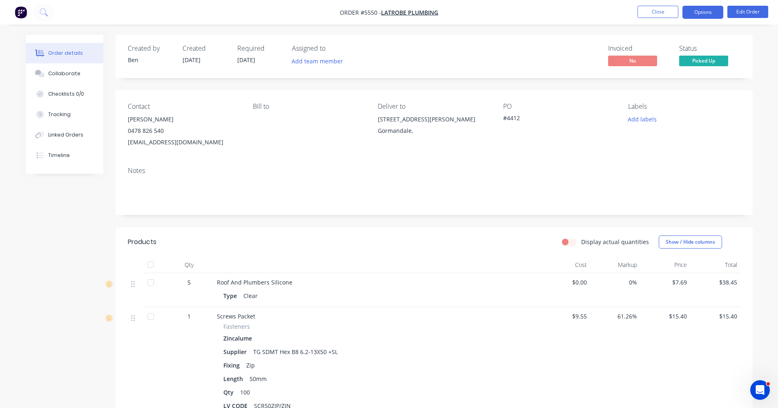
click at [704, 14] on button "Options" at bounding box center [703, 12] width 41 height 13
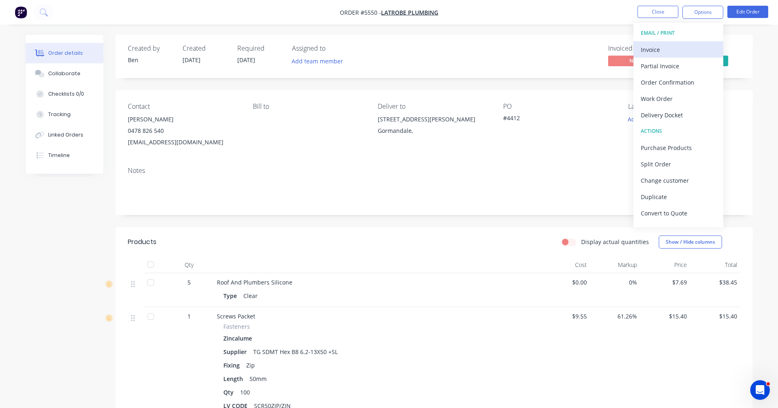
click at [677, 46] on div "Invoice" at bounding box center [678, 50] width 75 height 12
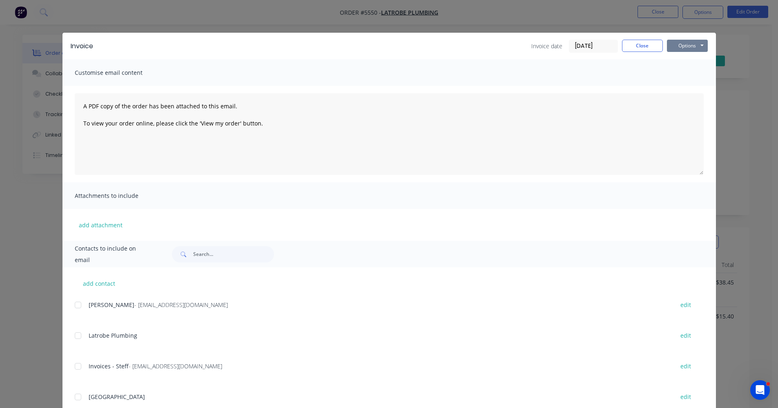
click at [685, 49] on button "Options" at bounding box center [687, 46] width 41 height 12
click at [685, 72] on button "Print" at bounding box center [693, 73] width 52 height 13
click at [648, 49] on button "Close" at bounding box center [642, 46] width 41 height 12
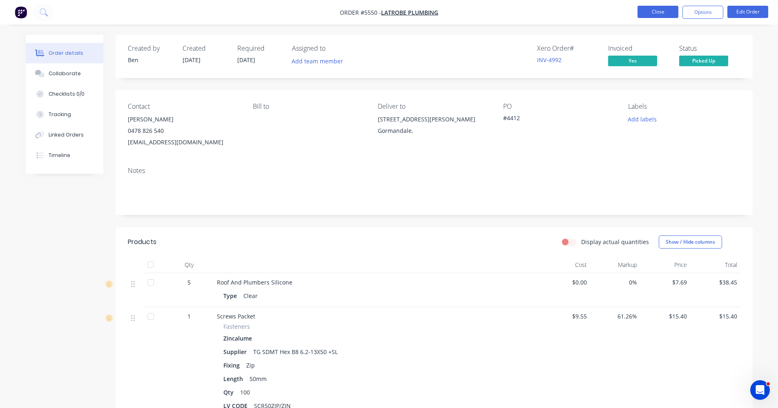
click at [654, 6] on button "Close" at bounding box center [658, 12] width 41 height 12
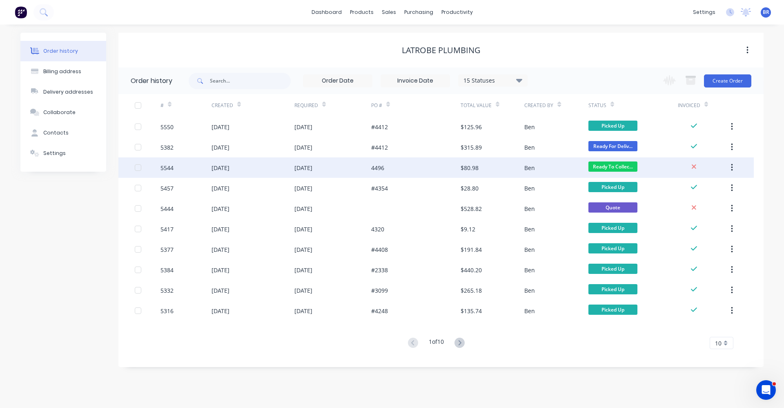
click at [404, 162] on div "4496" at bounding box center [415, 167] width 89 height 20
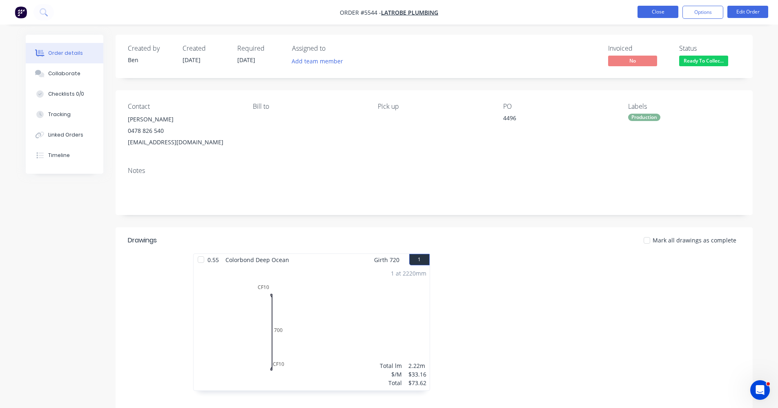
click at [659, 14] on button "Close" at bounding box center [658, 12] width 41 height 12
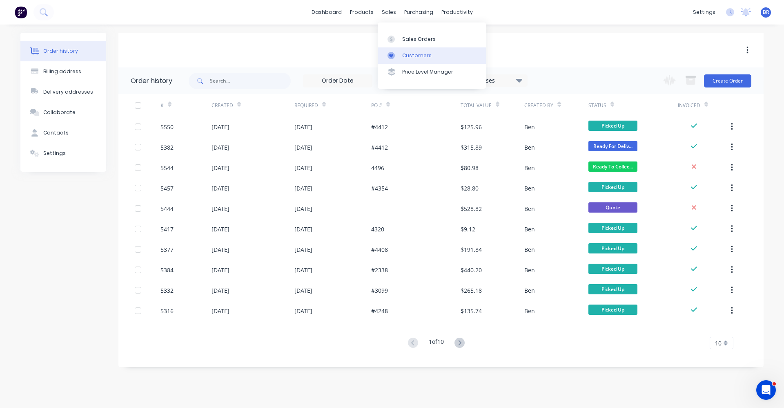
click at [415, 54] on div "Customers" at bounding box center [416, 55] width 29 height 7
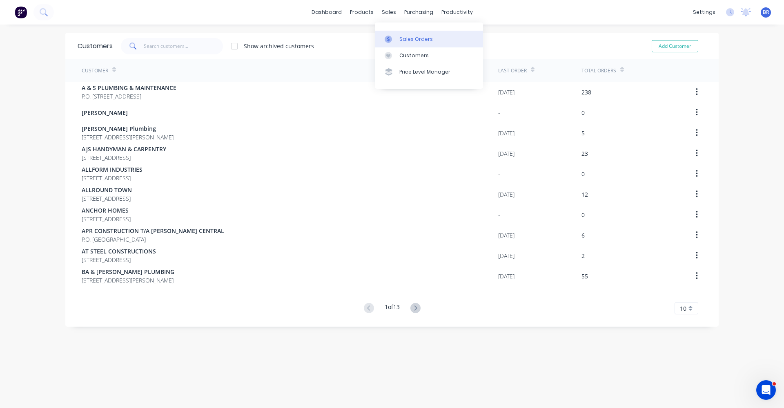
click at [405, 36] on div "Sales Orders" at bounding box center [415, 39] width 33 height 7
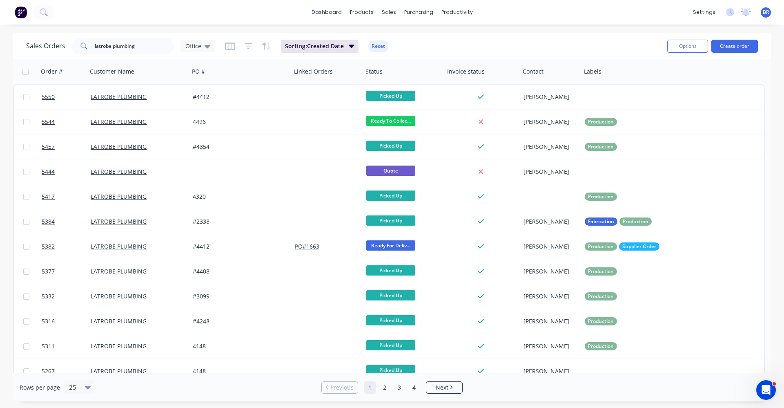
drag, startPoint x: 155, startPoint y: 55, endPoint x: 152, endPoint y: 51, distance: 4.7
click at [152, 52] on div "Sales Orders latrobe plumbing Office Sorting: Created Date Reset" at bounding box center [343, 46] width 635 height 20
drag, startPoint x: 131, startPoint y: 49, endPoint x: 27, endPoint y: 45, distance: 104.7
click at [27, 45] on div "Sales Orders latrobe plumbing Office" at bounding box center [120, 46] width 189 height 16
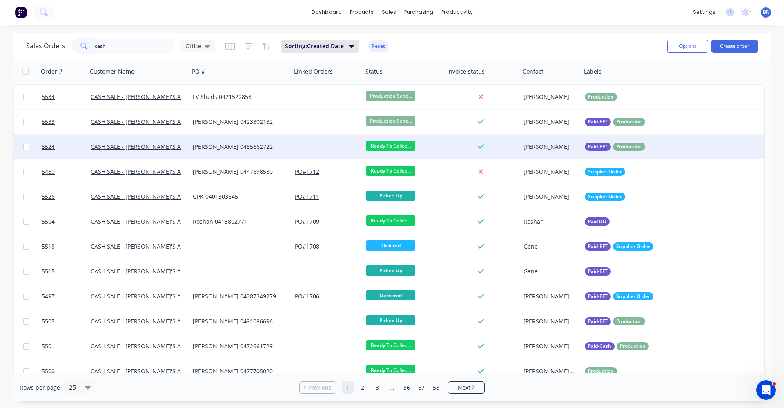
click at [254, 148] on div "Dale 0455662722" at bounding box center [238, 147] width 91 height 8
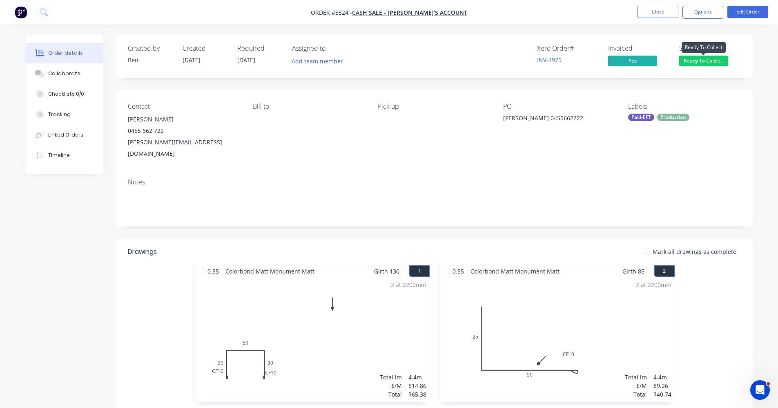
click at [718, 62] on span "Ready To Collec..." at bounding box center [703, 61] width 49 height 10
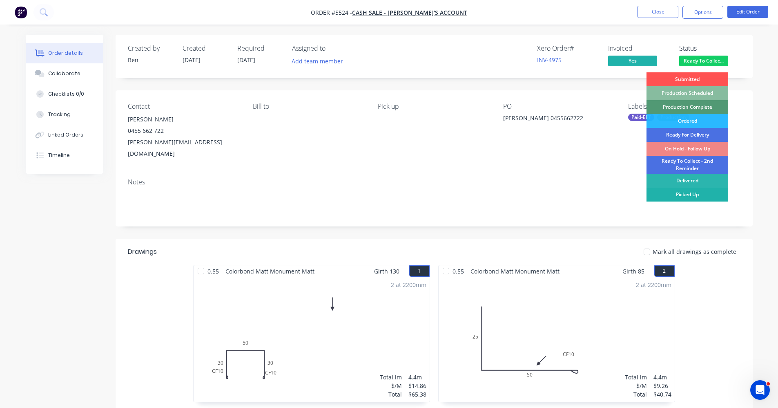
click at [692, 194] on div "Picked Up" at bounding box center [688, 194] width 82 height 14
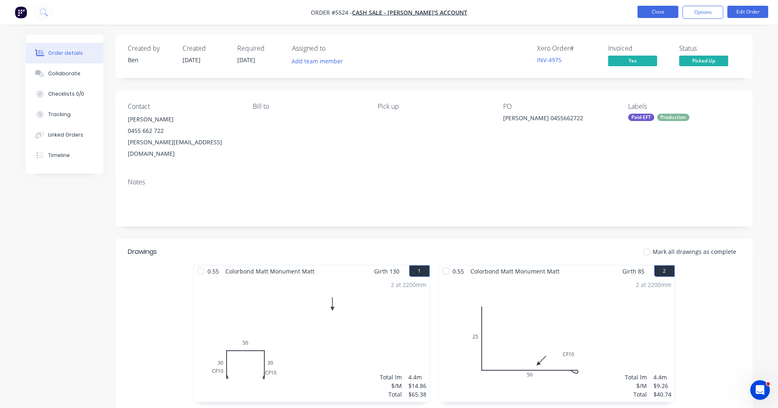
click at [662, 16] on button "Close" at bounding box center [658, 12] width 41 height 12
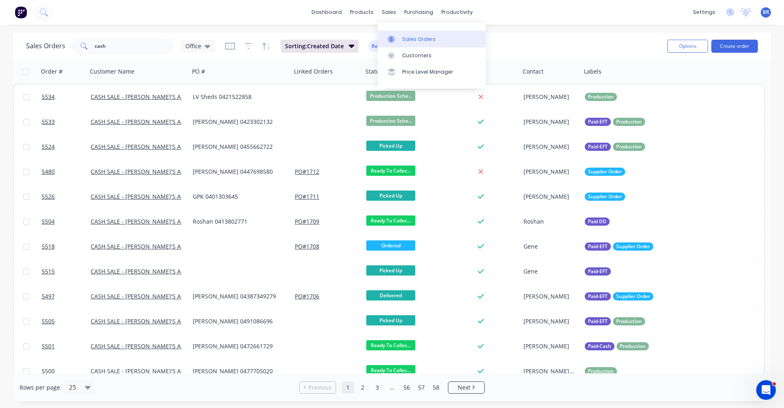
click at [411, 38] on div "Sales Orders" at bounding box center [418, 39] width 33 height 7
drag, startPoint x: 112, startPoint y: 44, endPoint x: 25, endPoint y: 45, distance: 87.0
click at [26, 47] on div "Sales Orders cash Office Sorting: Created Date Reset Options Create order" at bounding box center [392, 46] width 758 height 27
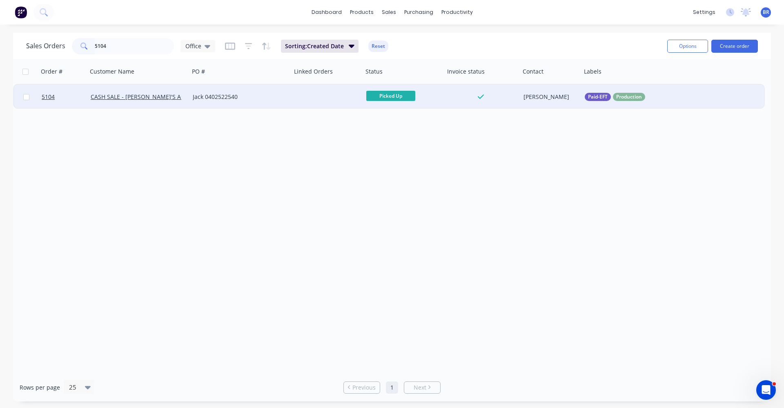
click at [255, 97] on div "Jack 0402522540" at bounding box center [238, 97] width 91 height 8
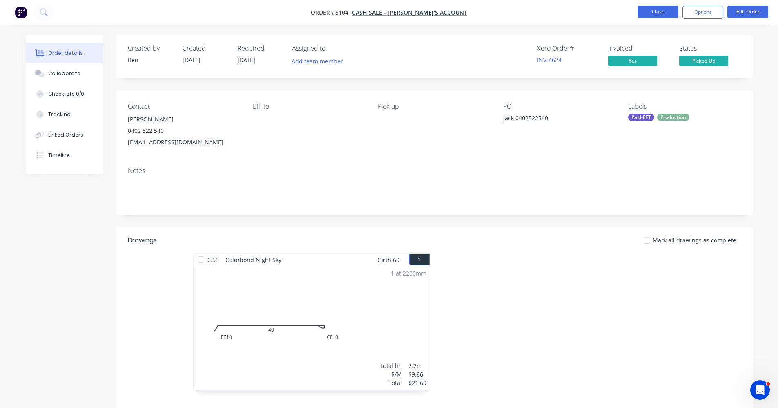
click at [656, 13] on button "Close" at bounding box center [658, 12] width 41 height 12
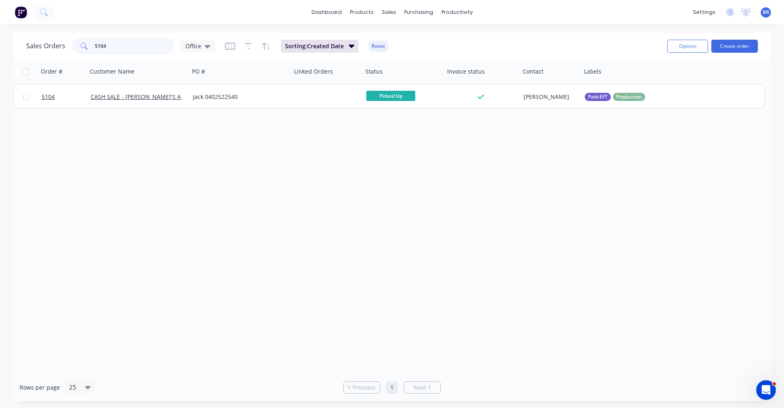
drag, startPoint x: 127, startPoint y: 42, endPoint x: 0, endPoint y: 21, distance: 128.5
click at [0, 21] on div "dashboard products sales purchasing productivity dashboard products Product Cat…" at bounding box center [392, 204] width 784 height 408
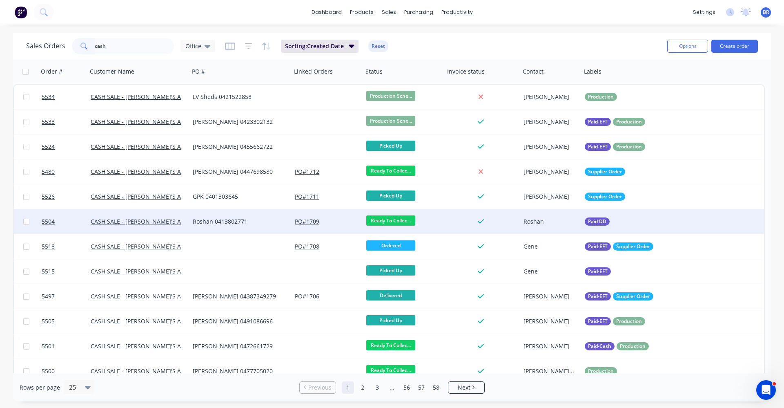
click at [228, 222] on div "Roshan 0413802771" at bounding box center [238, 221] width 91 height 8
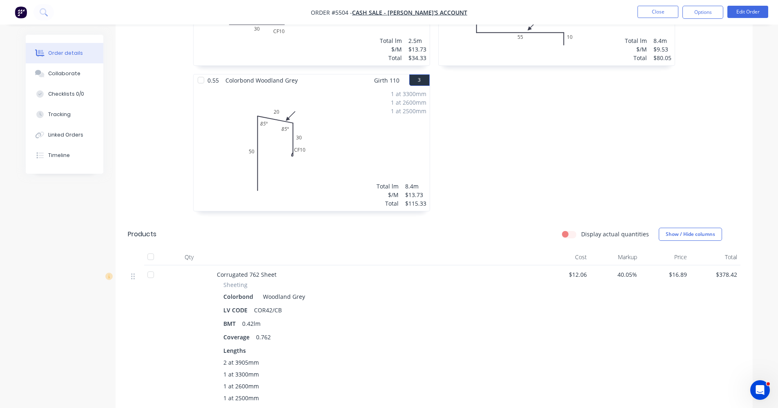
scroll to position [204, 0]
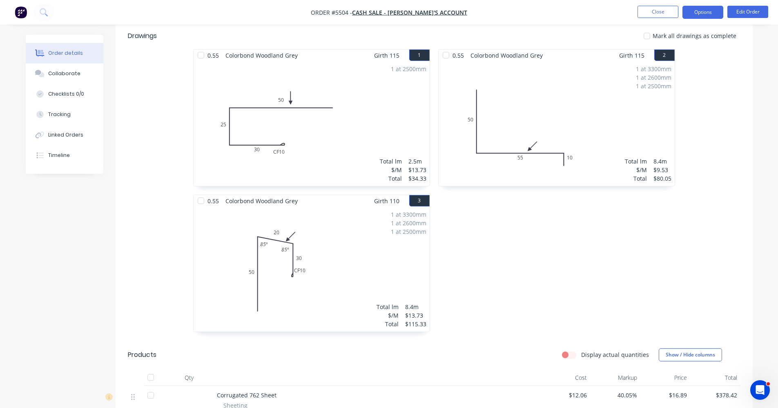
click at [705, 8] on button "Options" at bounding box center [703, 12] width 41 height 13
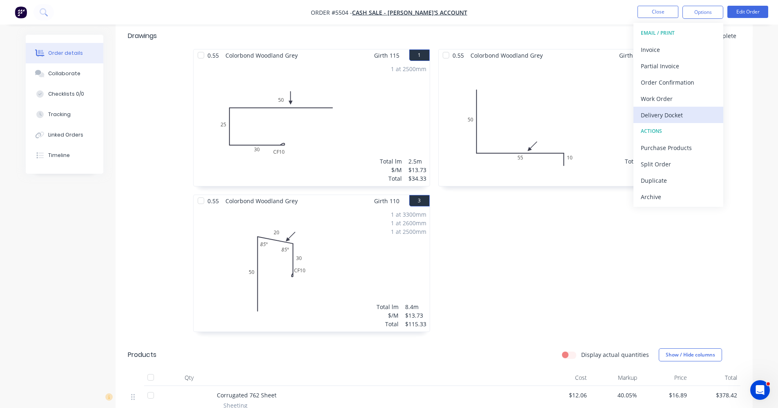
click at [675, 112] on div "Delivery Docket" at bounding box center [678, 115] width 75 height 12
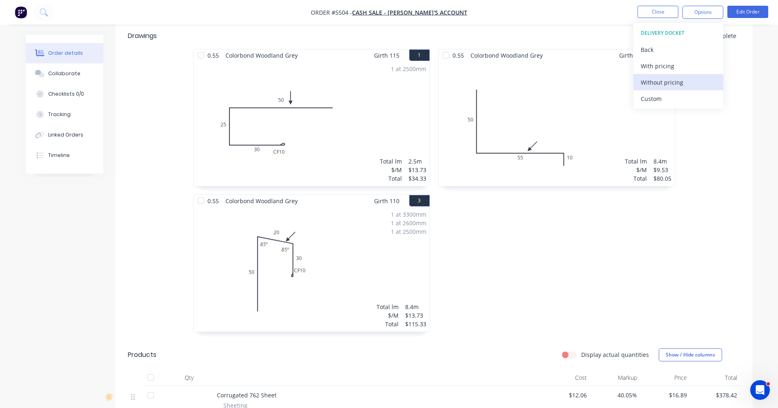
click at [666, 83] on div "Without pricing" at bounding box center [678, 82] width 75 height 12
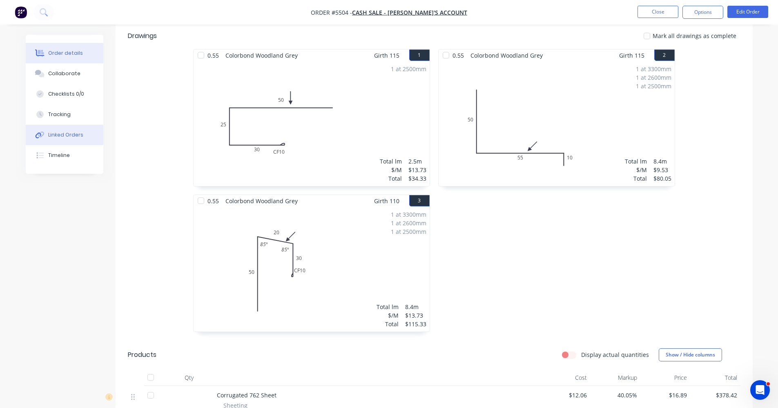
click at [63, 141] on button "Linked Orders" at bounding box center [65, 135] width 78 height 20
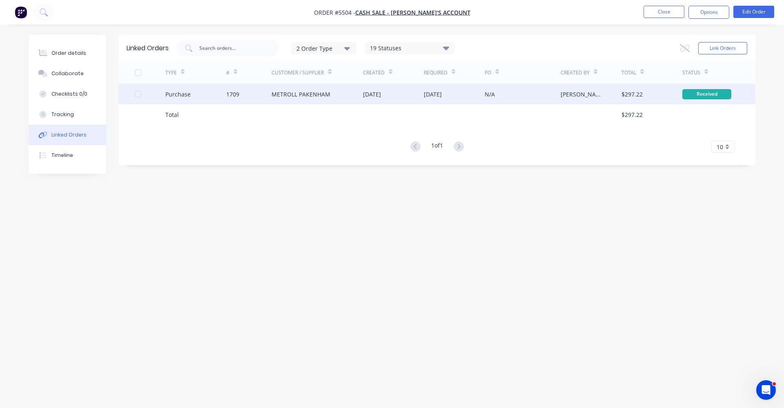
click at [381, 94] on div "13 Aug 2025" at bounding box center [372, 94] width 18 height 9
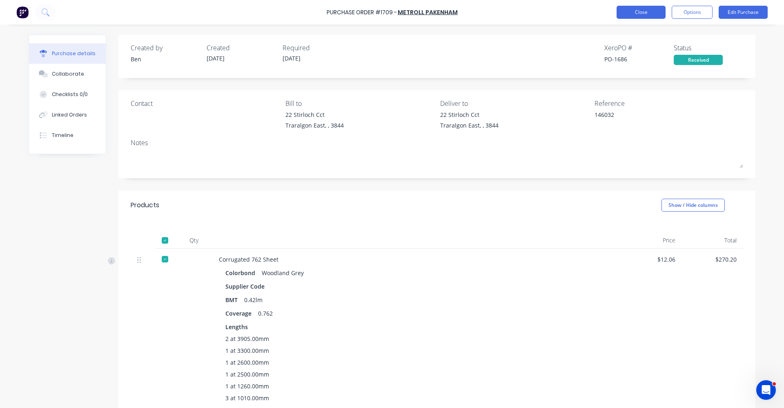
click at [634, 9] on button "Close" at bounding box center [641, 12] width 49 height 13
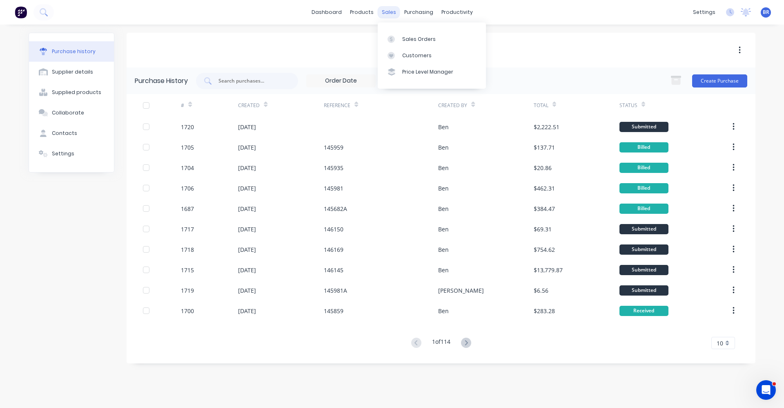
click at [387, 13] on div "sales" at bounding box center [389, 12] width 22 height 12
click at [412, 39] on div "Sales Orders" at bounding box center [418, 39] width 33 height 7
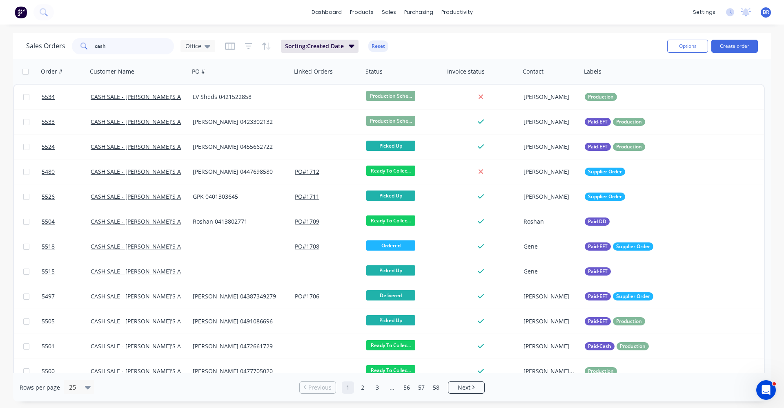
drag, startPoint x: 127, startPoint y: 49, endPoint x: 153, endPoint y: 49, distance: 25.7
click at [153, 49] on input "cash" at bounding box center [135, 46] width 80 height 16
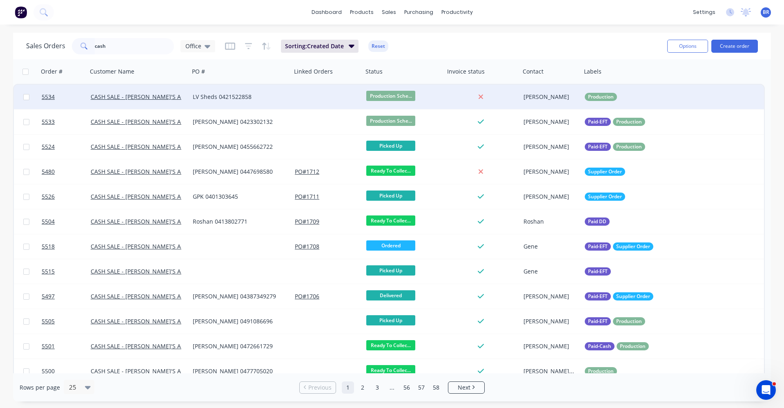
click at [279, 99] on div "LV Sheds 0421522858" at bounding box center [238, 97] width 91 height 8
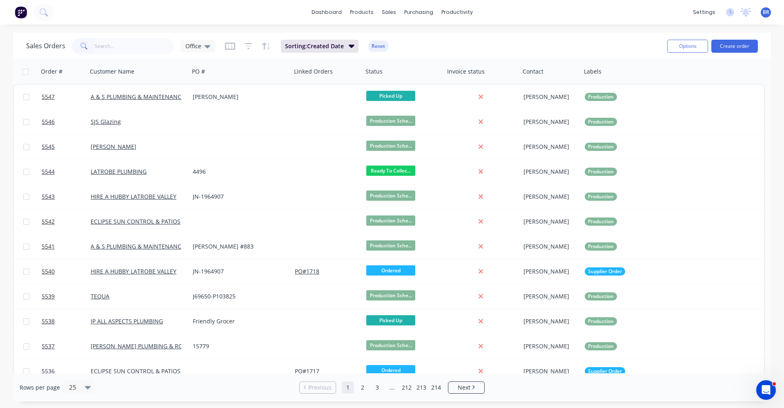
click at [92, 43] on span at bounding box center [83, 46] width 23 height 16
click at [115, 49] on input "text" at bounding box center [135, 46] width 80 height 16
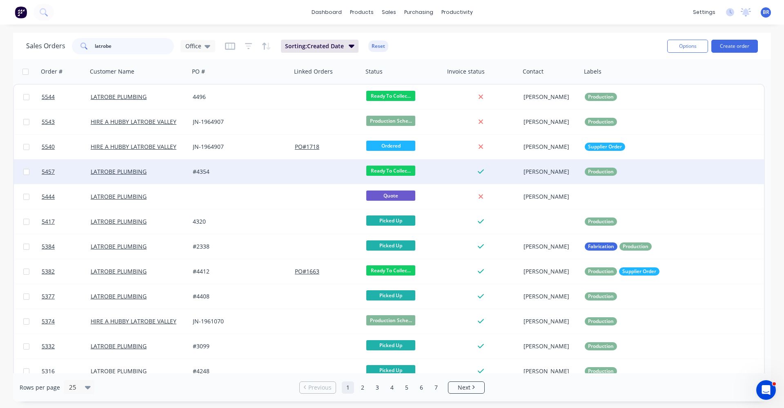
type input "latrobe"
click at [246, 171] on div "#4354" at bounding box center [238, 171] width 91 height 8
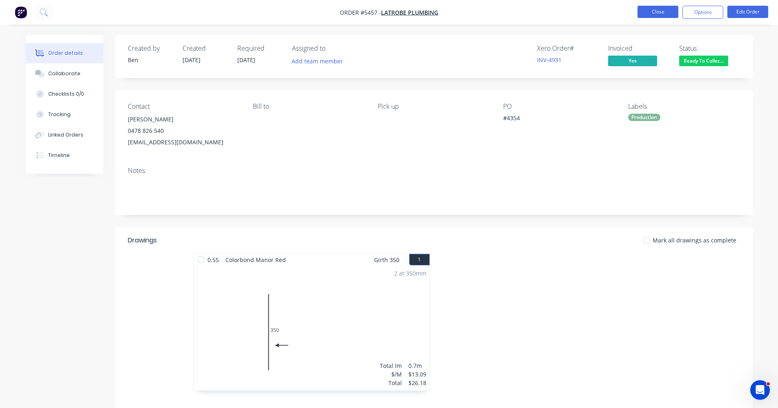
click at [656, 11] on button "Close" at bounding box center [658, 12] width 41 height 12
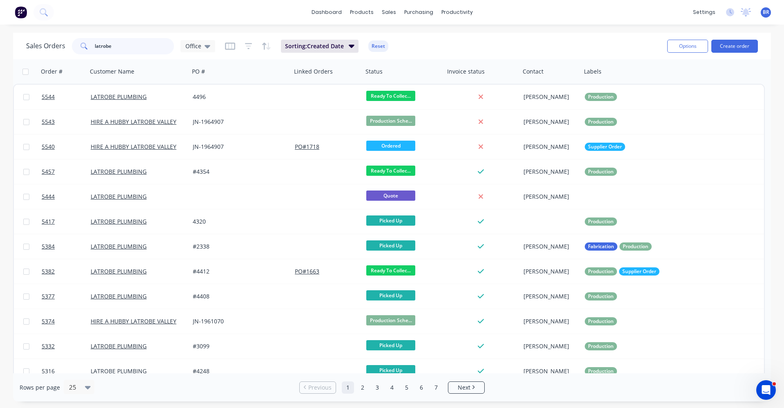
drag, startPoint x: 122, startPoint y: 41, endPoint x: 115, endPoint y: 42, distance: 7.0
click at [115, 42] on input "latrobe" at bounding box center [135, 46] width 80 height 16
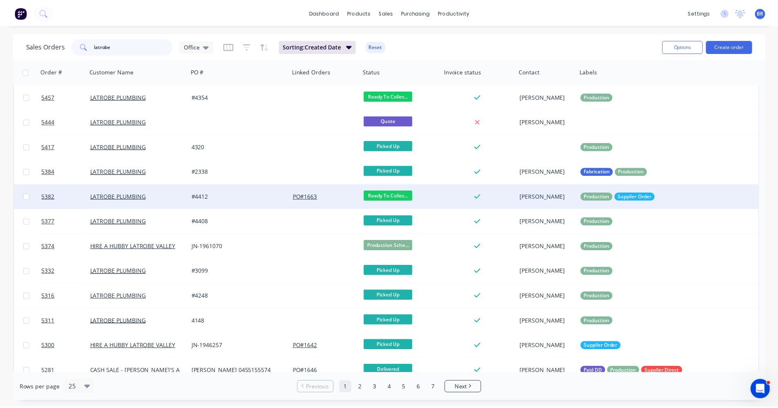
scroll to position [82, 0]
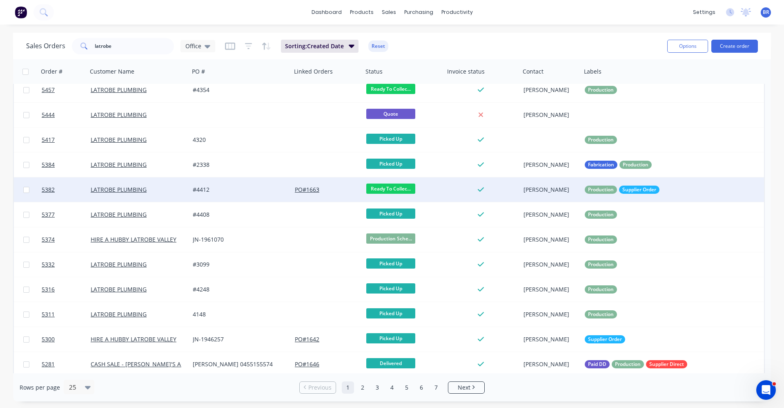
click at [167, 189] on div "LATROBE PLUMBING" at bounding box center [136, 189] width 91 height 8
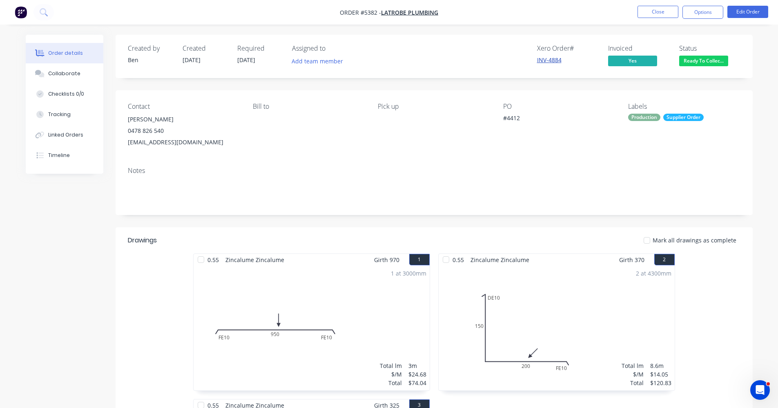
click at [547, 59] on link "INV-4884" at bounding box center [549, 60] width 25 height 8
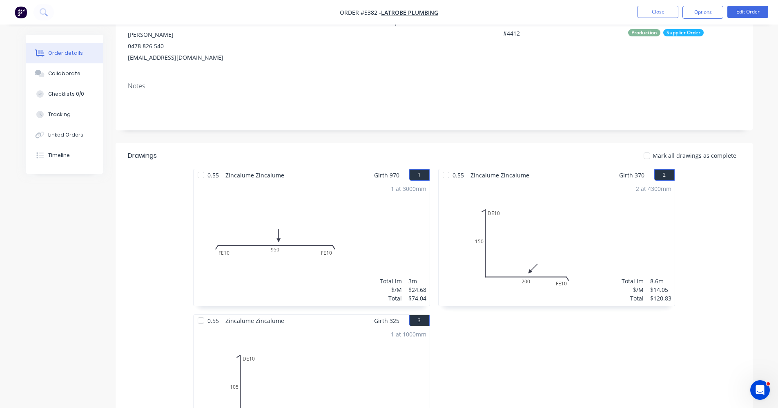
scroll to position [82, 0]
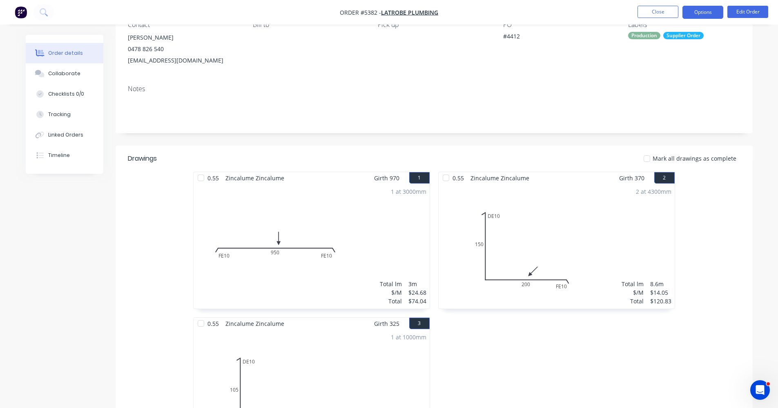
click at [705, 13] on button "Options" at bounding box center [703, 12] width 41 height 13
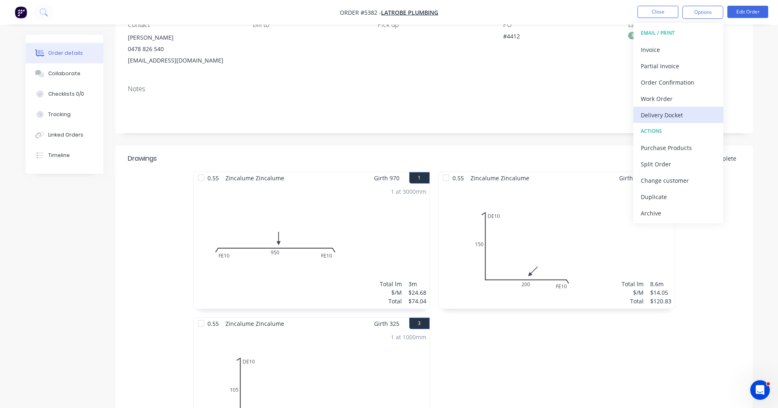
click at [656, 113] on div "Delivery Docket" at bounding box center [678, 115] width 75 height 12
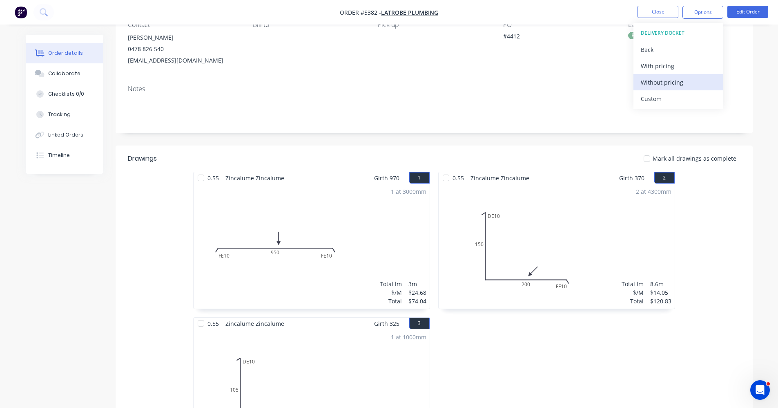
click at [655, 84] on div "Without pricing" at bounding box center [678, 82] width 75 height 12
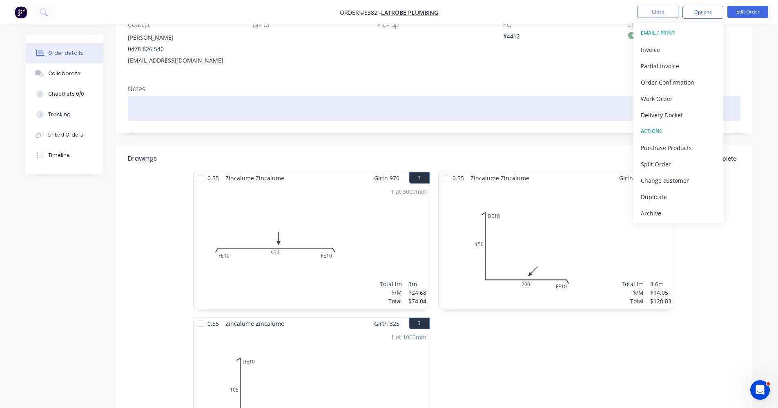
click at [390, 98] on div at bounding box center [434, 108] width 613 height 25
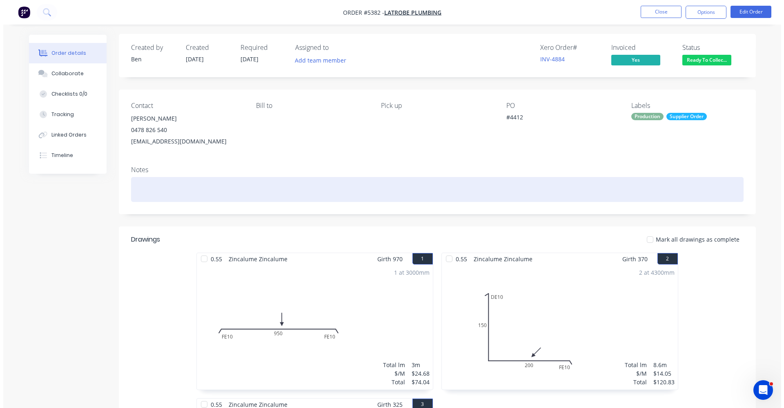
scroll to position [0, 0]
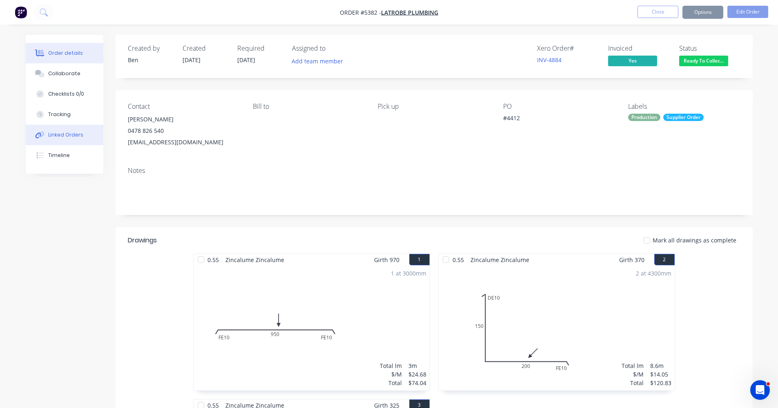
click at [57, 130] on button "Linked Orders" at bounding box center [65, 135] width 78 height 20
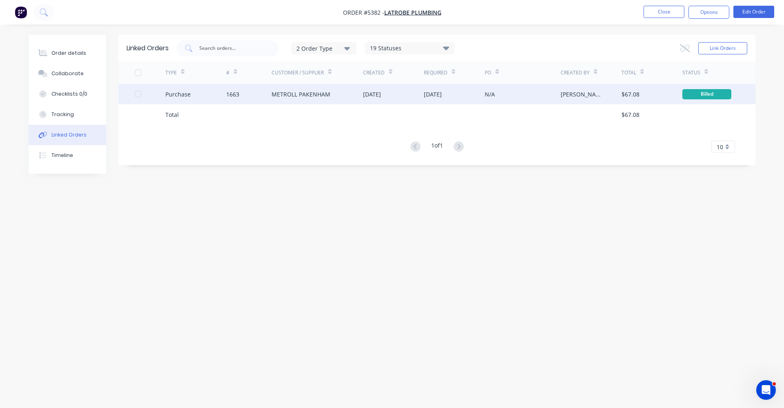
click at [287, 96] on div "METROLL PAKENHAM" at bounding box center [301, 94] width 59 height 9
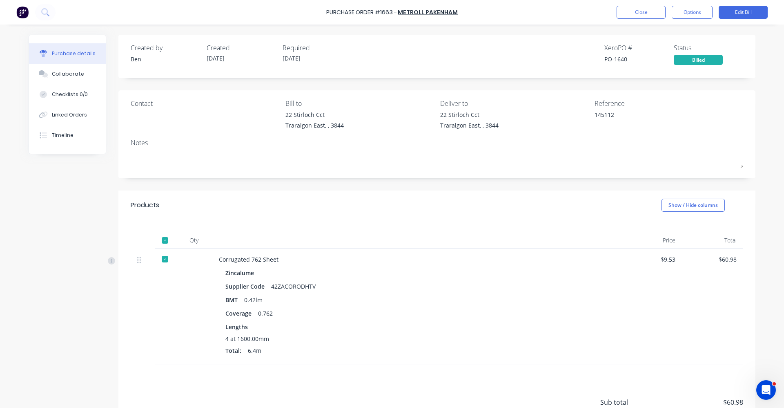
type textarea "x"
click at [646, 12] on button "Close" at bounding box center [641, 12] width 49 height 13
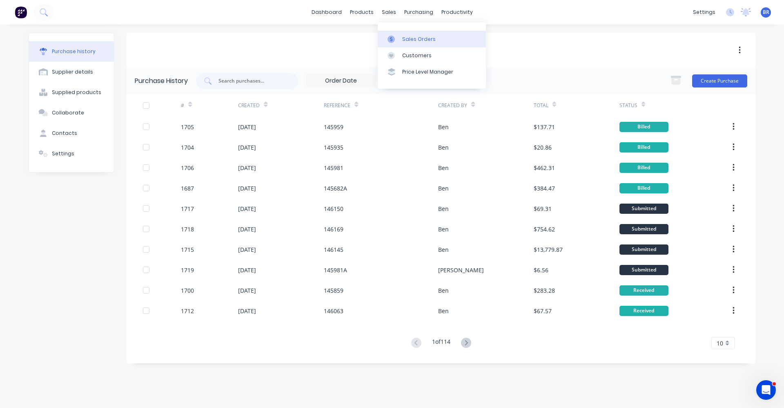
click at [411, 45] on link "Sales Orders" at bounding box center [432, 39] width 108 height 16
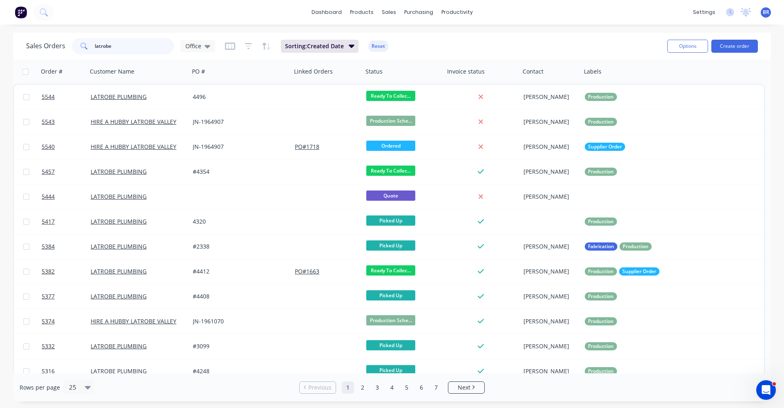
drag, startPoint x: 115, startPoint y: 47, endPoint x: 6, endPoint y: 43, distance: 109.6
click at [6, 43] on div "Sales Orders latrobe Office Sorting: Created Date Reset Options Create order Or…" at bounding box center [392, 217] width 784 height 368
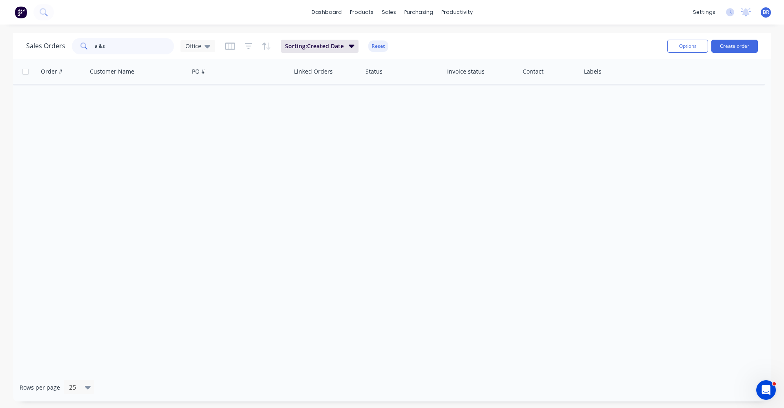
click at [101, 46] on input "a &s" at bounding box center [135, 46] width 80 height 16
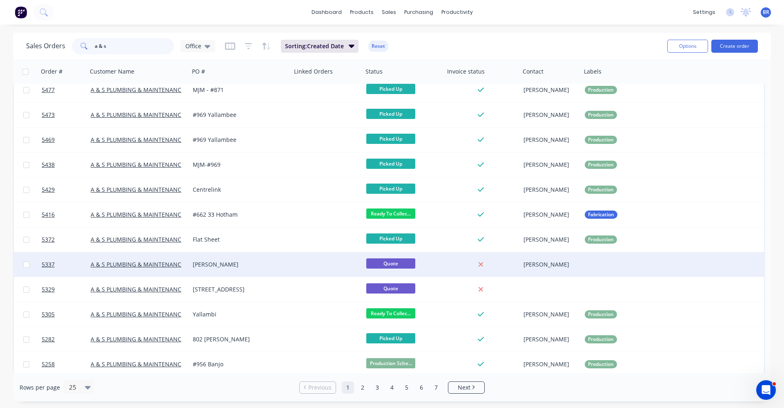
scroll to position [41, 0]
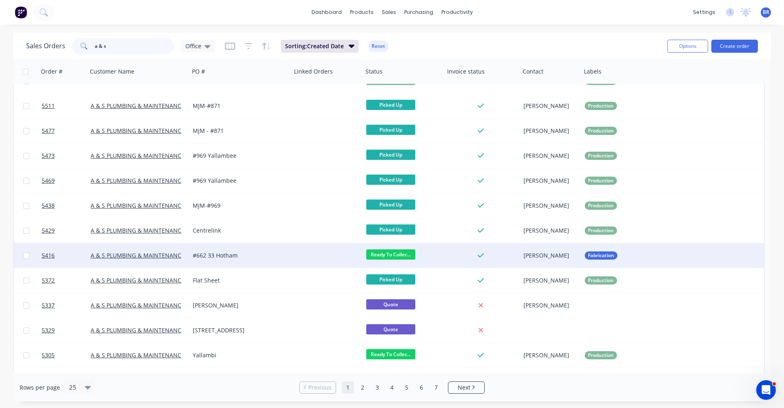
type input "a & s"
click at [279, 256] on div "#662 33 Hotham" at bounding box center [238, 255] width 91 height 8
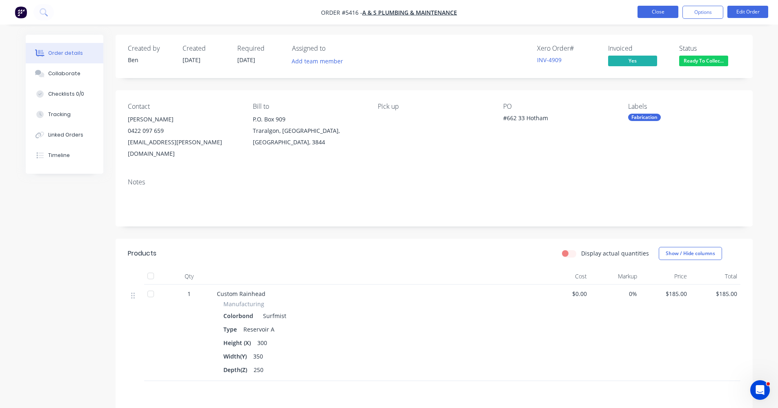
click at [656, 11] on button "Close" at bounding box center [658, 12] width 41 height 12
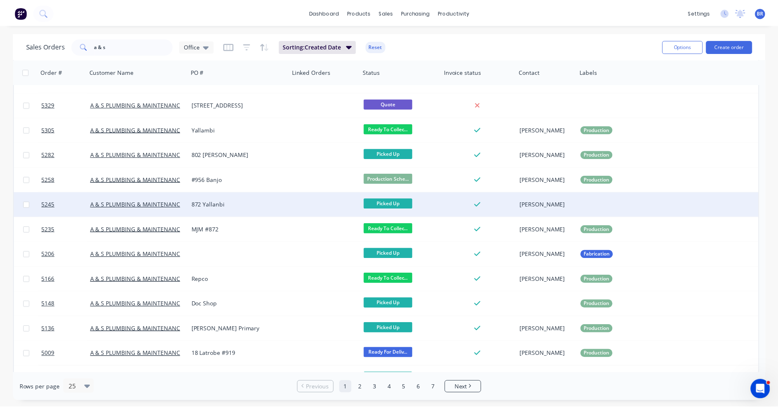
scroll to position [327, 0]
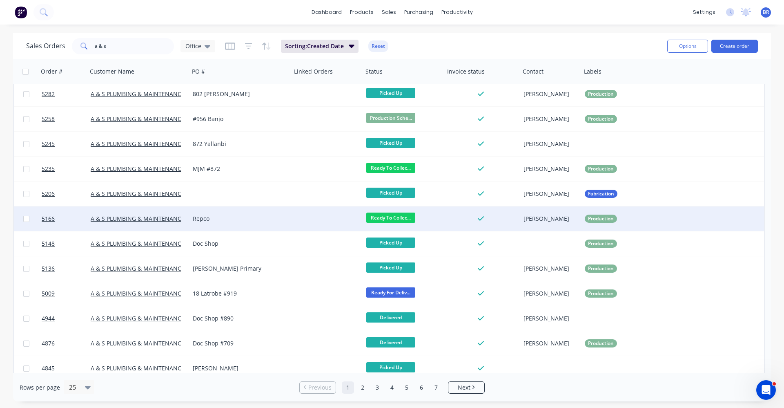
click at [291, 221] on div "Repco" at bounding box center [241, 218] width 102 height 25
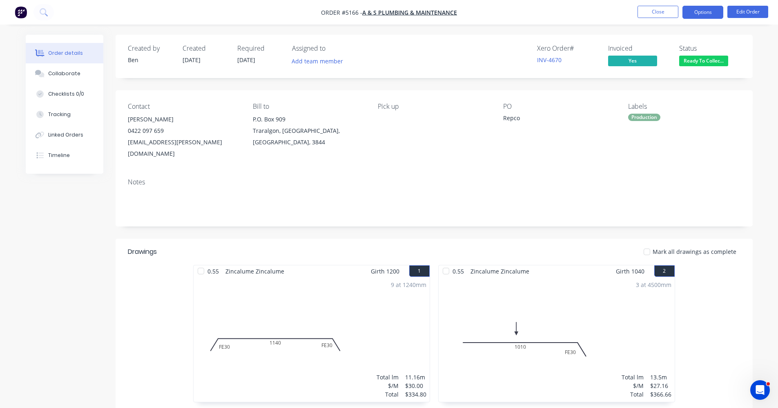
click at [707, 16] on button "Options" at bounding box center [703, 12] width 41 height 13
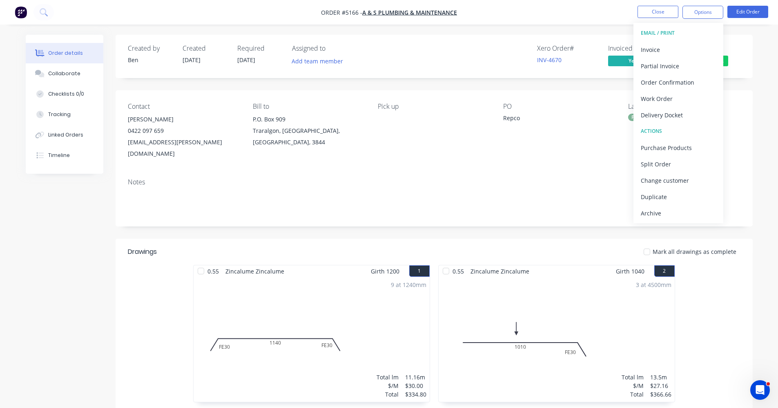
click at [660, 114] on div "Delivery Docket" at bounding box center [678, 115] width 75 height 12
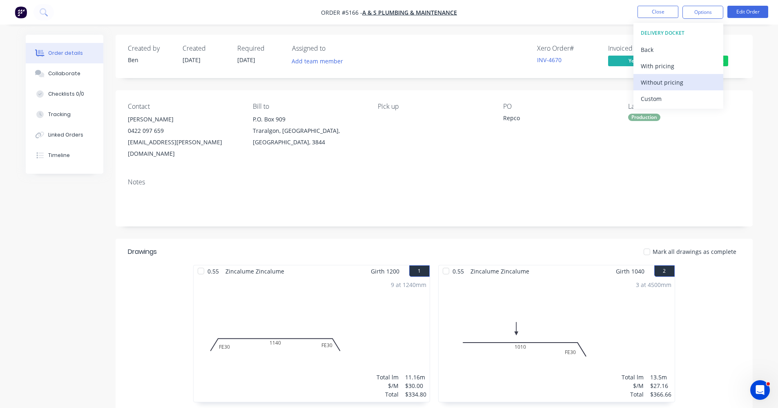
click at [663, 85] on div "Without pricing" at bounding box center [678, 82] width 75 height 12
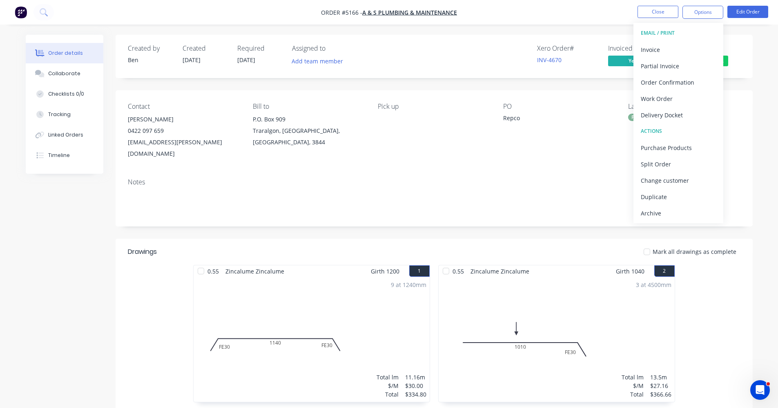
drag, startPoint x: 415, startPoint y: 169, endPoint x: 439, endPoint y: 165, distance: 24.4
click at [415, 178] on div "Notes" at bounding box center [434, 182] width 613 height 8
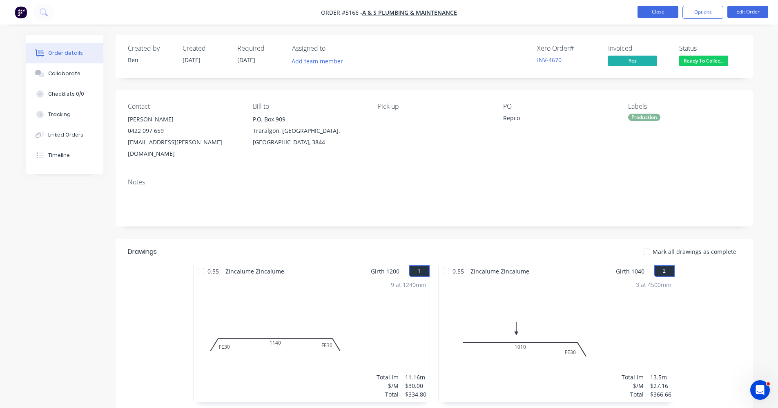
click at [663, 11] on button "Close" at bounding box center [658, 12] width 41 height 12
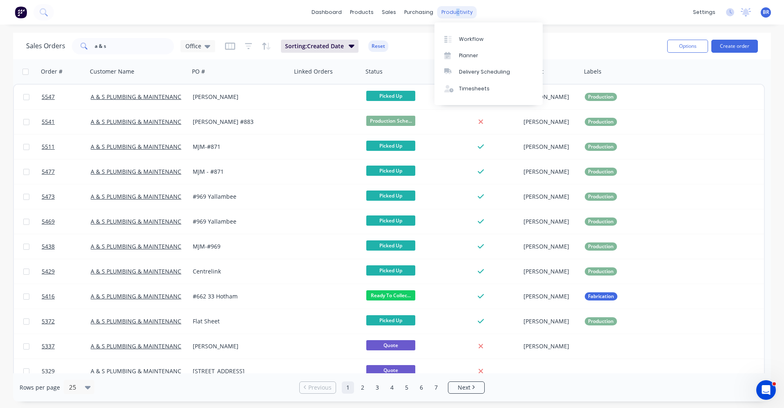
click at [454, 12] on div "productivity" at bounding box center [457, 12] width 40 height 12
drag, startPoint x: 455, startPoint y: 16, endPoint x: 443, endPoint y: 8, distance: 14.9
click at [443, 8] on div "productivity" at bounding box center [457, 12] width 40 height 12
click at [467, 73] on div "Delivery Scheduling" at bounding box center [484, 71] width 51 height 7
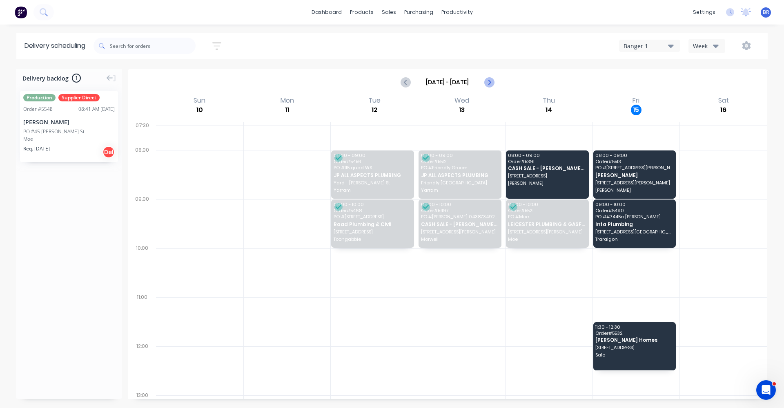
click at [489, 82] on icon "Next page" at bounding box center [489, 82] width 10 height 10
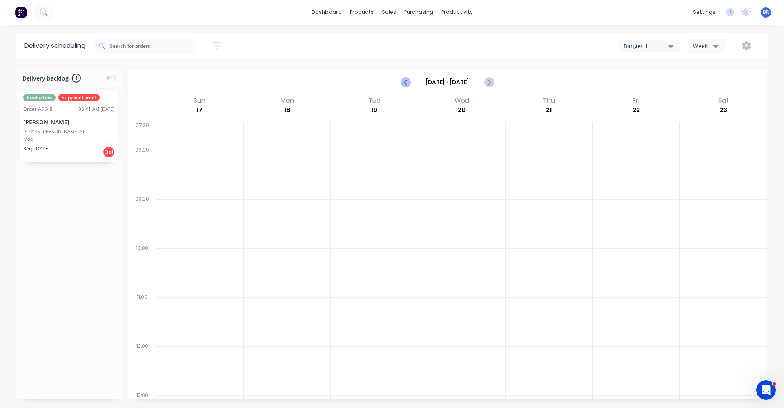
click at [407, 80] on icon "Previous page" at bounding box center [406, 82] width 10 height 10
type input "Aug 10 - Aug 16"
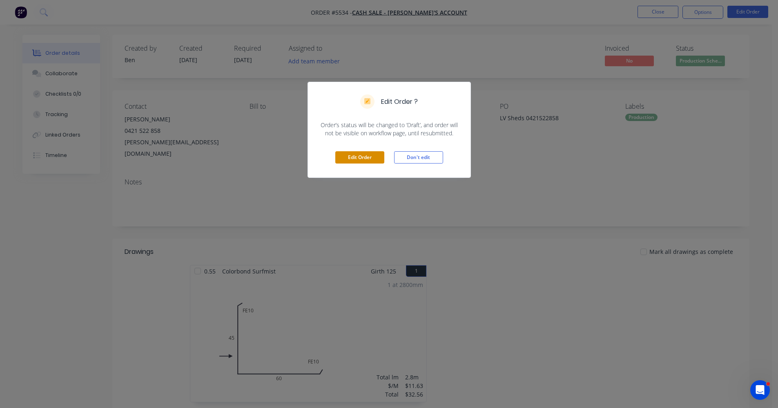
click at [365, 156] on button "Edit Order" at bounding box center [359, 157] width 49 height 12
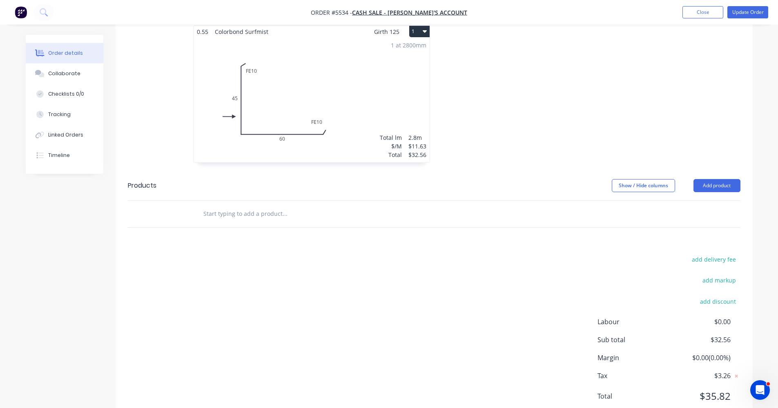
scroll to position [261, 0]
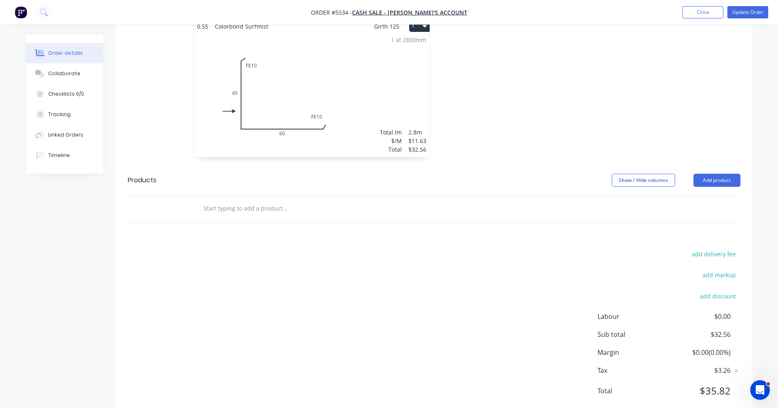
click at [298, 200] on input "text" at bounding box center [284, 208] width 163 height 16
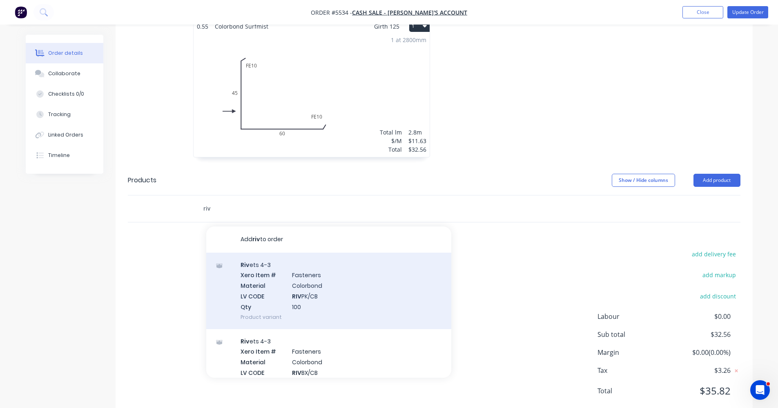
type input "riv"
click at [279, 271] on div "Riv ets 4-3 Xero Item # Fasteners Material Colorbond LV CODE RIV PK/CB Qty 100 …" at bounding box center [328, 290] width 245 height 76
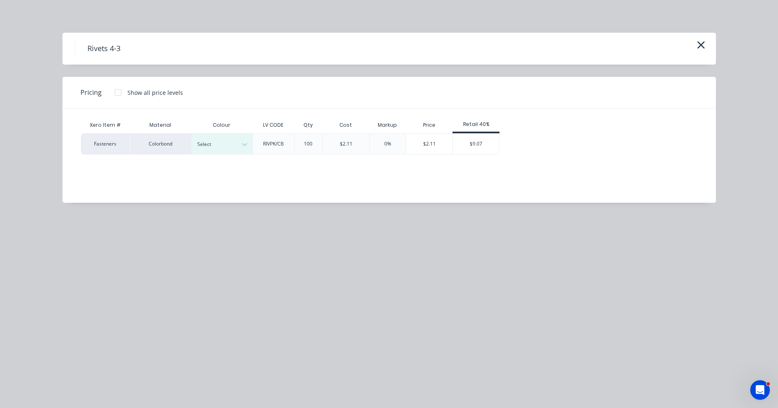
click at [110, 94] on div at bounding box center [118, 92] width 16 height 16
click at [529, 146] on div "$6.55" at bounding box center [523, 144] width 47 height 20
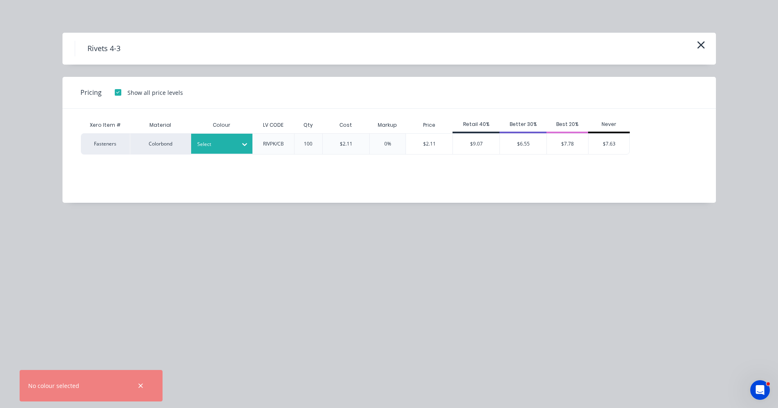
click at [219, 144] on div at bounding box center [215, 144] width 37 height 9
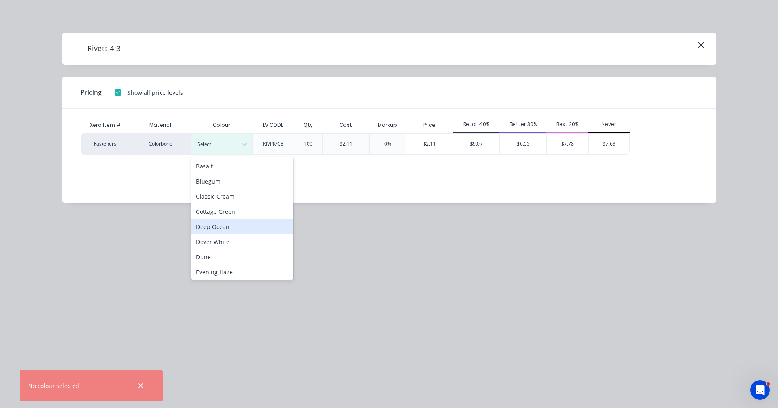
scroll to position [163, 0]
drag, startPoint x: 228, startPoint y: 247, endPoint x: 257, endPoint y: 241, distance: 30.0
click at [228, 247] on div "[PERSON_NAME]" at bounding box center [242, 244] width 102 height 15
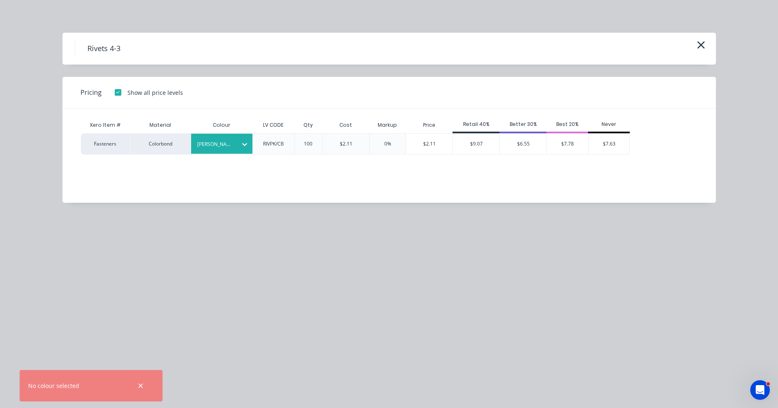
click at [221, 142] on div at bounding box center [215, 144] width 37 height 9
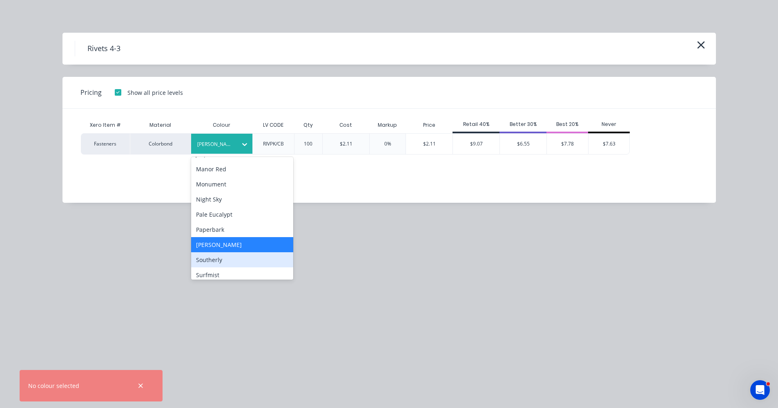
click at [222, 258] on div "Southerly" at bounding box center [242, 259] width 102 height 15
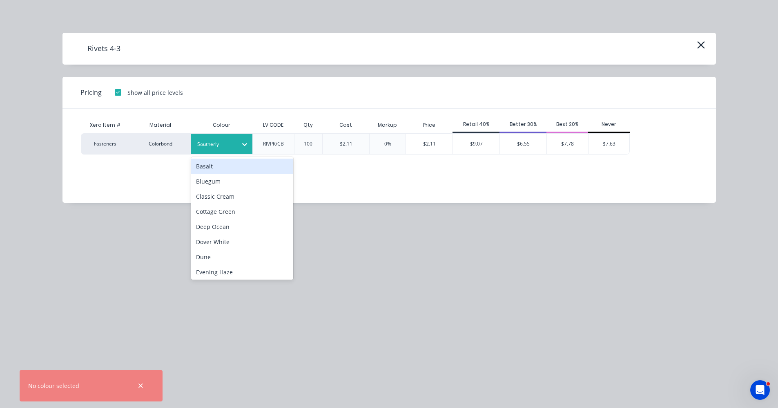
click at [226, 143] on div at bounding box center [215, 144] width 37 height 9
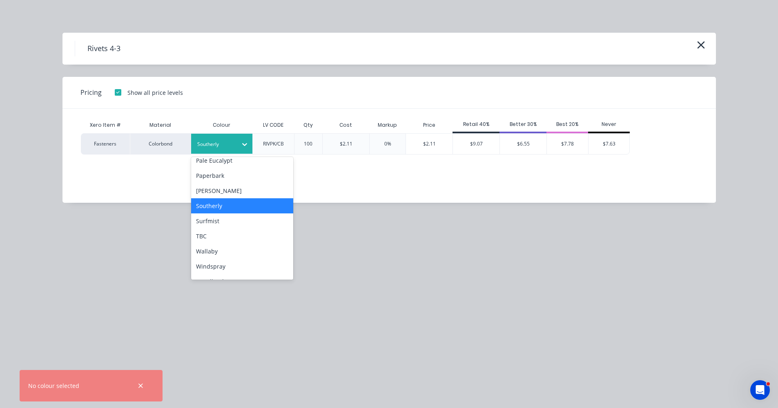
scroll to position [228, 0]
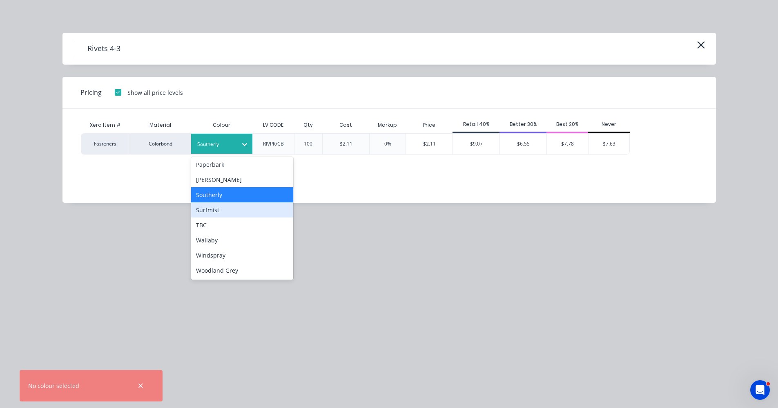
click at [214, 213] on div "Surfmist" at bounding box center [242, 209] width 102 height 15
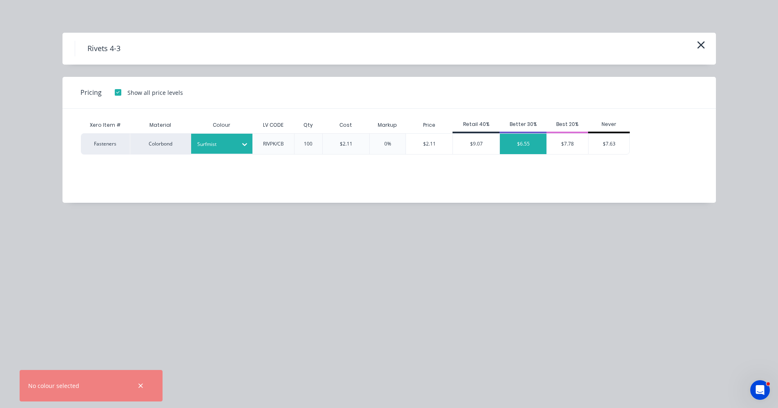
click at [529, 143] on div "$6.55" at bounding box center [523, 144] width 47 height 20
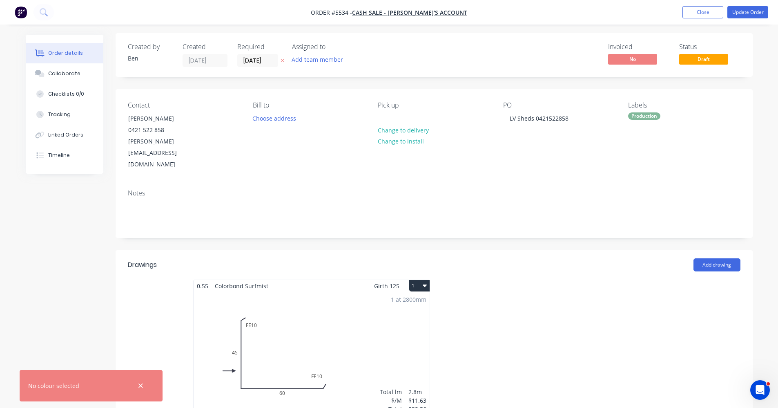
scroll to position [0, 0]
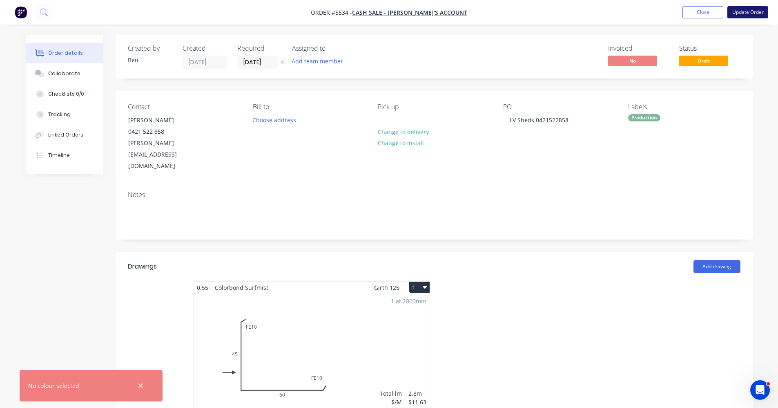
click at [745, 13] on button "Update Order" at bounding box center [747, 12] width 41 height 12
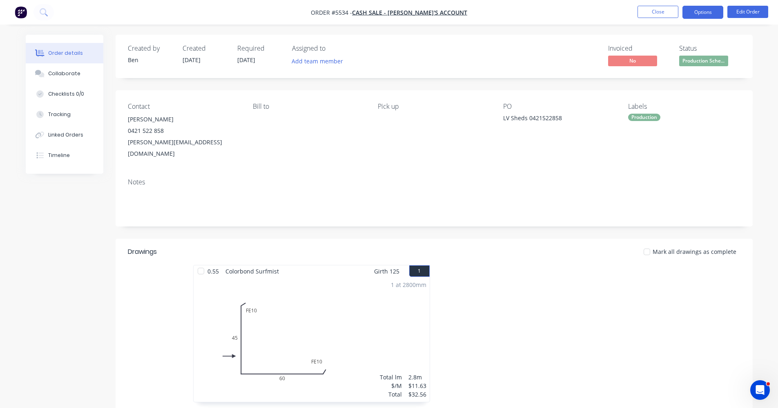
click at [703, 8] on button "Options" at bounding box center [703, 12] width 41 height 13
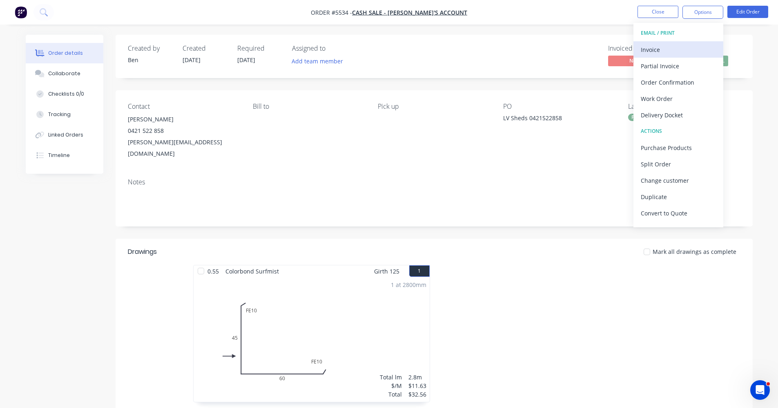
click at [667, 53] on div "Invoice" at bounding box center [678, 50] width 75 height 12
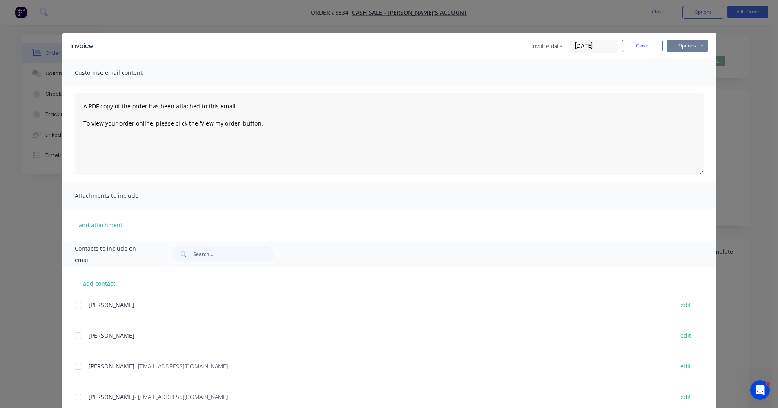
click at [692, 45] on button "Options" at bounding box center [687, 46] width 41 height 12
click at [690, 72] on button "Print" at bounding box center [693, 73] width 52 height 13
click at [644, 42] on button "Close" at bounding box center [642, 46] width 41 height 12
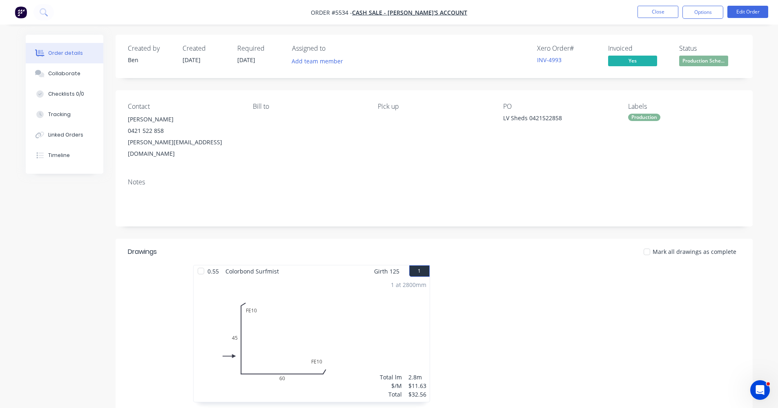
click at [641, 117] on div "Production" at bounding box center [644, 117] width 32 height 7
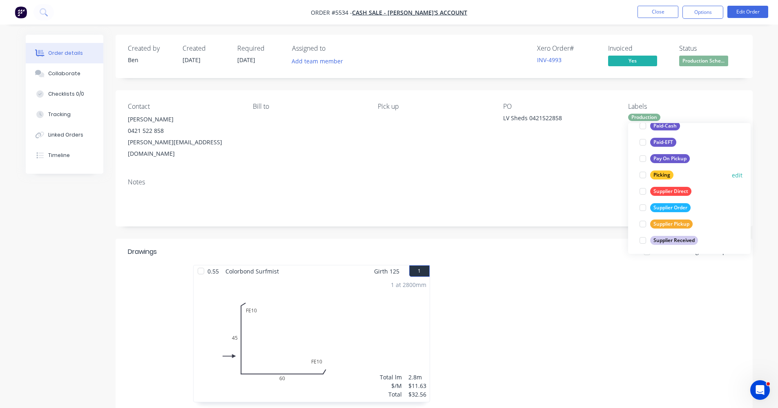
scroll to position [147, 0]
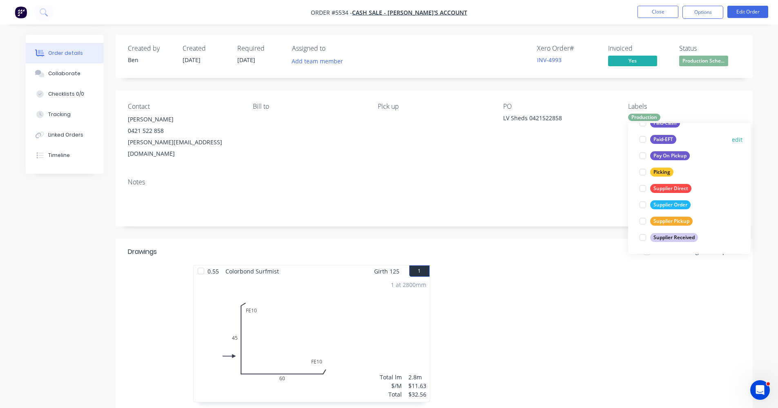
click at [667, 139] on div "Paid-EFT" at bounding box center [663, 139] width 26 height 9
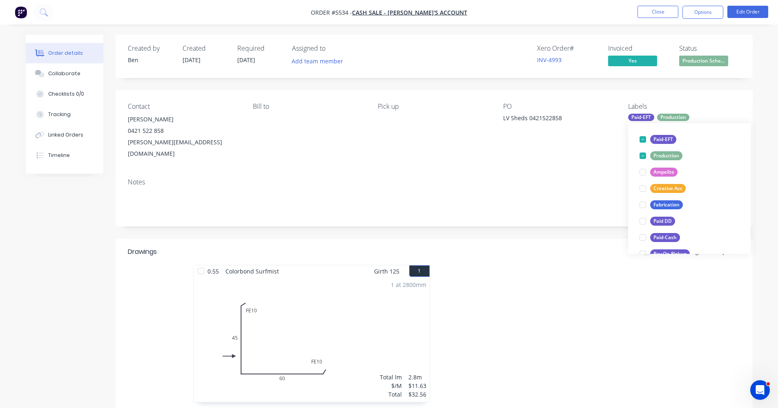
click at [583, 150] on div "Contact [PERSON_NAME] [PHONE_NUMBER] [PERSON_NAME][EMAIL_ADDRESS][DOMAIN_NAME] …" at bounding box center [434, 130] width 637 height 81
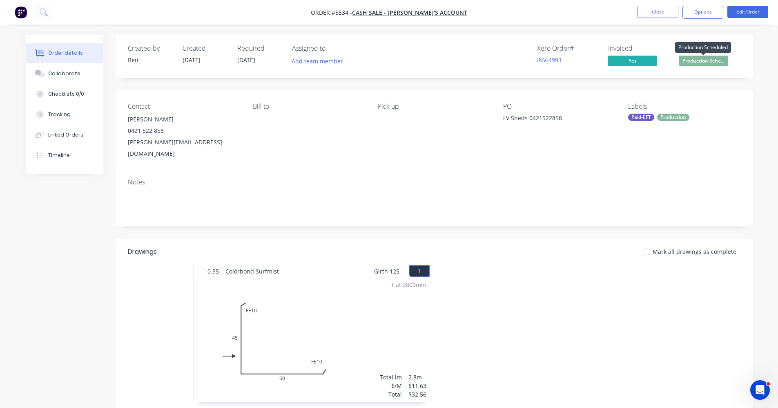
click at [705, 58] on span "Production Sche..." at bounding box center [703, 61] width 49 height 10
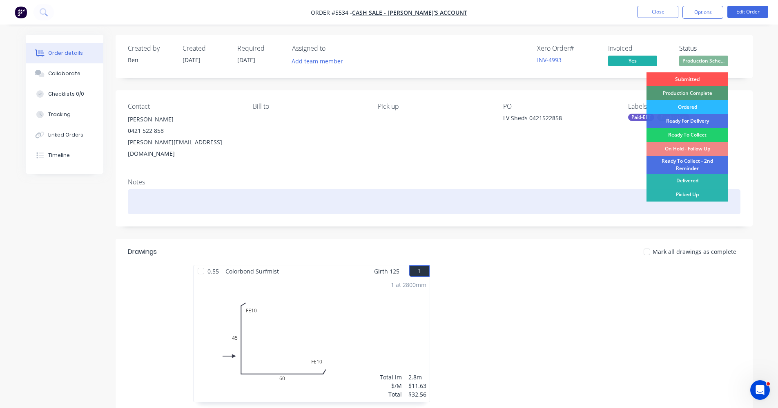
click at [694, 193] on div "Picked Up" at bounding box center [688, 194] width 82 height 14
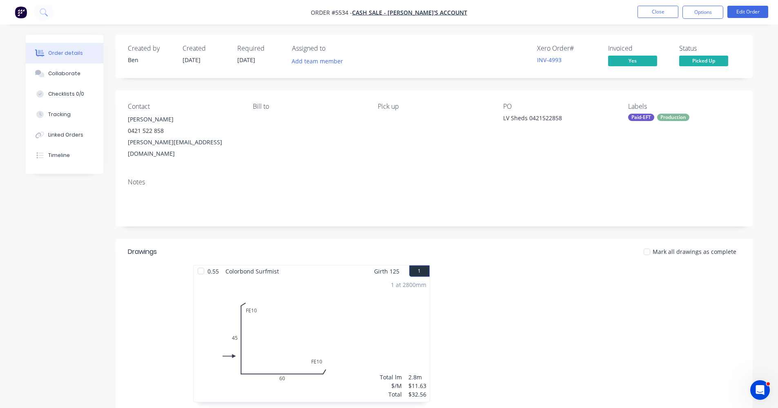
click at [642, 178] on div "Notes" at bounding box center [434, 182] width 613 height 8
click at [660, 14] on button "Close" at bounding box center [658, 12] width 41 height 12
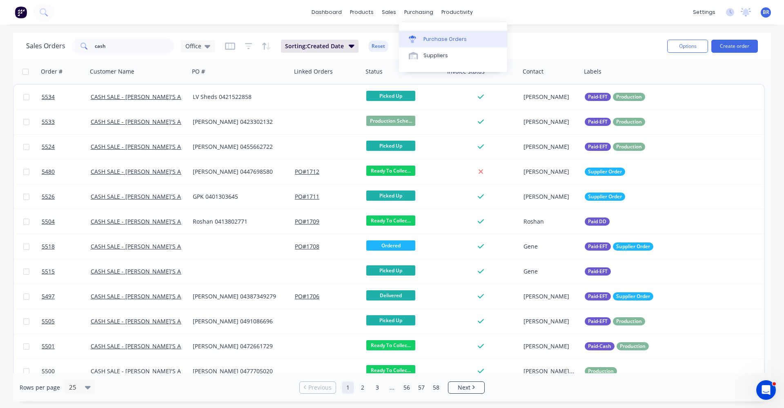
click at [442, 40] on div "Purchase Orders" at bounding box center [445, 39] width 43 height 7
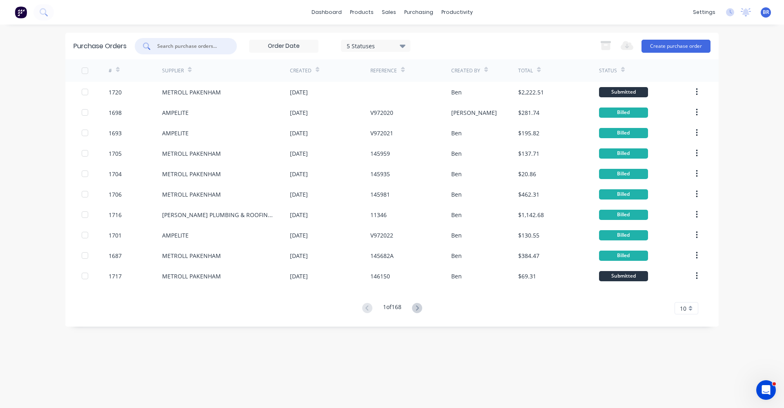
click at [196, 44] on input "text" at bounding box center [190, 46] width 68 height 8
type input "1717"
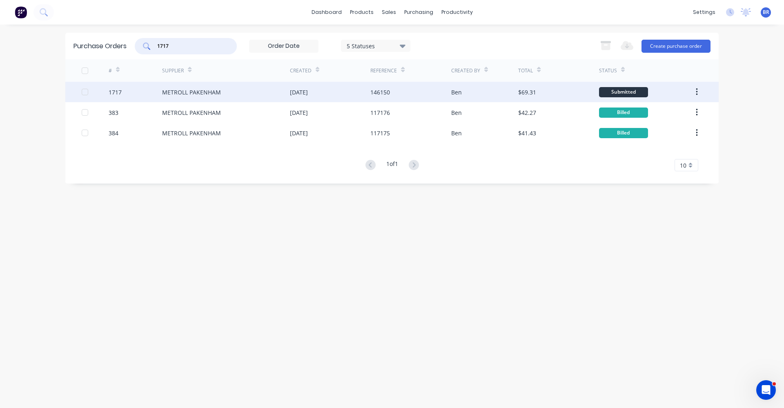
click at [203, 94] on div "METROLL PAKENHAM" at bounding box center [191, 92] width 59 height 9
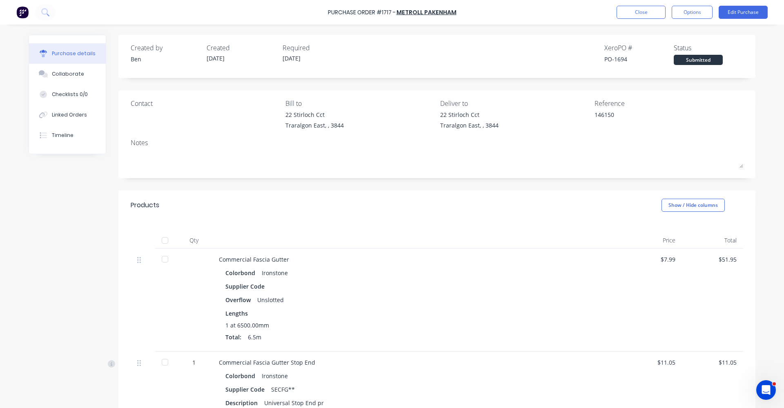
click at [162, 239] on div at bounding box center [165, 240] width 16 height 16
type textarea "x"
click at [72, 117] on div "Linked Orders" at bounding box center [69, 114] width 35 height 7
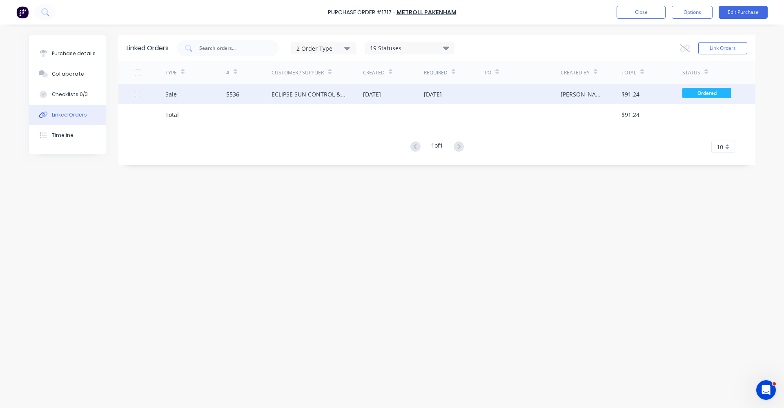
click at [315, 92] on div "ECLIPSE SUN CONTROL & PATIOS" at bounding box center [309, 94] width 75 height 9
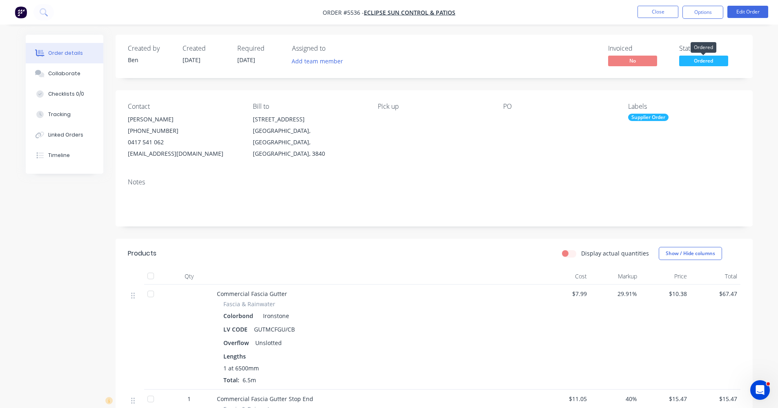
click at [697, 62] on span "Ordered" at bounding box center [703, 61] width 49 height 10
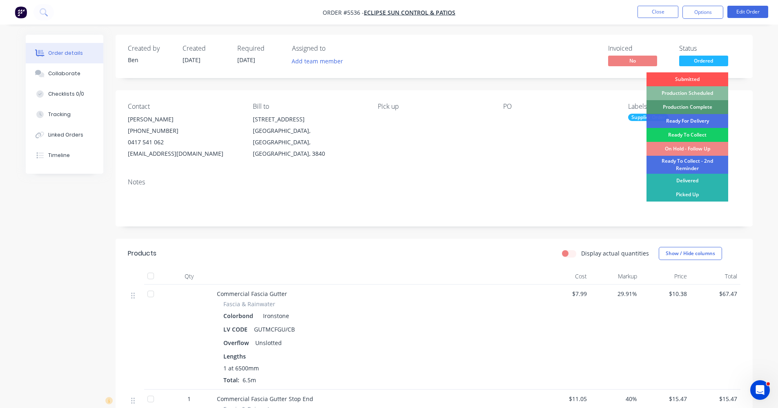
click at [714, 134] on div "Ready To Collect" at bounding box center [688, 135] width 82 height 14
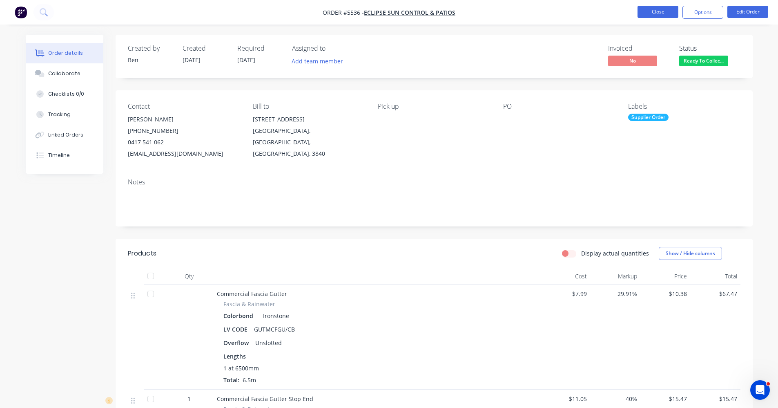
click at [658, 11] on button "Close" at bounding box center [658, 12] width 41 height 12
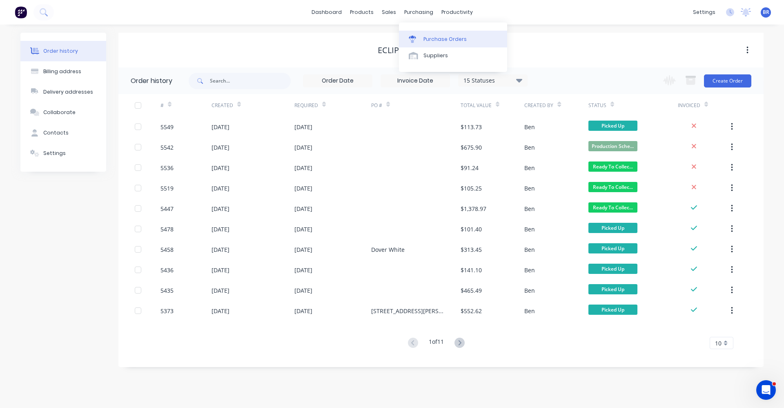
click at [451, 40] on div "Purchase Orders" at bounding box center [445, 39] width 43 height 7
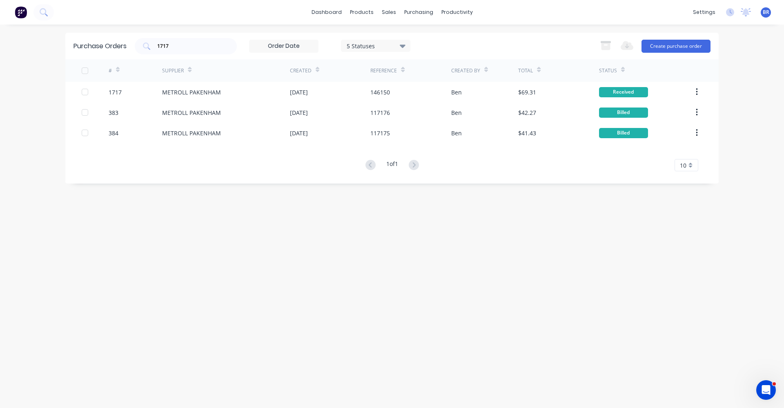
drag, startPoint x: 193, startPoint y: 47, endPoint x: 11, endPoint y: 33, distance: 183.2
click at [11, 33] on div "dashboard products sales purchasing productivity dashboard products Product Cat…" at bounding box center [392, 204] width 784 height 408
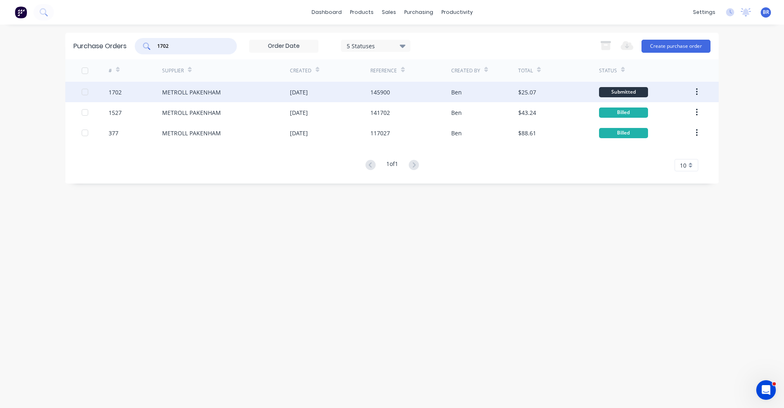
type input "1702"
click at [228, 93] on div "METROLL PAKENHAM" at bounding box center [226, 92] width 128 height 20
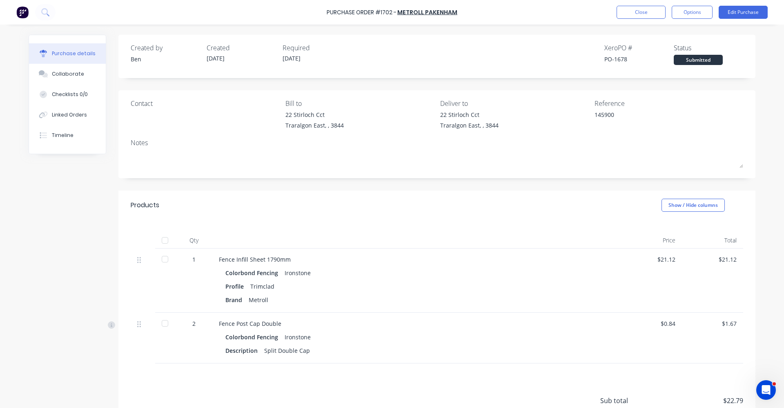
click at [163, 241] on div at bounding box center [165, 240] width 16 height 16
type textarea "x"
click at [62, 116] on div "Linked Orders" at bounding box center [69, 114] width 35 height 7
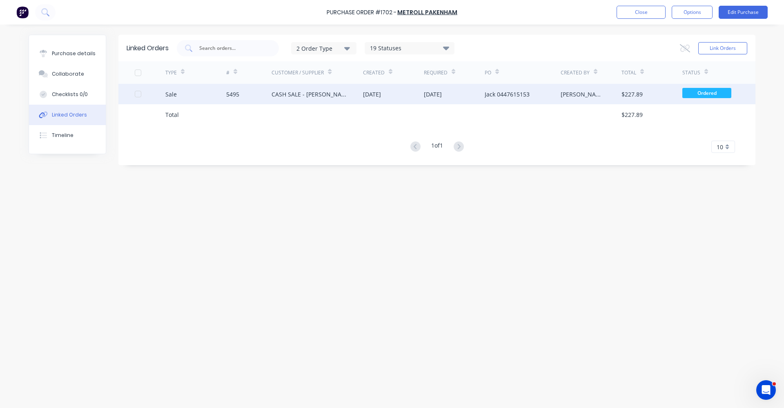
click at [339, 94] on div "CASH SALE - [PERSON_NAME]'S ACCOUNT" at bounding box center [309, 94] width 75 height 9
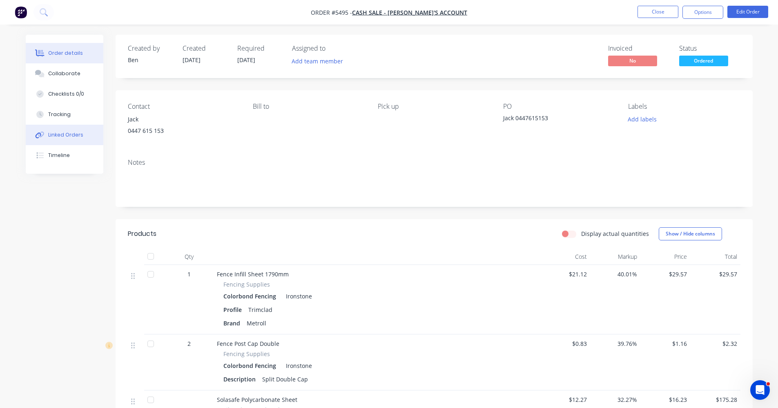
click at [68, 134] on div "Linked Orders" at bounding box center [65, 134] width 35 height 7
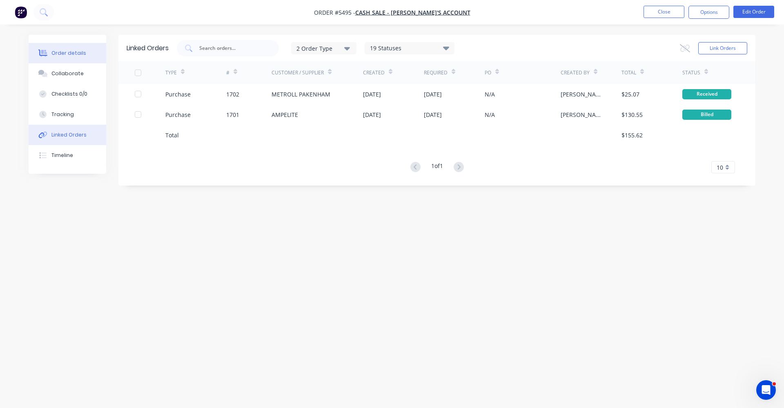
click at [66, 51] on div "Order details" at bounding box center [68, 52] width 35 height 7
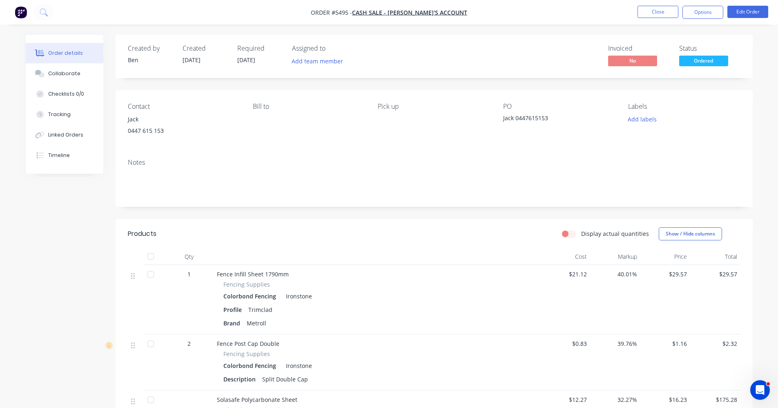
click at [698, 62] on span "Ordered" at bounding box center [703, 61] width 49 height 10
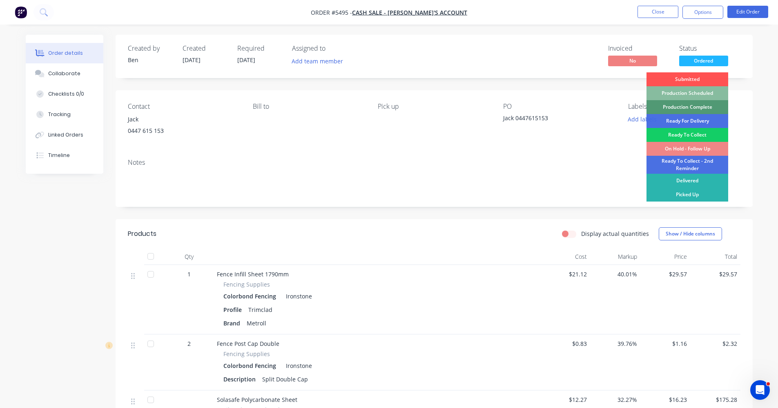
click at [693, 134] on div "Ready To Collect" at bounding box center [688, 135] width 82 height 14
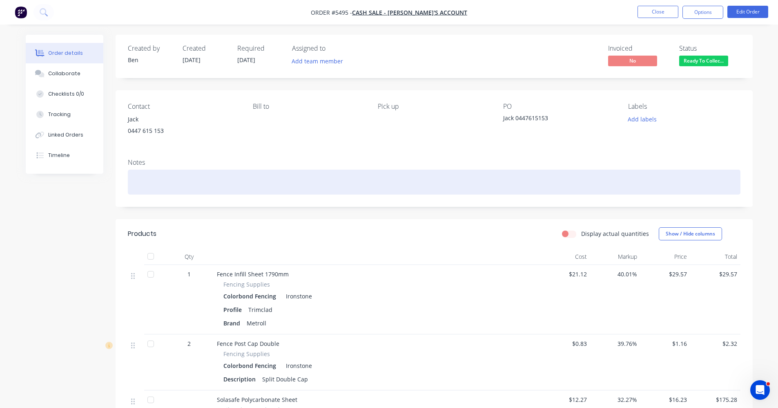
click at [524, 177] on div at bounding box center [434, 182] width 613 height 25
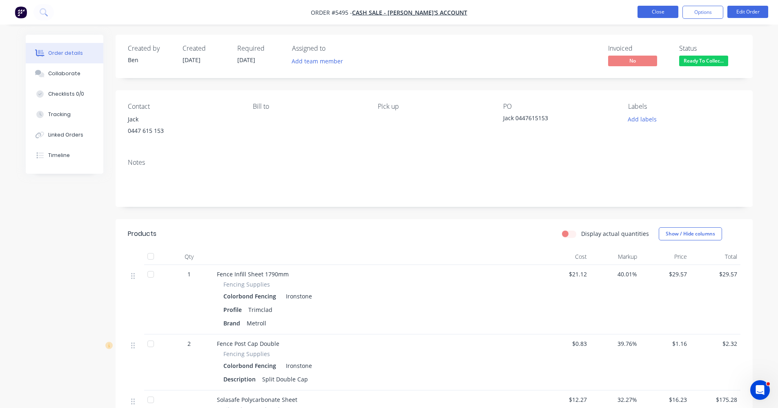
click at [656, 12] on button "Close" at bounding box center [658, 12] width 41 height 12
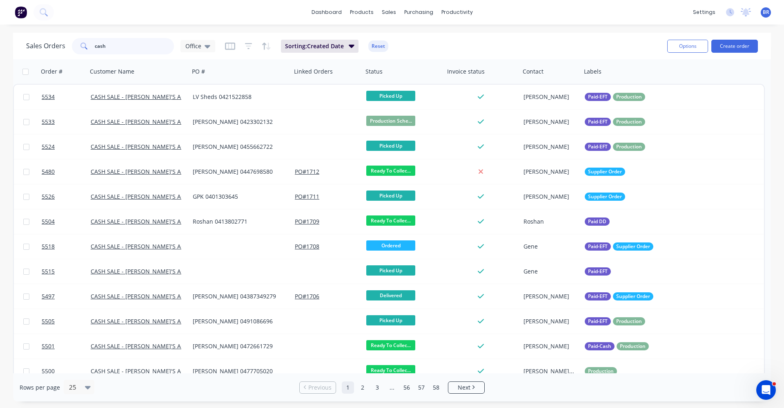
drag, startPoint x: 119, startPoint y: 46, endPoint x: 1, endPoint y: 43, distance: 117.7
click at [0, 44] on div "Sales Orders cash Office Sorting: Created Date Reset Options Create order Order…" at bounding box center [392, 217] width 784 height 368
type input "cash"
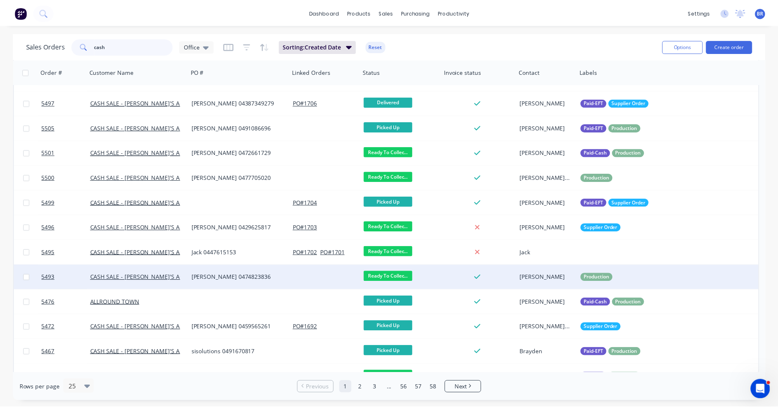
scroll to position [204, 0]
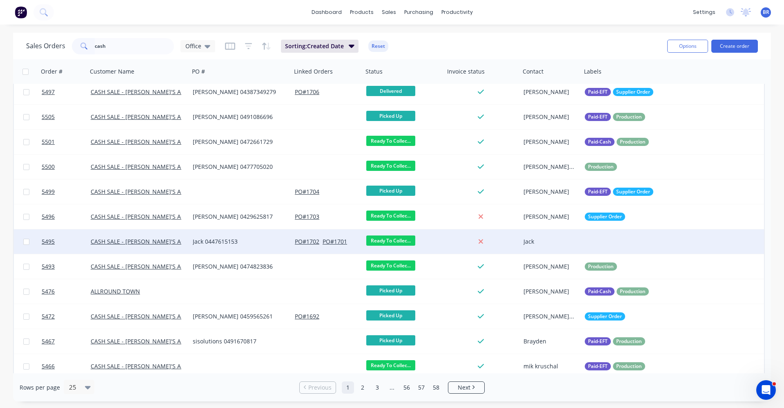
click at [181, 241] on div "CASH SALE - [PERSON_NAME]'S ACCOUNT" at bounding box center [136, 241] width 91 height 8
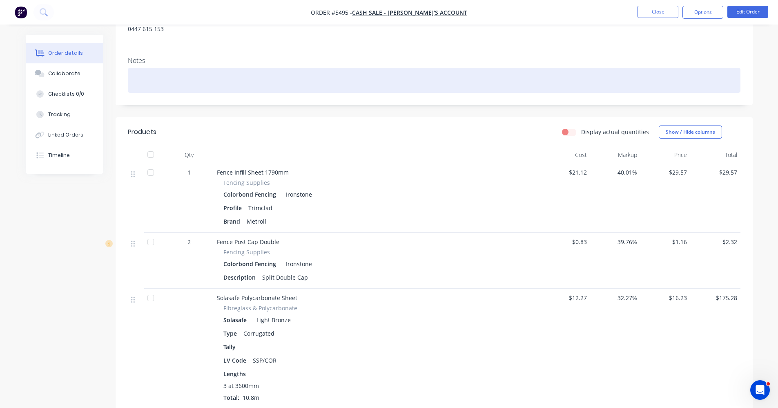
scroll to position [83, 0]
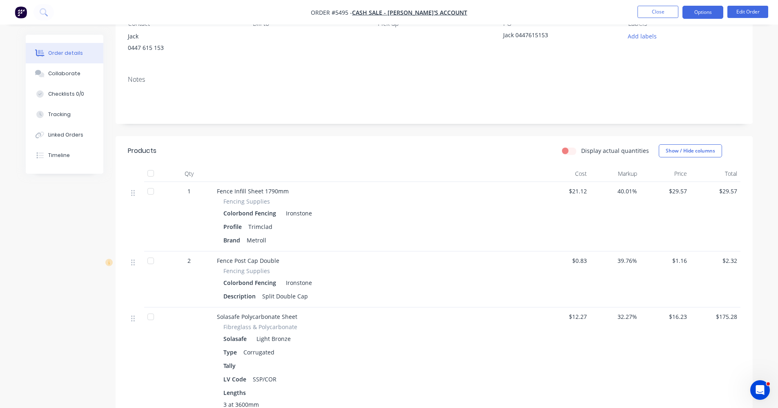
click at [703, 15] on button "Options" at bounding box center [703, 12] width 41 height 13
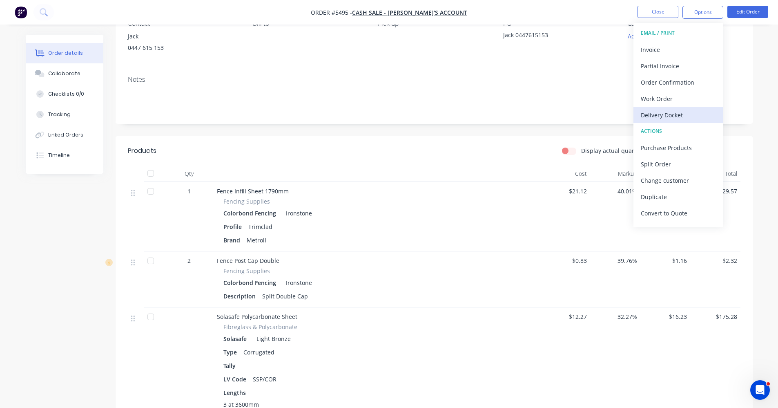
click at [681, 113] on div "Delivery Docket" at bounding box center [678, 115] width 75 height 12
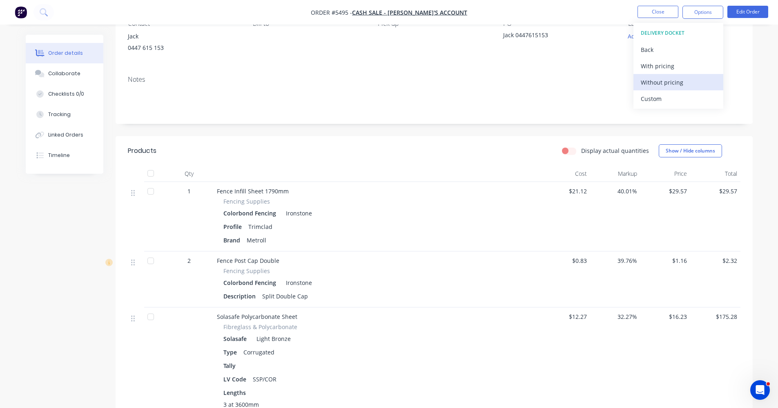
click at [665, 79] on div "Without pricing" at bounding box center [678, 82] width 75 height 12
drag, startPoint x: 398, startPoint y: 68, endPoint x: 403, endPoint y: 77, distance: 9.9
click at [398, 68] on div "Contact Jack 0447 615 153 Bill to Pick up PO Jack 0447615153 Labels Add labels" at bounding box center [434, 38] width 637 height 62
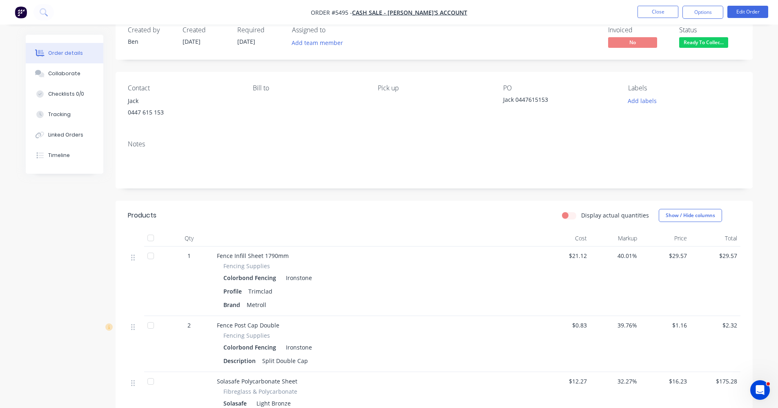
scroll to position [0, 0]
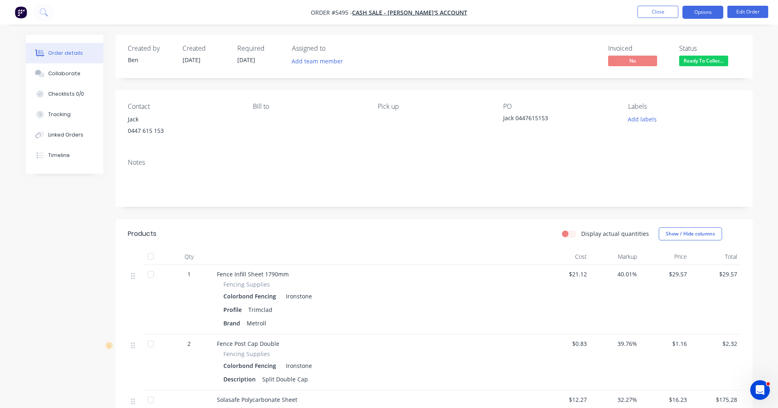
click at [705, 9] on button "Options" at bounding box center [703, 12] width 41 height 13
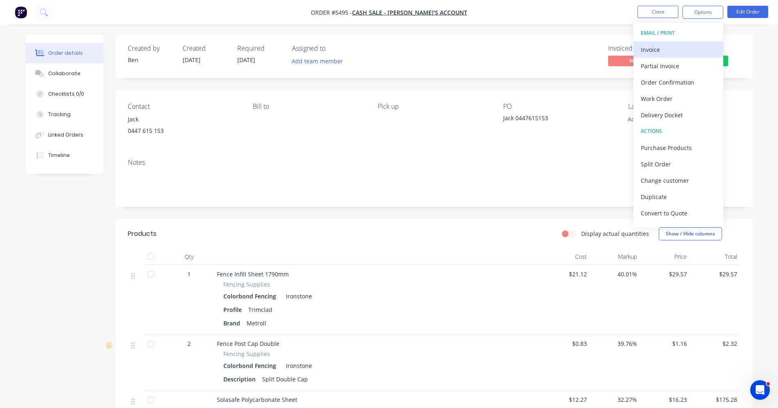
click at [669, 48] on div "Invoice" at bounding box center [678, 50] width 75 height 12
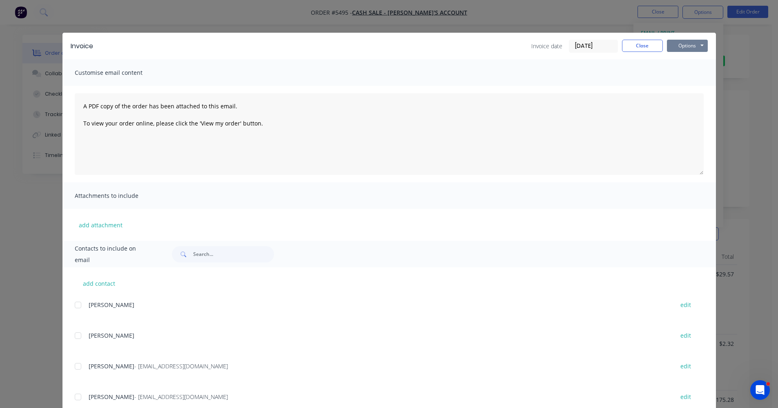
click at [683, 44] on button "Options" at bounding box center [687, 46] width 41 height 12
click at [687, 70] on button "Print" at bounding box center [693, 73] width 52 height 13
click at [633, 47] on button "Close" at bounding box center [642, 46] width 41 height 12
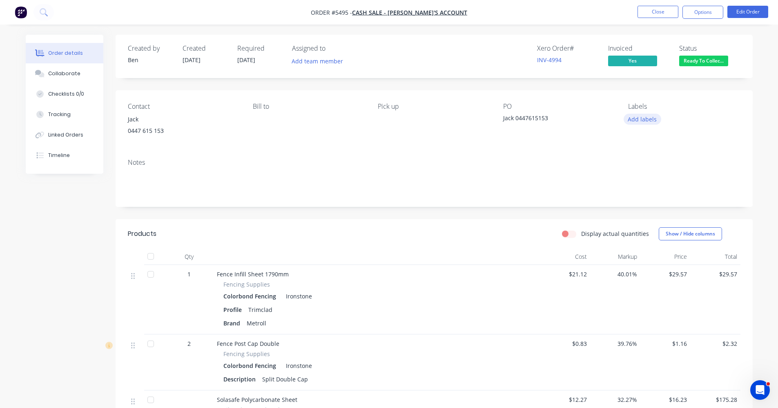
click at [642, 117] on button "Add labels" at bounding box center [643, 119] width 38 height 11
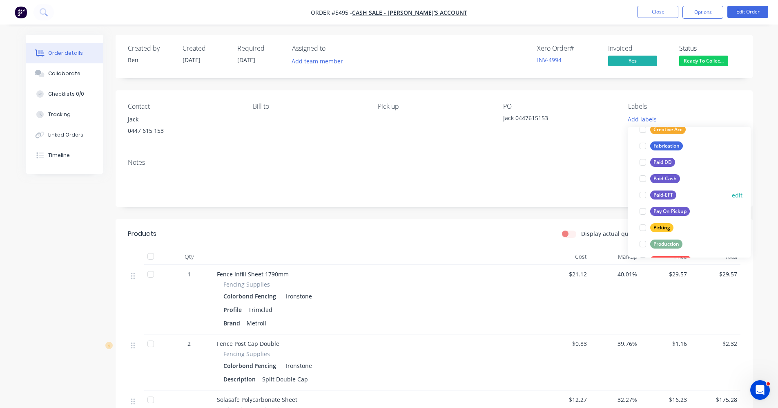
scroll to position [82, 0]
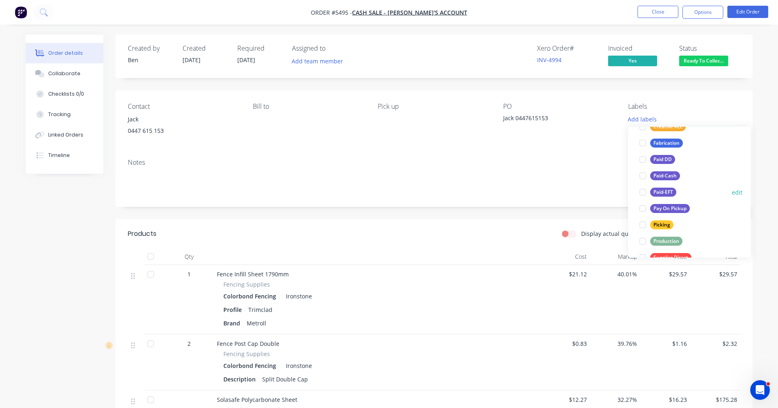
click at [649, 192] on div at bounding box center [643, 192] width 16 height 16
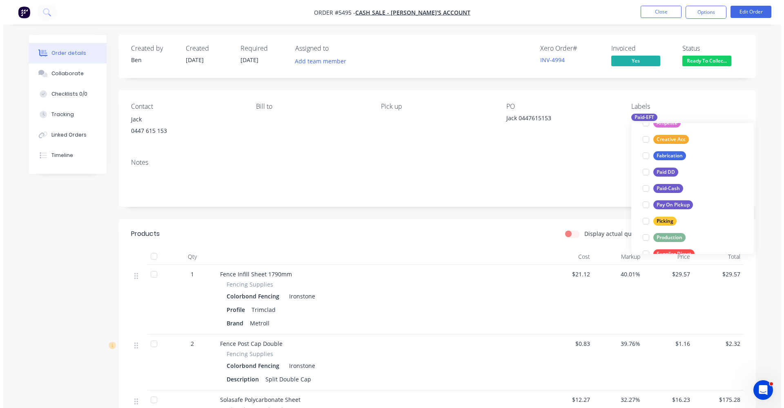
scroll to position [0, 0]
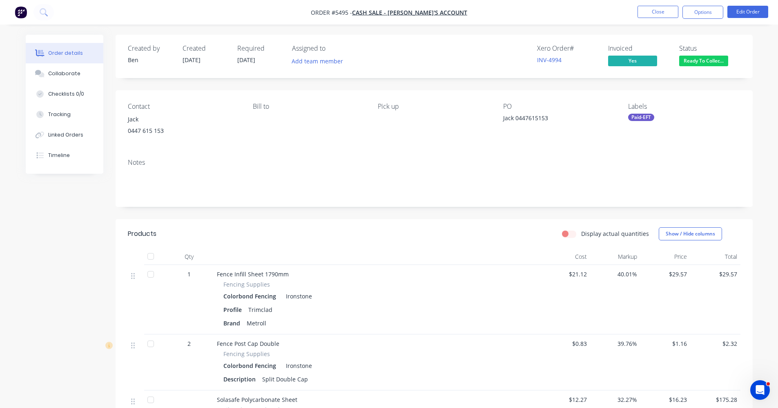
click at [328, 159] on div "Notes" at bounding box center [434, 162] width 613 height 8
click at [66, 129] on button "Linked Orders" at bounding box center [65, 135] width 78 height 20
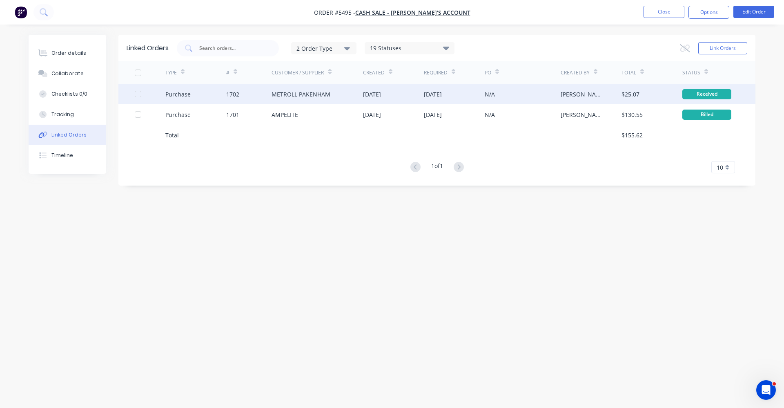
click at [302, 95] on div "METROLL PAKENHAM" at bounding box center [301, 94] width 59 height 9
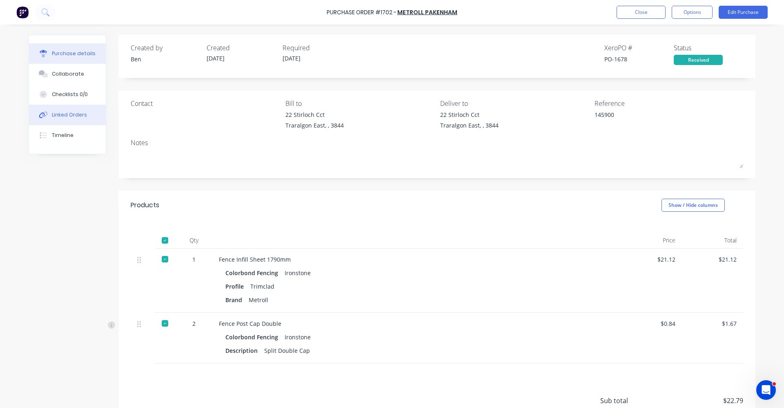
click at [72, 118] on button "Linked Orders" at bounding box center [67, 115] width 77 height 20
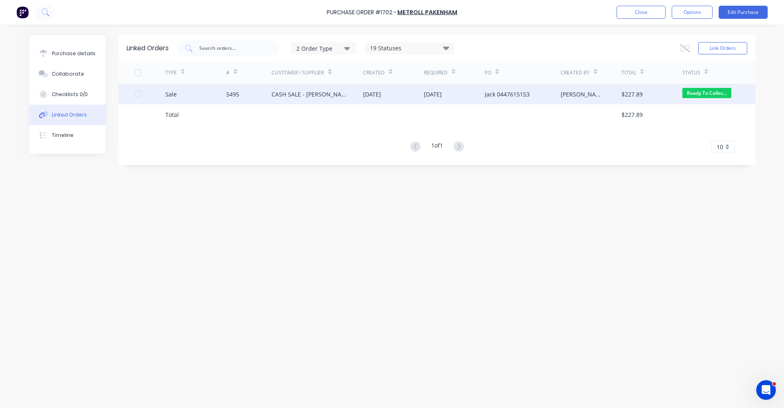
click at [322, 96] on div "CASH SALE - [PERSON_NAME]'S ACCOUNT" at bounding box center [309, 94] width 75 height 9
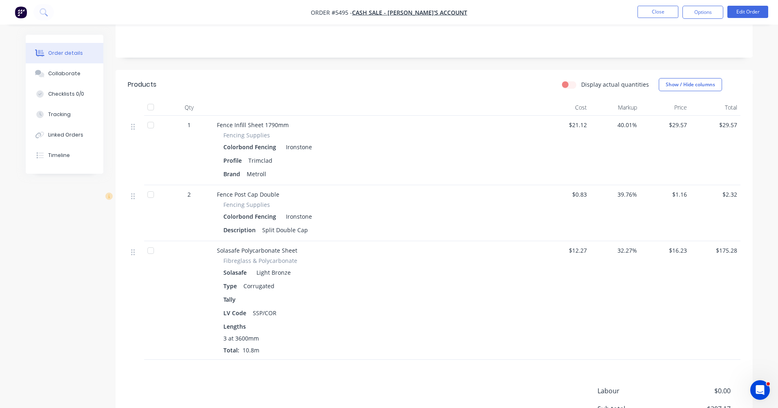
scroll to position [163, 0]
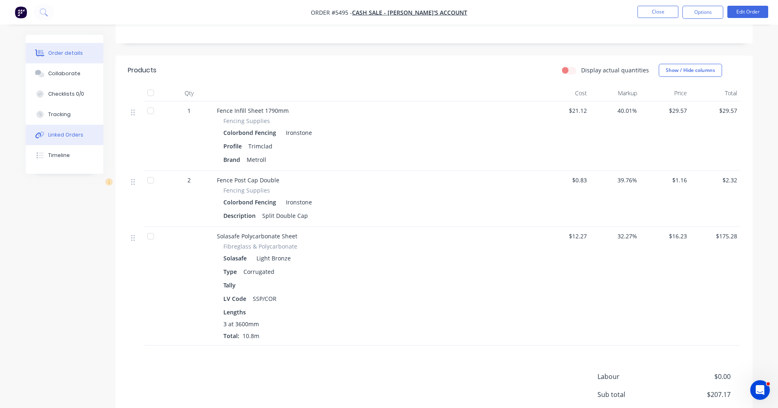
click at [68, 136] on div "Linked Orders" at bounding box center [65, 134] width 35 height 7
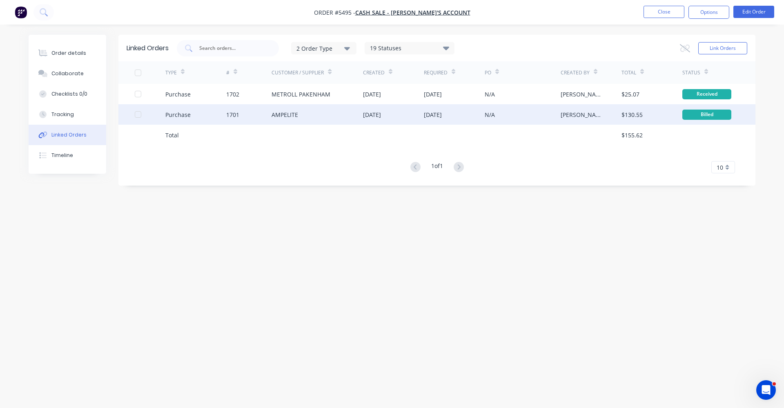
click at [303, 113] on div "AMPELITE" at bounding box center [317, 114] width 91 height 20
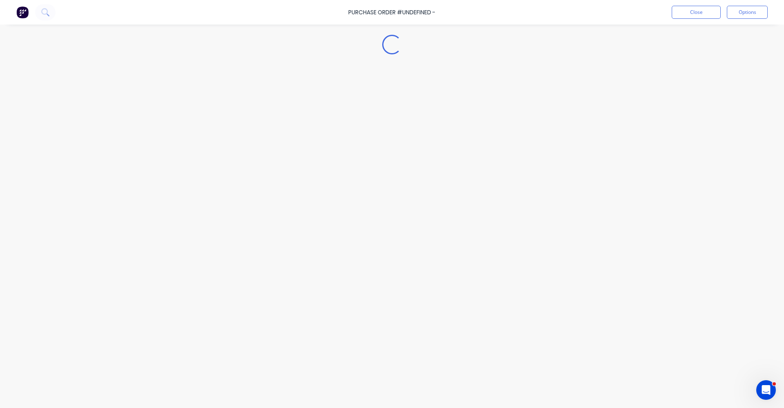
type textarea "x"
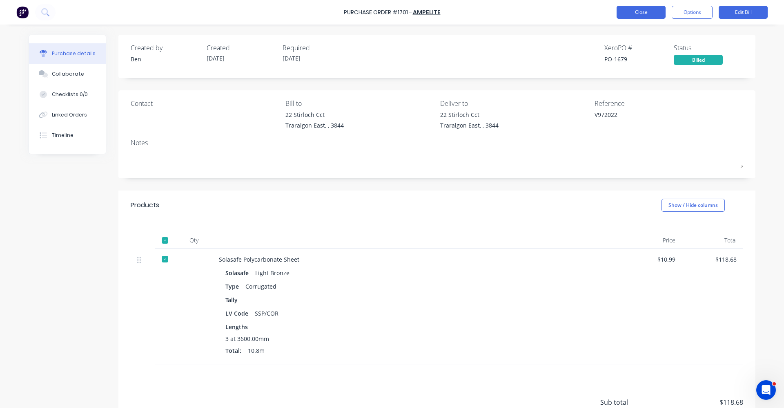
click at [645, 9] on button "Close" at bounding box center [641, 12] width 49 height 13
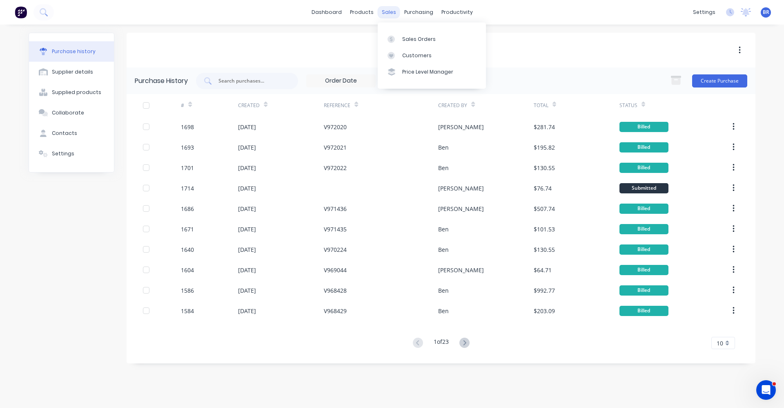
click at [390, 10] on div "sales" at bounding box center [389, 12] width 22 height 12
click at [422, 37] on div "Sales Orders" at bounding box center [418, 39] width 33 height 7
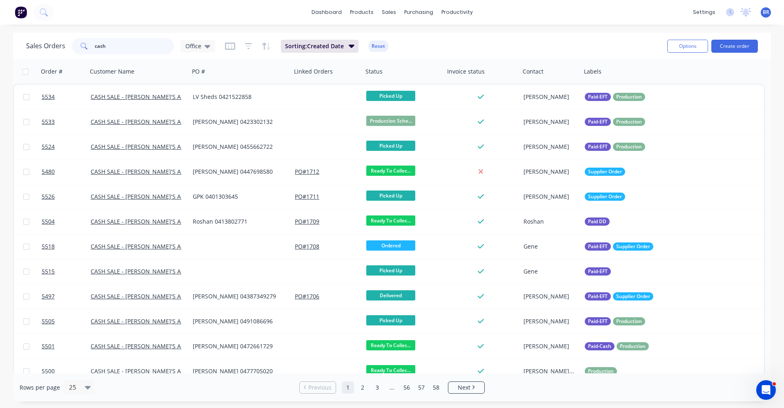
drag, startPoint x: 129, startPoint y: 50, endPoint x: 0, endPoint y: 44, distance: 129.2
click at [0, 47] on div "Sales Orders cash Office Sorting: Created Date Reset Options Create order Order…" at bounding box center [392, 217] width 784 height 368
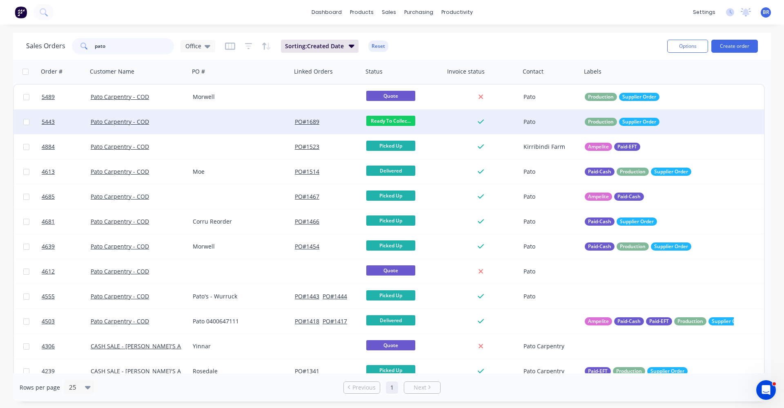
type input "pato"
click at [232, 123] on div at bounding box center [241, 121] width 102 height 25
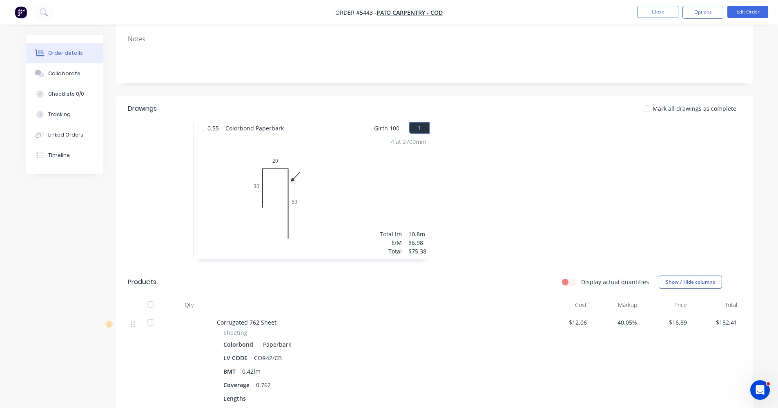
scroll to position [123, 0]
click at [653, 14] on button "Close" at bounding box center [658, 12] width 41 height 12
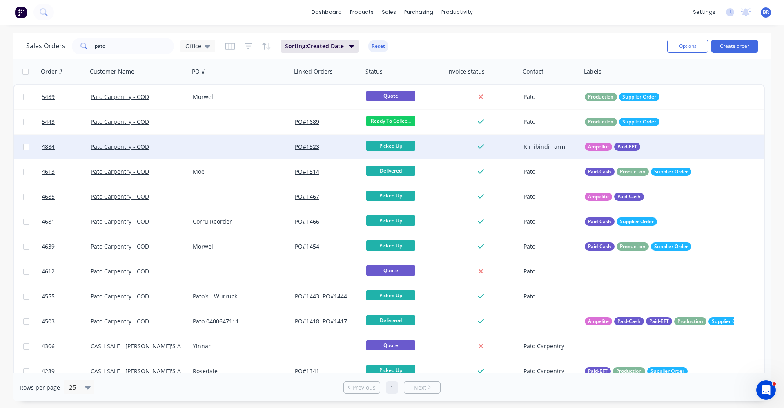
click at [249, 147] on div at bounding box center [241, 146] width 102 height 25
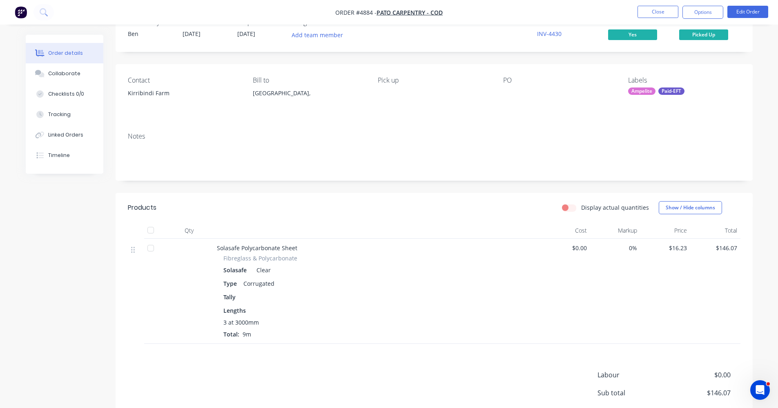
scroll to position [26, 0]
click at [55, 155] on div "Timeline" at bounding box center [59, 155] width 22 height 7
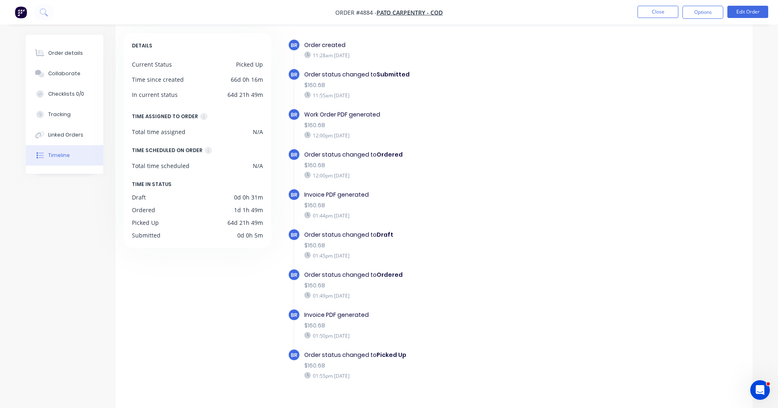
scroll to position [11, 0]
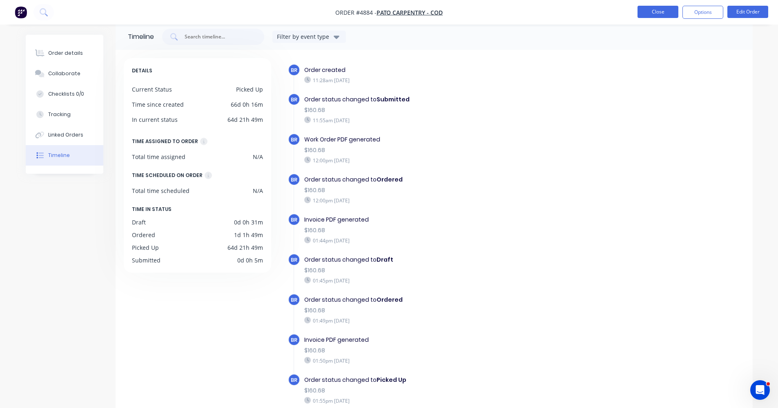
click at [653, 15] on button "Close" at bounding box center [658, 12] width 41 height 12
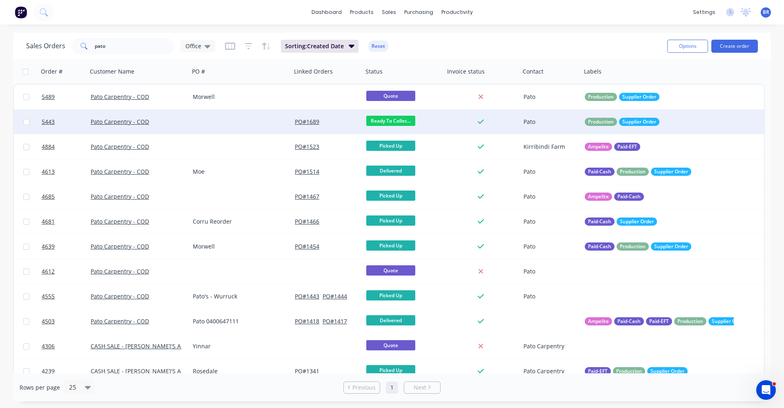
click at [232, 118] on div at bounding box center [241, 121] width 102 height 25
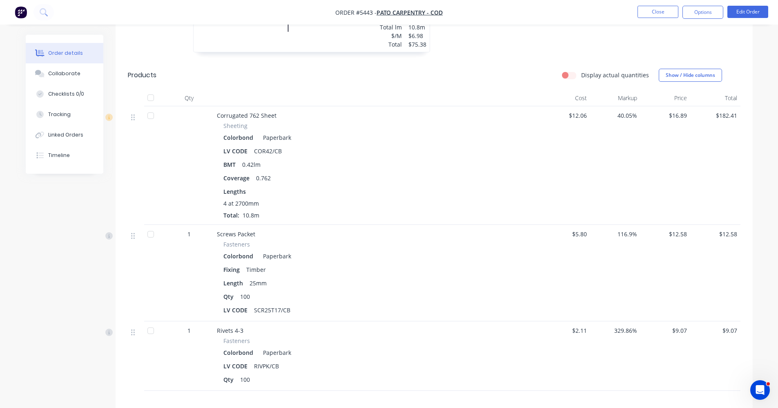
scroll to position [327, 0]
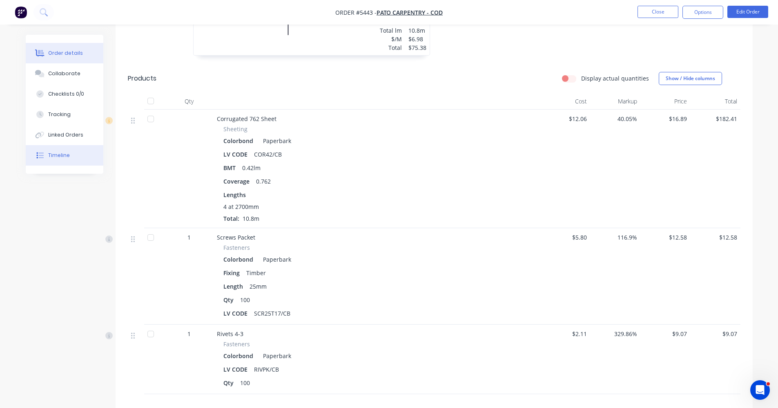
click at [50, 156] on div "Timeline" at bounding box center [59, 155] width 22 height 7
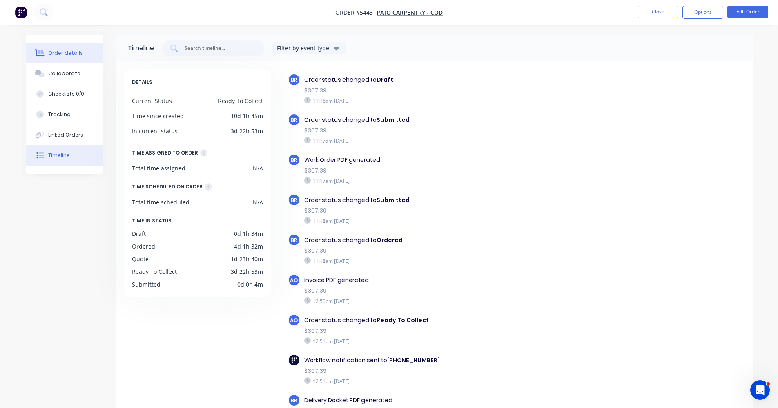
click at [66, 54] on div "Order details" at bounding box center [65, 52] width 35 height 7
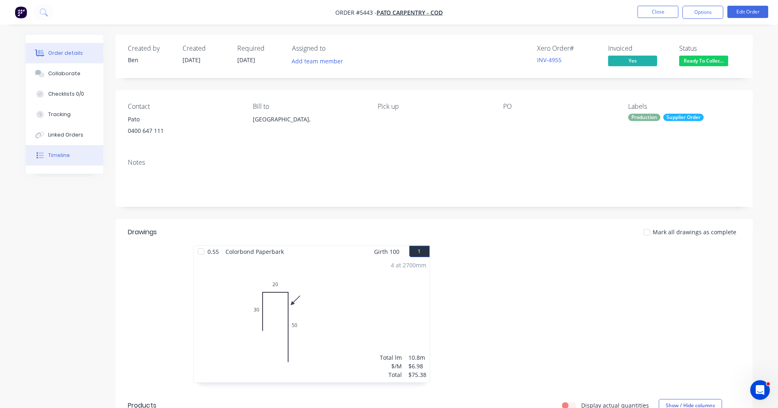
click at [71, 153] on button "Timeline" at bounding box center [65, 155] width 78 height 20
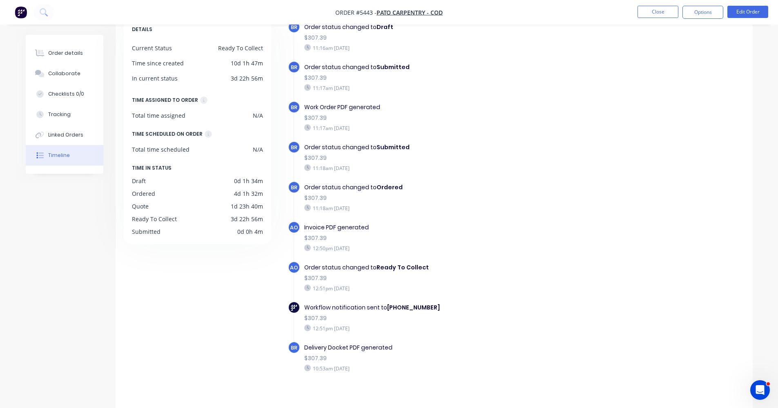
scroll to position [61, 0]
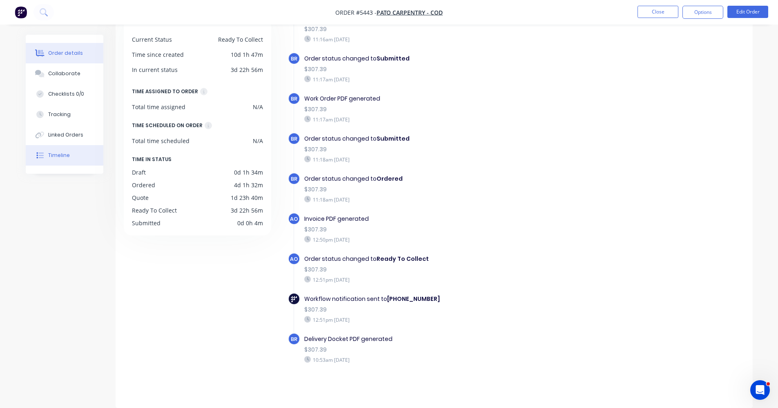
click at [65, 49] on button "Order details" at bounding box center [65, 53] width 78 height 20
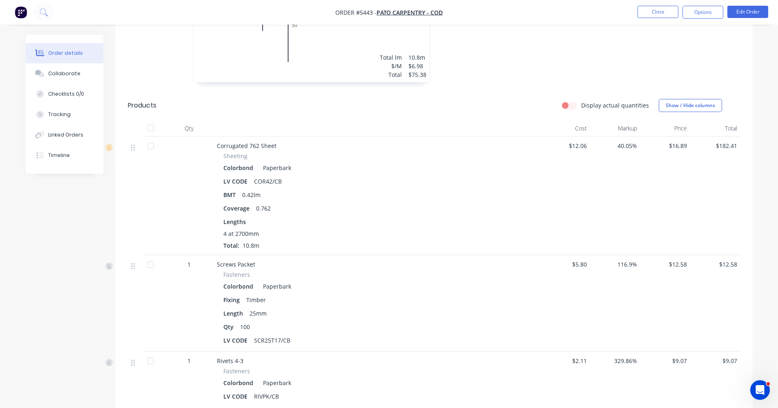
scroll to position [408, 0]
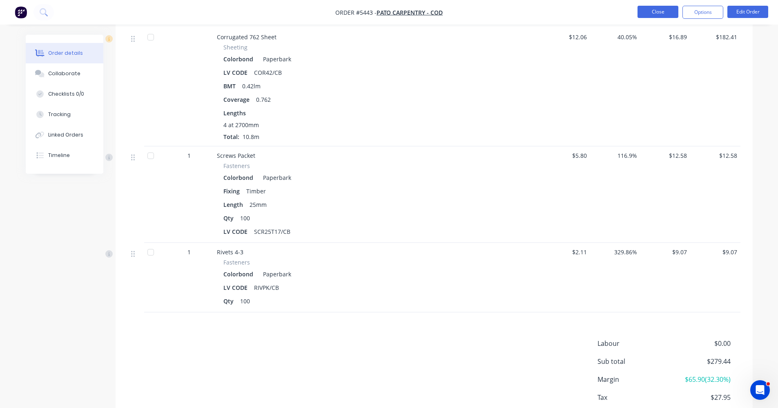
click at [656, 13] on button "Close" at bounding box center [658, 12] width 41 height 12
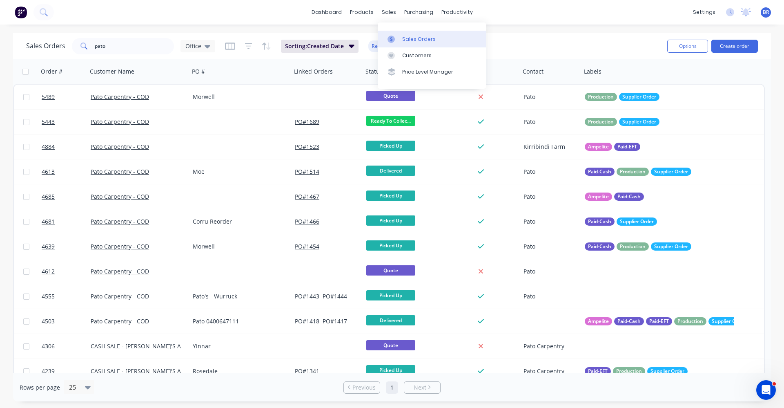
click at [404, 38] on div "Sales Orders" at bounding box center [418, 39] width 33 height 7
drag, startPoint x: 123, startPoint y: 54, endPoint x: 98, endPoint y: 49, distance: 25.3
click at [99, 50] on div "Sales Orders pato Office Sorting: Created Date Reset" at bounding box center [343, 46] width 635 height 20
drag, startPoint x: 130, startPoint y: 45, endPoint x: 86, endPoint y: 47, distance: 43.7
click at [89, 47] on div "pato" at bounding box center [123, 46] width 102 height 16
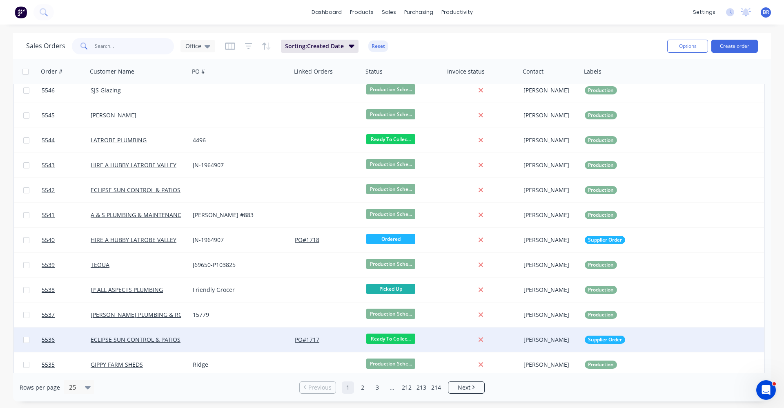
scroll to position [163, 0]
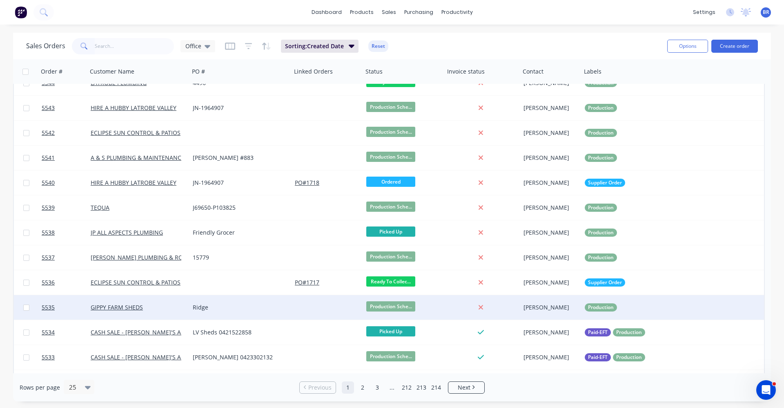
click at [245, 308] on div "Ridge" at bounding box center [238, 307] width 91 height 8
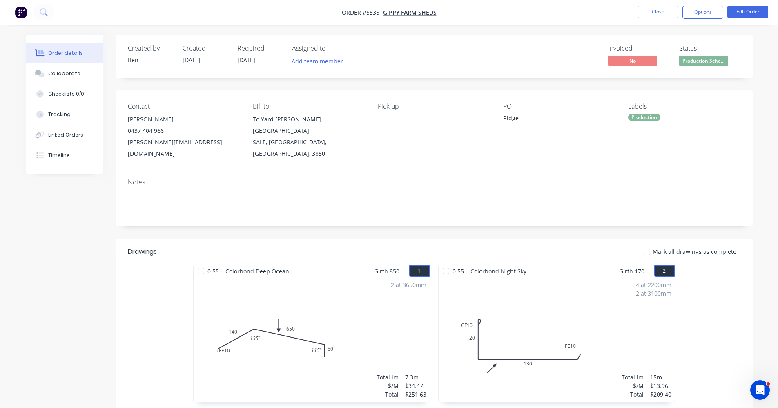
click at [716, 60] on span "Production Sche..." at bounding box center [703, 61] width 49 height 10
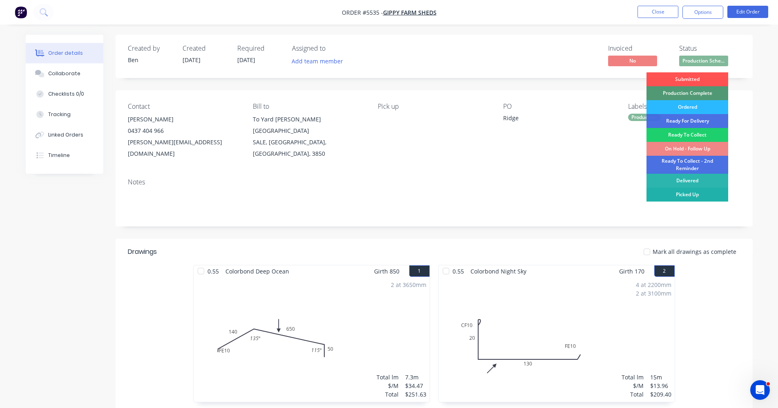
click at [690, 195] on div "Picked Up" at bounding box center [688, 194] width 82 height 14
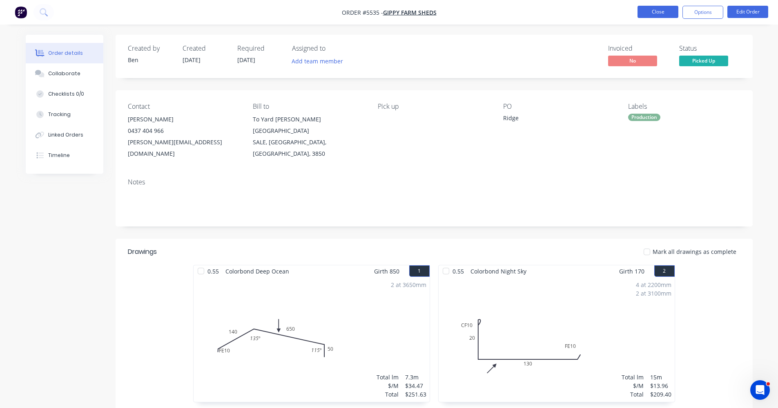
click at [657, 11] on button "Close" at bounding box center [658, 12] width 41 height 12
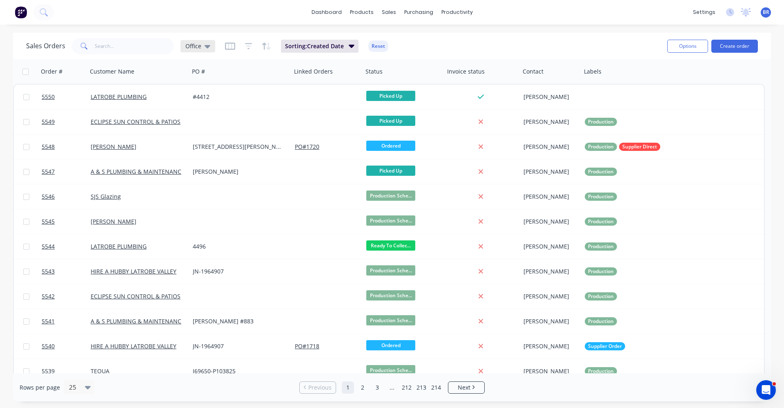
click at [207, 45] on icon at bounding box center [208, 46] width 6 height 3
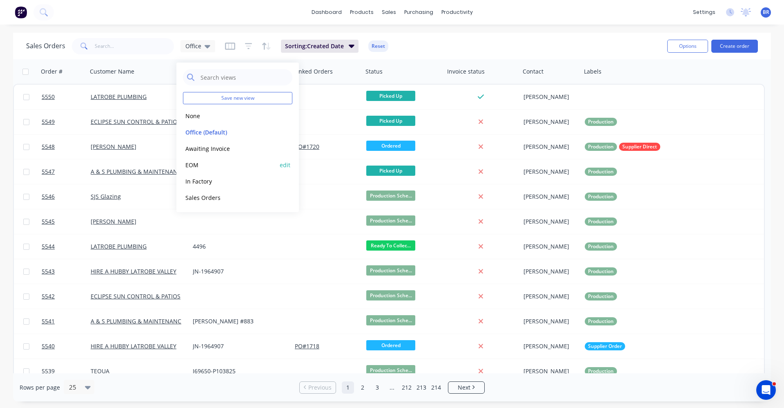
click at [197, 167] on button "EOM" at bounding box center [229, 164] width 93 height 9
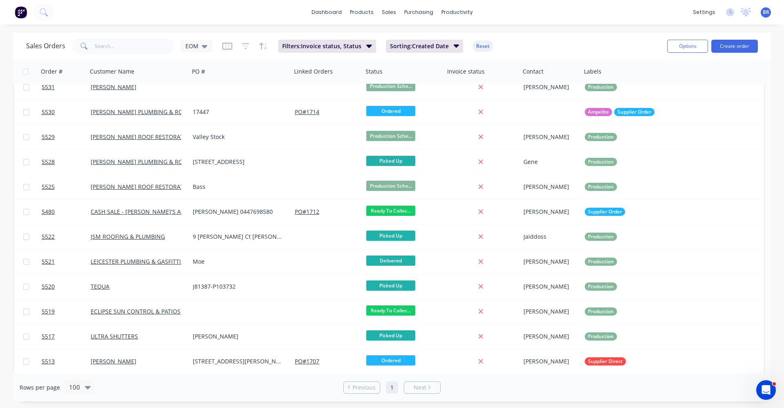
scroll to position [583, 0]
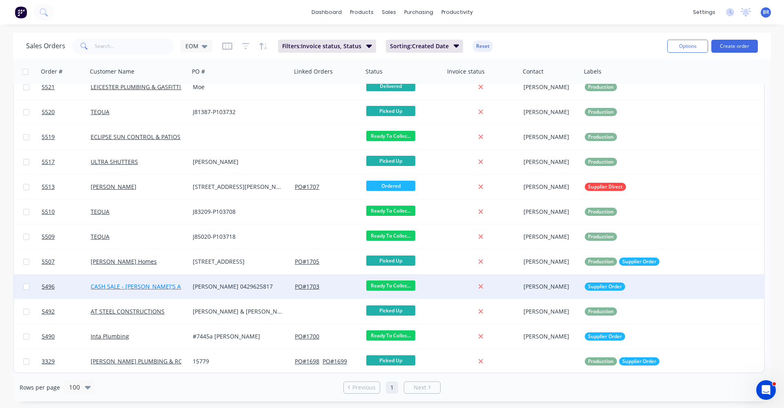
click at [129, 287] on link "CASH SALE - [PERSON_NAME]'S ACCOUNT" at bounding box center [148, 286] width 114 height 8
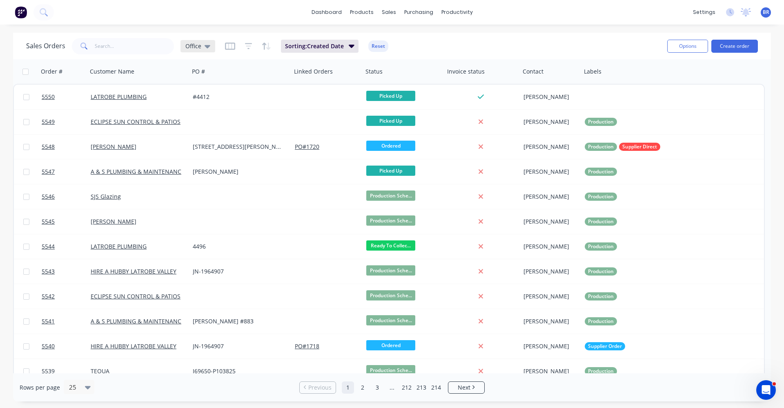
click at [210, 50] on div "Office" at bounding box center [198, 46] width 35 height 12
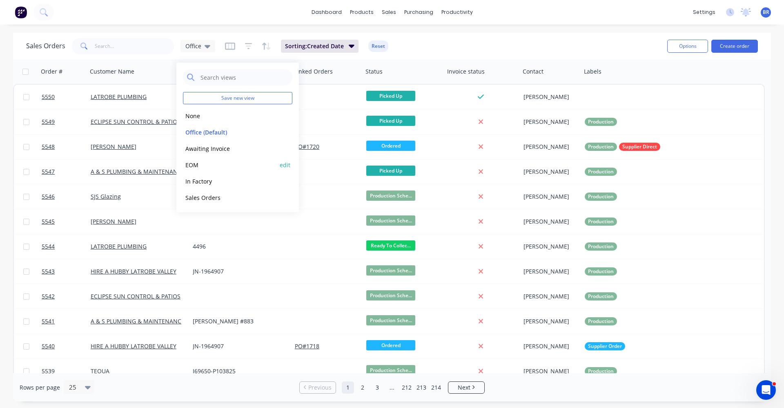
click at [219, 165] on button "EOM" at bounding box center [229, 164] width 93 height 9
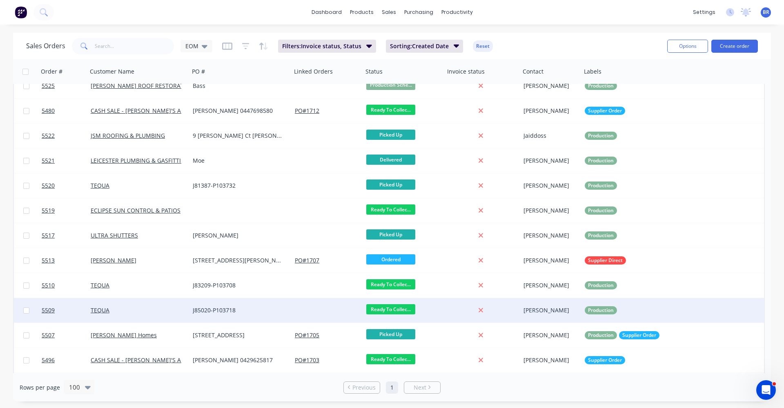
scroll to position [583, 0]
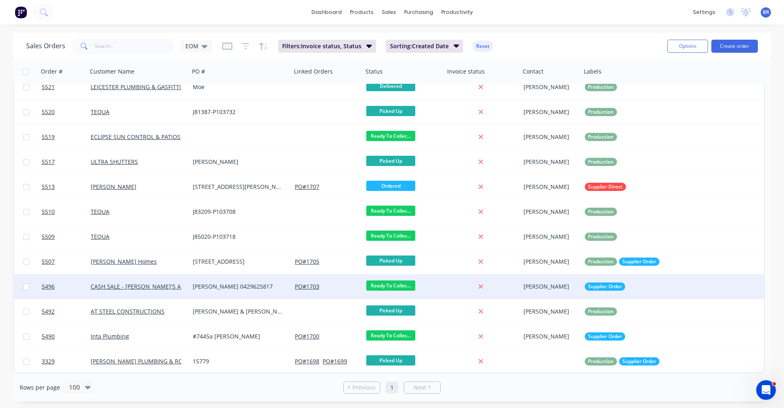
click at [237, 288] on div "Craig 0429625817" at bounding box center [238, 286] width 91 height 8
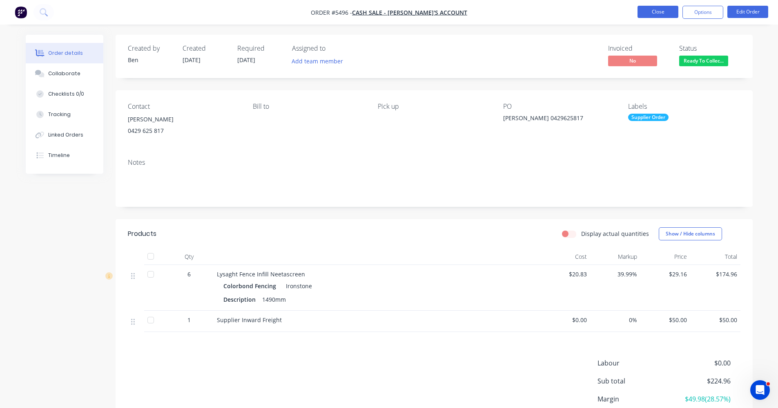
click at [660, 13] on button "Close" at bounding box center [658, 12] width 41 height 12
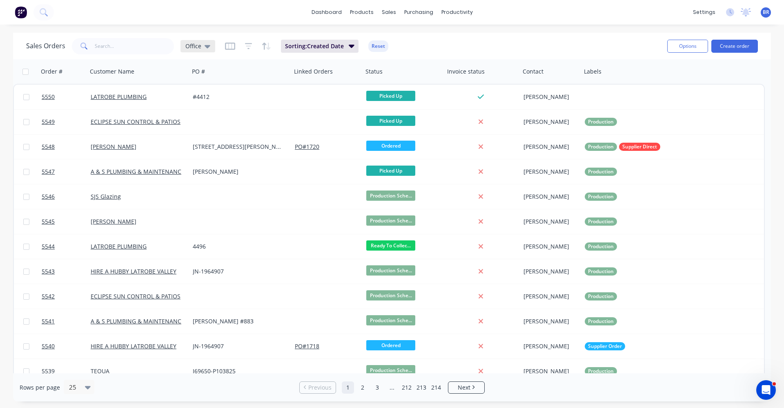
click at [203, 44] on div "Office" at bounding box center [197, 45] width 25 height 7
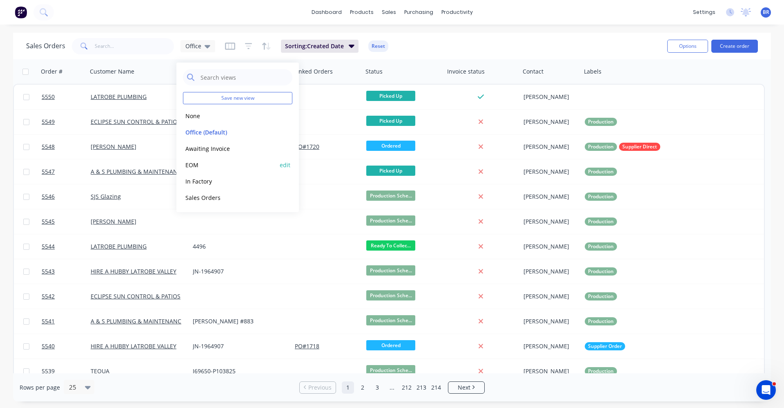
click at [203, 167] on button "EOM" at bounding box center [229, 164] width 93 height 9
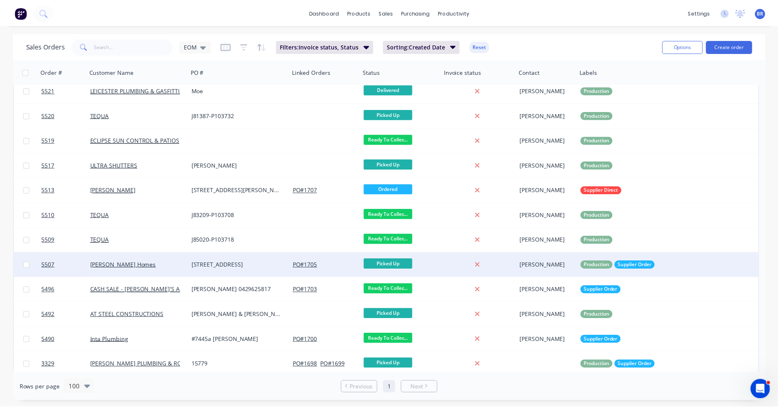
scroll to position [583, 0]
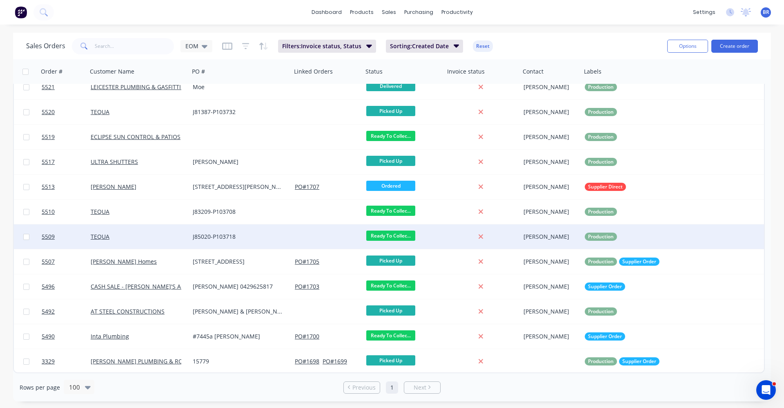
click at [219, 234] on div "J85020-P103718" at bounding box center [238, 236] width 91 height 8
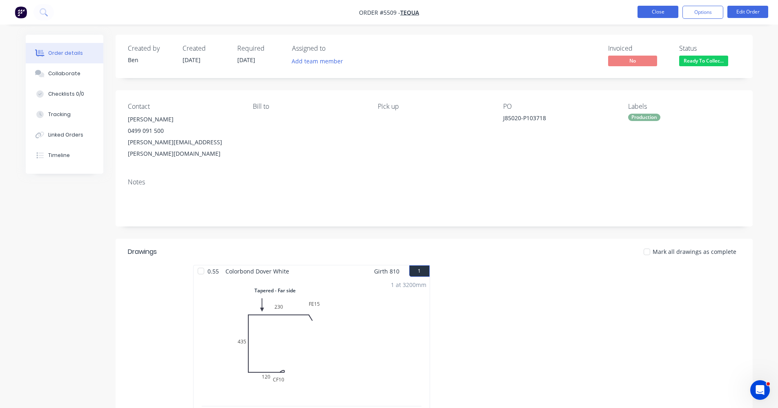
click at [658, 12] on button "Close" at bounding box center [658, 12] width 41 height 12
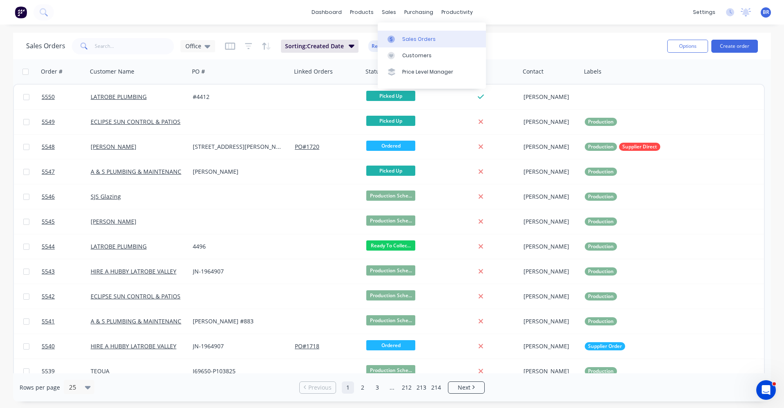
click at [412, 42] on div "Sales Orders" at bounding box center [418, 39] width 33 height 7
click at [420, 38] on div "Sales Orders" at bounding box center [418, 39] width 33 height 7
click at [730, 45] on button "Create order" at bounding box center [735, 46] width 47 height 13
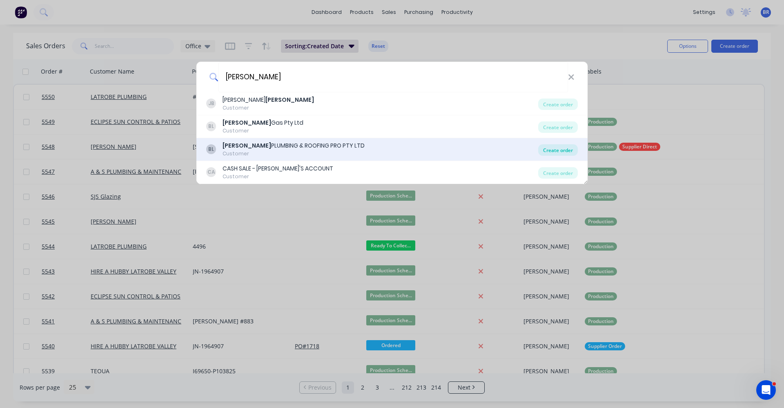
type input "bosse"
click at [560, 149] on div "Create order" at bounding box center [558, 149] width 40 height 11
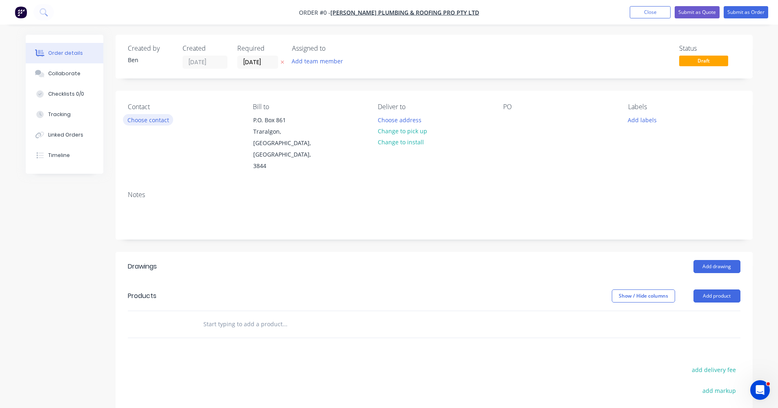
click at [150, 117] on button "Choose contact" at bounding box center [148, 119] width 50 height 11
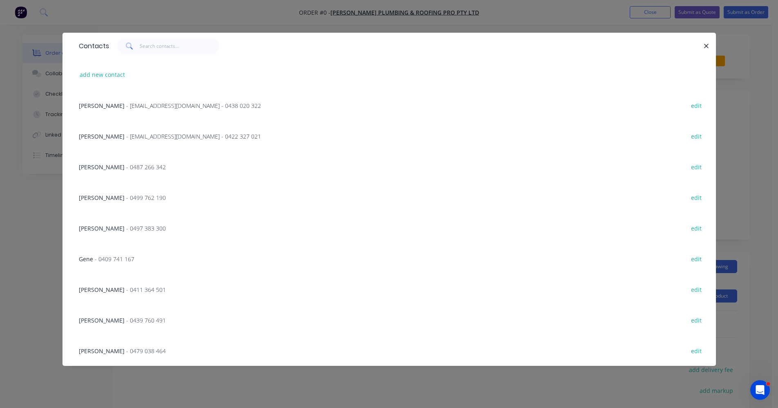
click at [132, 103] on span "- max@roofingpros.com.au - 0438 020 322" at bounding box center [193, 106] width 135 height 8
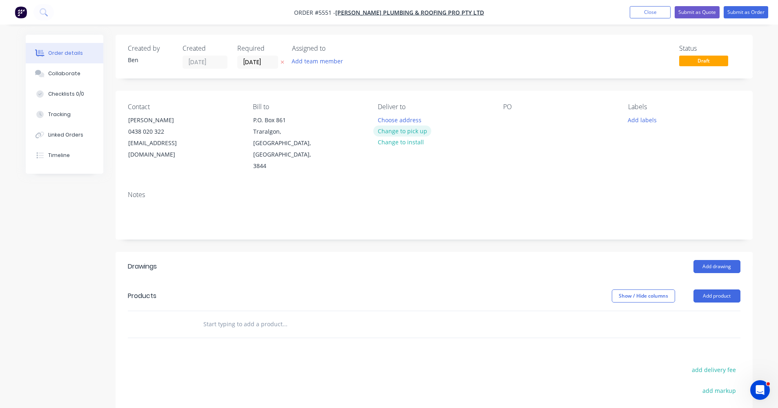
click at [410, 134] on button "Change to pick up" at bounding box center [402, 130] width 58 height 11
click at [509, 121] on div at bounding box center [509, 120] width 13 height 12
click at [523, 120] on div "pine grow" at bounding box center [523, 120] width 40 height 12
click at [646, 120] on button "Add labels" at bounding box center [643, 119] width 38 height 11
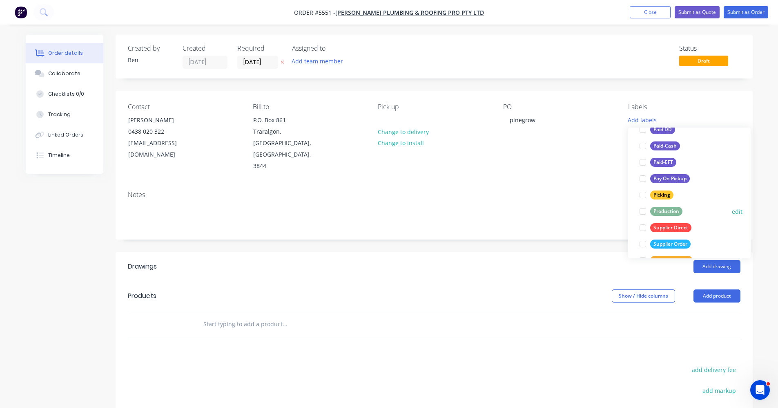
scroll to position [123, 0]
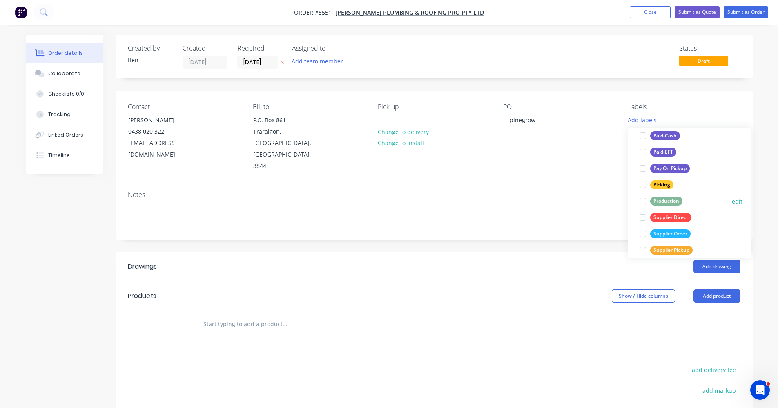
click at [665, 203] on div "Production" at bounding box center [666, 200] width 32 height 9
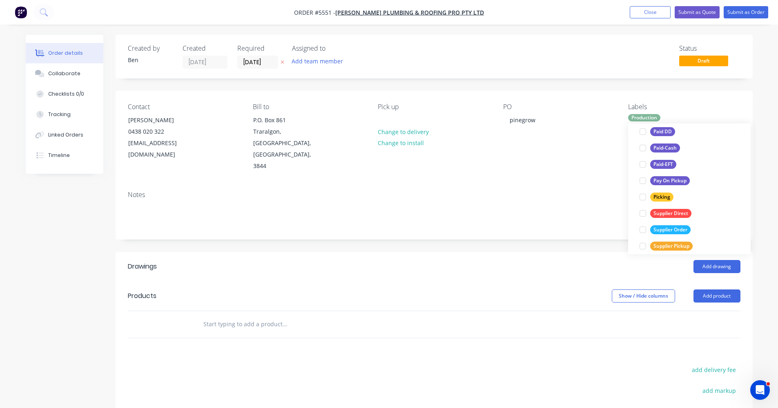
scroll to position [0, 0]
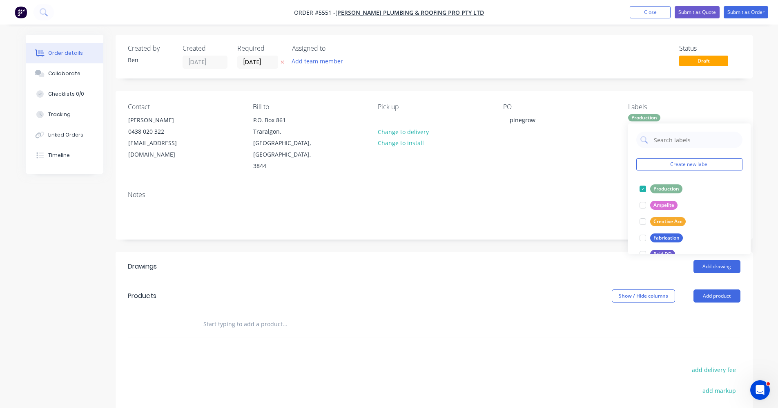
click at [542, 207] on div "Notes" at bounding box center [434, 211] width 637 height 55
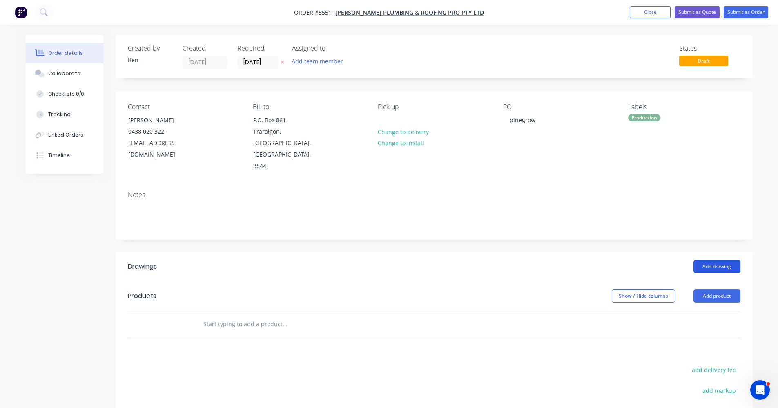
click at [720, 260] on button "Add drawing" at bounding box center [717, 266] width 47 height 13
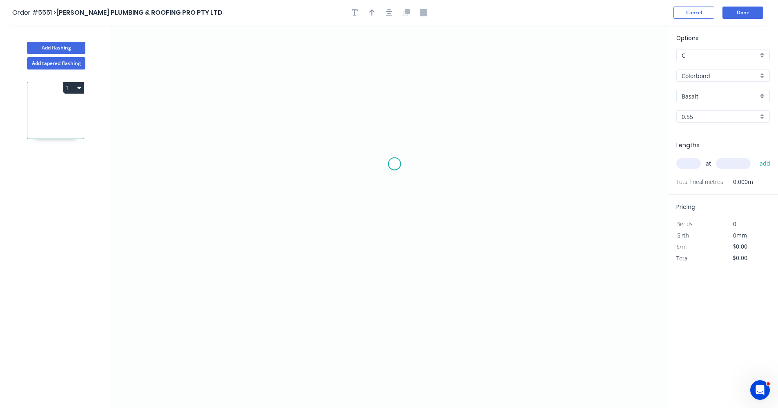
click at [394, 163] on icon "0" at bounding box center [389, 216] width 558 height 382
click at [393, 231] on icon "0" at bounding box center [389, 216] width 558 height 382
click at [413, 192] on rect at bounding box center [406, 193] width 16 height 11
click at [763, 96] on div "Basalt" at bounding box center [723, 96] width 94 height 12
type input "$4.77"
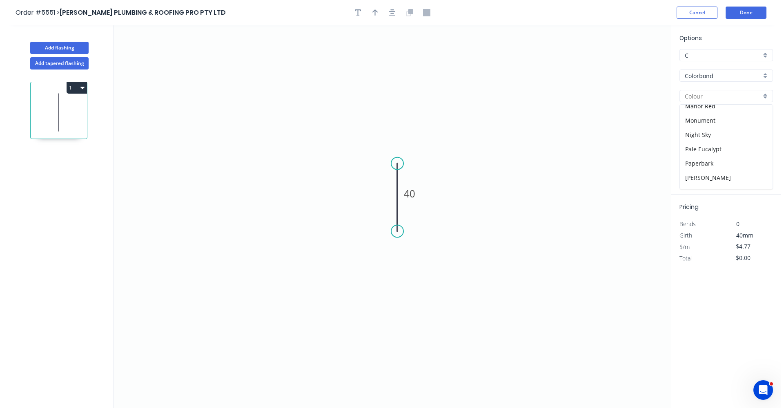
scroll to position [163, 0]
click at [701, 124] on div "Monument" at bounding box center [723, 120] width 93 height 14
type input "Monument"
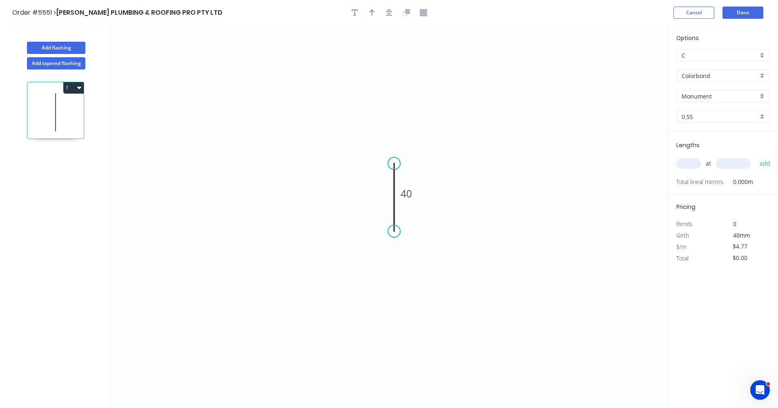
click at [692, 167] on input "text" at bounding box center [688, 163] width 25 height 11
type input "4"
type input "6000"
click at [756, 156] on button "add" at bounding box center [765, 163] width 19 height 14
type input "$114.48"
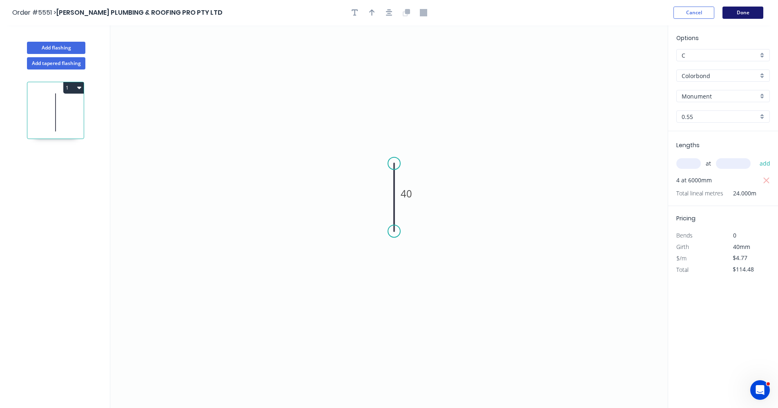
click at [750, 11] on button "Done" at bounding box center [743, 13] width 41 height 12
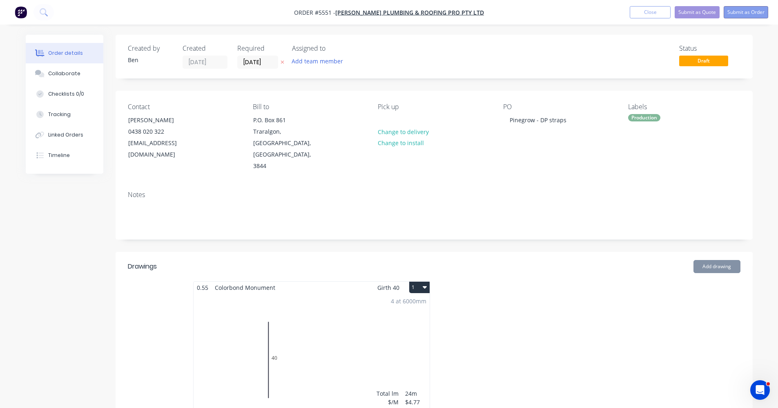
click at [754, 14] on button "Submit as Order" at bounding box center [746, 12] width 45 height 12
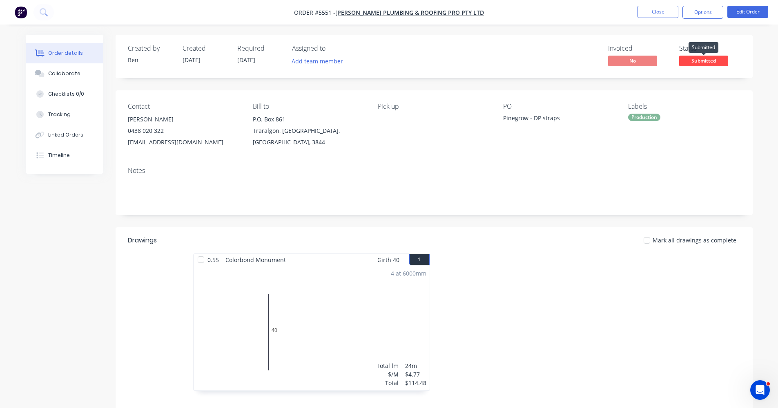
click at [708, 66] on span "Submitted" at bounding box center [703, 61] width 49 height 10
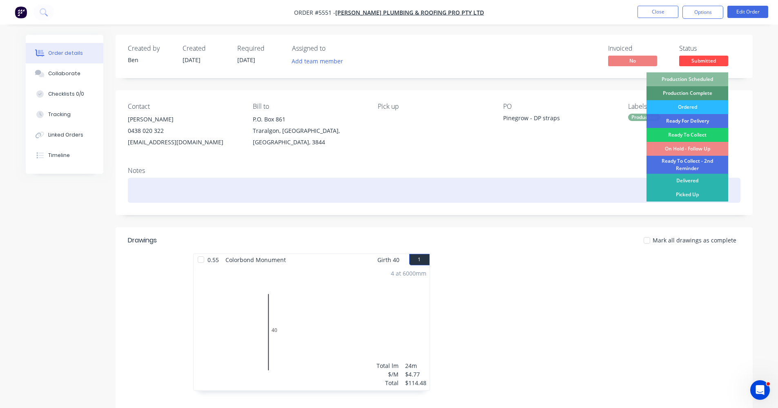
drag, startPoint x: 690, startPoint y: 196, endPoint x: 690, endPoint y: 192, distance: 4.5
click at [690, 196] on div "Picked Up" at bounding box center [688, 194] width 82 height 14
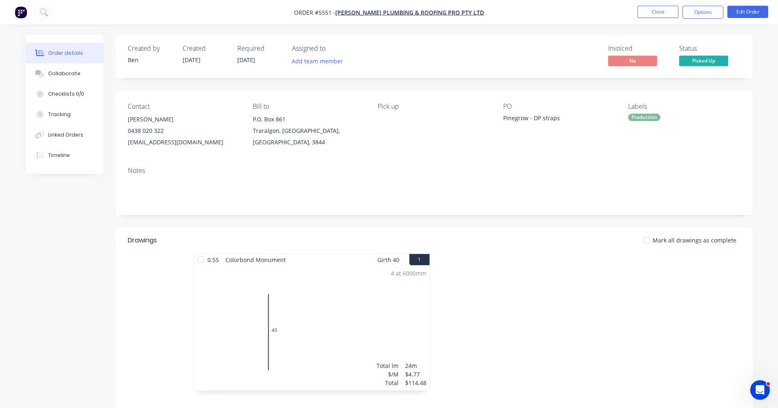
click at [545, 175] on div "Notes" at bounding box center [434, 187] width 637 height 55
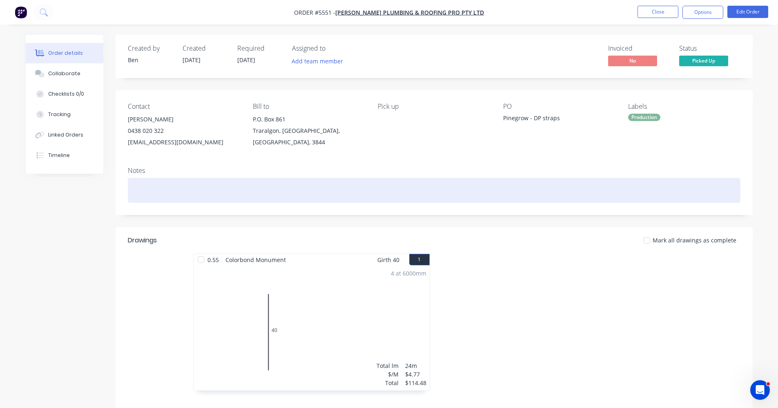
click at [462, 183] on div at bounding box center [434, 190] width 613 height 25
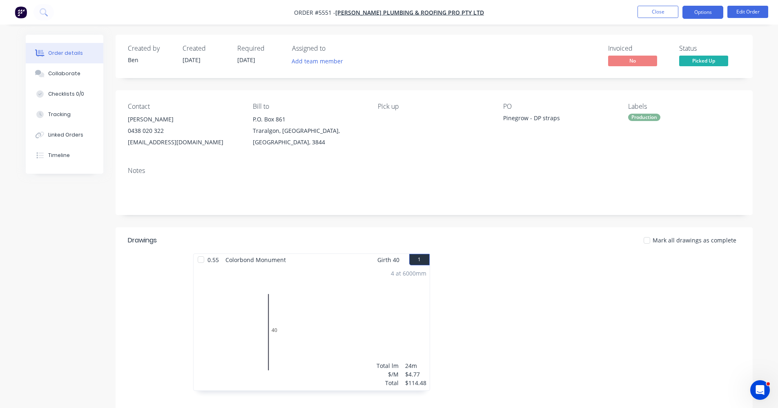
click at [703, 11] on button "Options" at bounding box center [703, 12] width 41 height 13
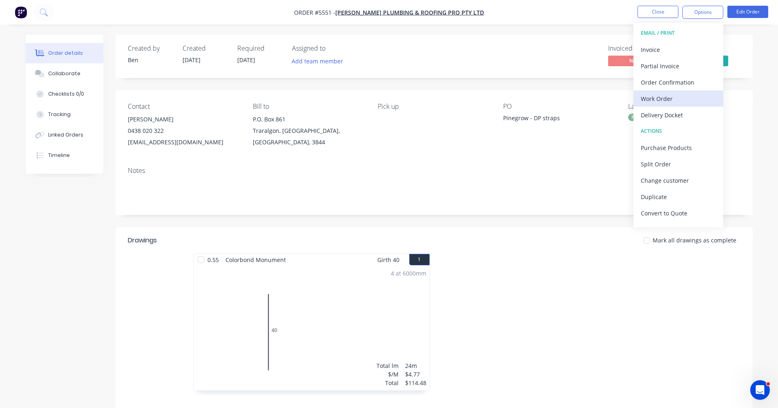
click at [668, 99] on div "Work Order" at bounding box center [678, 99] width 75 height 12
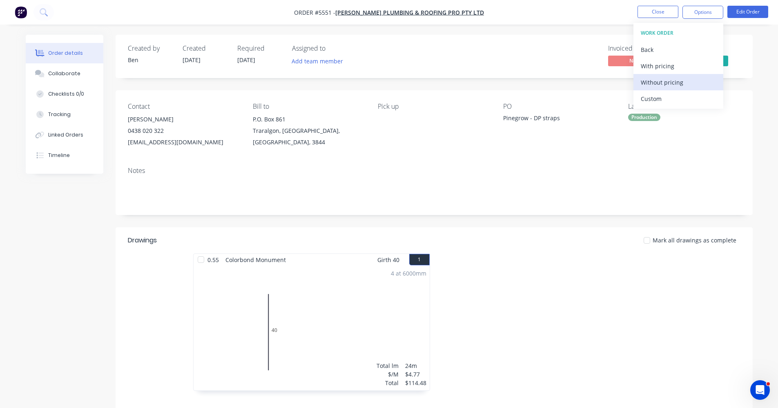
click at [659, 81] on div "Without pricing" at bounding box center [678, 82] width 75 height 12
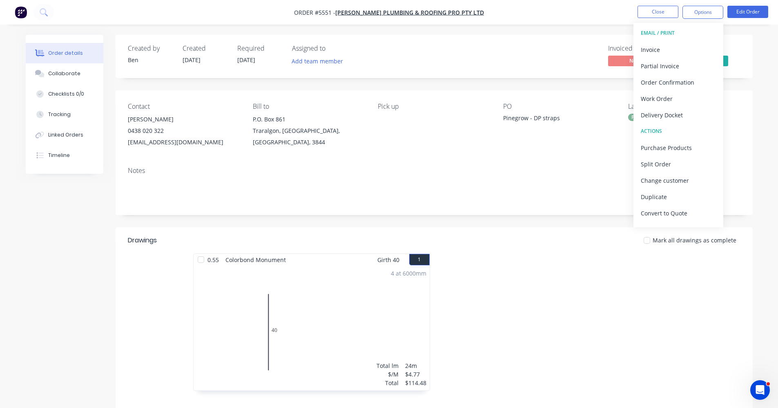
click at [450, 170] on div "Notes" at bounding box center [434, 171] width 613 height 8
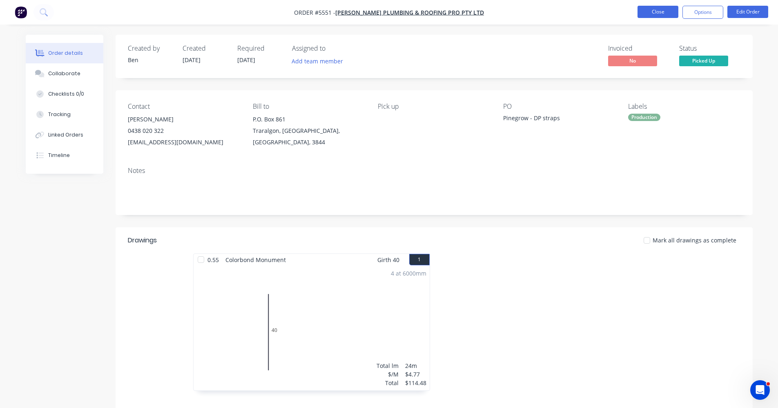
click at [657, 13] on button "Close" at bounding box center [658, 12] width 41 height 12
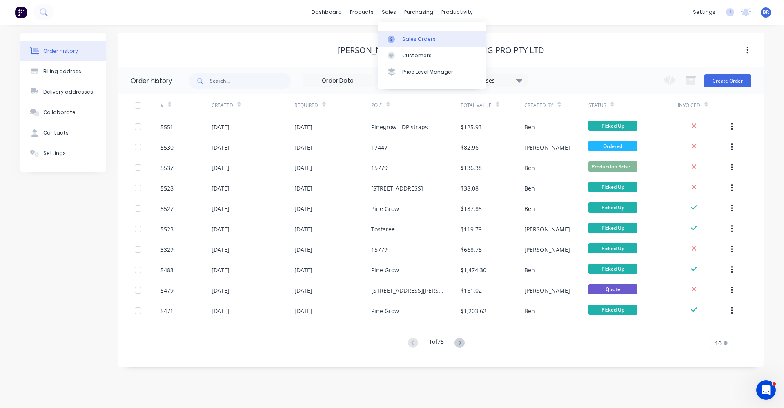
click at [406, 39] on div "Sales Orders" at bounding box center [418, 39] width 33 height 7
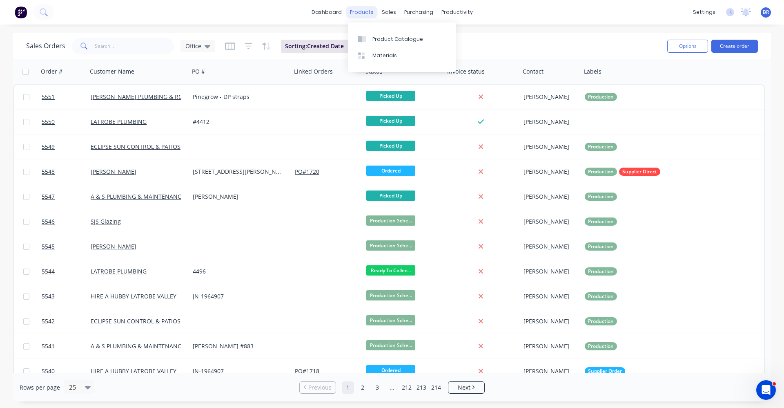
click at [366, 13] on div "products" at bounding box center [362, 12] width 32 height 12
click at [381, 36] on div "Product Catalogue" at bounding box center [398, 39] width 51 height 7
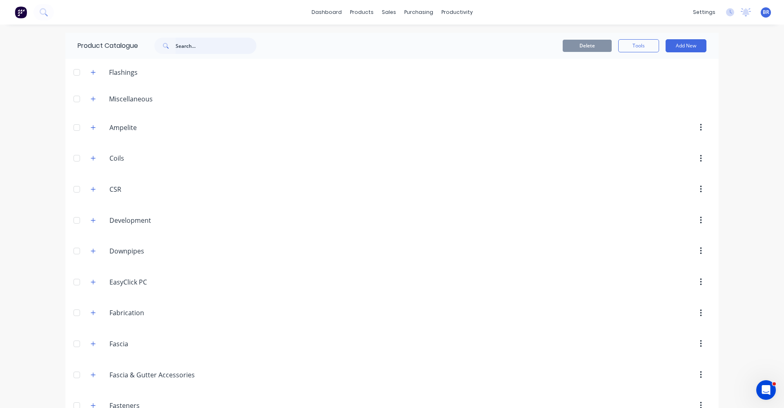
click at [196, 43] on input "text" at bounding box center [216, 46] width 81 height 16
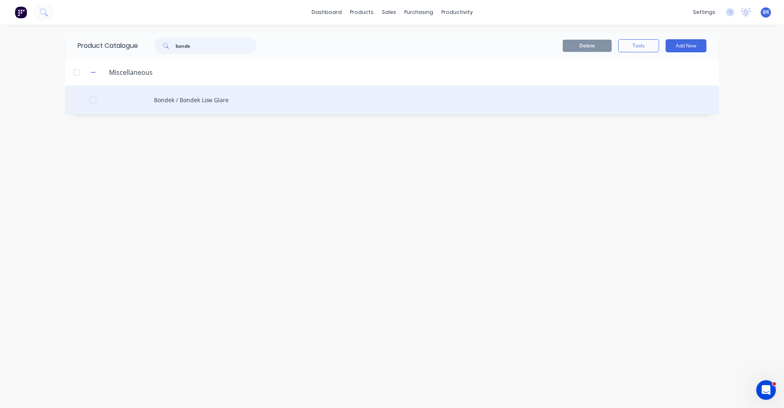
type input "bonde"
click at [202, 103] on div "Bondek / Bondek Low Glare" at bounding box center [392, 99] width 654 height 29
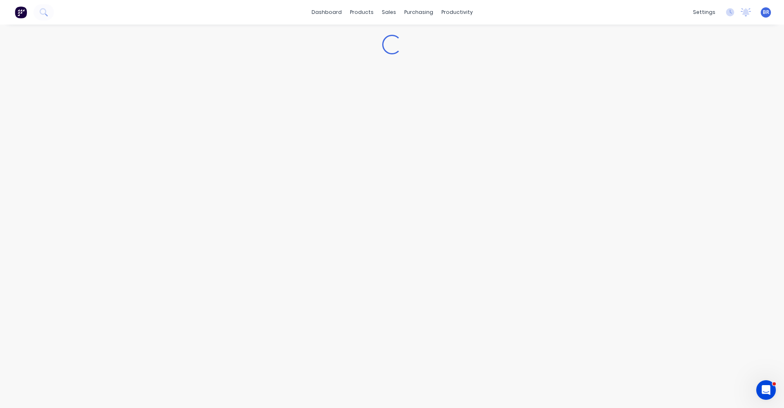
type textarea "x"
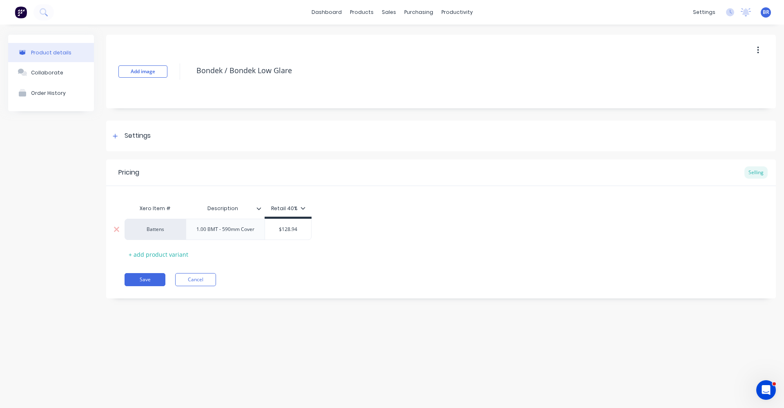
type input "$128.94"
drag, startPoint x: 300, startPoint y: 229, endPoint x: 275, endPoint y: 229, distance: 25.3
click at [275, 229] on input "$128.94" at bounding box center [288, 228] width 46 height 7
click at [417, 230] on div "Battens 1.00 BMT - 590mm Cover $128.94 $128.94" at bounding box center [441, 229] width 633 height 21
click at [300, 227] on input "$128.94" at bounding box center [288, 228] width 46 height 7
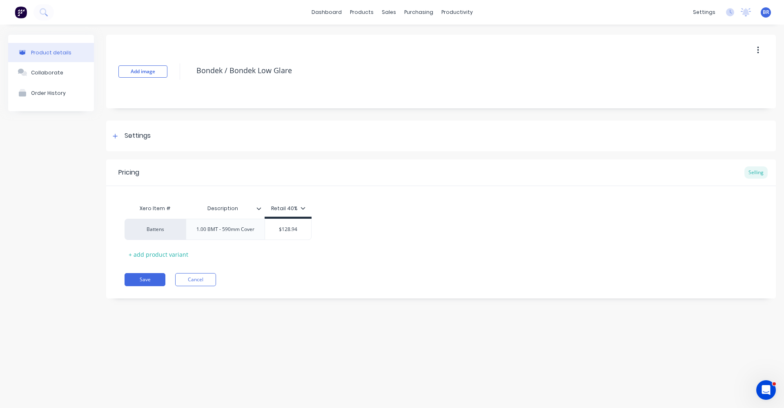
click at [367, 233] on div "Battens 1.00 BMT - 590mm Cover $128.94 $128.94" at bounding box center [441, 229] width 633 height 21
click at [409, 40] on div "Sales Orders" at bounding box center [418, 39] width 33 height 7
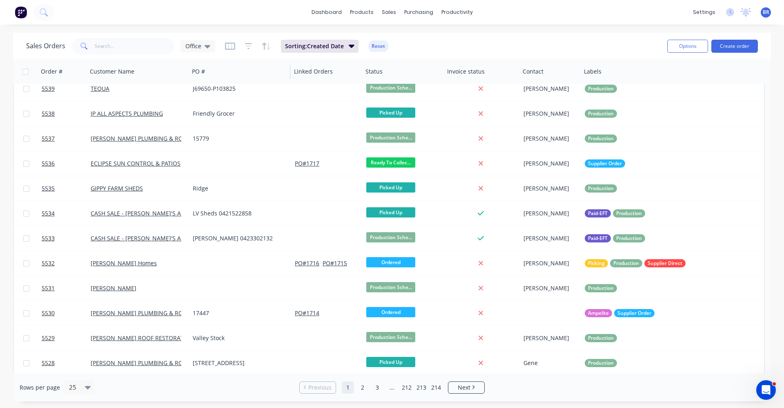
scroll to position [293, 0]
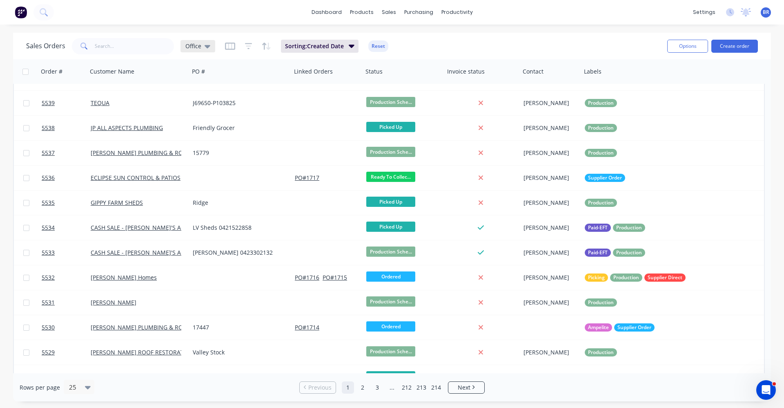
click at [208, 44] on icon at bounding box center [208, 46] width 6 height 9
click at [197, 164] on button "EOM" at bounding box center [229, 164] width 93 height 9
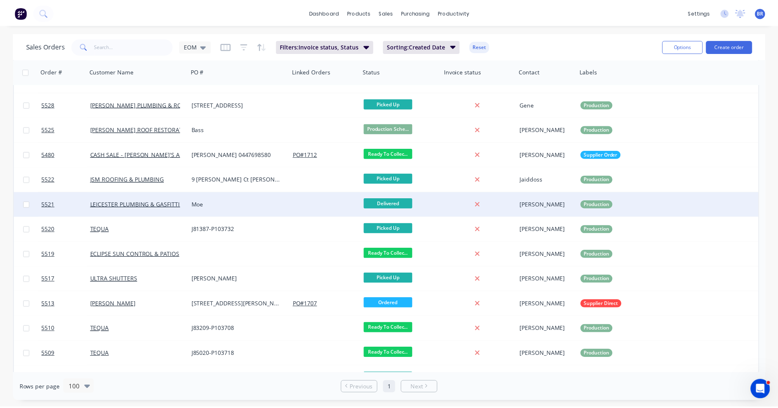
scroll to position [583, 0]
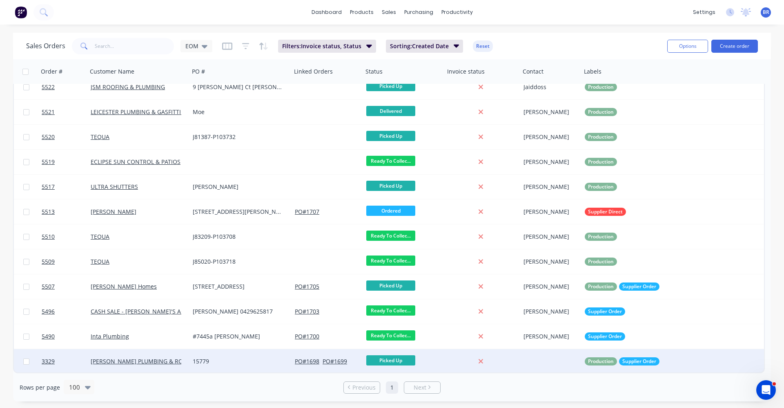
click at [232, 359] on div "15779" at bounding box center [238, 361] width 91 height 8
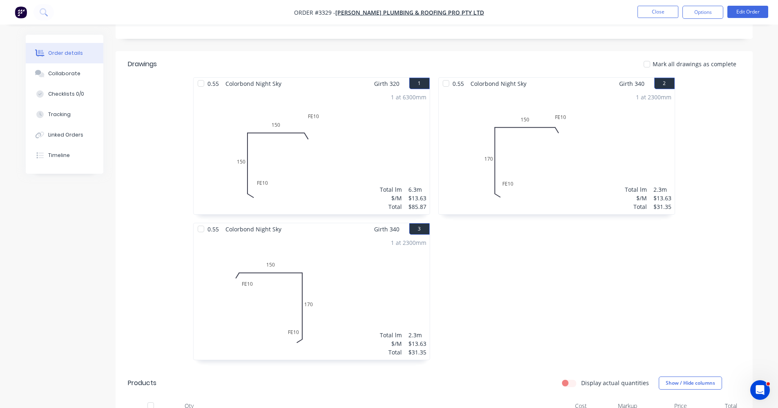
scroll to position [163, 0]
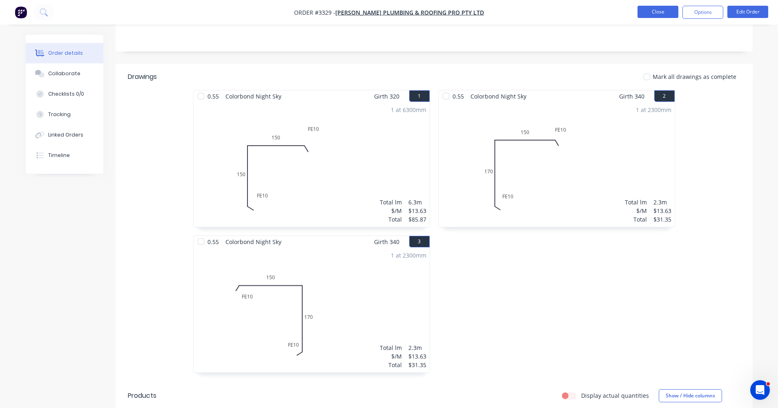
click at [660, 13] on button "Close" at bounding box center [658, 12] width 41 height 12
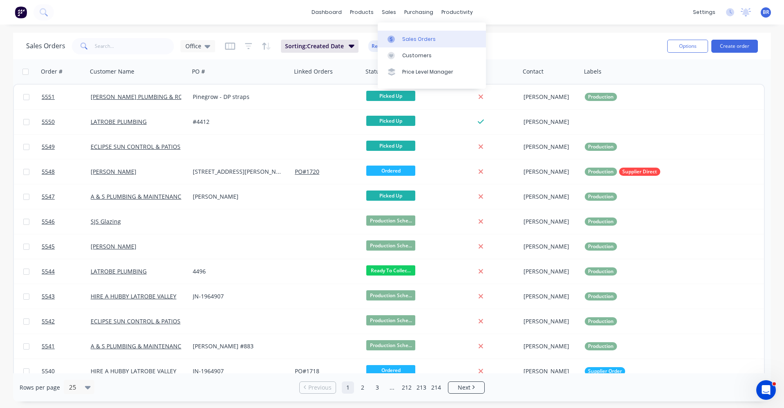
click at [401, 32] on link "Sales Orders" at bounding box center [432, 39] width 108 height 16
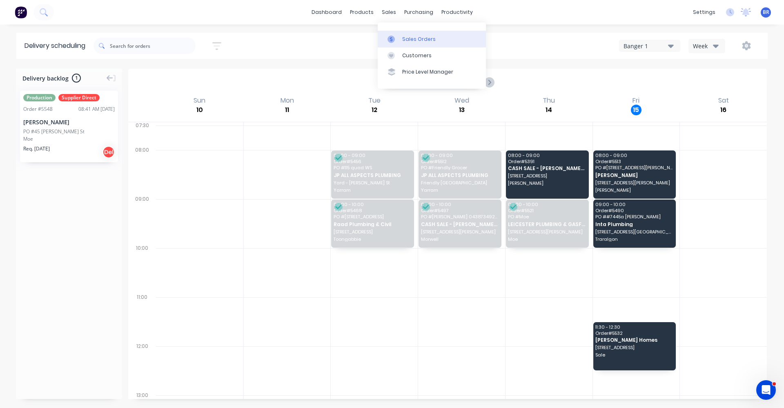
click at [411, 35] on link "Sales Orders" at bounding box center [432, 39] width 108 height 16
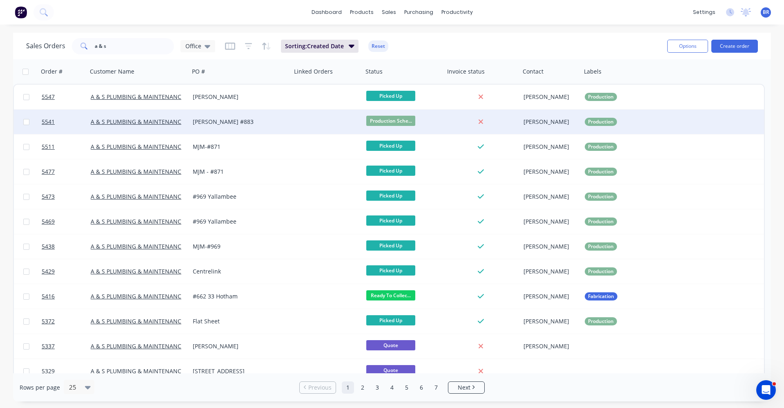
click at [277, 122] on div "[PERSON_NAME] #883" at bounding box center [238, 122] width 91 height 8
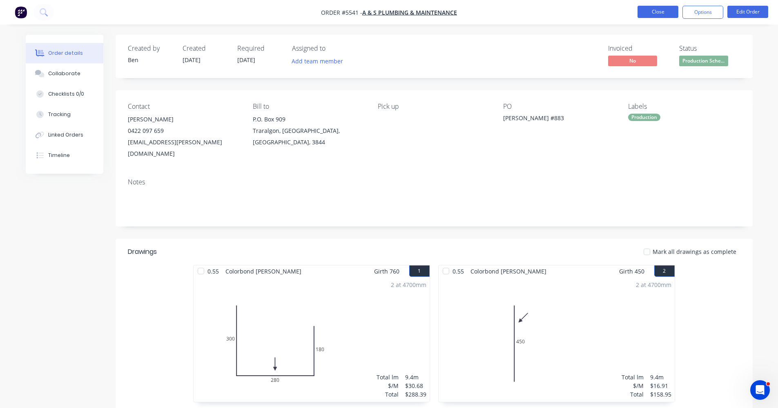
click at [654, 11] on button "Close" at bounding box center [658, 12] width 41 height 12
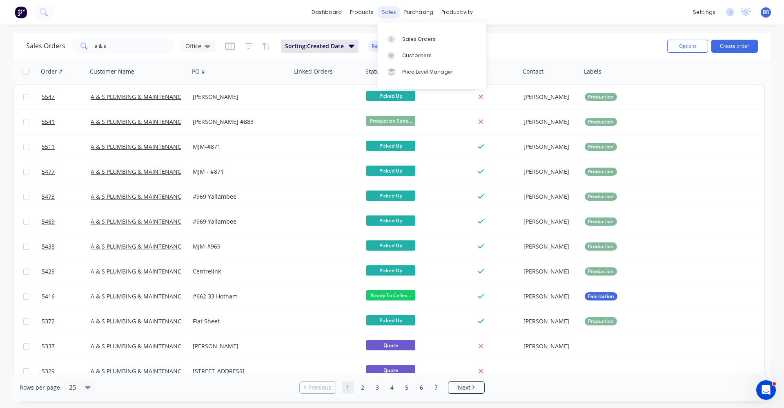
click at [388, 15] on div "sales" at bounding box center [389, 12] width 22 height 12
click at [413, 40] on div "Sales Orders" at bounding box center [418, 39] width 33 height 7
